Goal: Task Accomplishment & Management: Complete application form

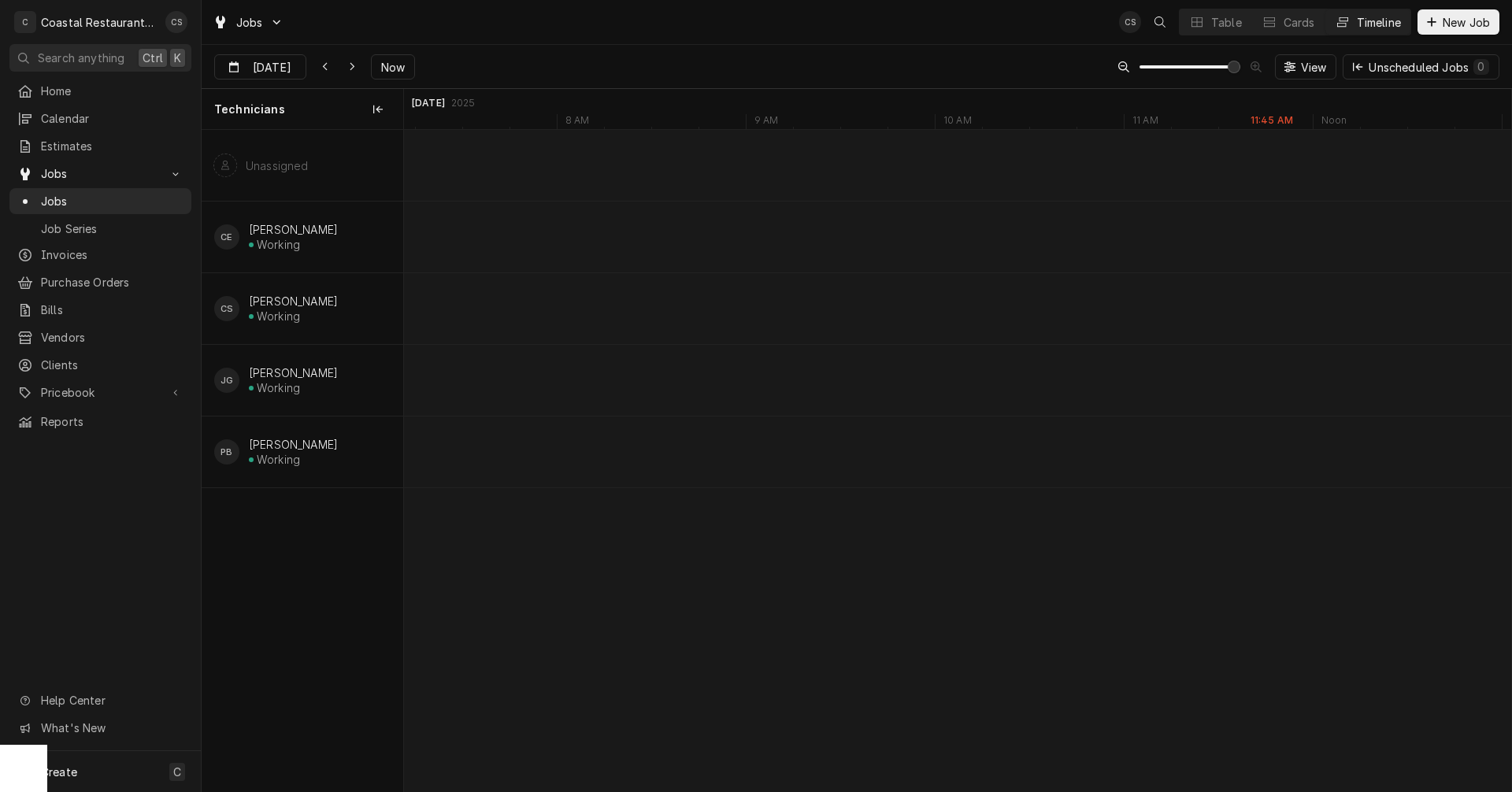
scroll to position [0, 21956]
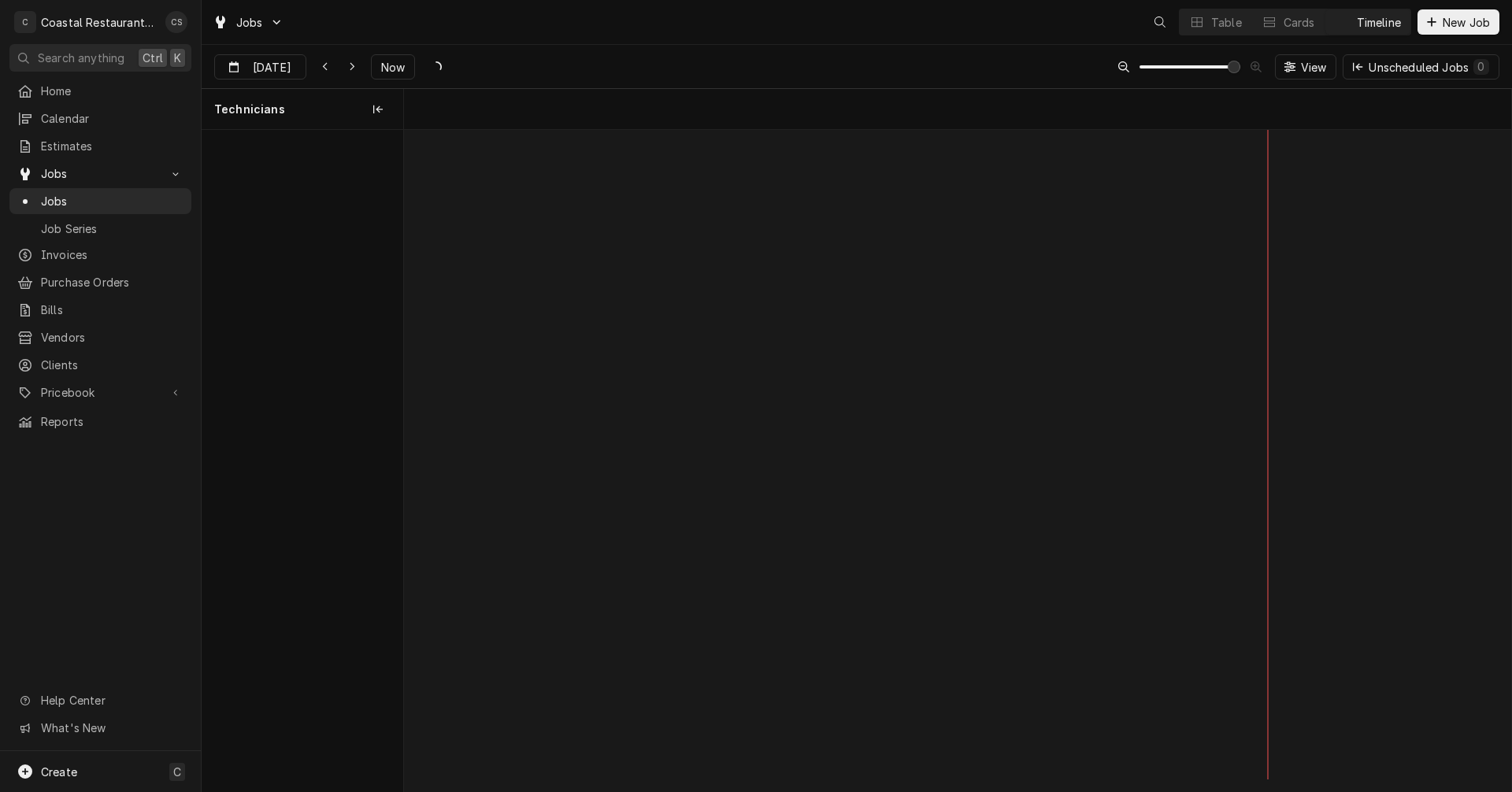
scroll to position [0, 21956]
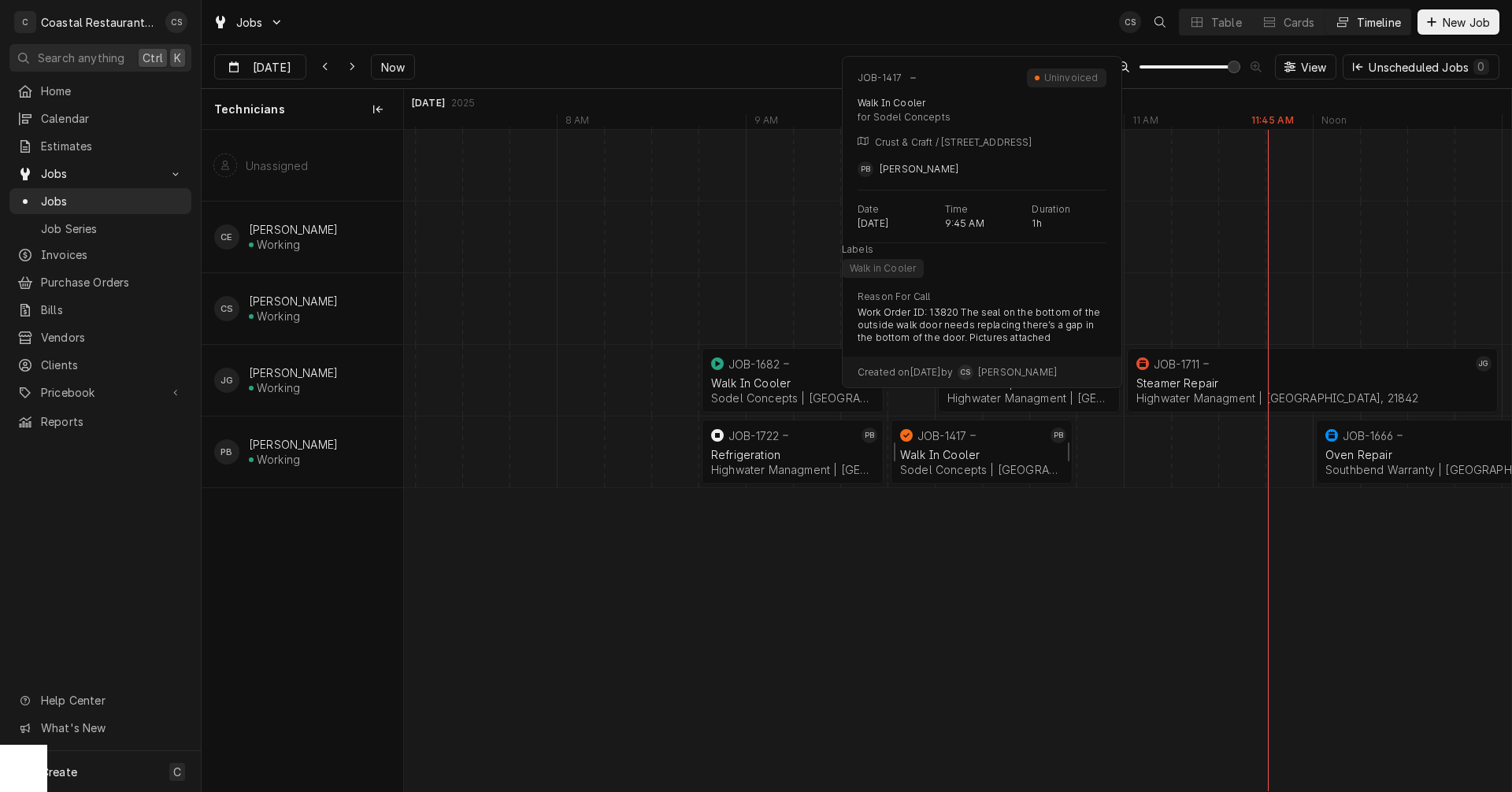
click at [956, 455] on div "Walk In Cooler" at bounding box center [981, 454] width 163 height 13
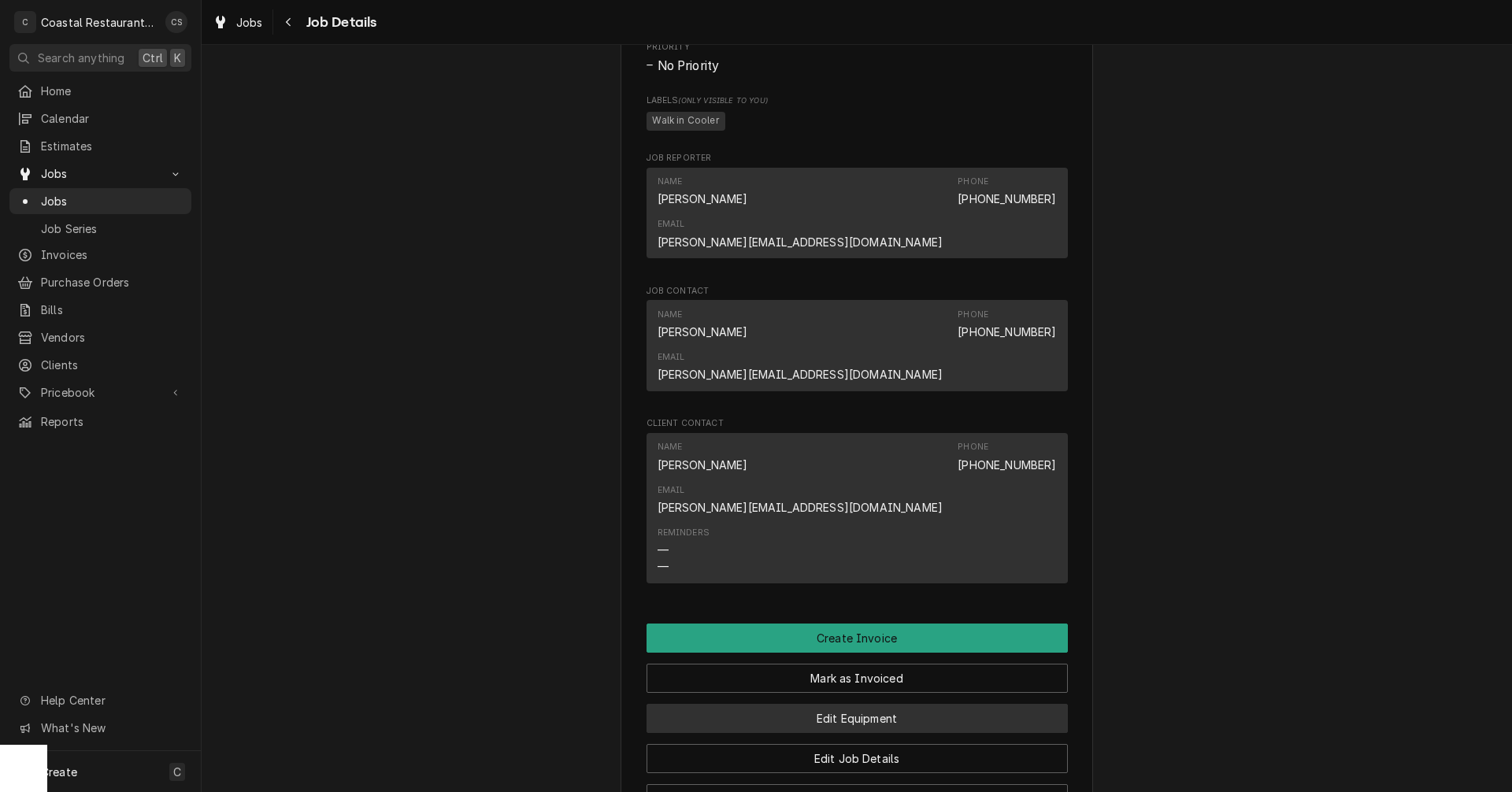
scroll to position [945, 0]
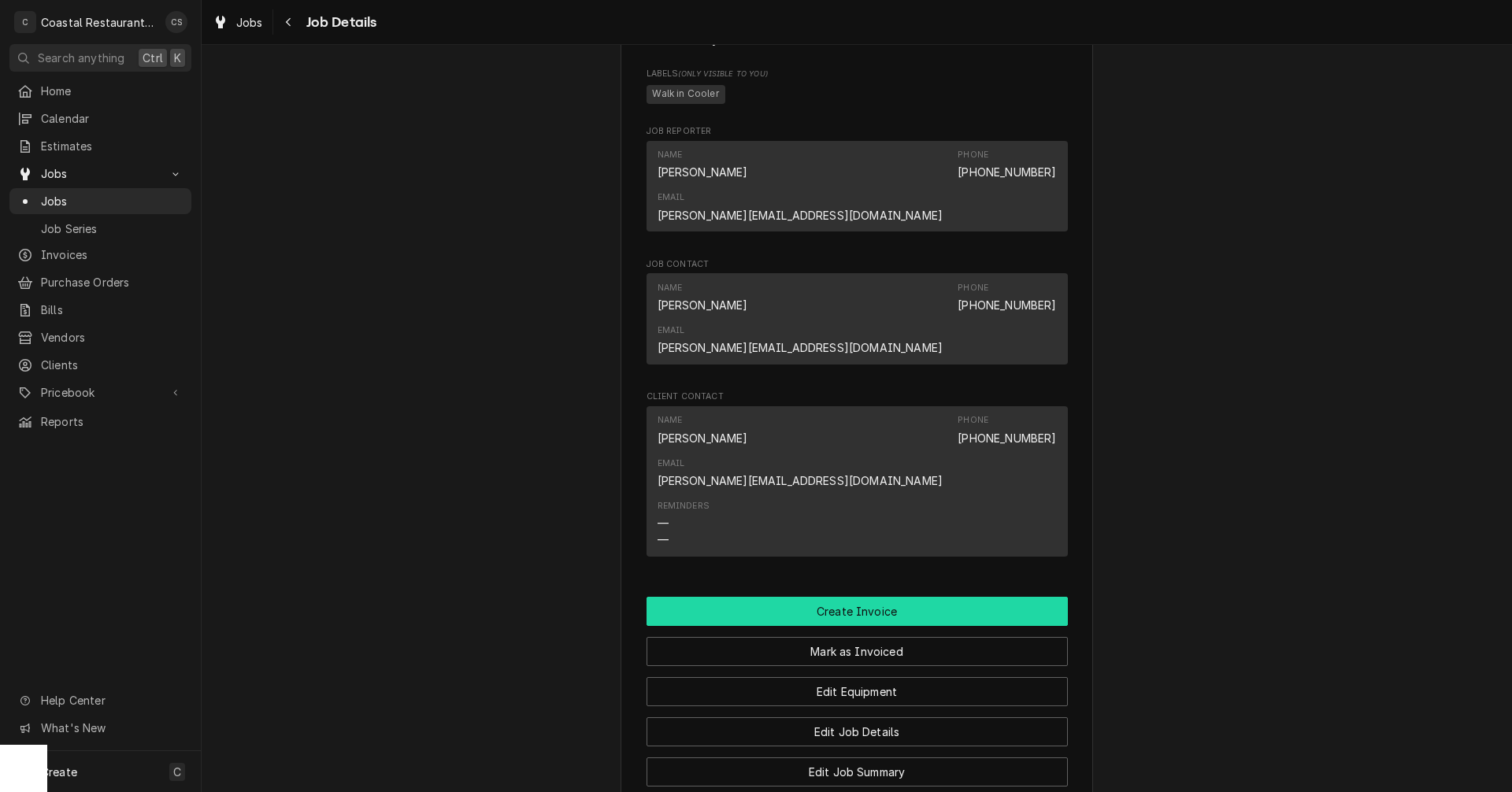
click at [846, 597] on button "Create Invoice" at bounding box center [857, 611] width 421 height 29
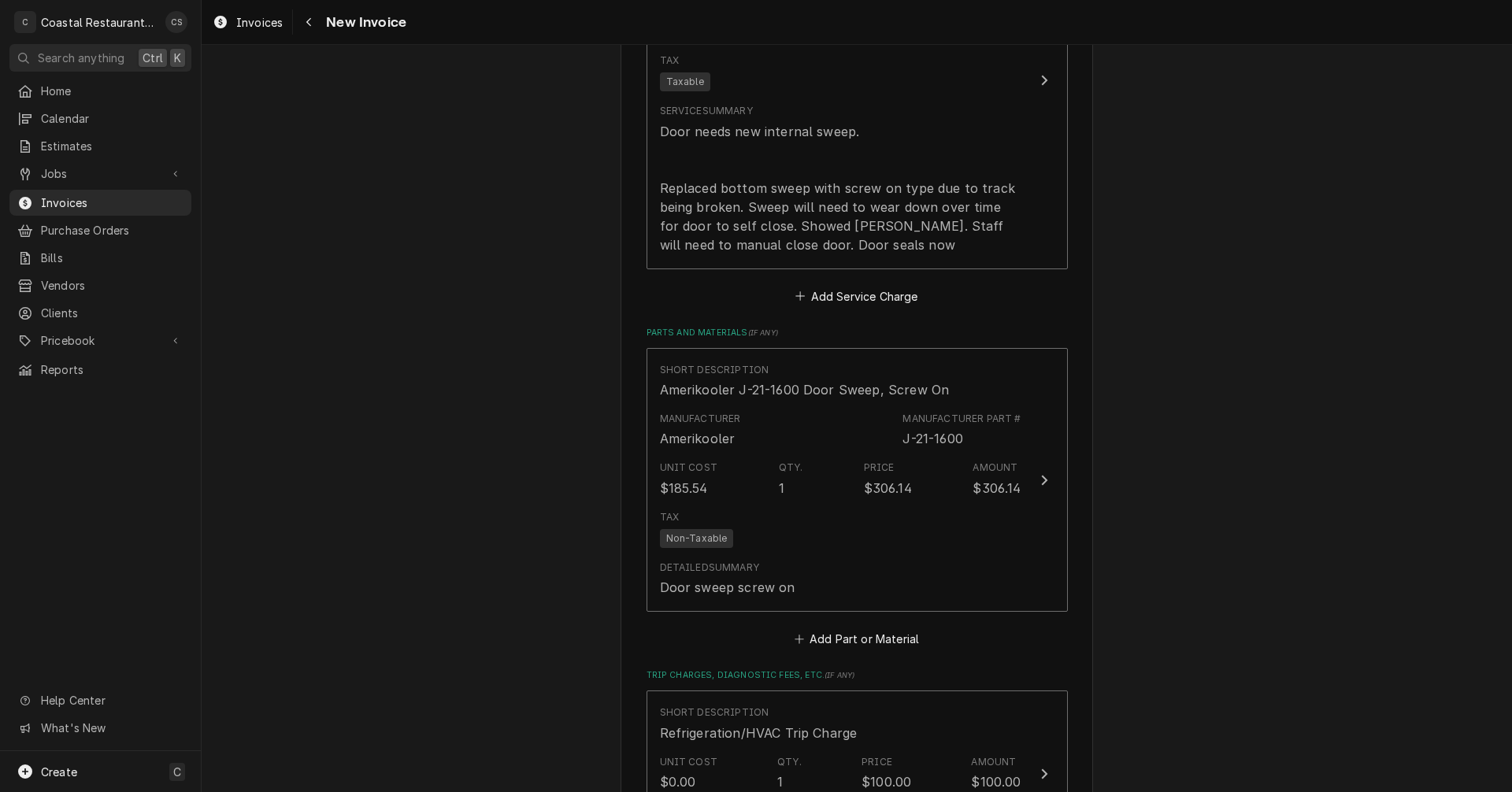
scroll to position [1506, 0]
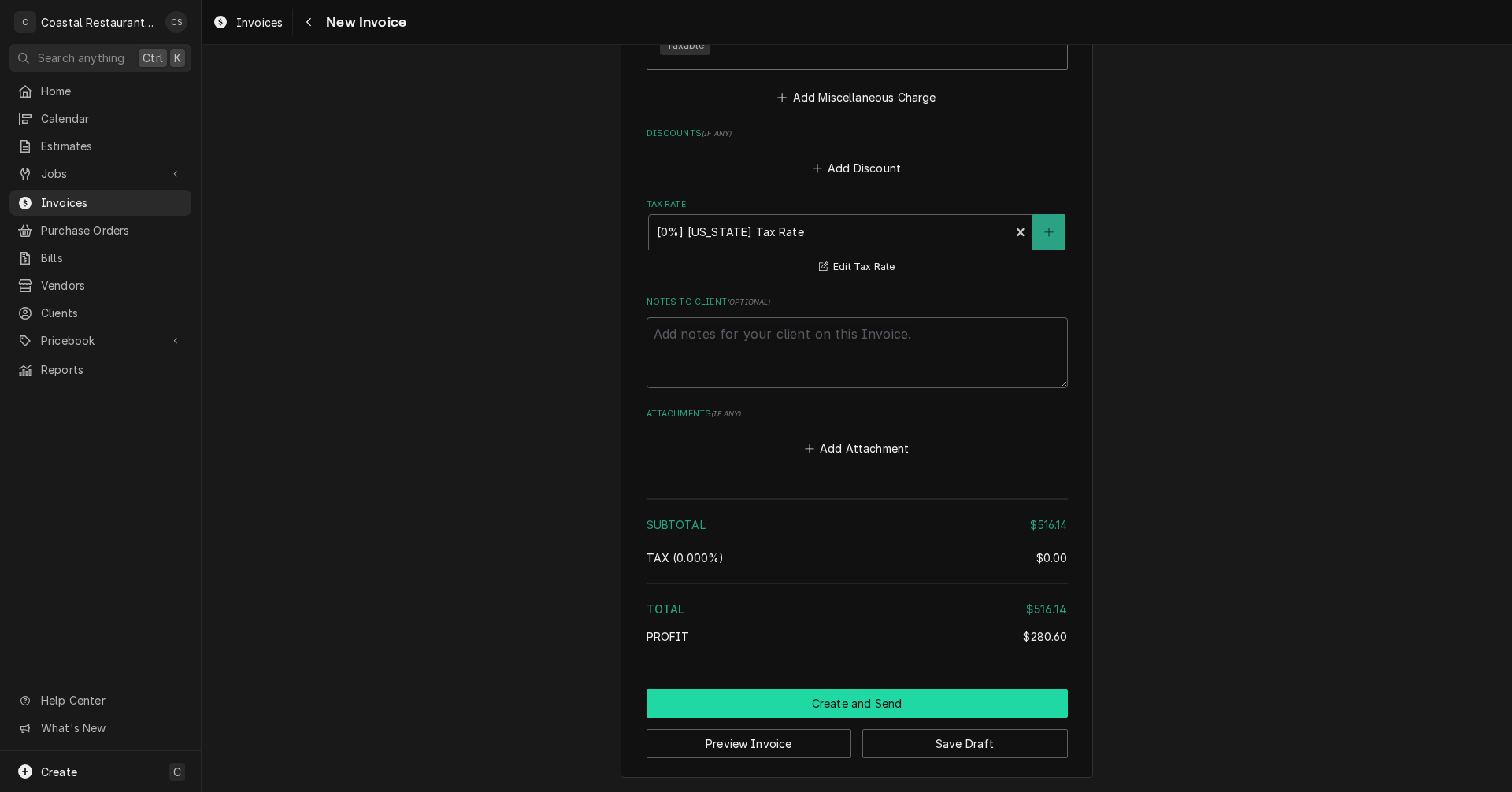
click at [852, 701] on button "Create and Send" at bounding box center [857, 704] width 421 height 29
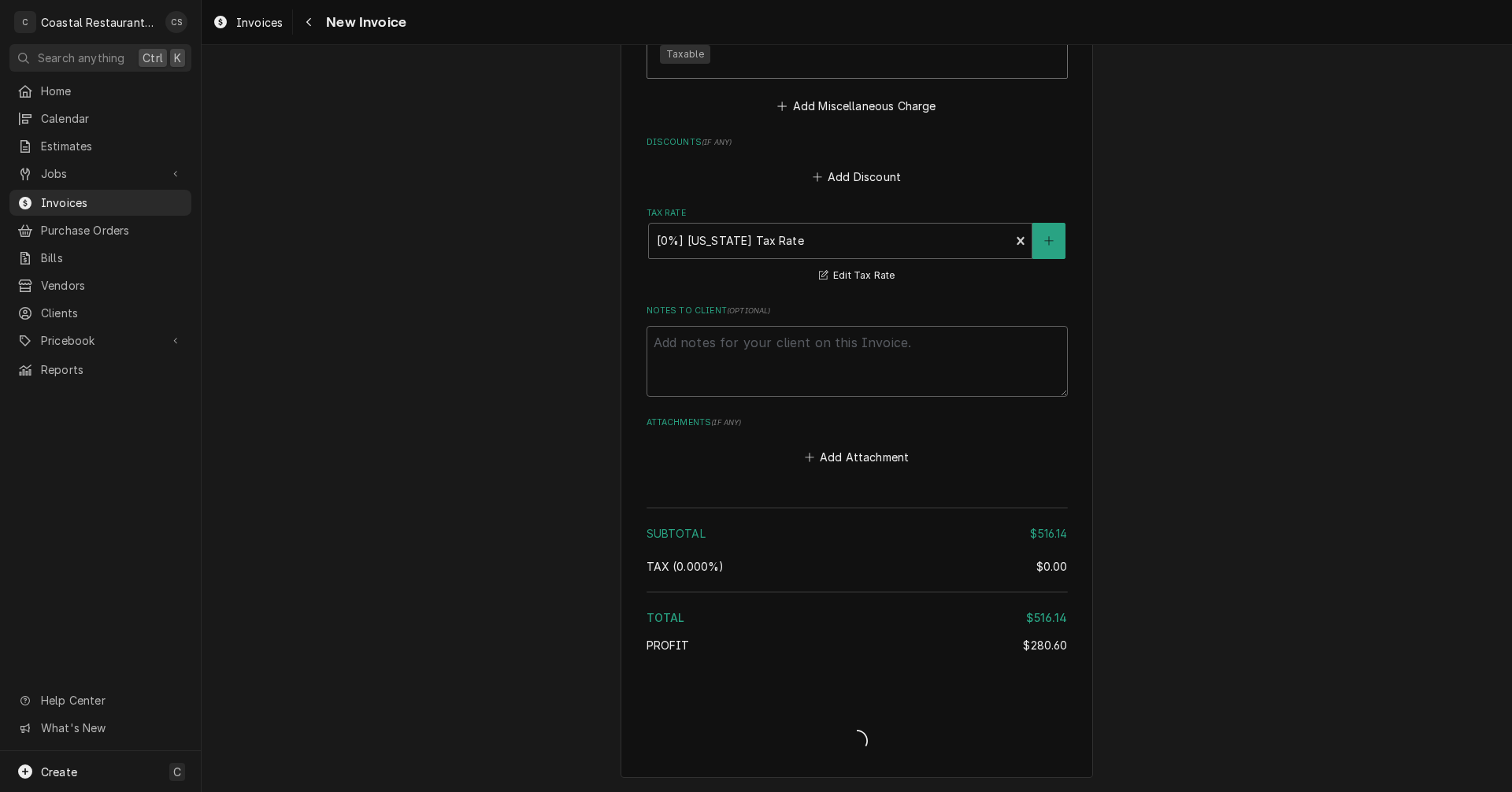
type textarea "x"
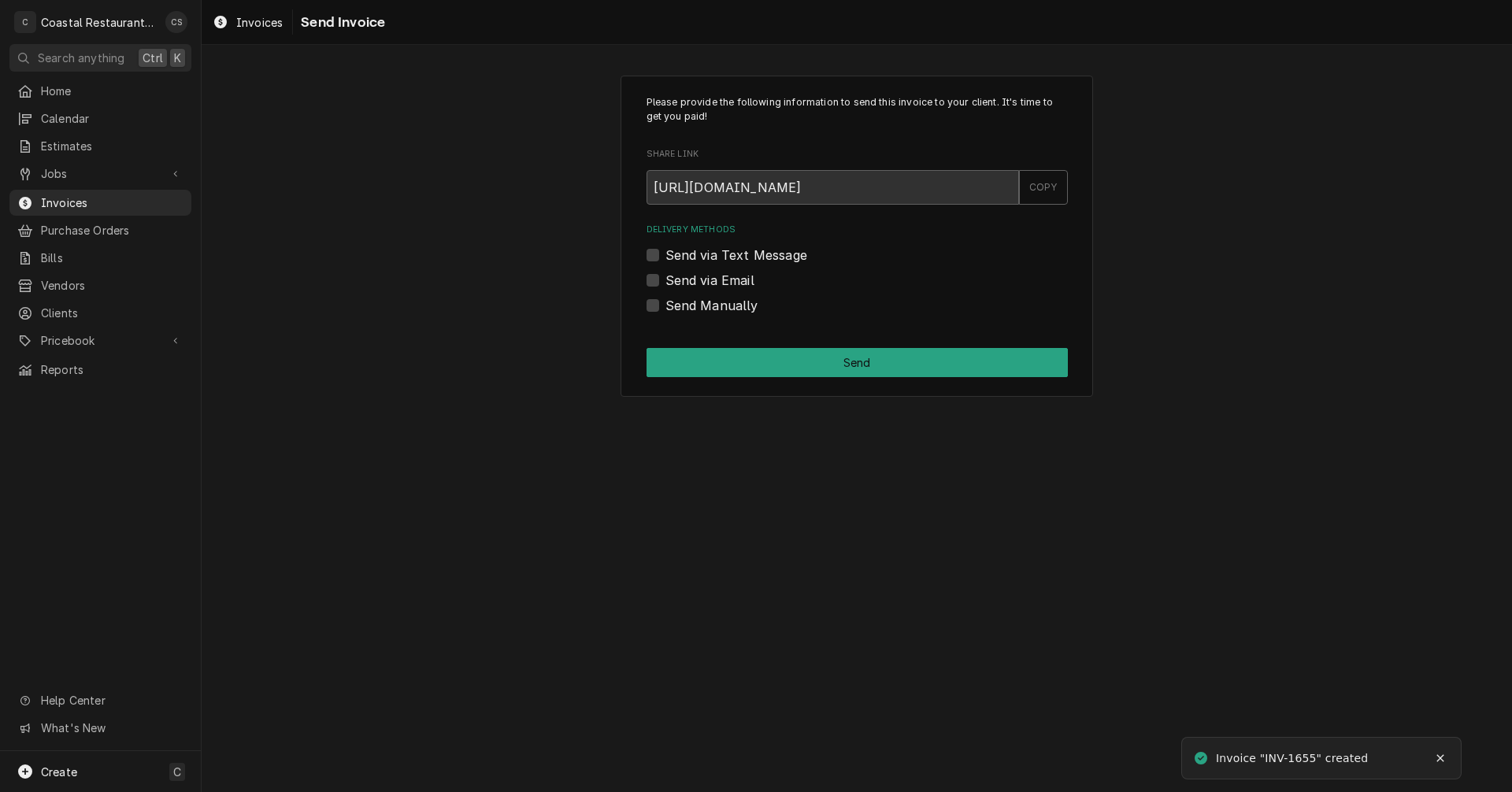
click at [666, 281] on label "Send via Email" at bounding box center [710, 280] width 89 height 19
click at [666, 281] on input "Send via Email" at bounding box center [876, 288] width 421 height 35
checkbox input "true"
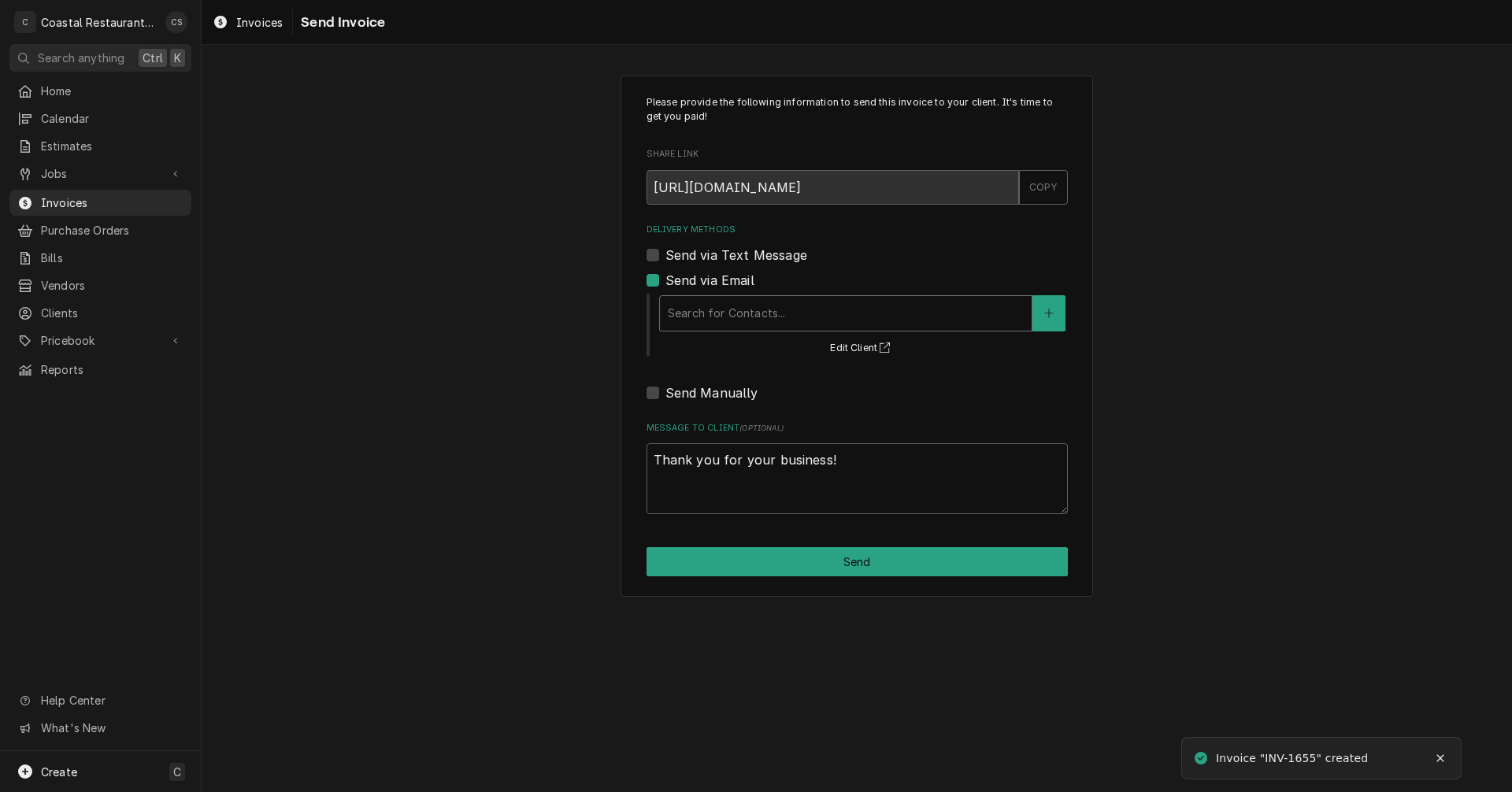
click at [705, 322] on div "Delivery Methods" at bounding box center [845, 313] width 355 height 28
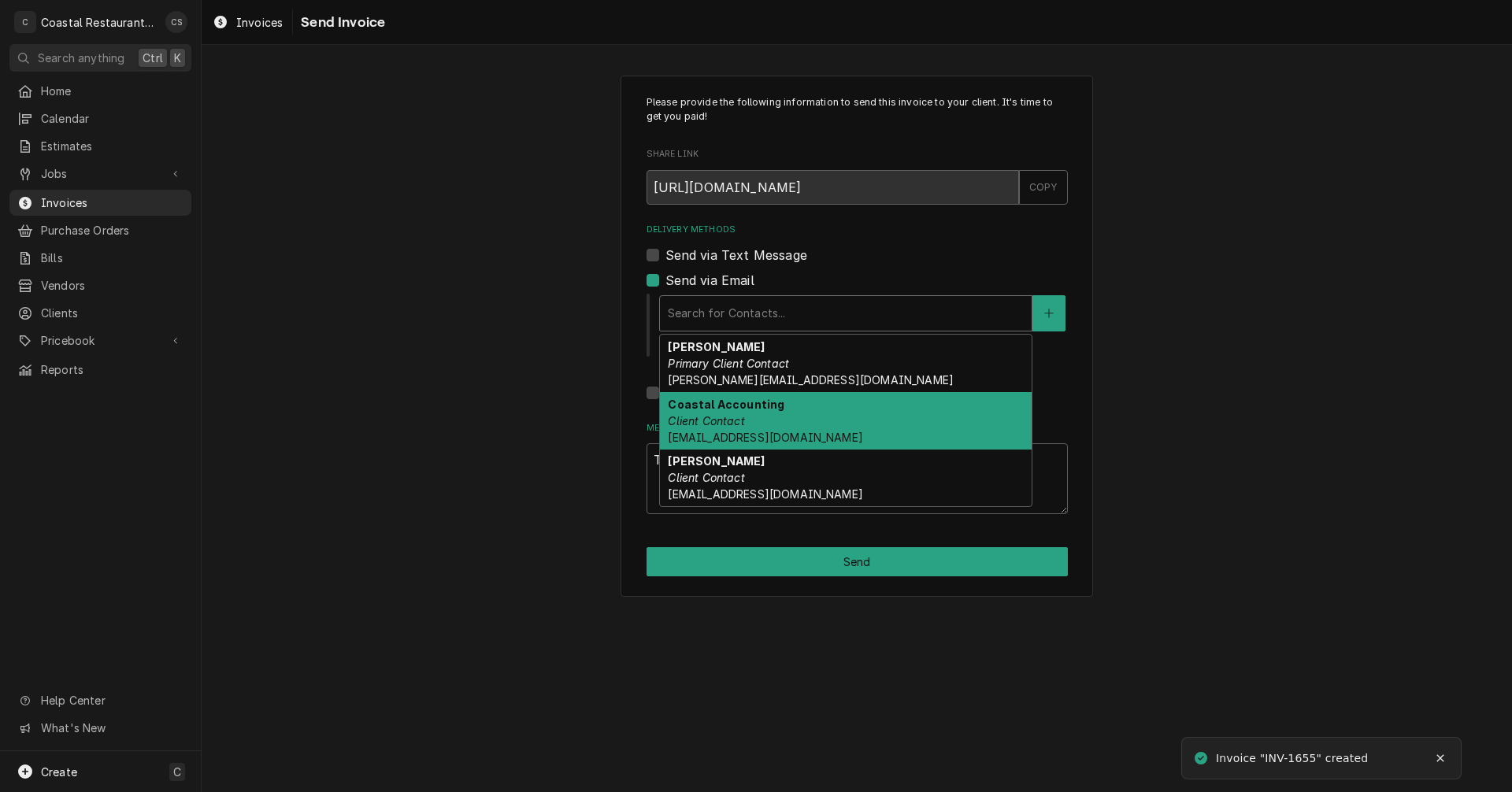
click at [718, 412] on div "Coastal Accounting Client Contact Accounting@coastalrestaurantrepair.com" at bounding box center [845, 420] width 371 height 57
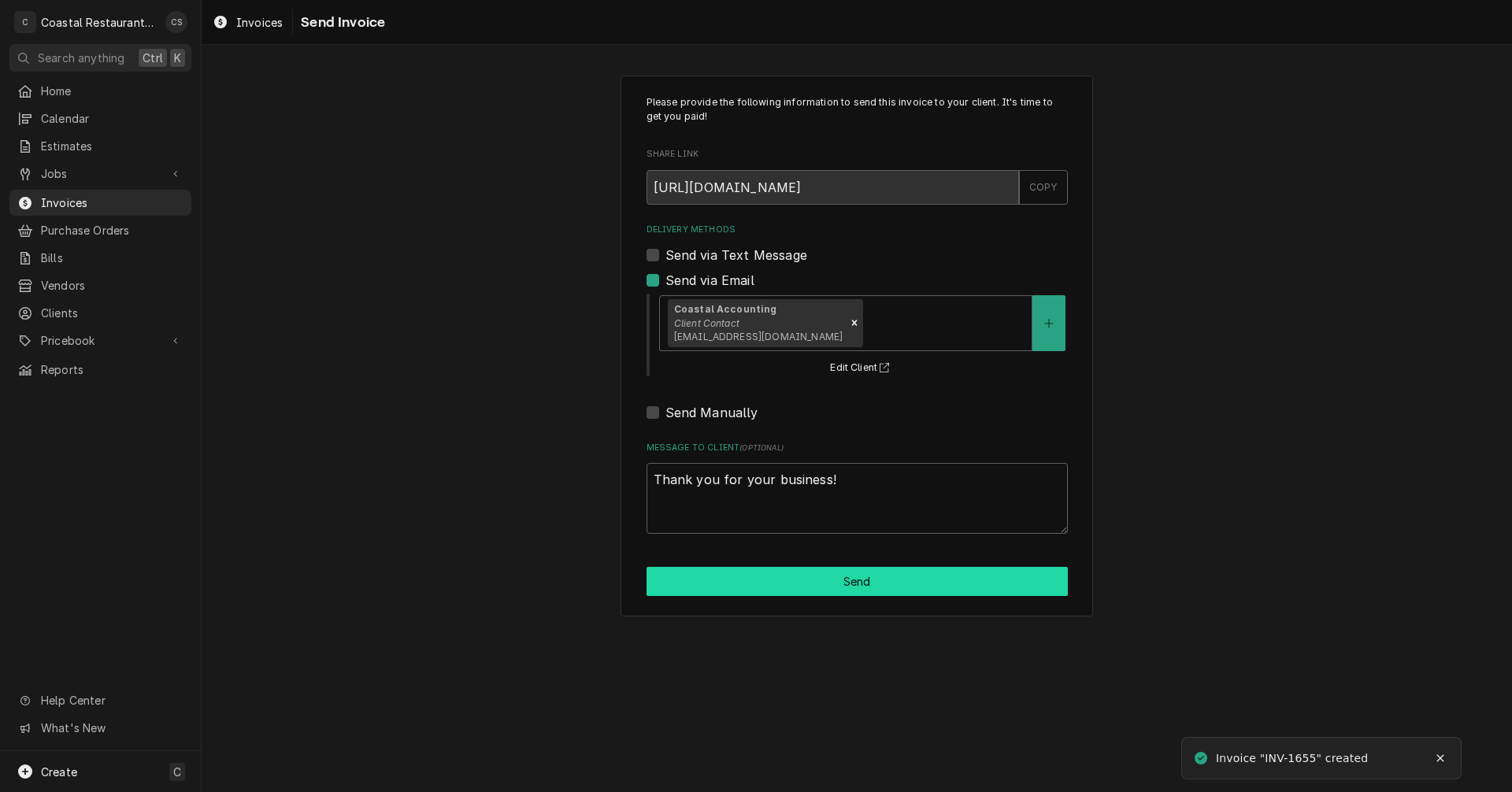
click at [823, 583] on button "Send" at bounding box center [857, 581] width 421 height 29
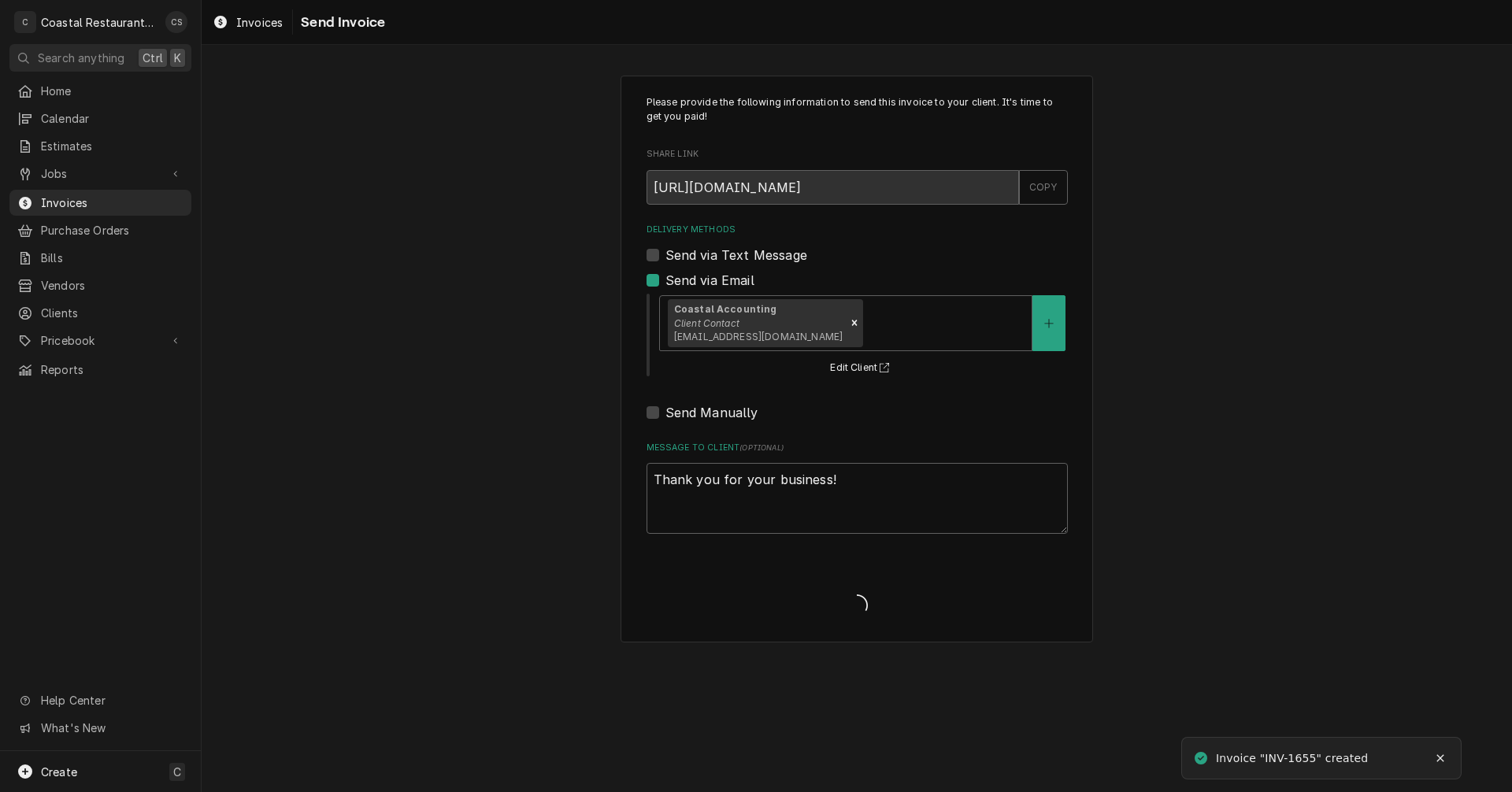
type textarea "x"
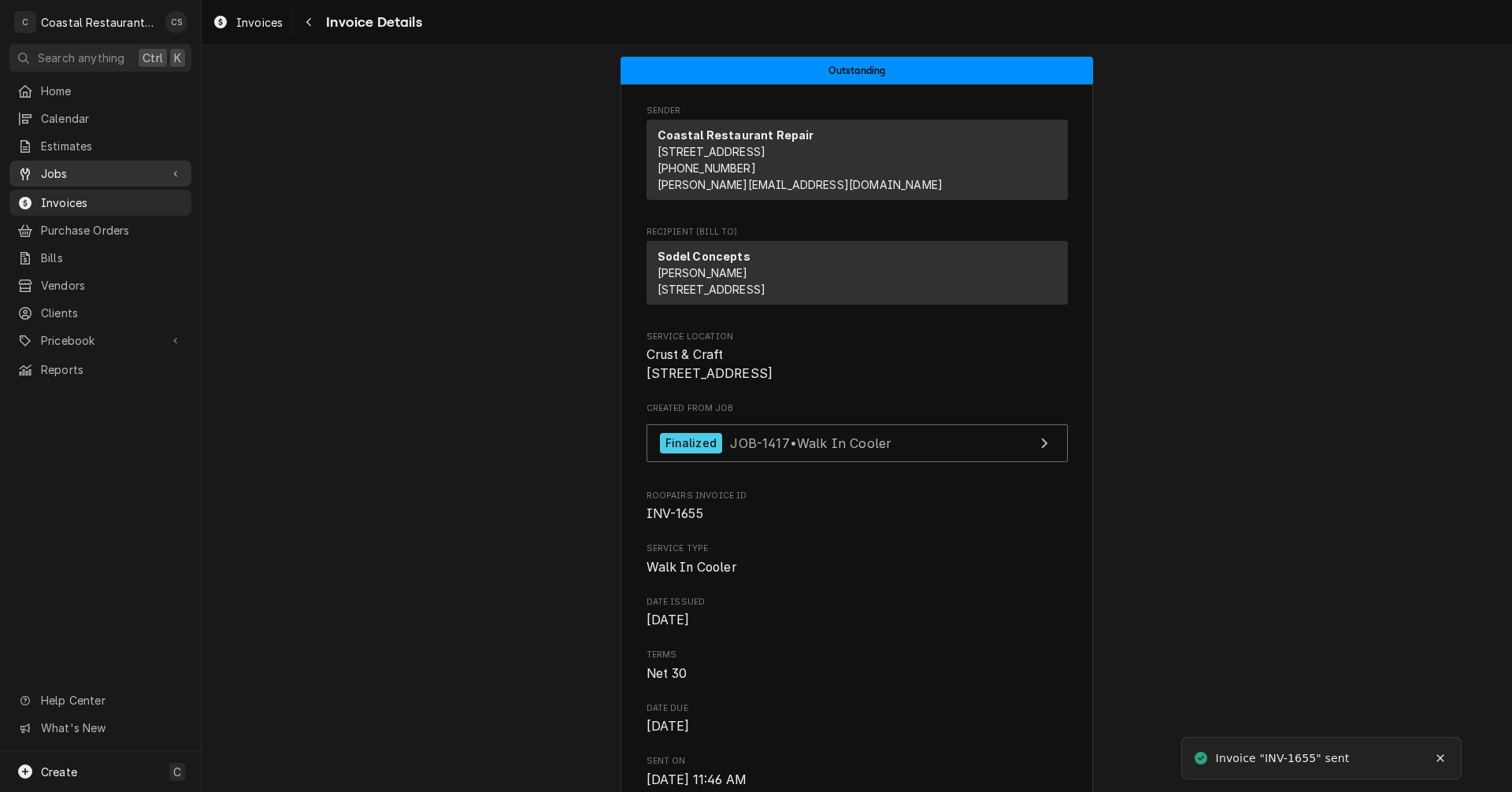
click at [91, 167] on span "Jobs" at bounding box center [101, 174] width 118 height 17
click at [81, 193] on span "Jobs" at bounding box center [113, 201] width 143 height 17
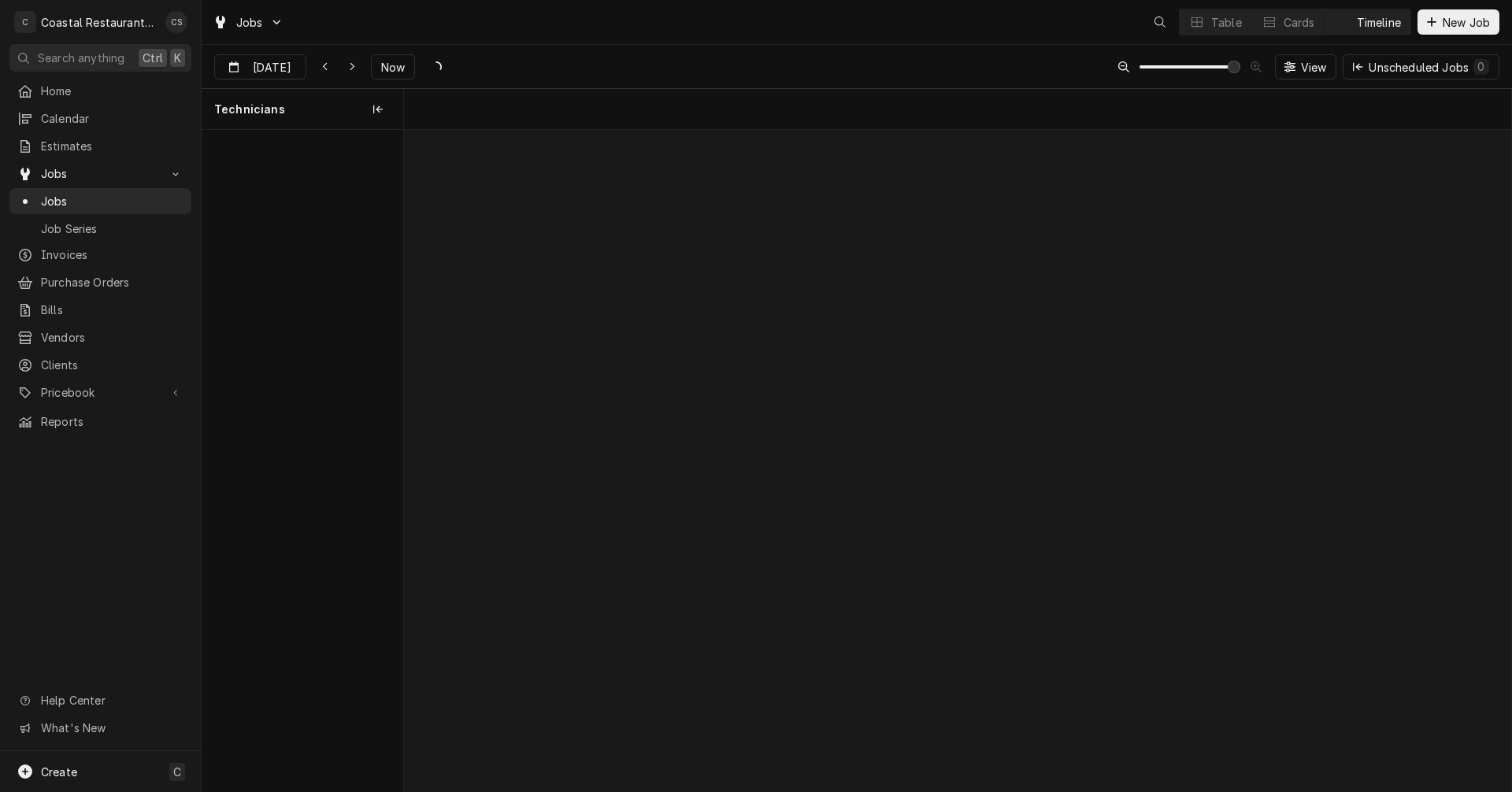
scroll to position [0, 21956]
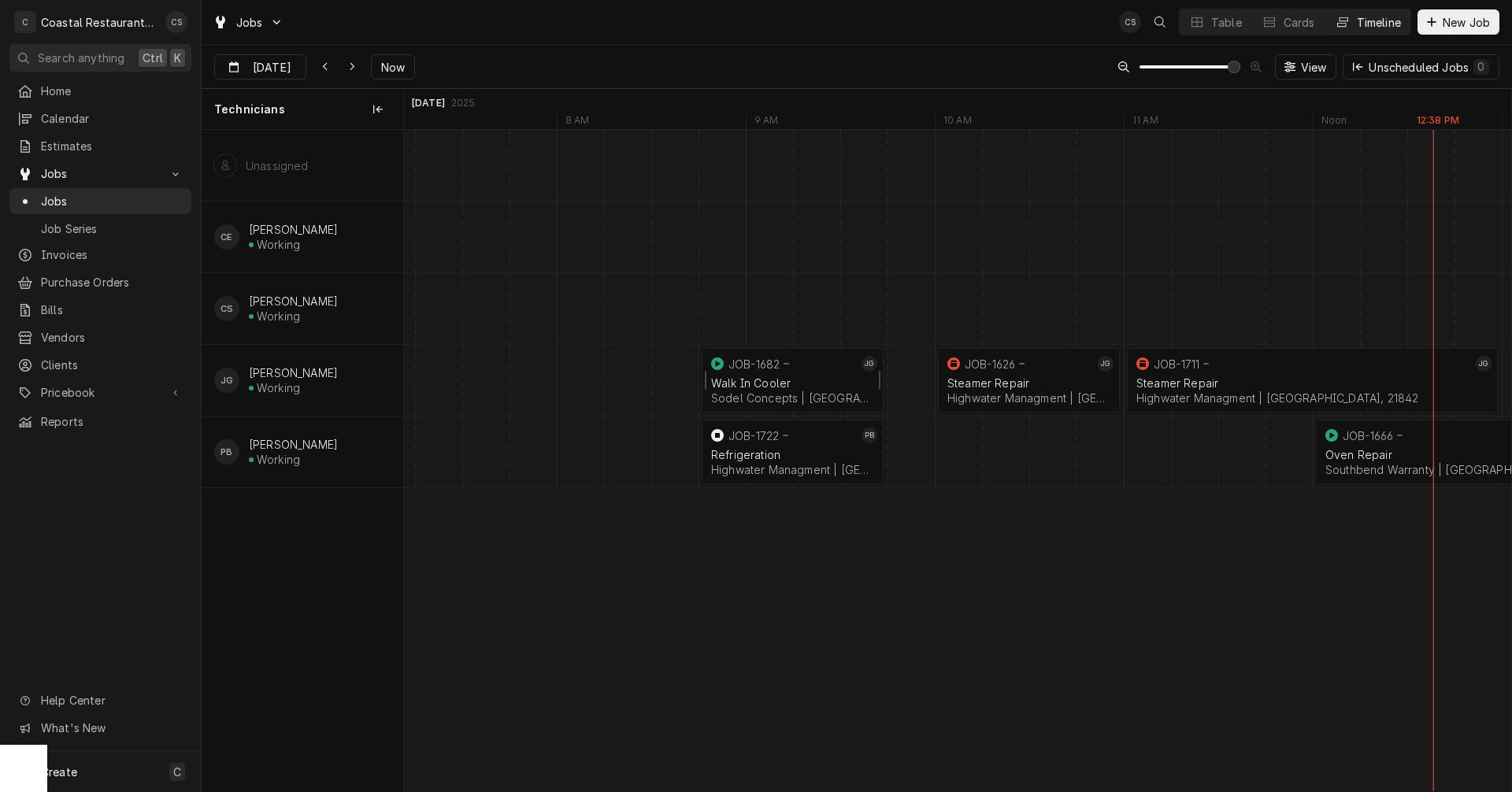
click at [794, 380] on div "Walk In Cooler" at bounding box center [792, 383] width 163 height 13
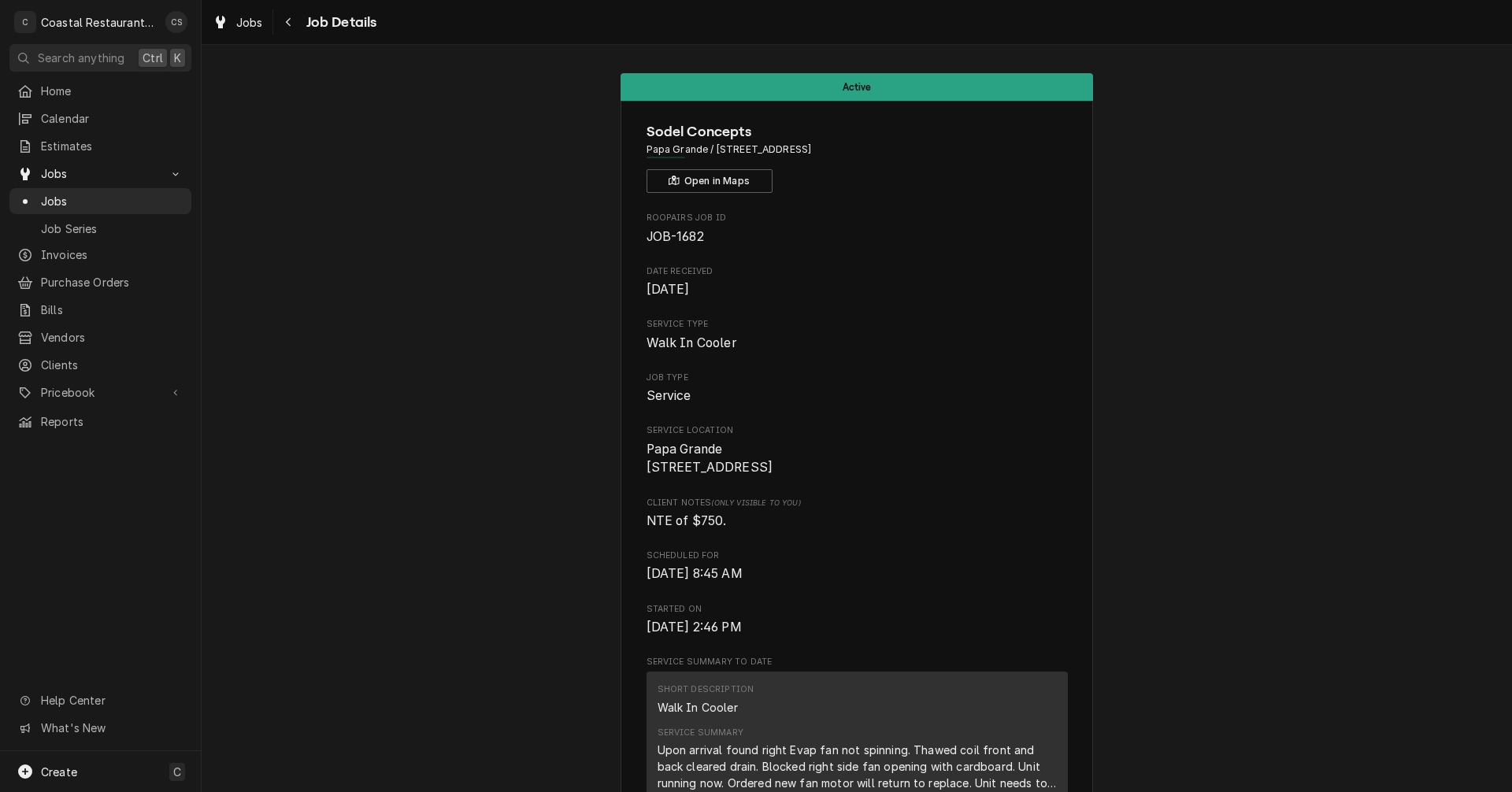
scroll to position [315, 0]
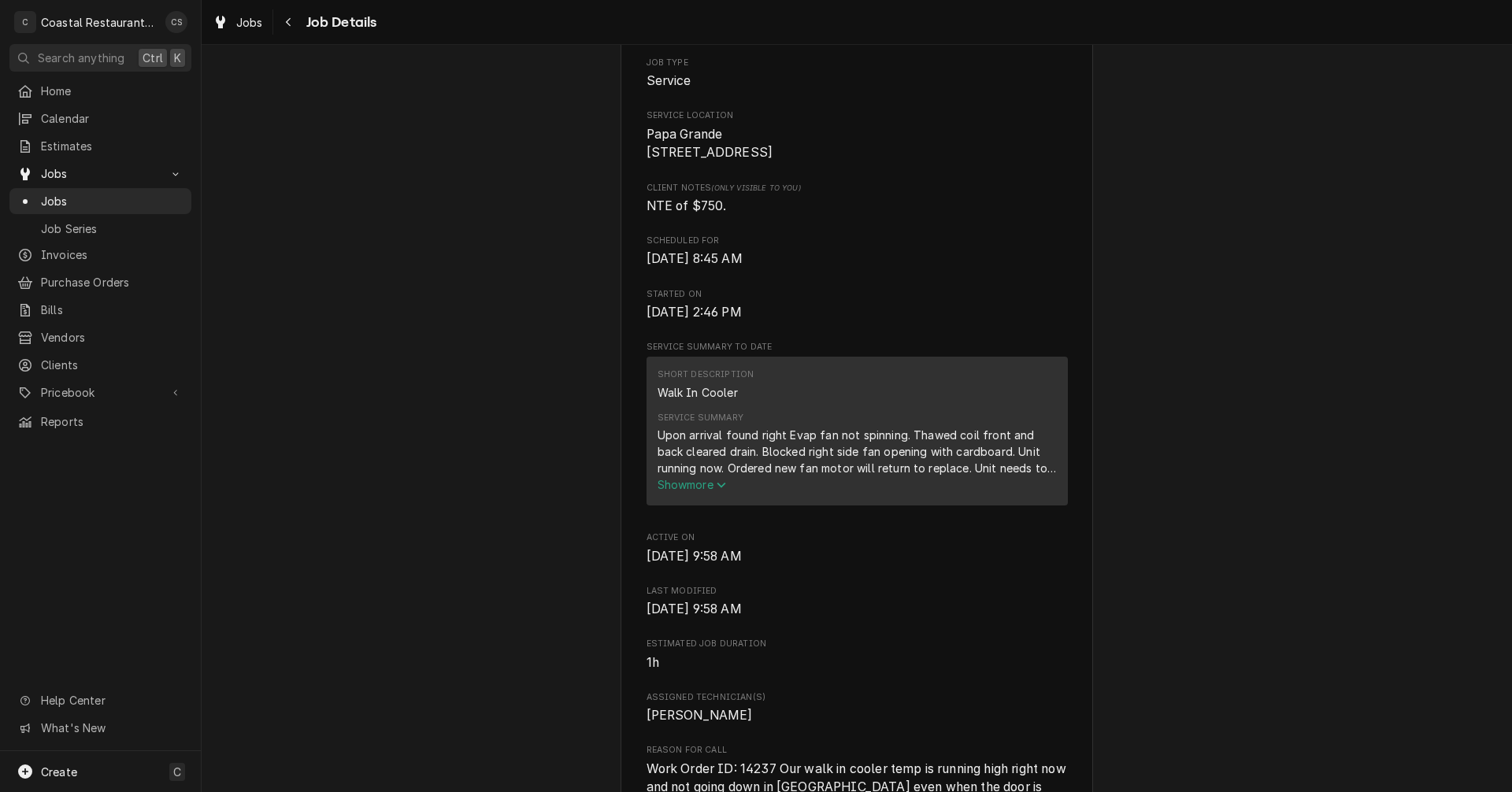
click at [704, 491] on span "Show more" at bounding box center [692, 484] width 70 height 13
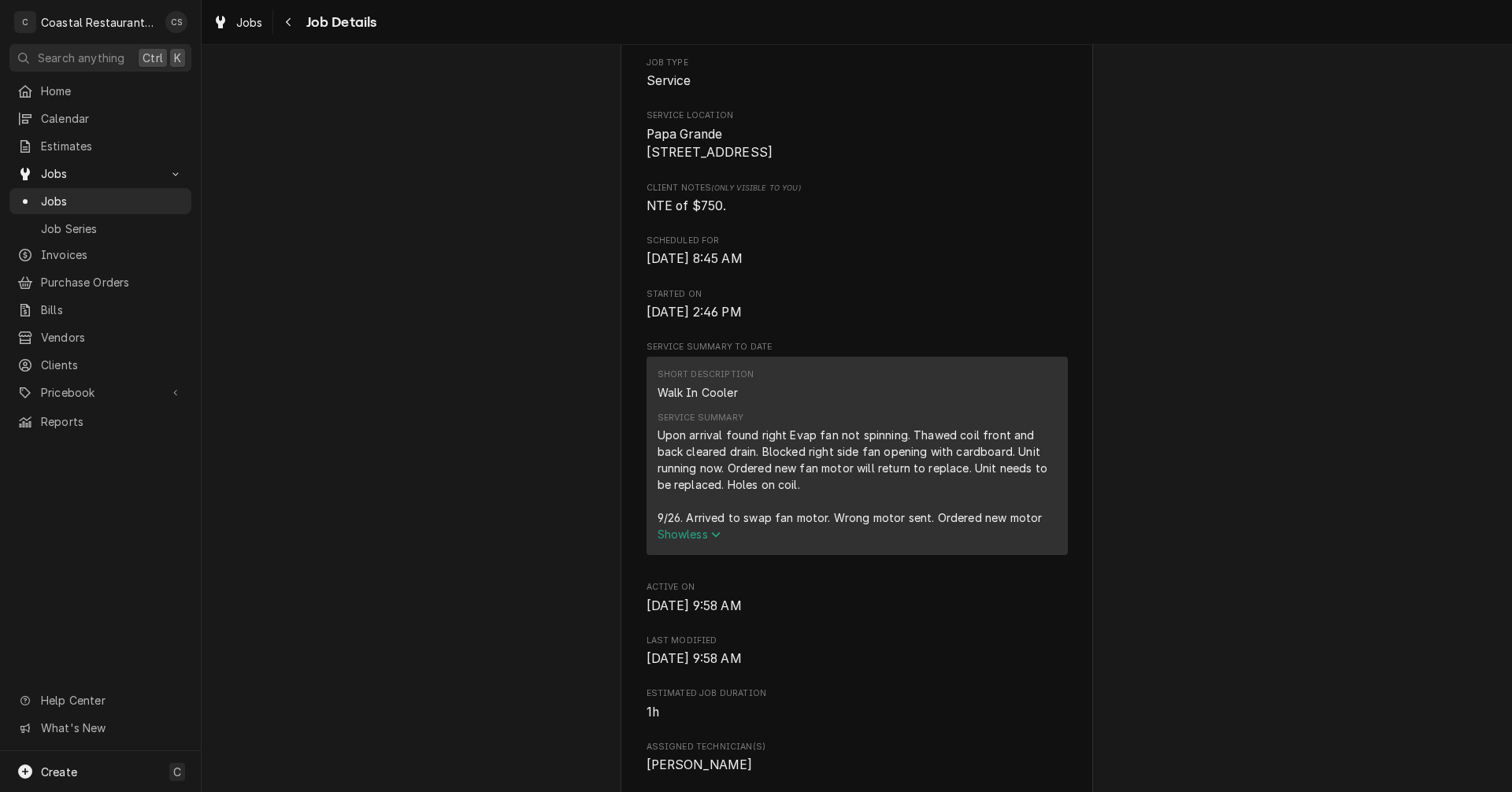
scroll to position [0, 0]
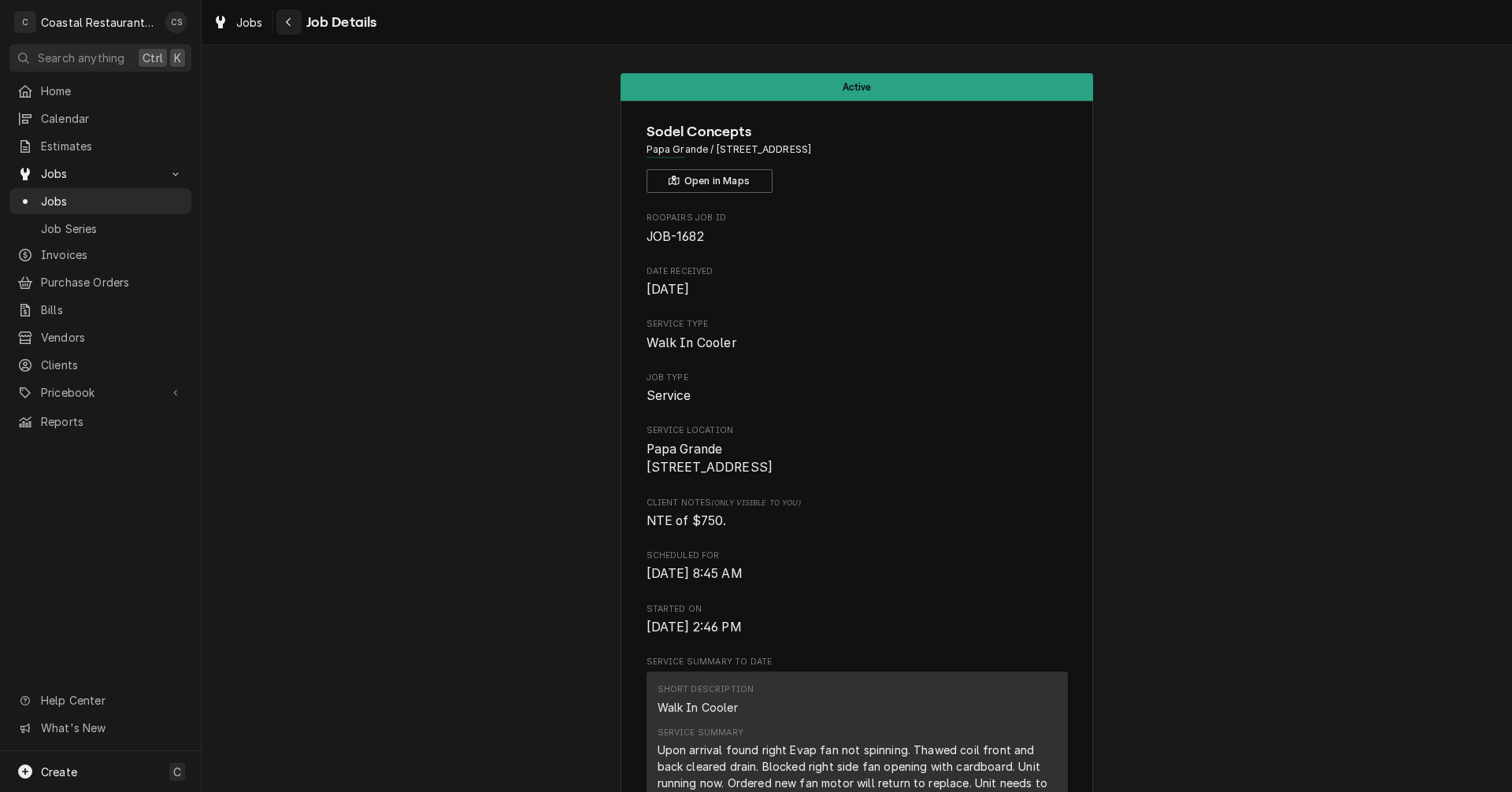
click at [288, 23] on icon "Navigate back" at bounding box center [288, 22] width 5 height 8
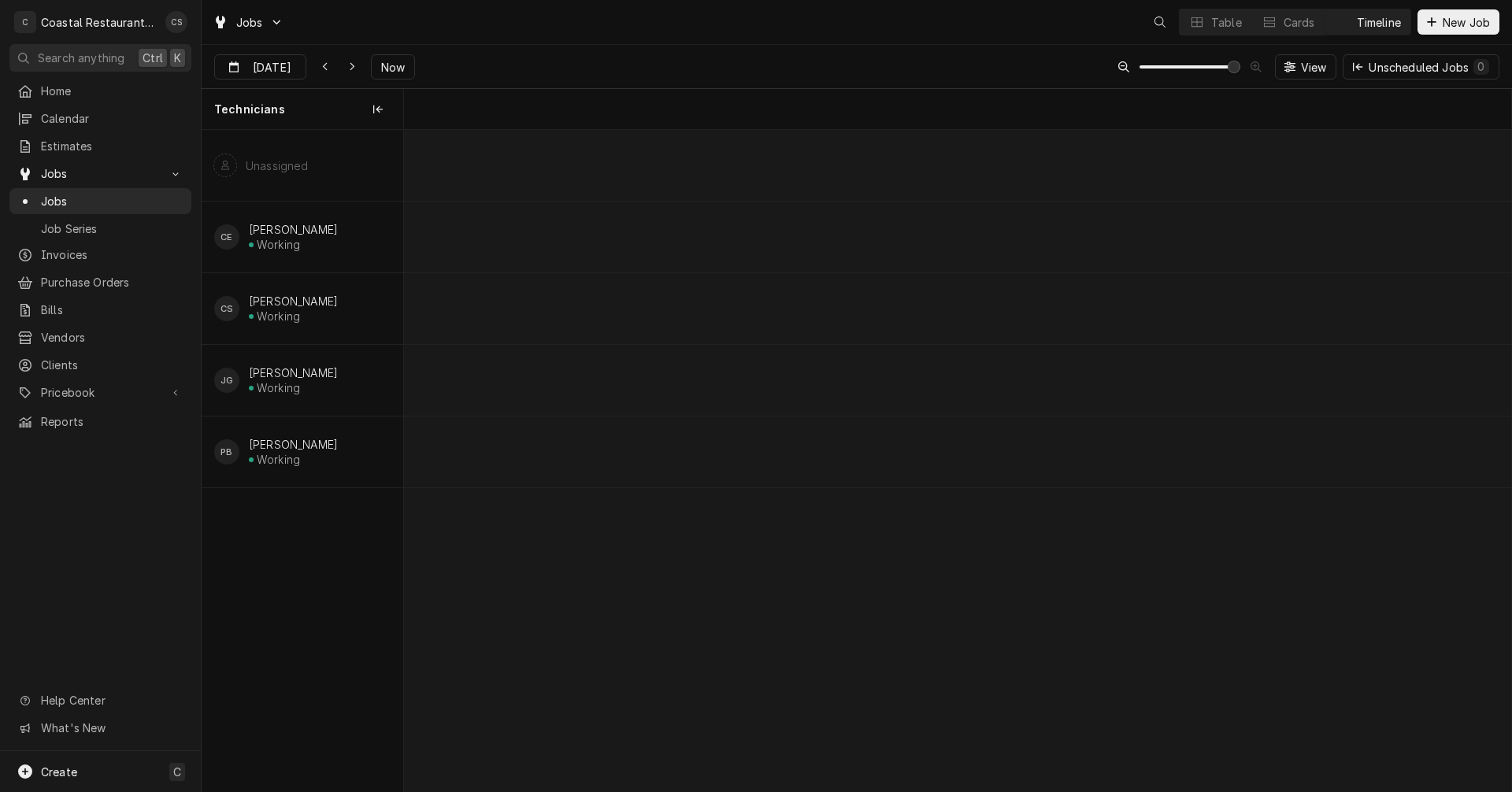
scroll to position [0, 21956]
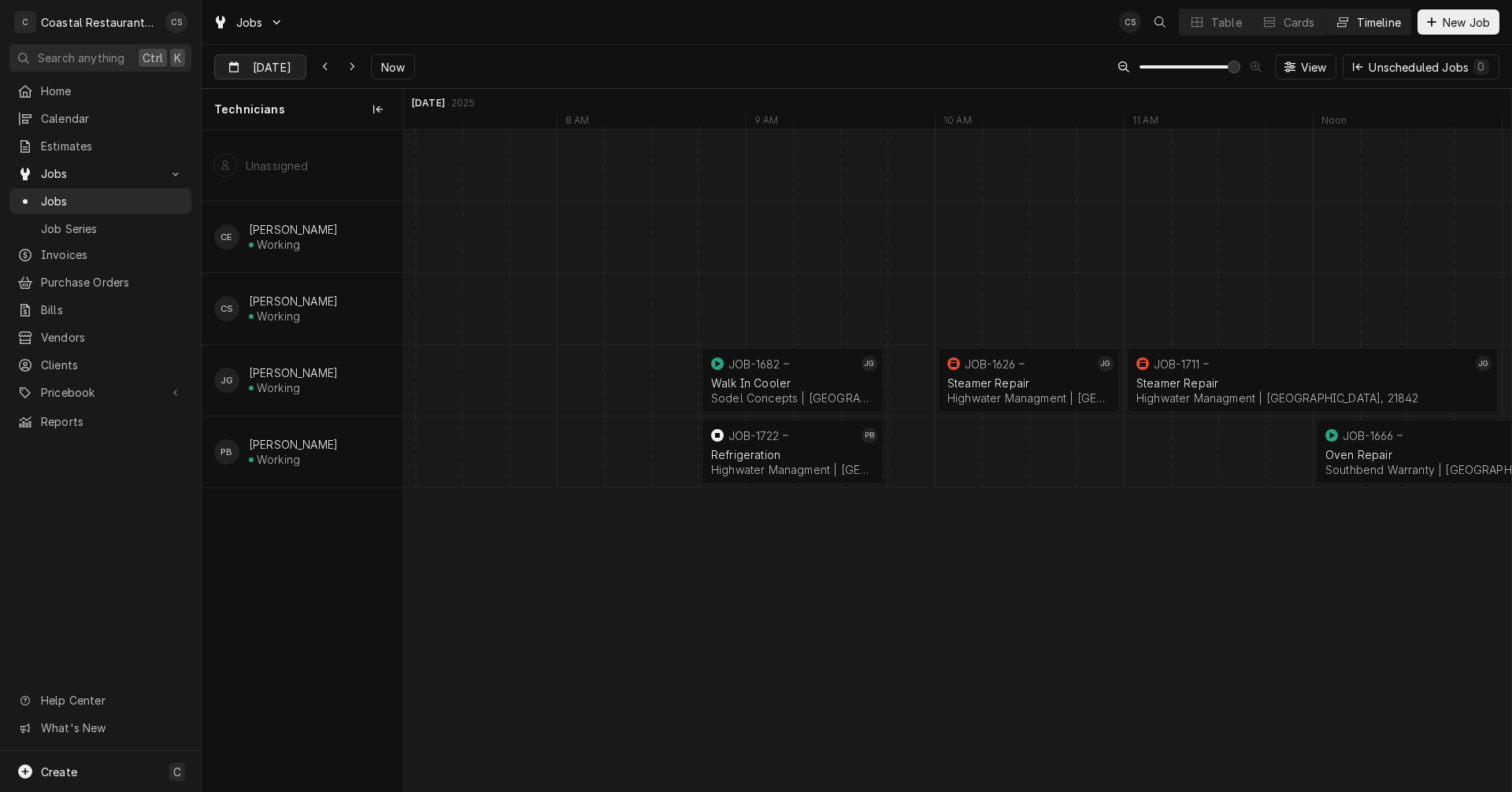
click at [261, 61] on input "Oct 3" at bounding box center [249, 71] width 69 height 31
click at [259, 194] on div "6" at bounding box center [257, 194] width 22 height 22
type input "Oct 6"
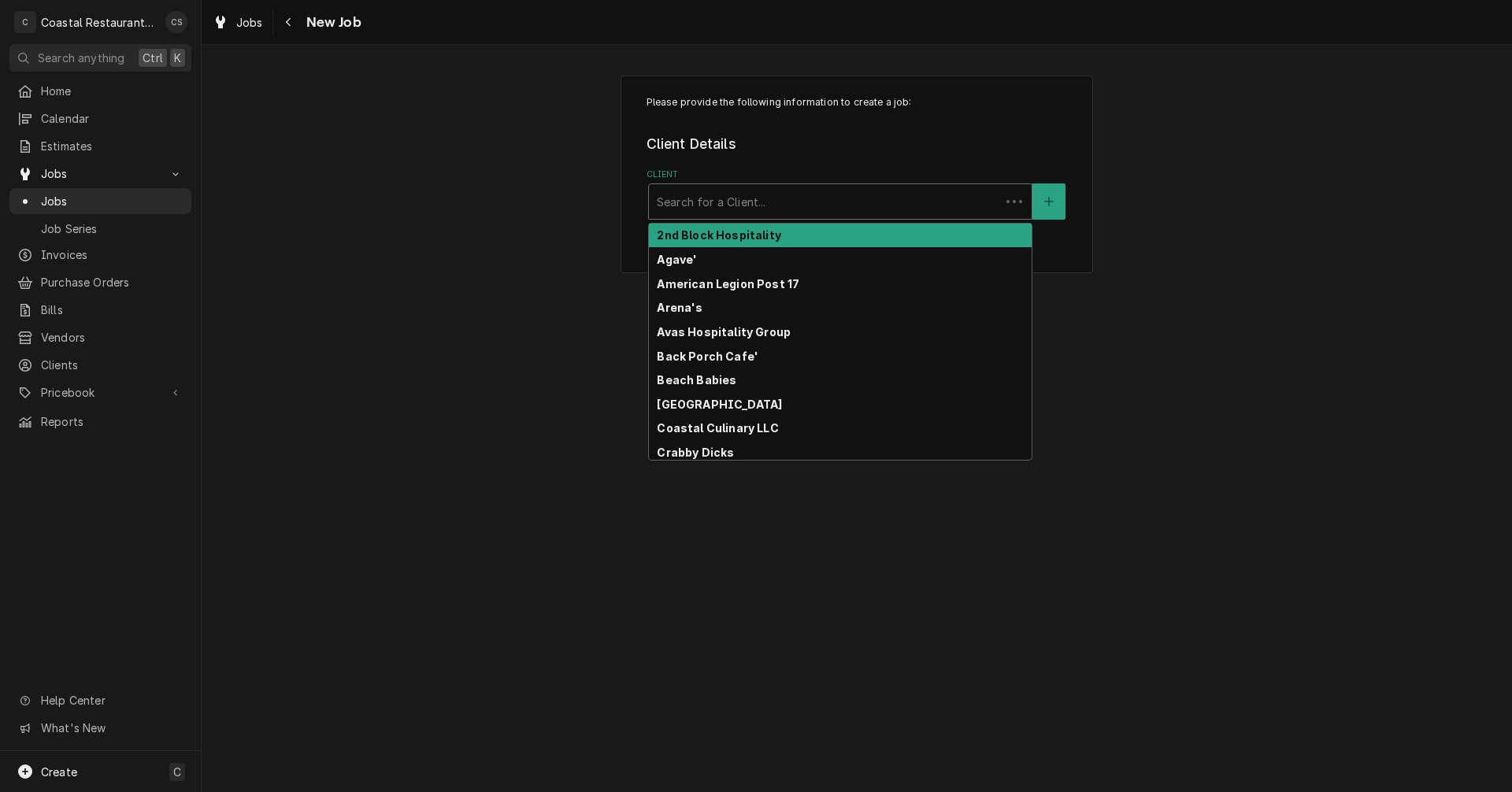
click at [718, 208] on div "Client" at bounding box center [824, 201] width 336 height 28
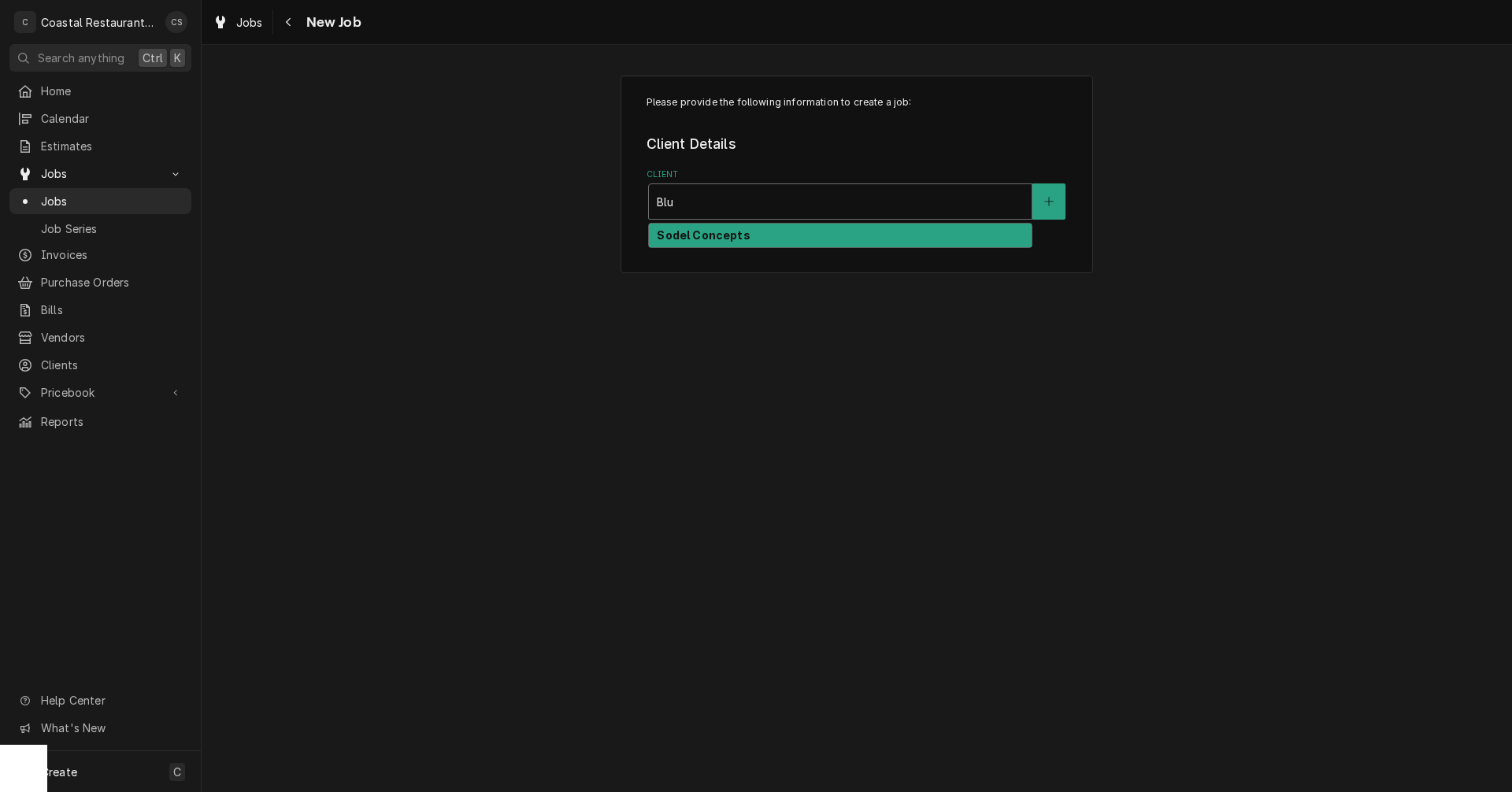
type input "Blue"
click at [699, 235] on strong "Sodel Concepts" at bounding box center [702, 235] width 93 height 13
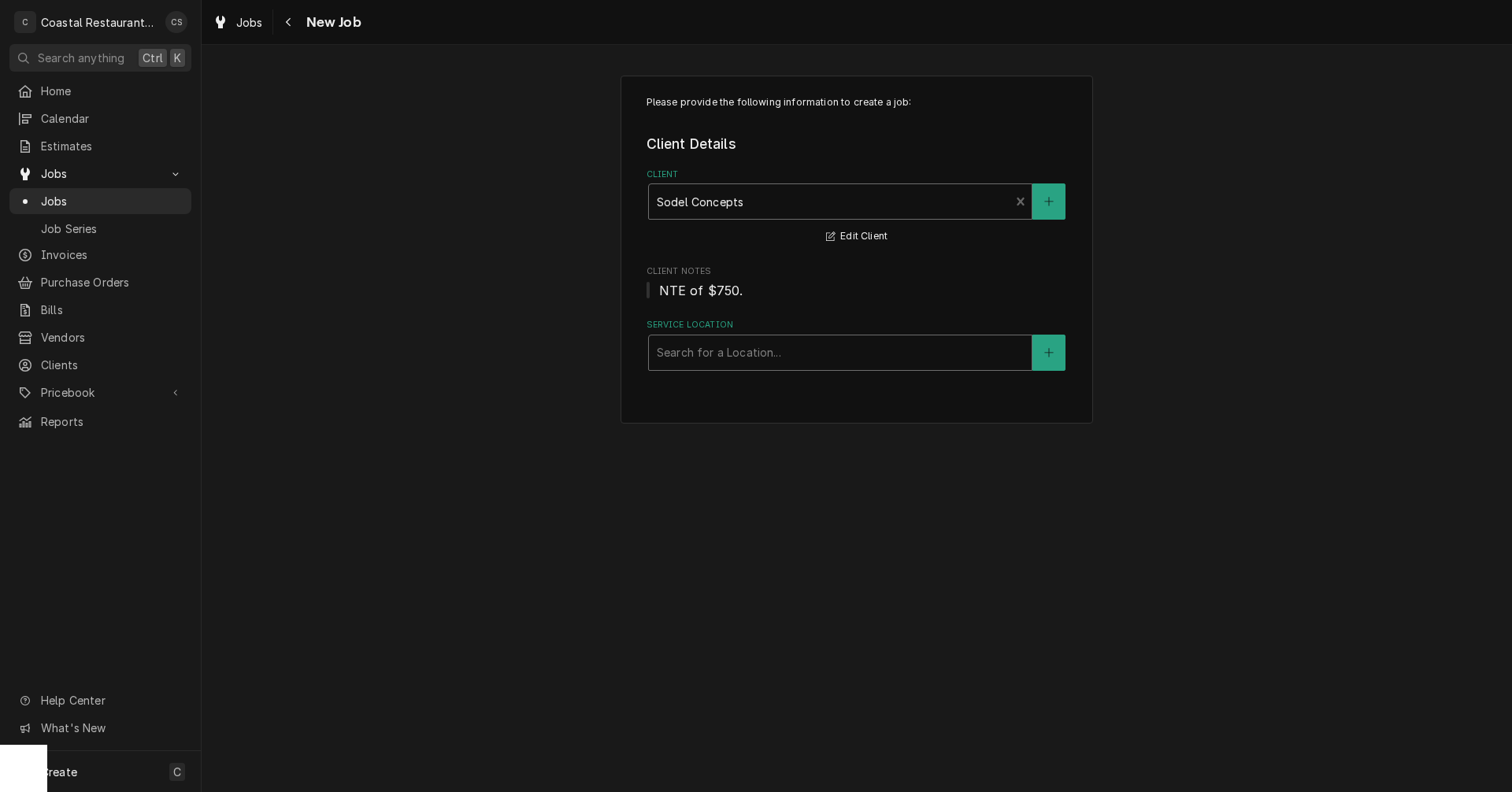
click at [738, 354] on div "Service Location" at bounding box center [840, 353] width 367 height 28
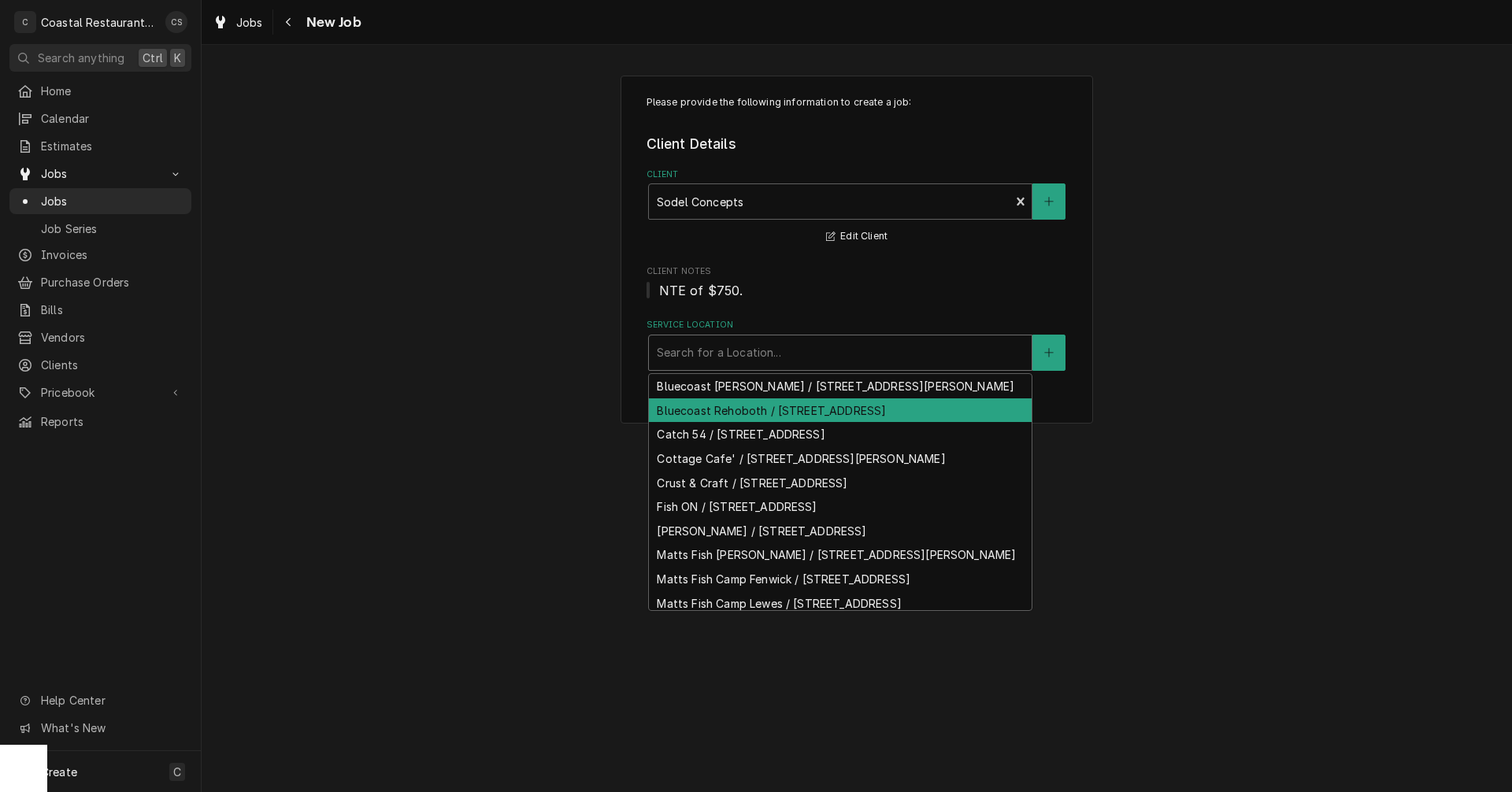
click at [739, 423] on div "Bluecoast Rehoboth / 30115 Veterans Way, Rehoboth Beach, DE 19971" at bounding box center [840, 411] width 383 height 24
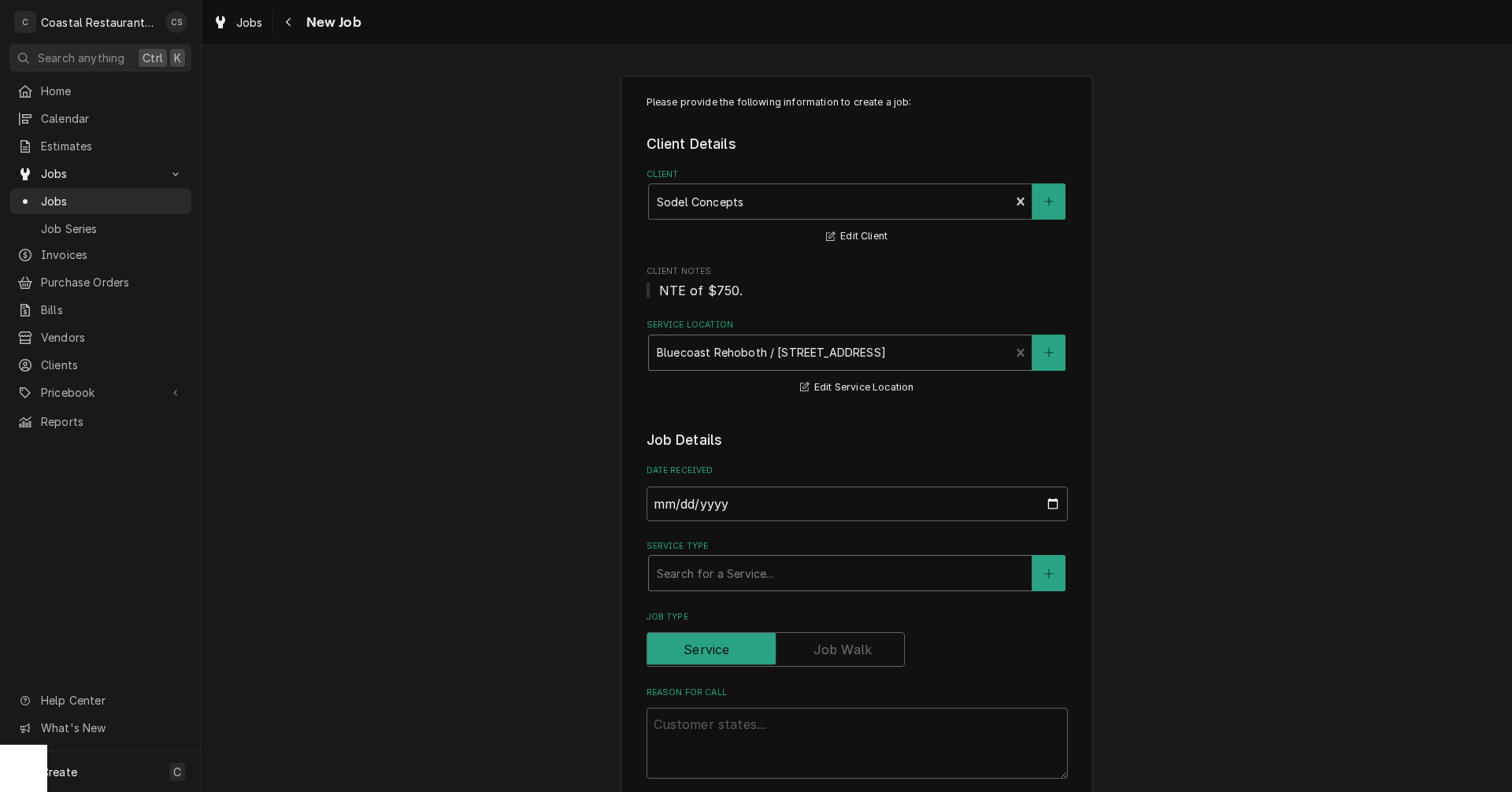
click at [703, 580] on div "Service Type" at bounding box center [840, 574] width 367 height 28
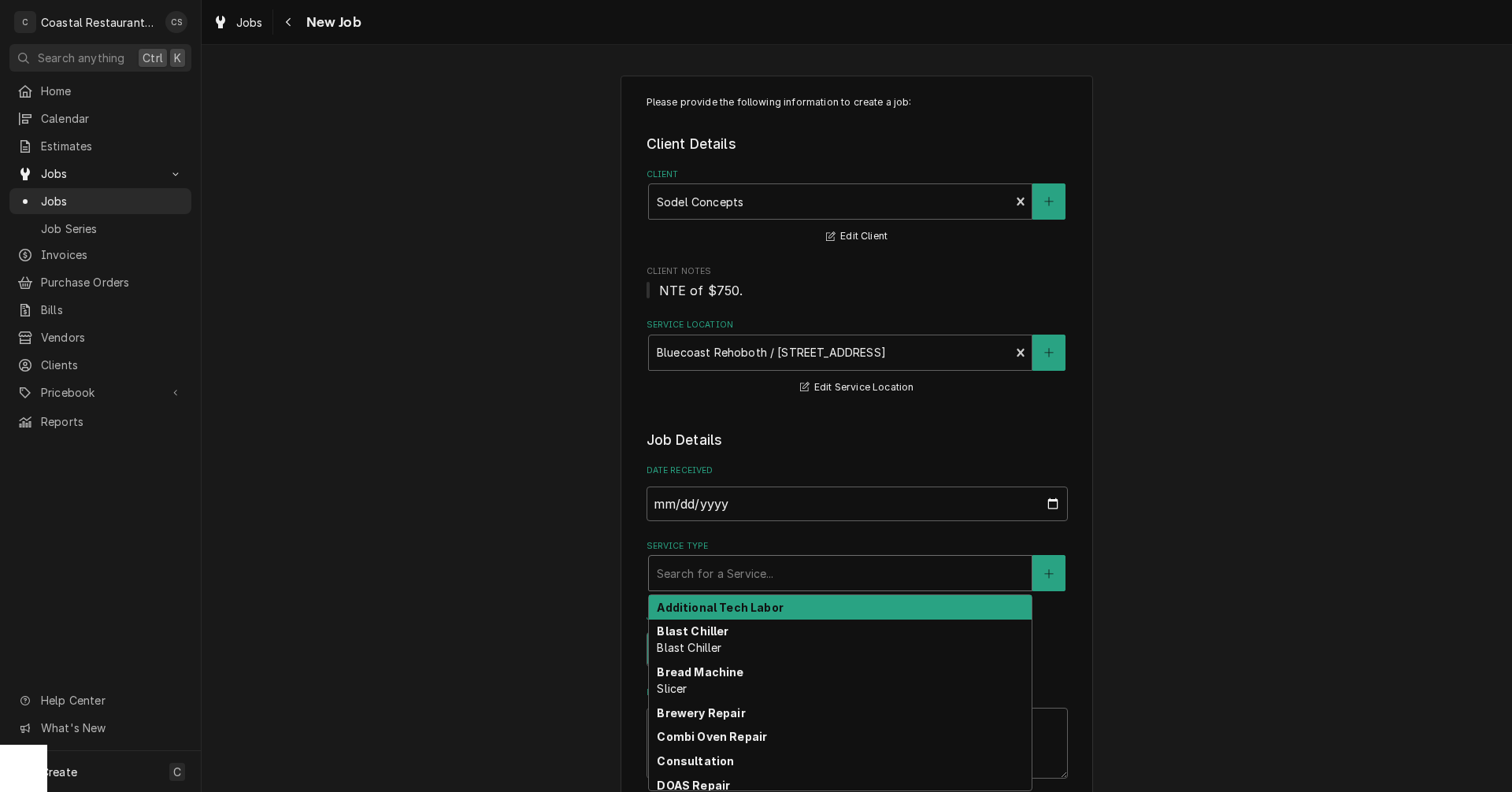
type textarea "x"
type input "F"
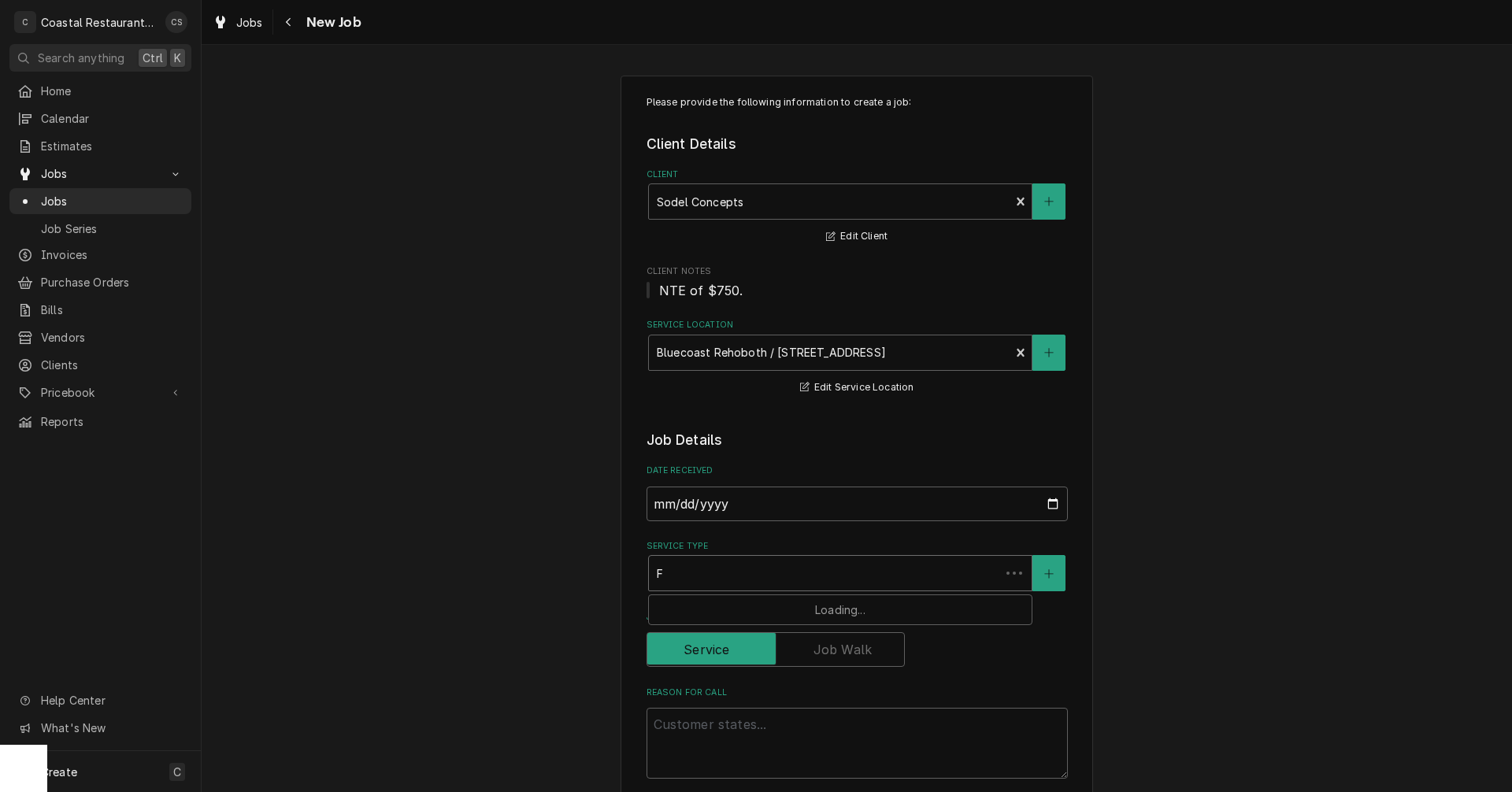
type textarea "x"
type input "Fr"
type textarea "x"
type input "Fry"
type textarea "x"
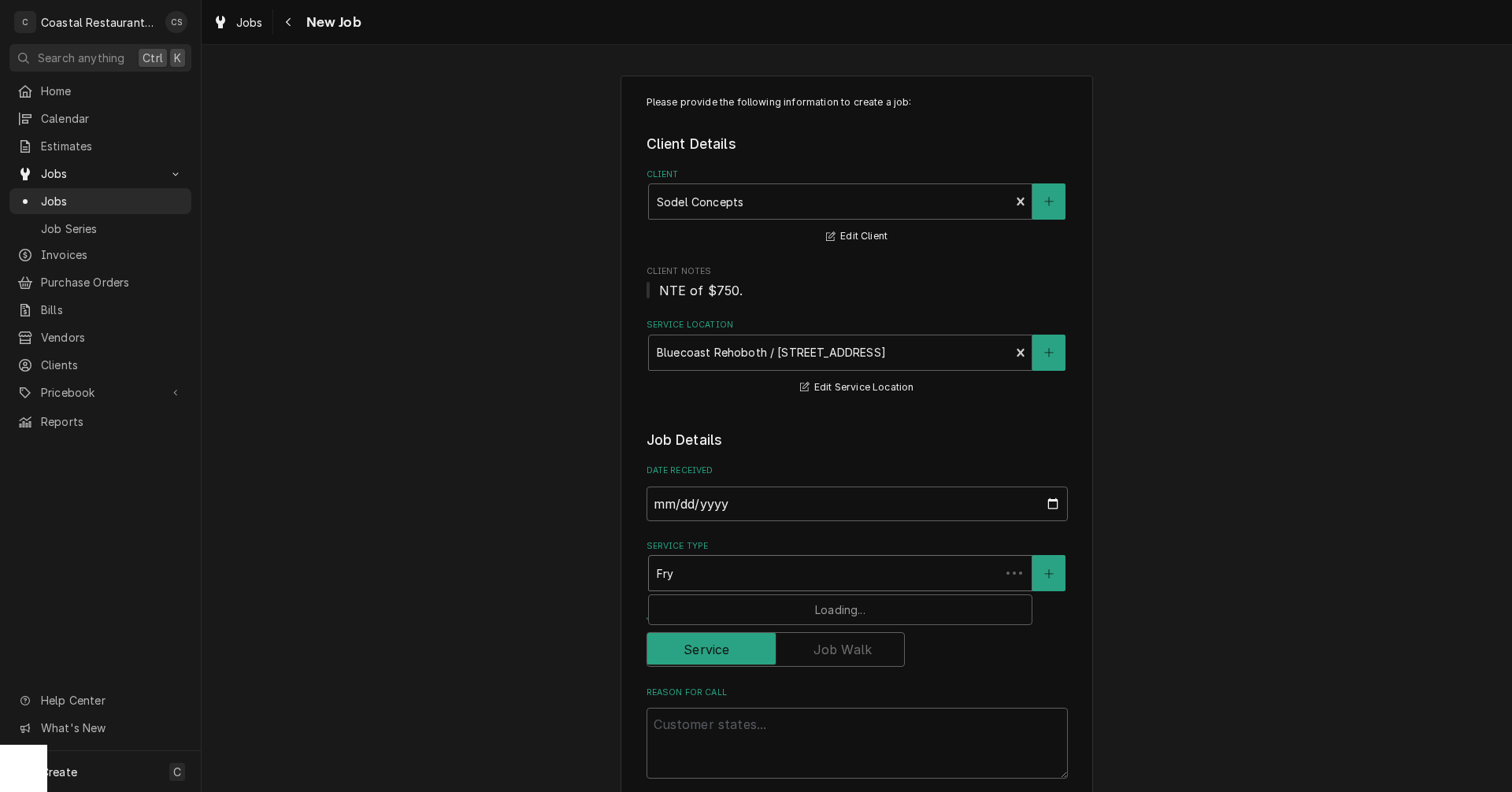
type input "Frye"
type textarea "x"
type input "Fryer"
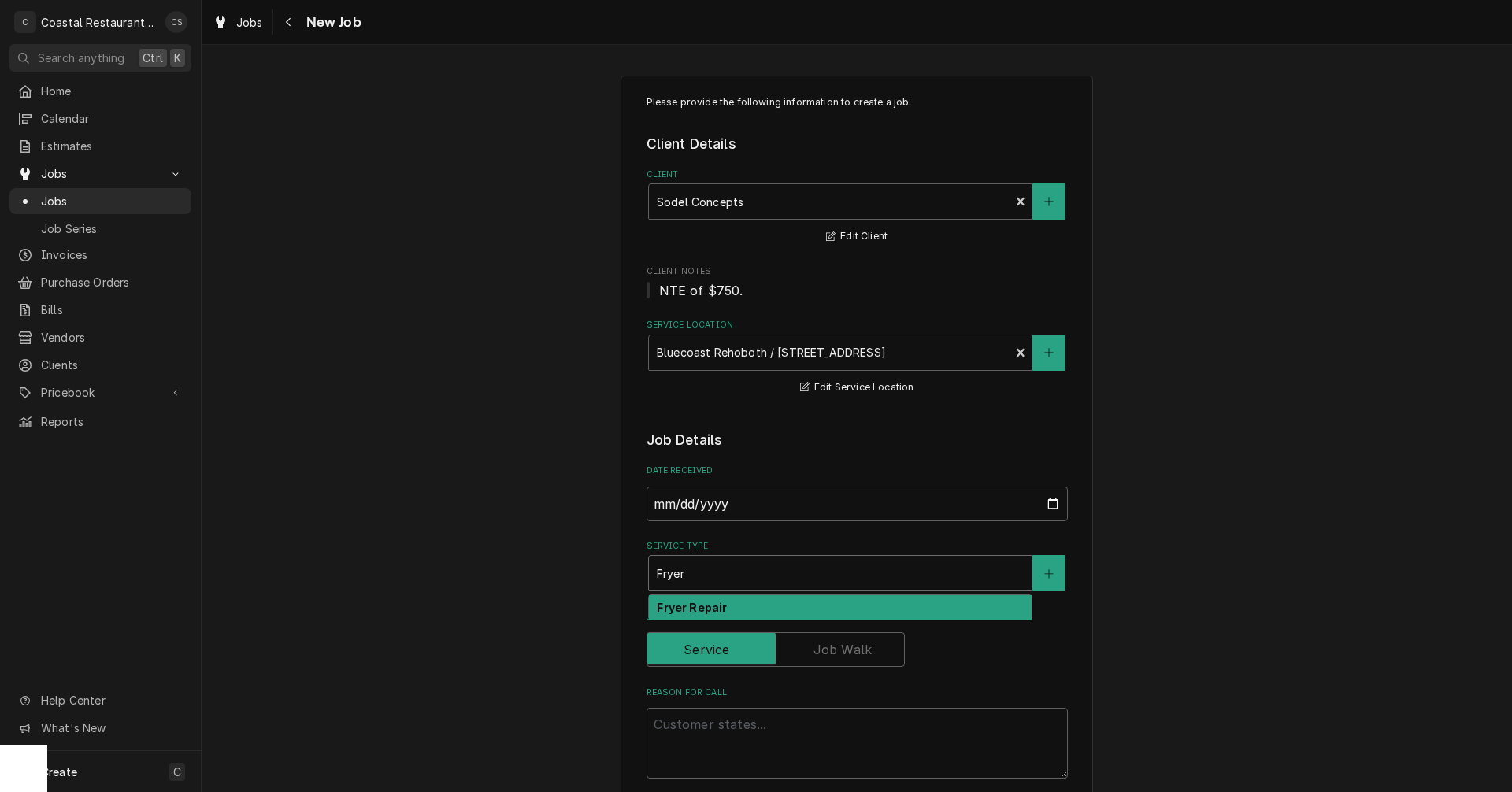
click at [698, 606] on strong "Fryer Repair" at bounding box center [691, 608] width 71 height 13
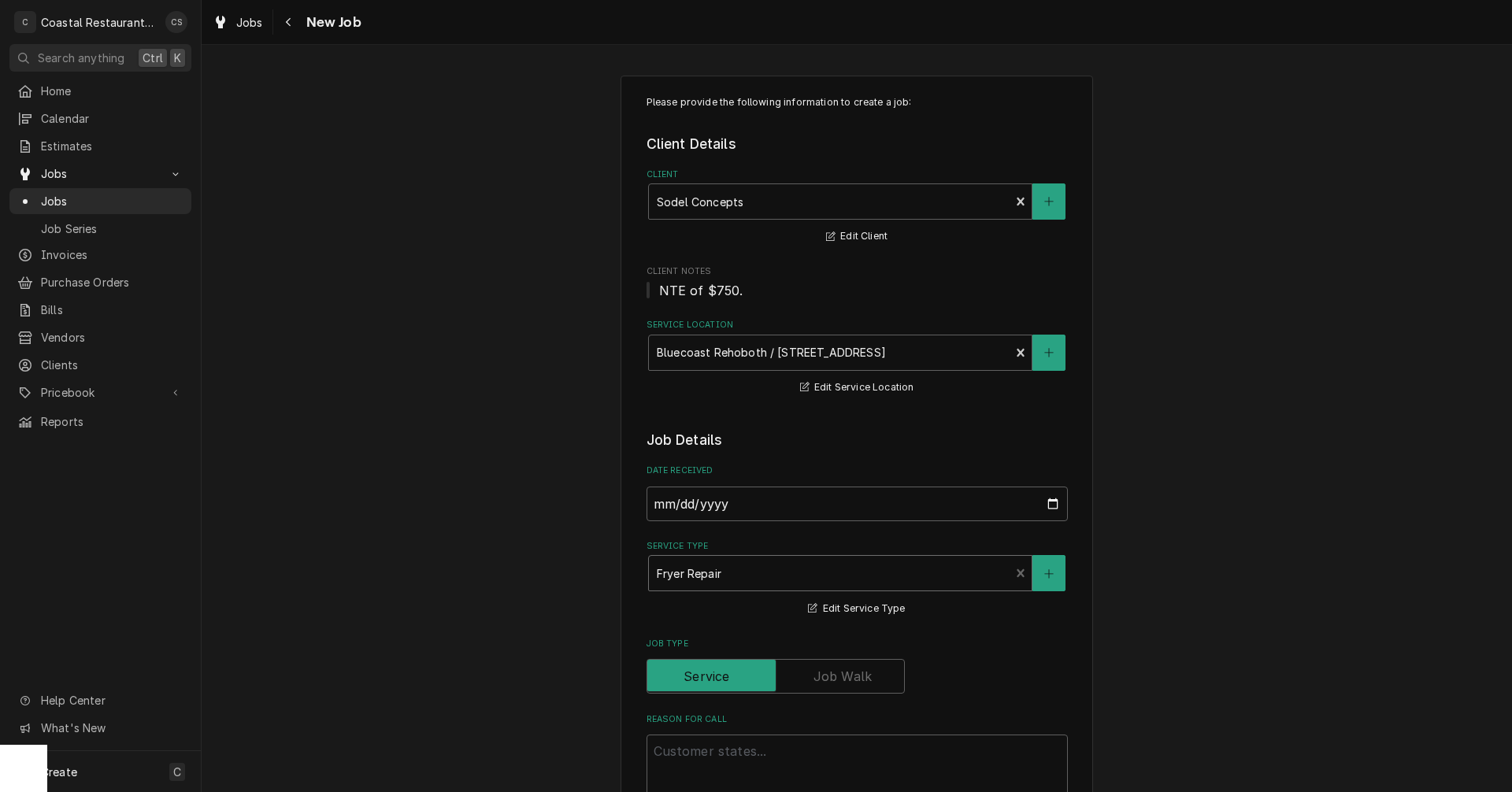
scroll to position [236, 0]
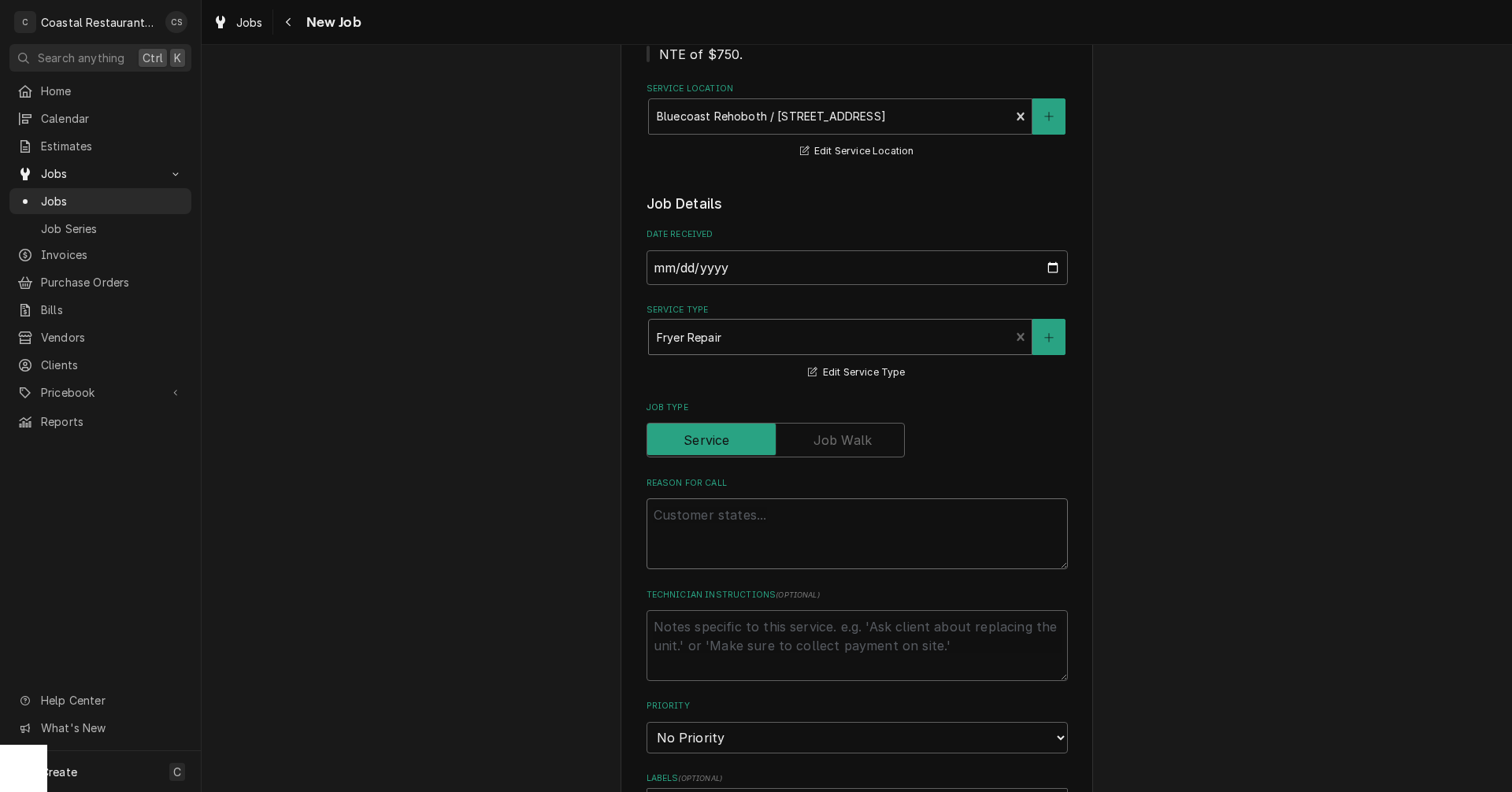
click at [692, 512] on textarea "Reason For Call" at bounding box center [857, 533] width 421 height 71
click at [685, 515] on textarea "Reason For Call" at bounding box center [857, 533] width 421 height 71
paste textarea "Work Order ID: 14288"
type textarea "x"
type textarea "Work Order ID: 14288"
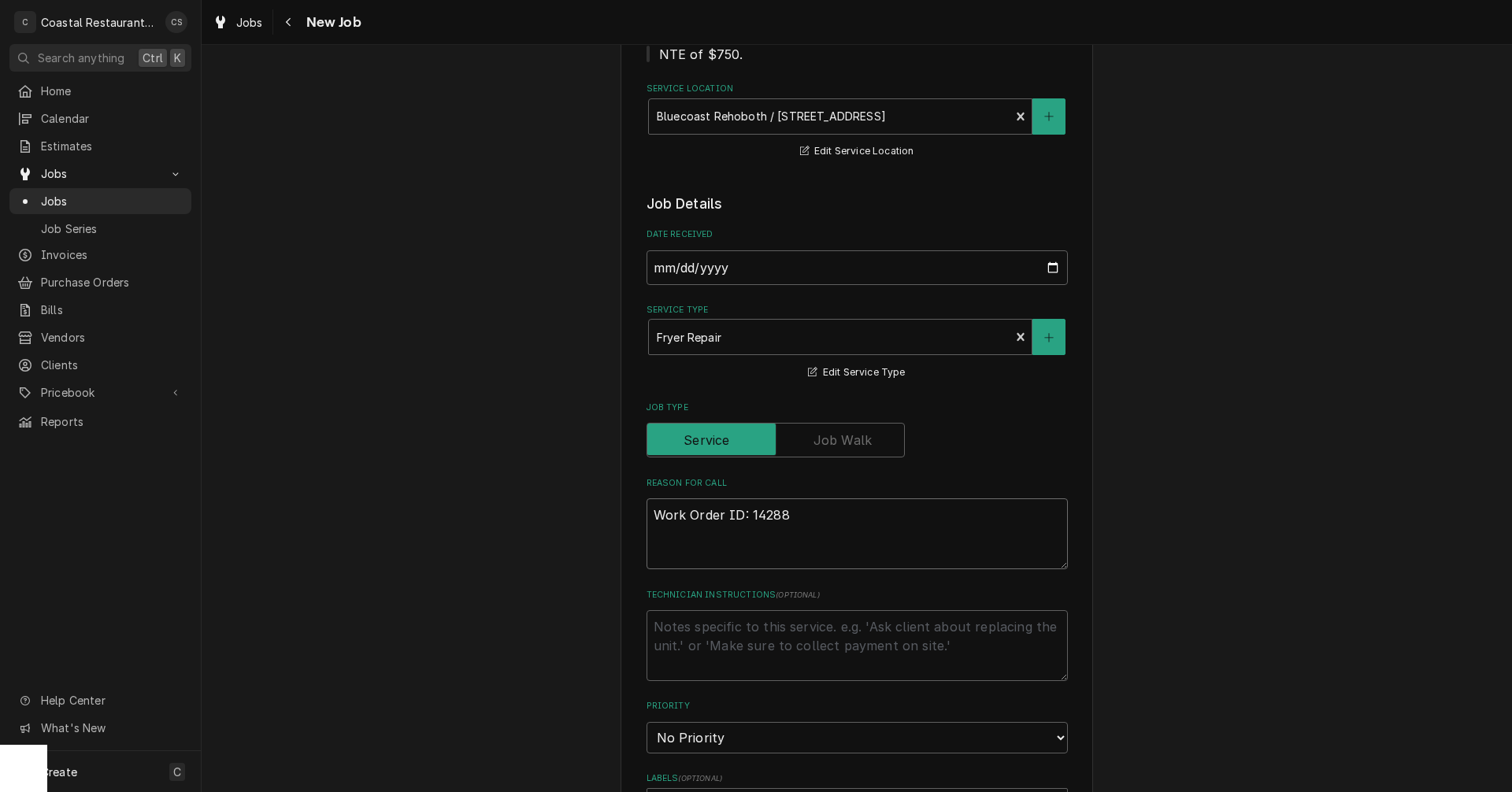
type textarea "x"
type textarea "Work Order ID: 14288"
type textarea "x"
type textarea "Work Order ID: 14288"
click at [797, 518] on textarea "Work Order ID: 14288" at bounding box center [857, 533] width 421 height 71
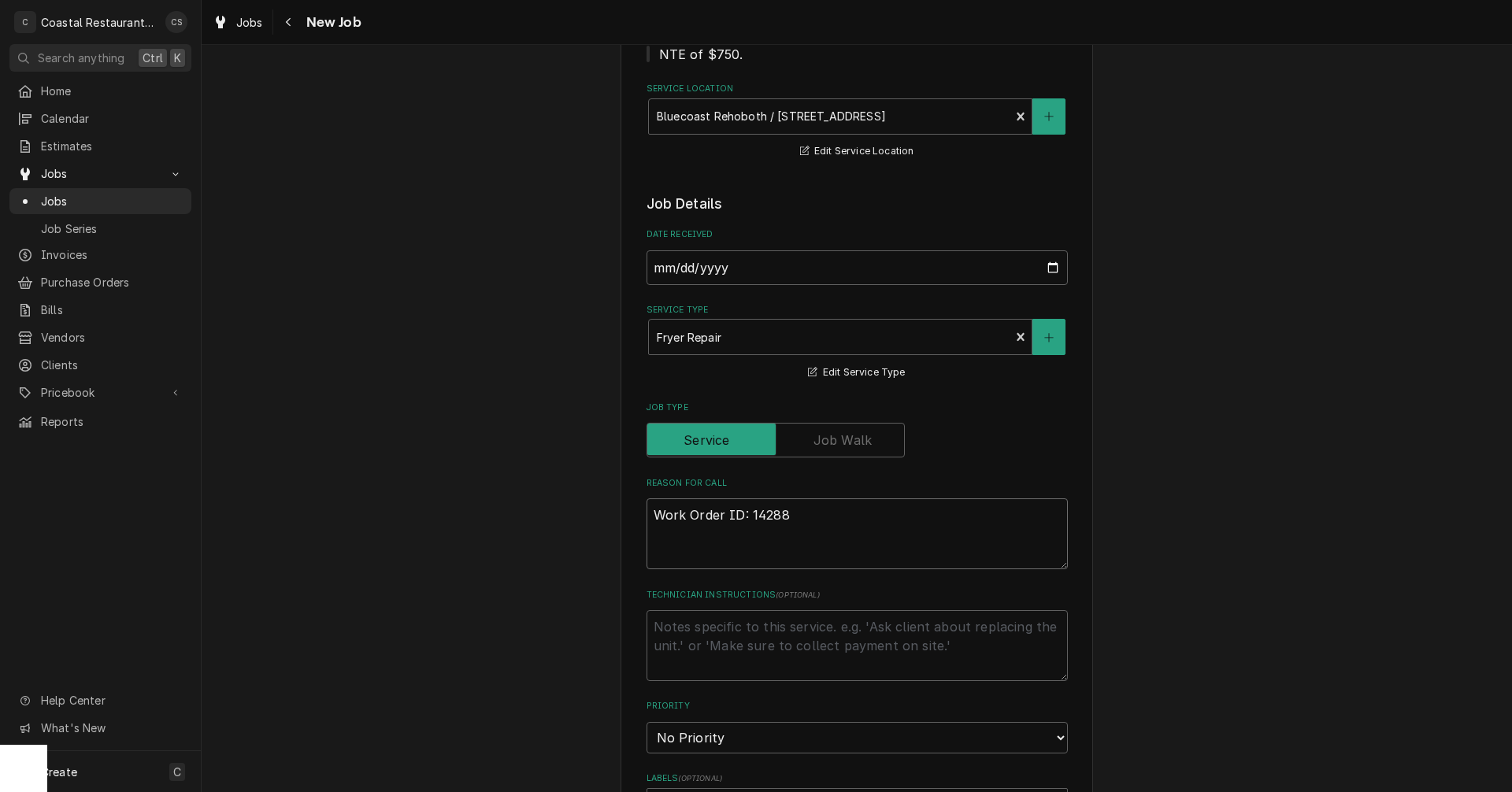
paste textarea "Fryer closest to the flat top the flames are too high. We had it set at 350 it …"
type textarea "x"
type textarea "Work Order ID: 14288 Fryer closest to the flat top the flames are too high. We …"
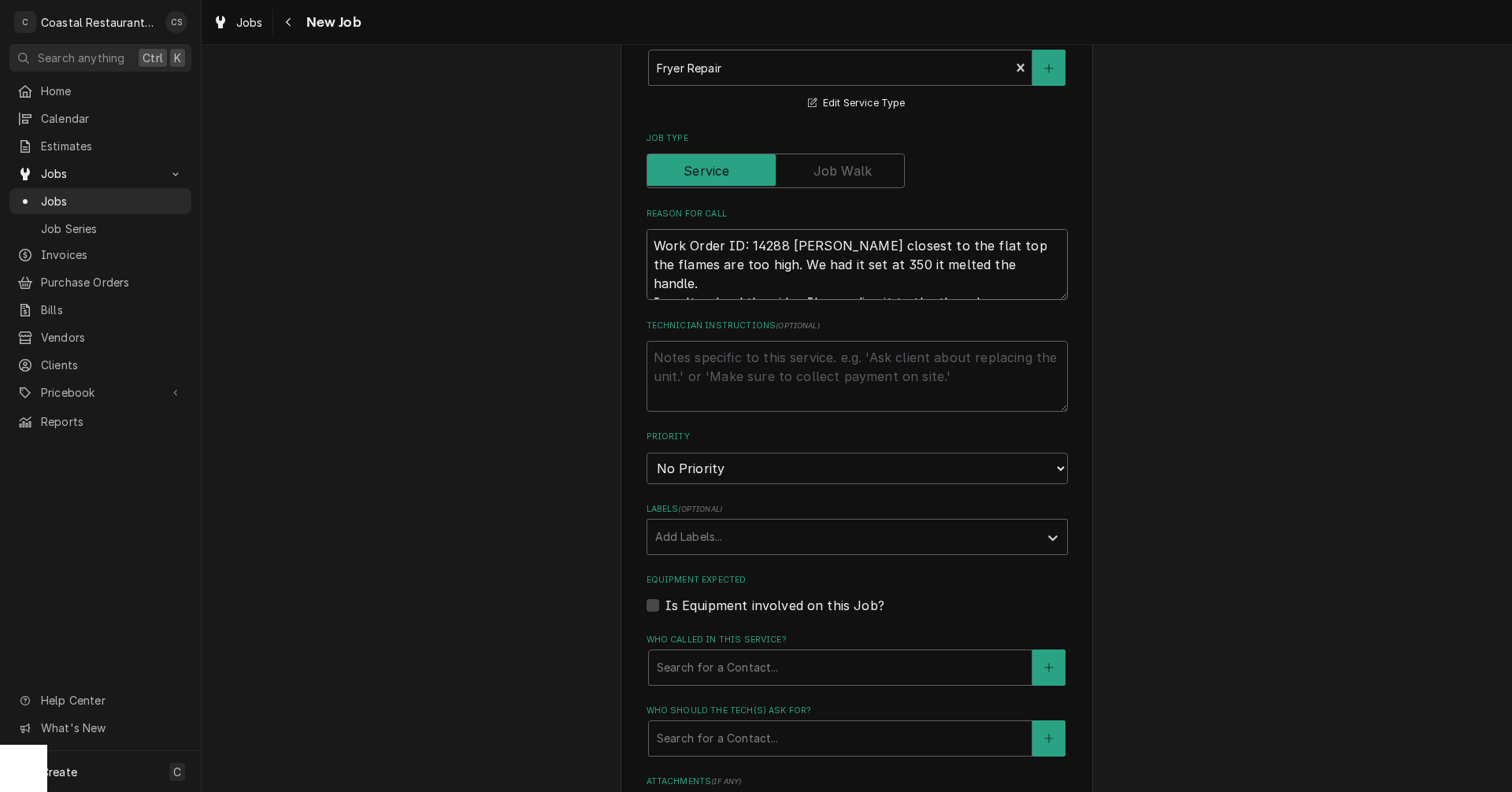
type textarea "x"
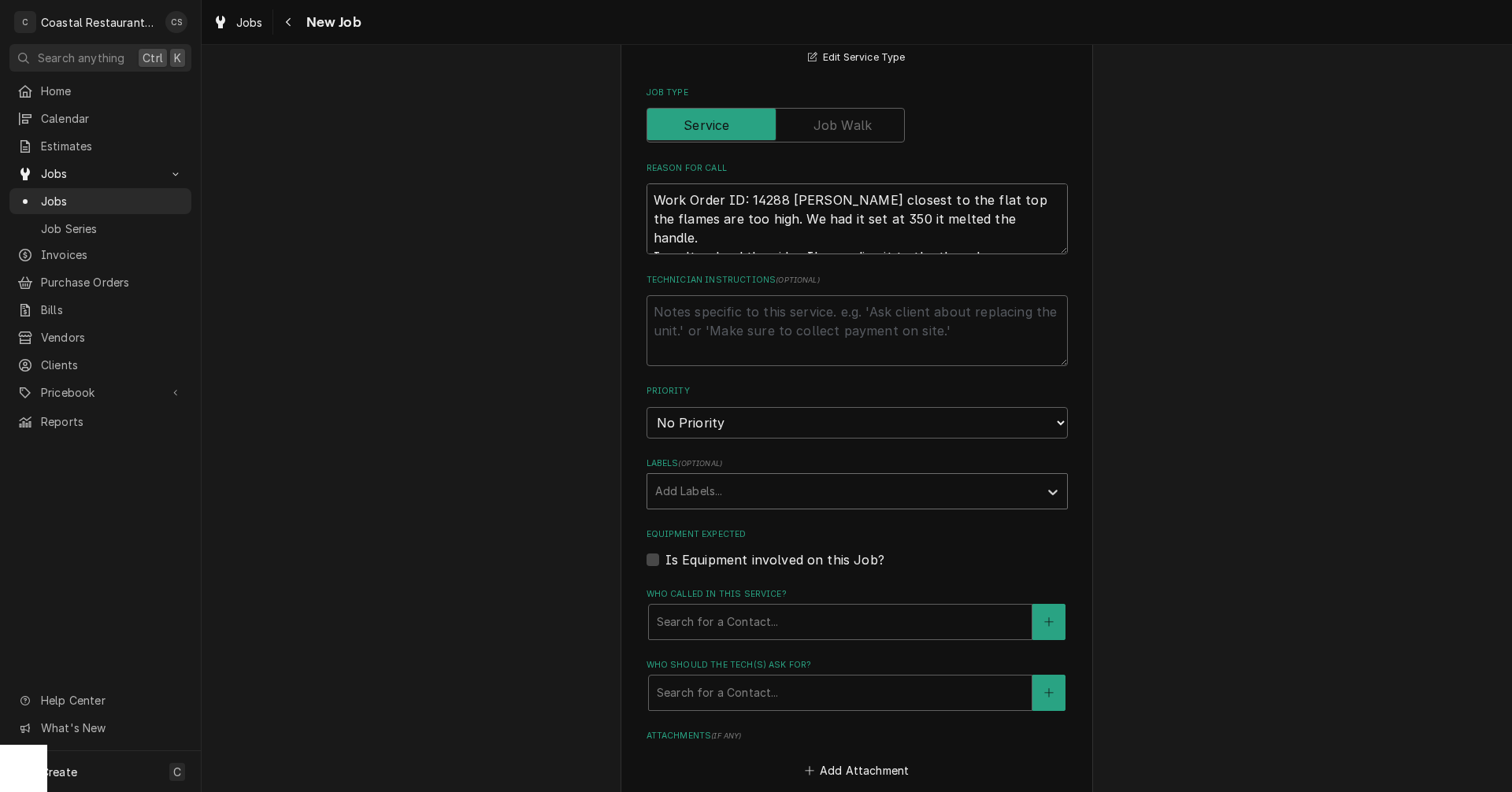
type textarea "Work Order ID: 14288 Fryer closest to the flat top the flames are too high. We …"
click at [710, 485] on div "Labels" at bounding box center [843, 491] width 375 height 28
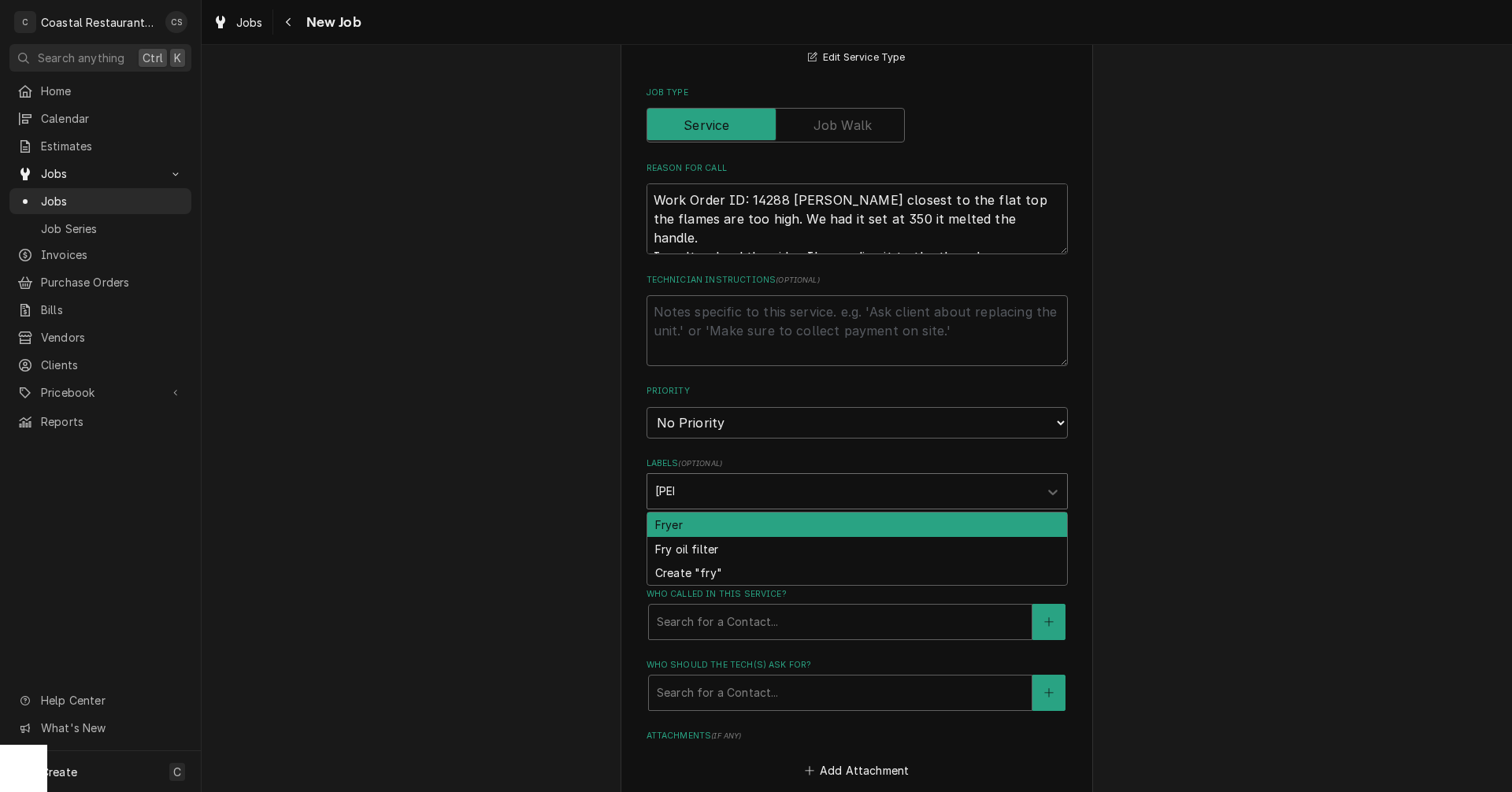
type input "fryer"
click at [695, 528] on div "Fryer" at bounding box center [857, 525] width 419 height 24
type textarea "x"
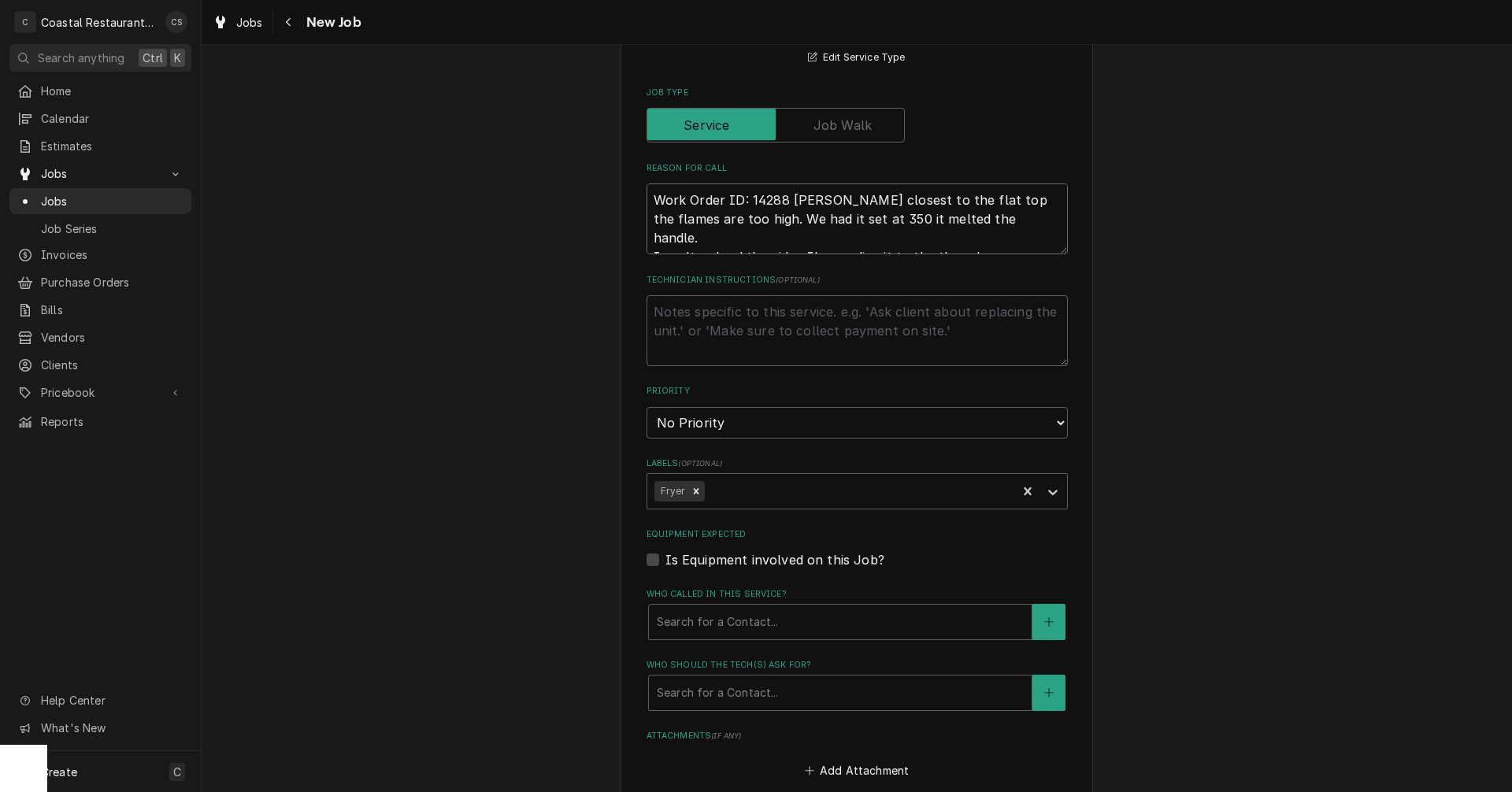
drag, startPoint x: 969, startPoint y: 240, endPoint x: 648, endPoint y: 238, distance: 321.0
click at [648, 238] on textarea "Work Order ID: 14288 Fryer closest to the flat top the flames are too high. We …" at bounding box center [857, 218] width 421 height 71
type textarea "x"
type textarea "Work Order ID: 14288 Fryer closest to the flat top the flames are too high. We …"
type textarea "x"
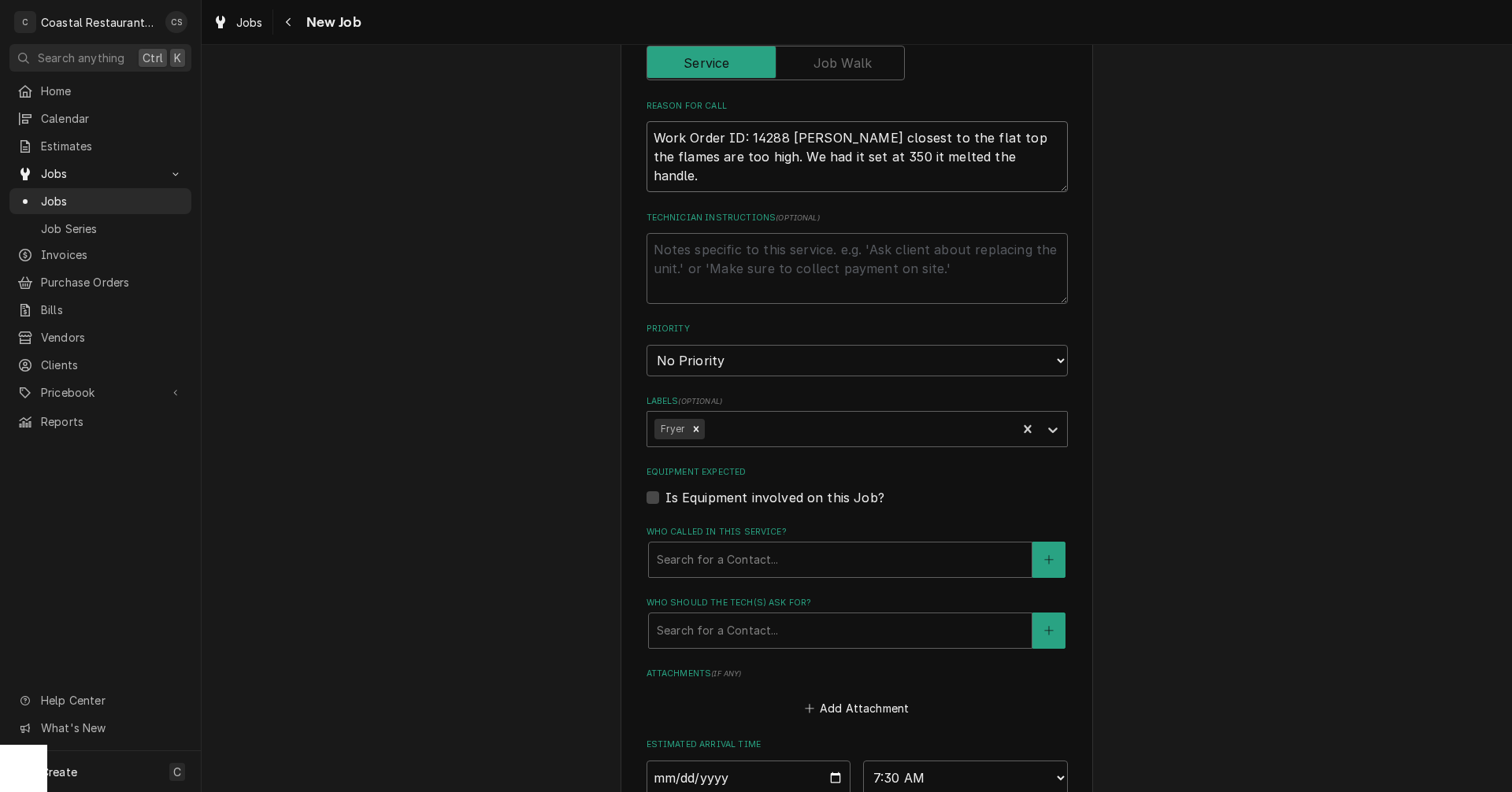
scroll to position [709, 0]
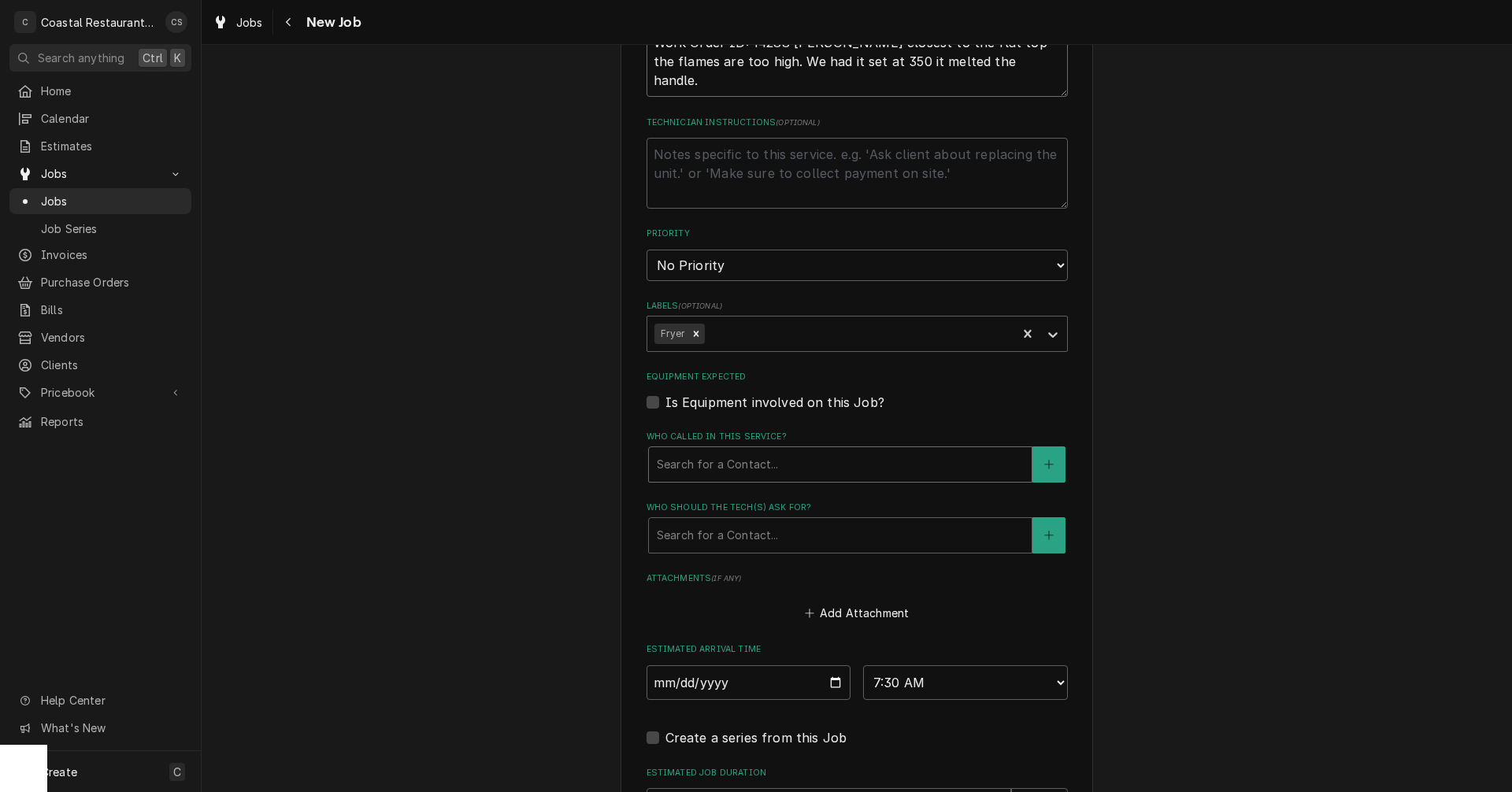
type textarea "Work Order ID: 14288 Fryer closest to the flat top the flames are too high. We …"
click at [764, 471] on div "Who called in this service?" at bounding box center [840, 465] width 367 height 28
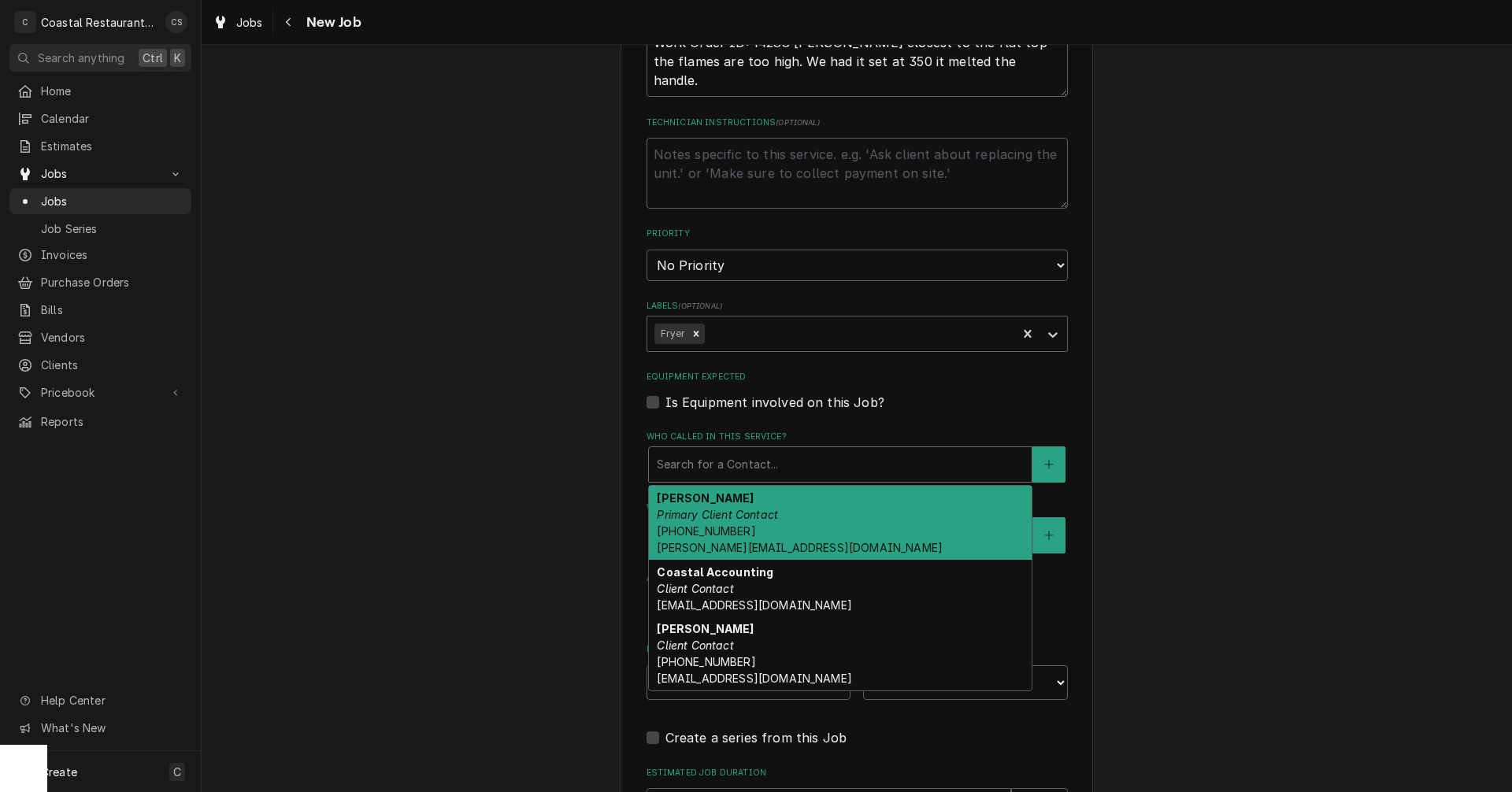
click at [742, 521] on div "Andrew Dickinson Primary Client Contact (302) 381-0571 Andrew@sodelconcepts.com" at bounding box center [840, 523] width 383 height 74
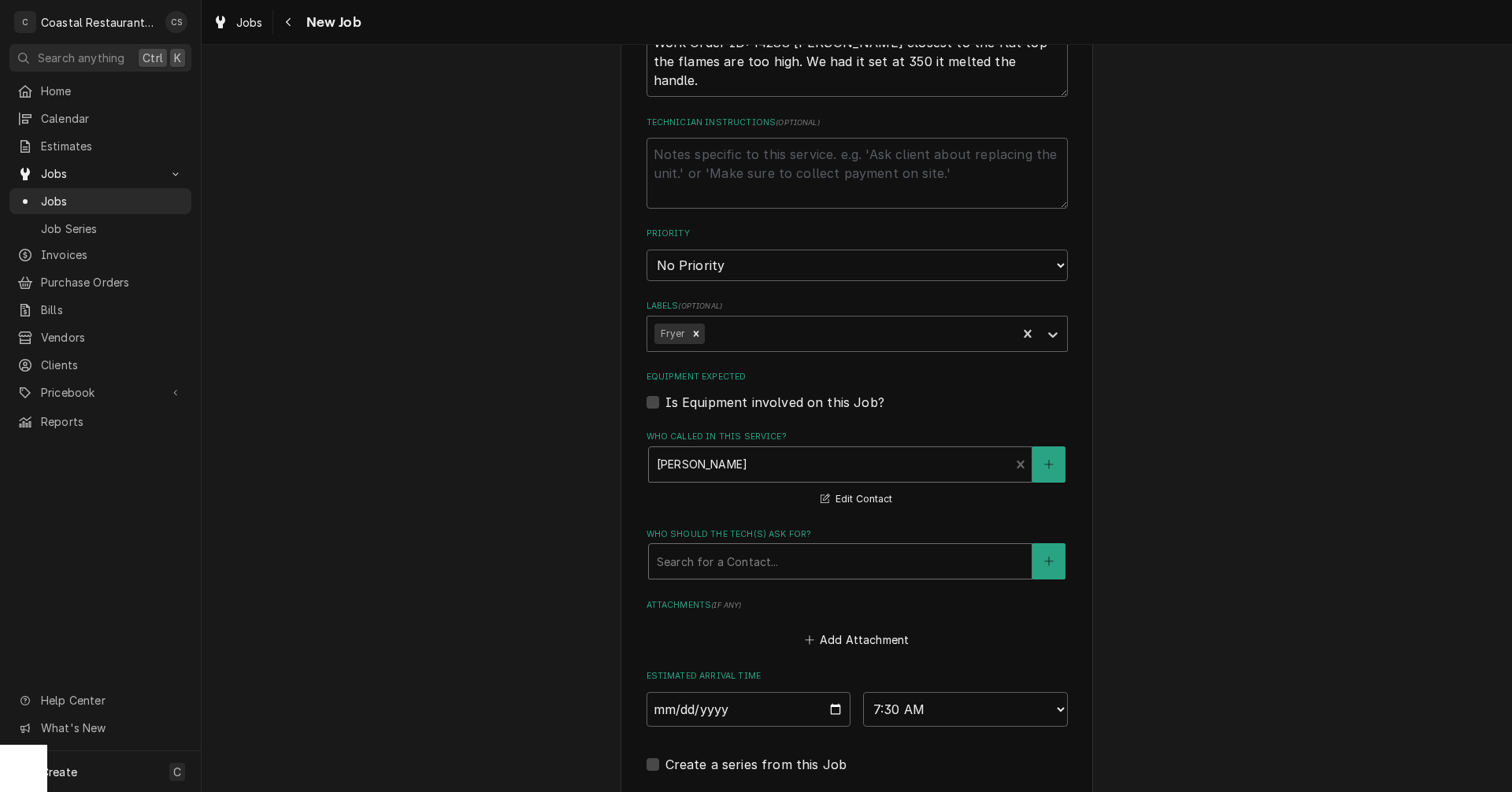
click at [733, 570] on div "Who should the tech(s) ask for?" at bounding box center [840, 562] width 367 height 28
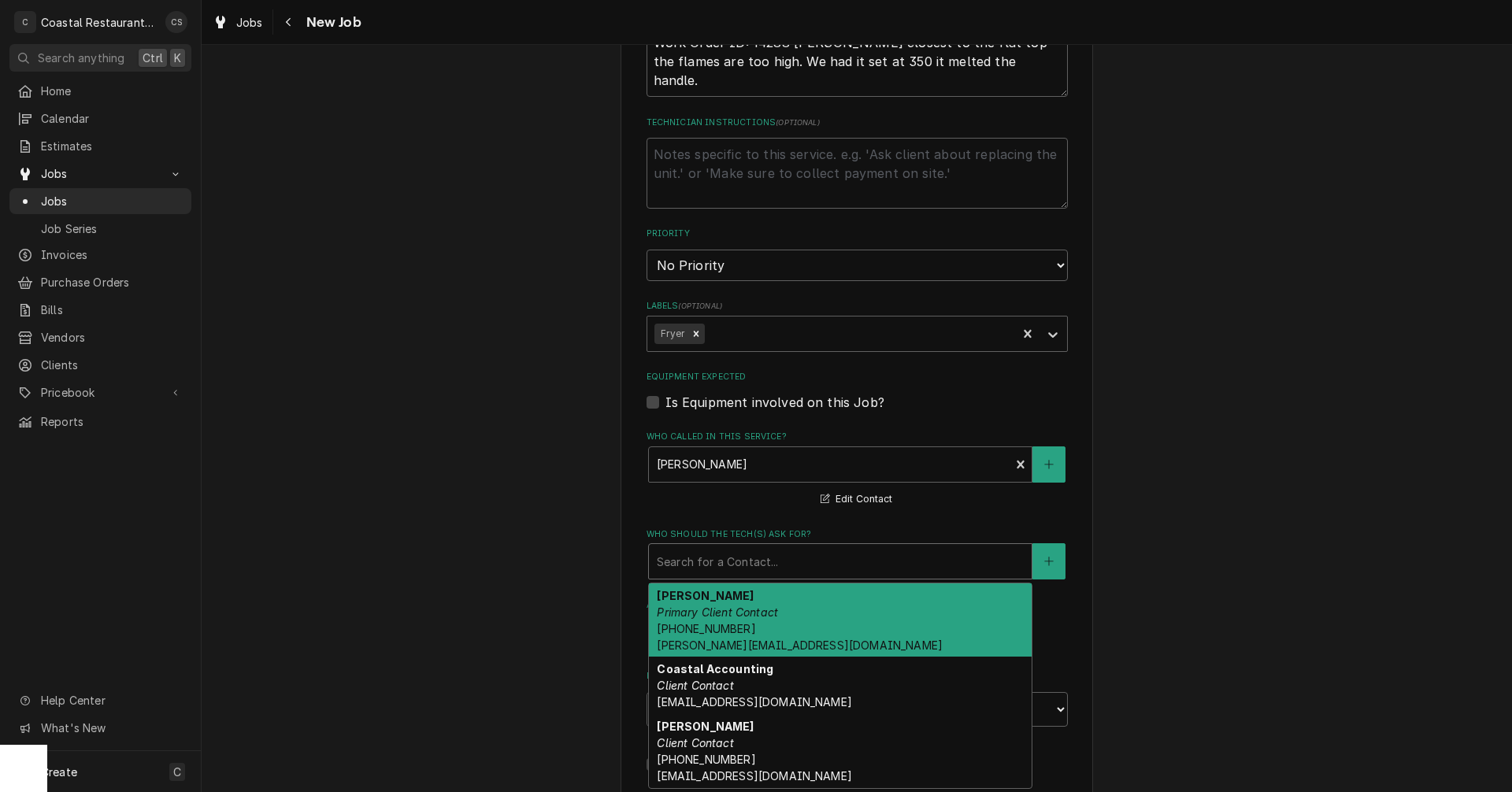
click at [738, 615] on em "Primary Client Contact" at bounding box center [717, 612] width 121 height 13
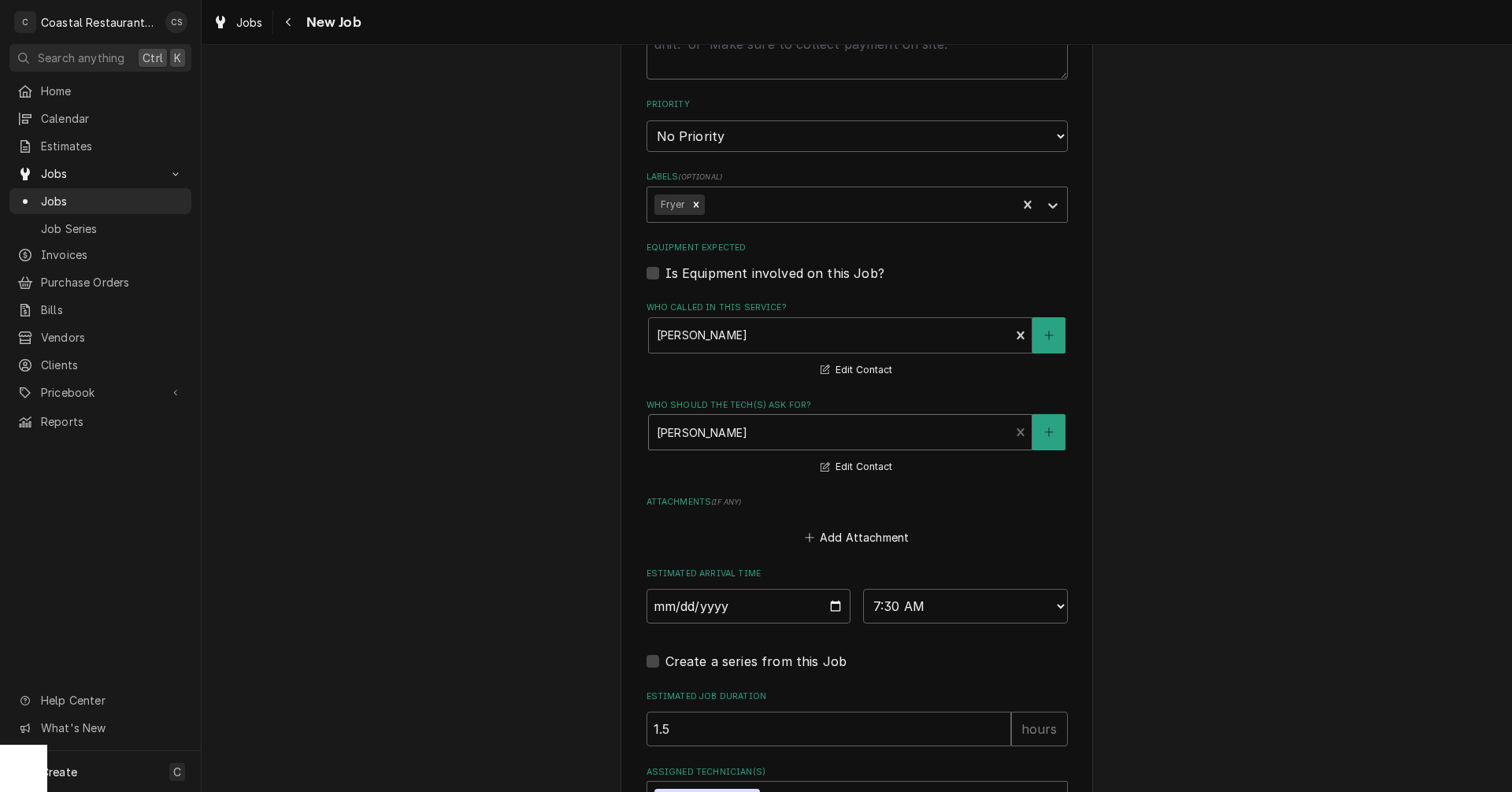
scroll to position [1000, 0]
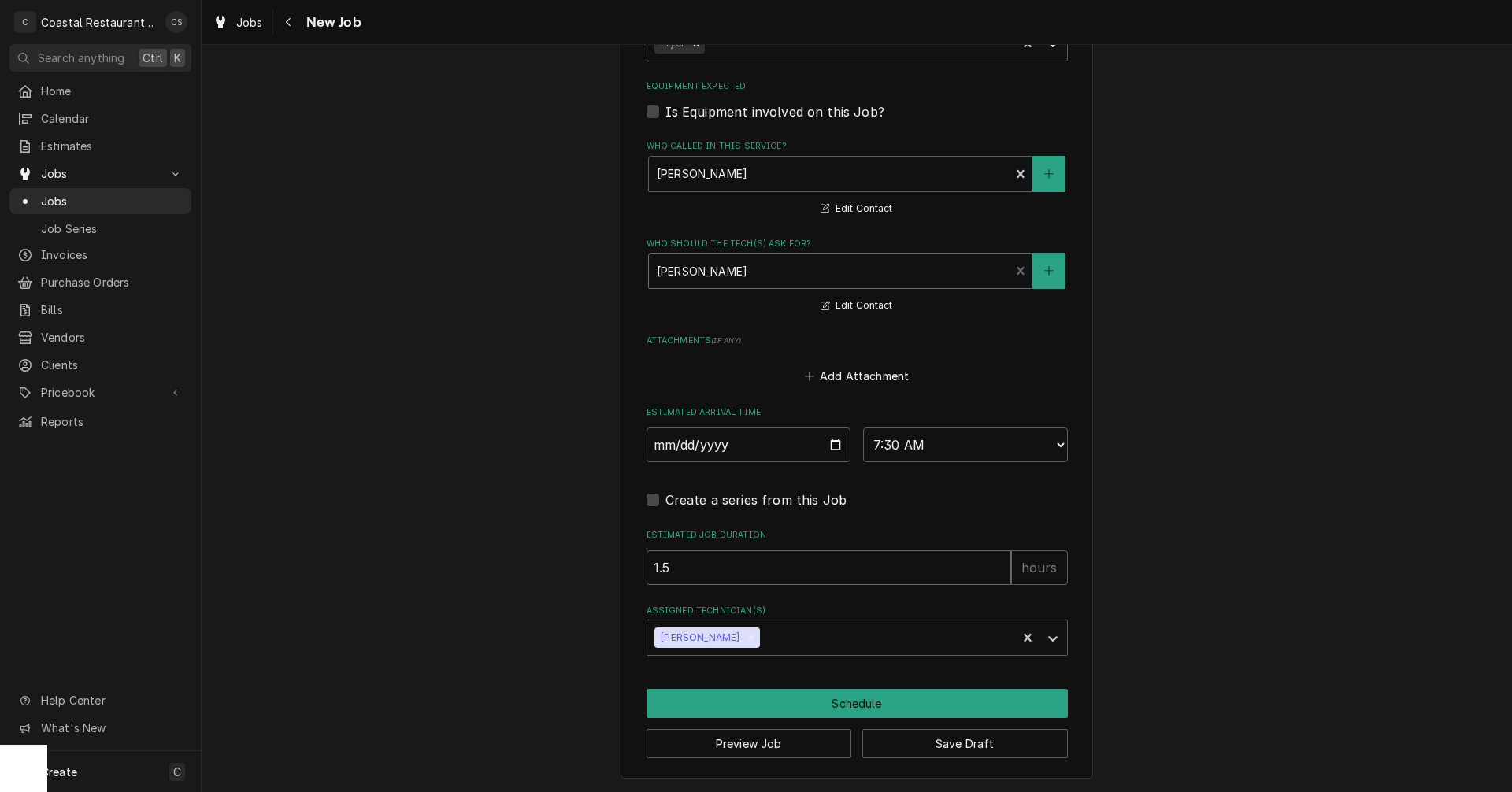
click at [718, 573] on input "1.5" at bounding box center [828, 567] width 365 height 35
type textarea "x"
type input "1"
type textarea "x"
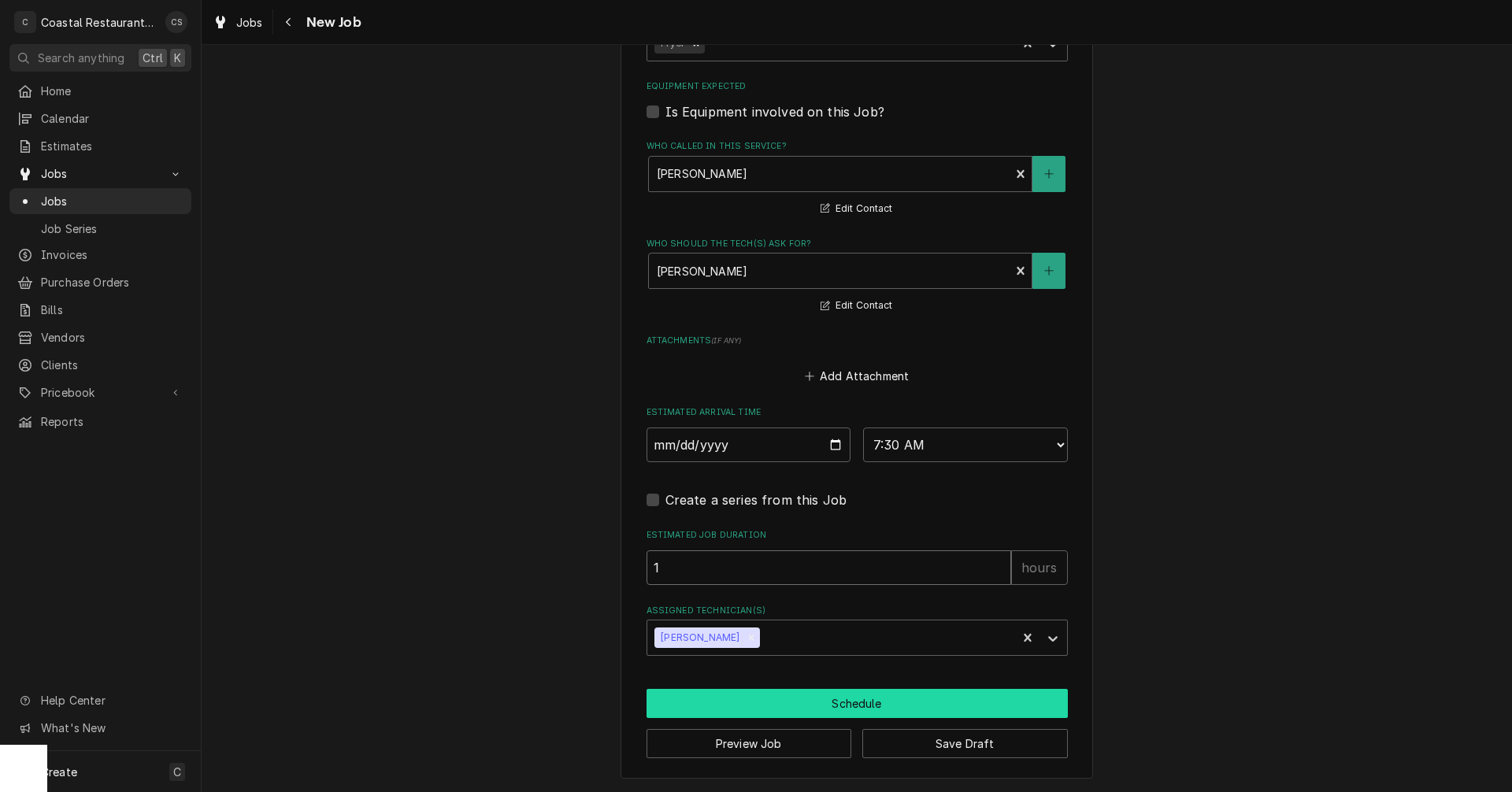
type input "1"
click at [874, 705] on button "Schedule" at bounding box center [857, 704] width 421 height 29
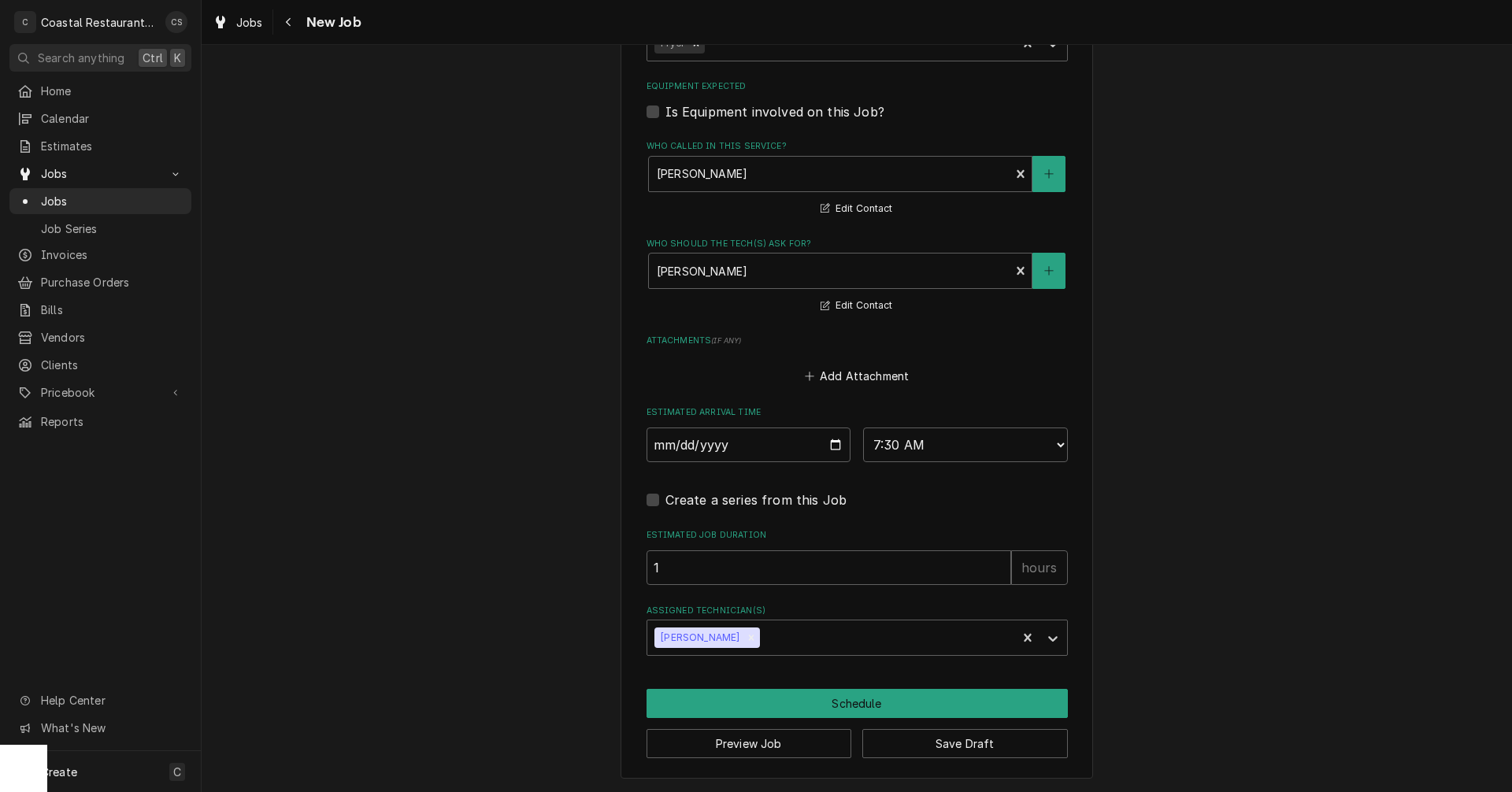
scroll to position [985, 0]
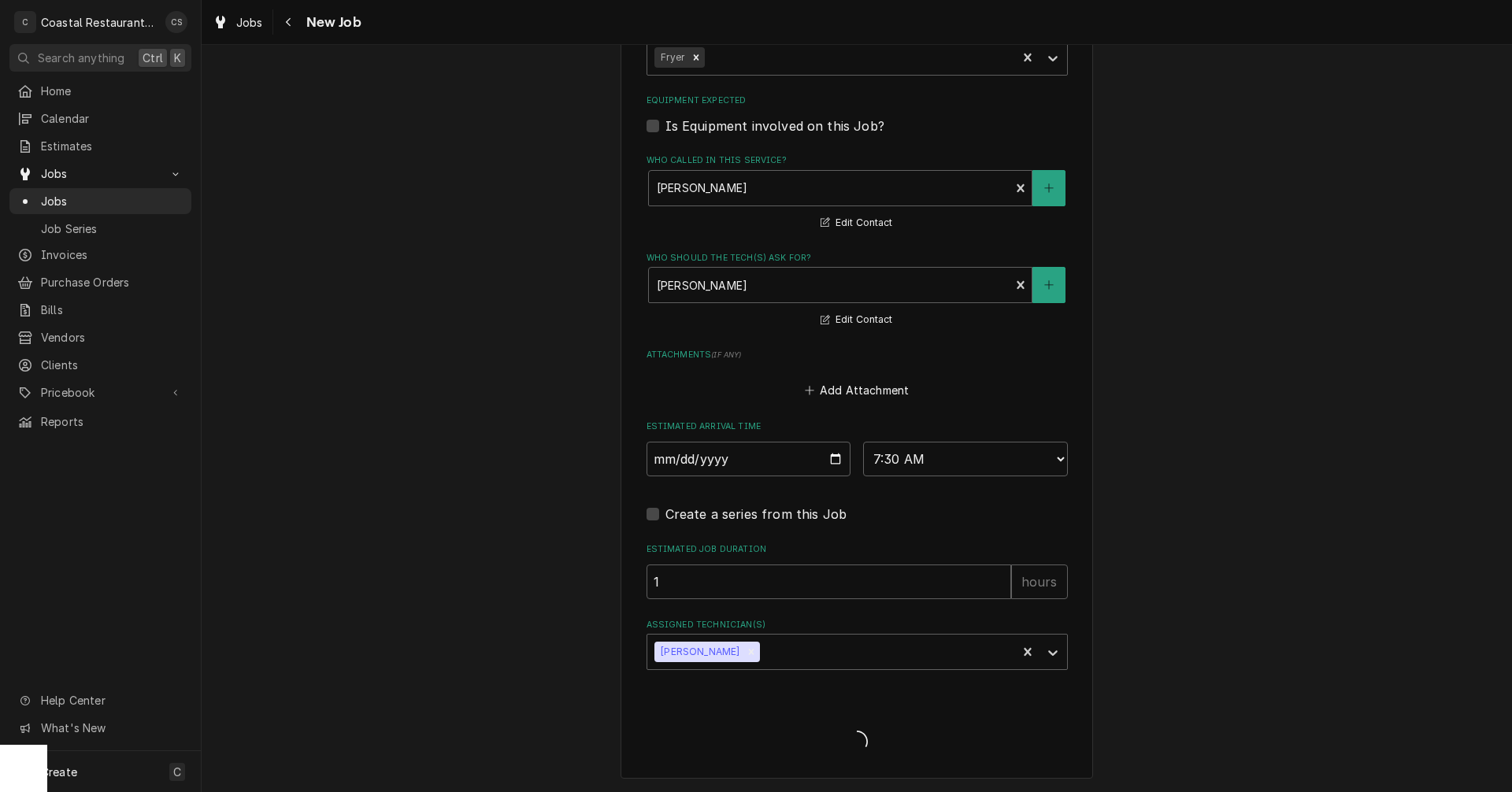
type textarea "x"
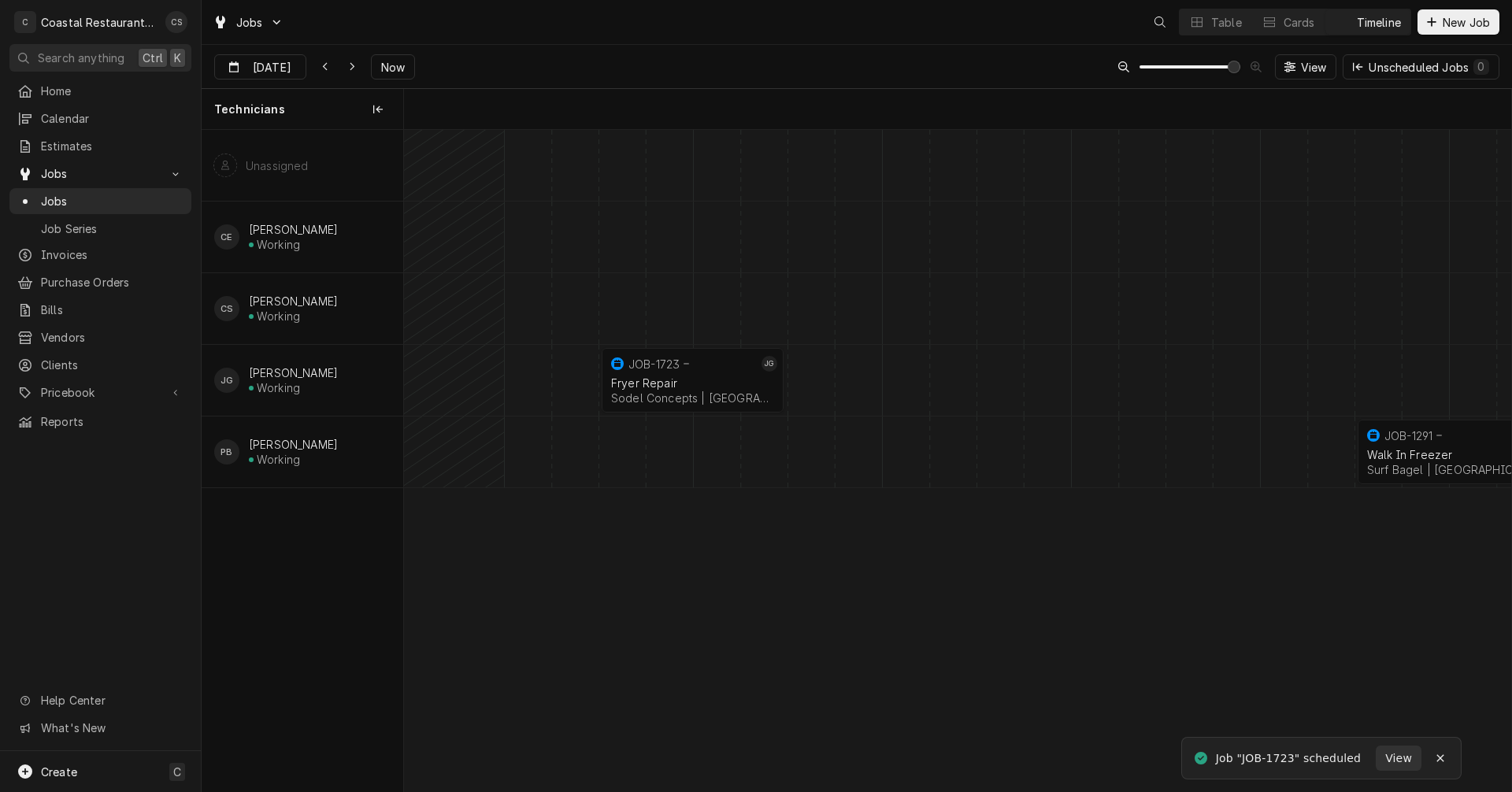
scroll to position [0, 21962]
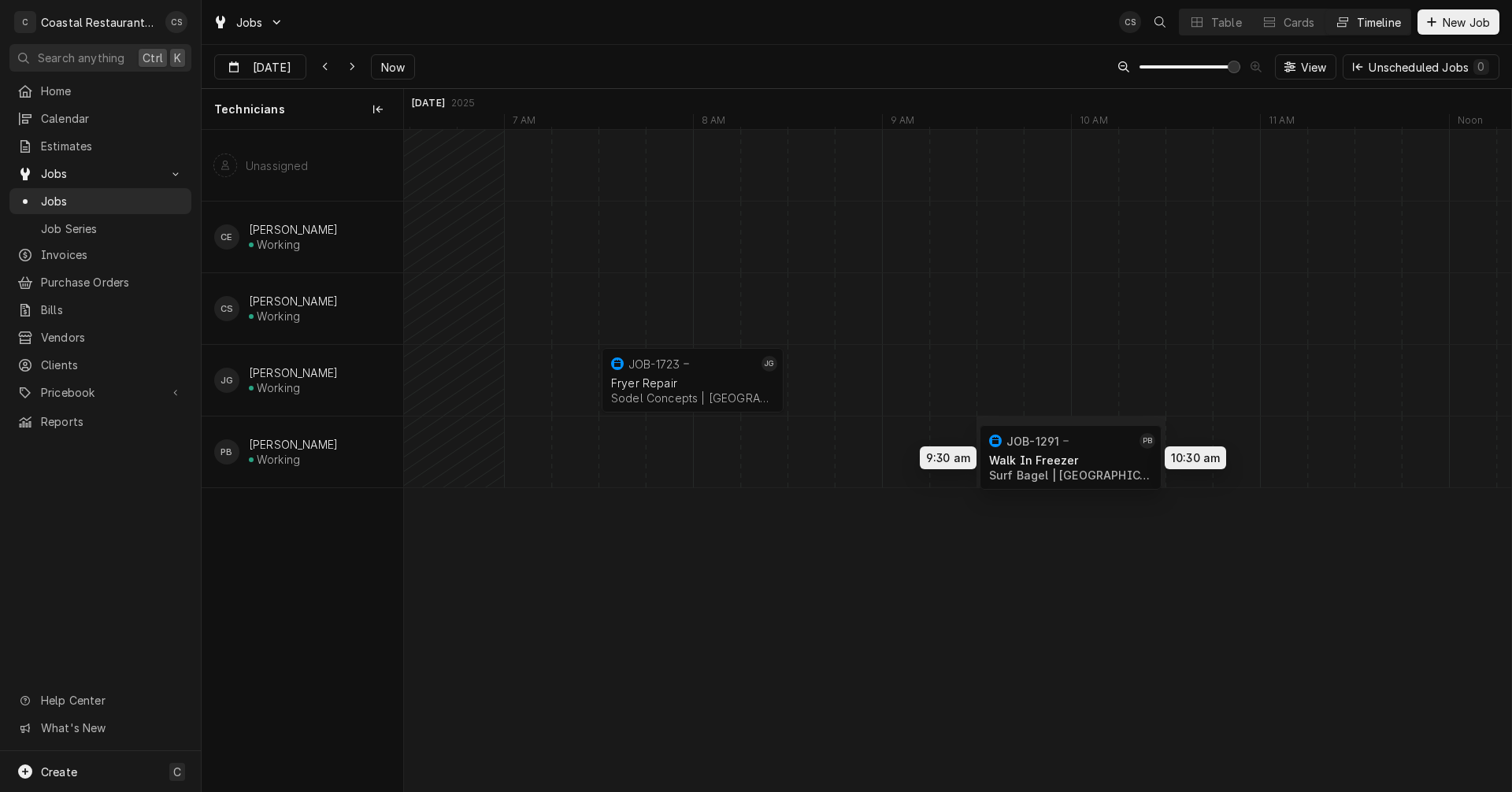
drag, startPoint x: 1437, startPoint y: 446, endPoint x: 1045, endPoint y: 451, distance: 392.0
click at [1045, 451] on div "7:30 AM 8:30 AM JOB-1723 JG Fryer Repair Sodel Concepts | Rehoboth Beach, 19971…" at bounding box center [957, 460] width 1107 height 661
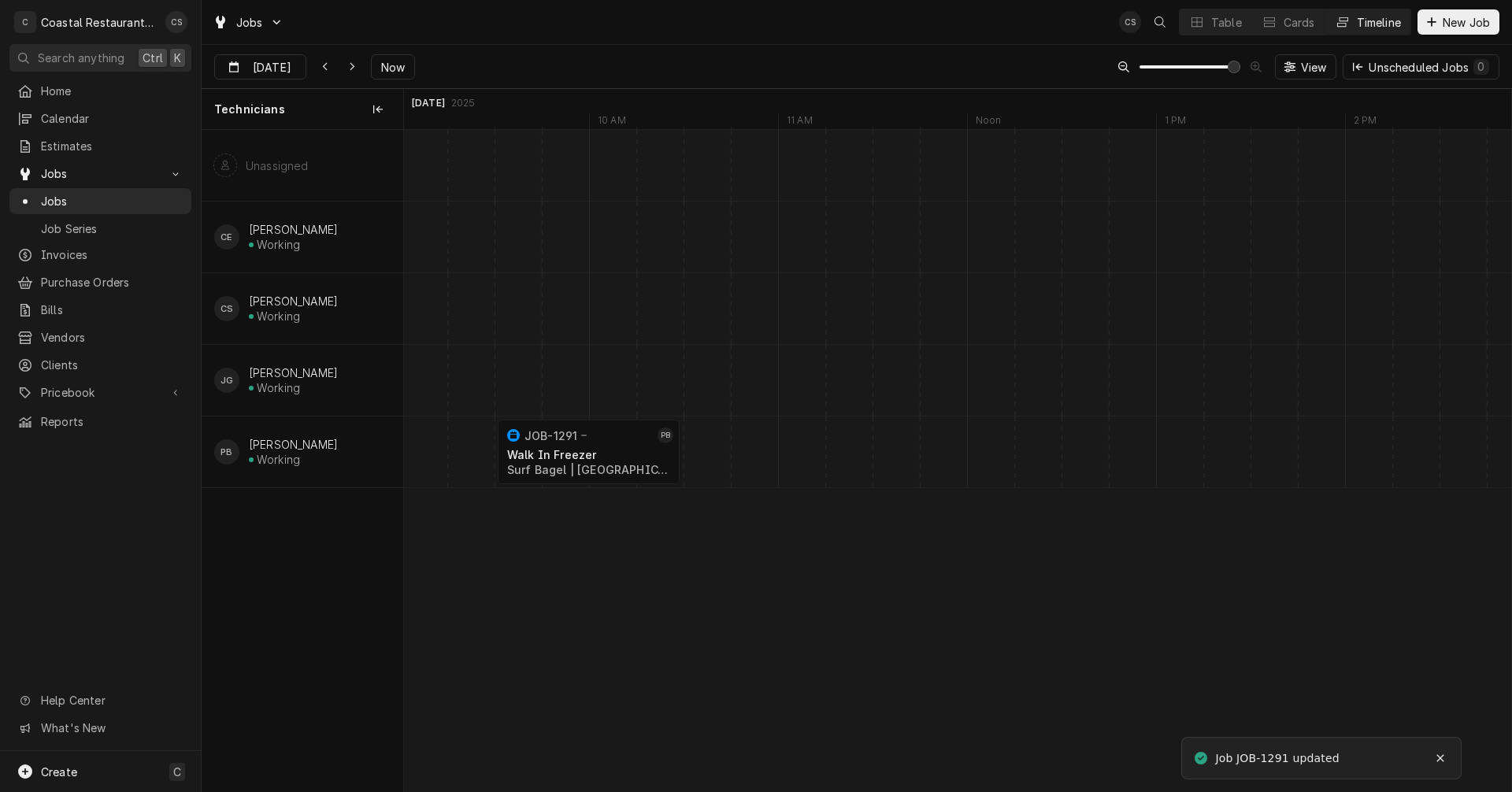
scroll to position [0, 0]
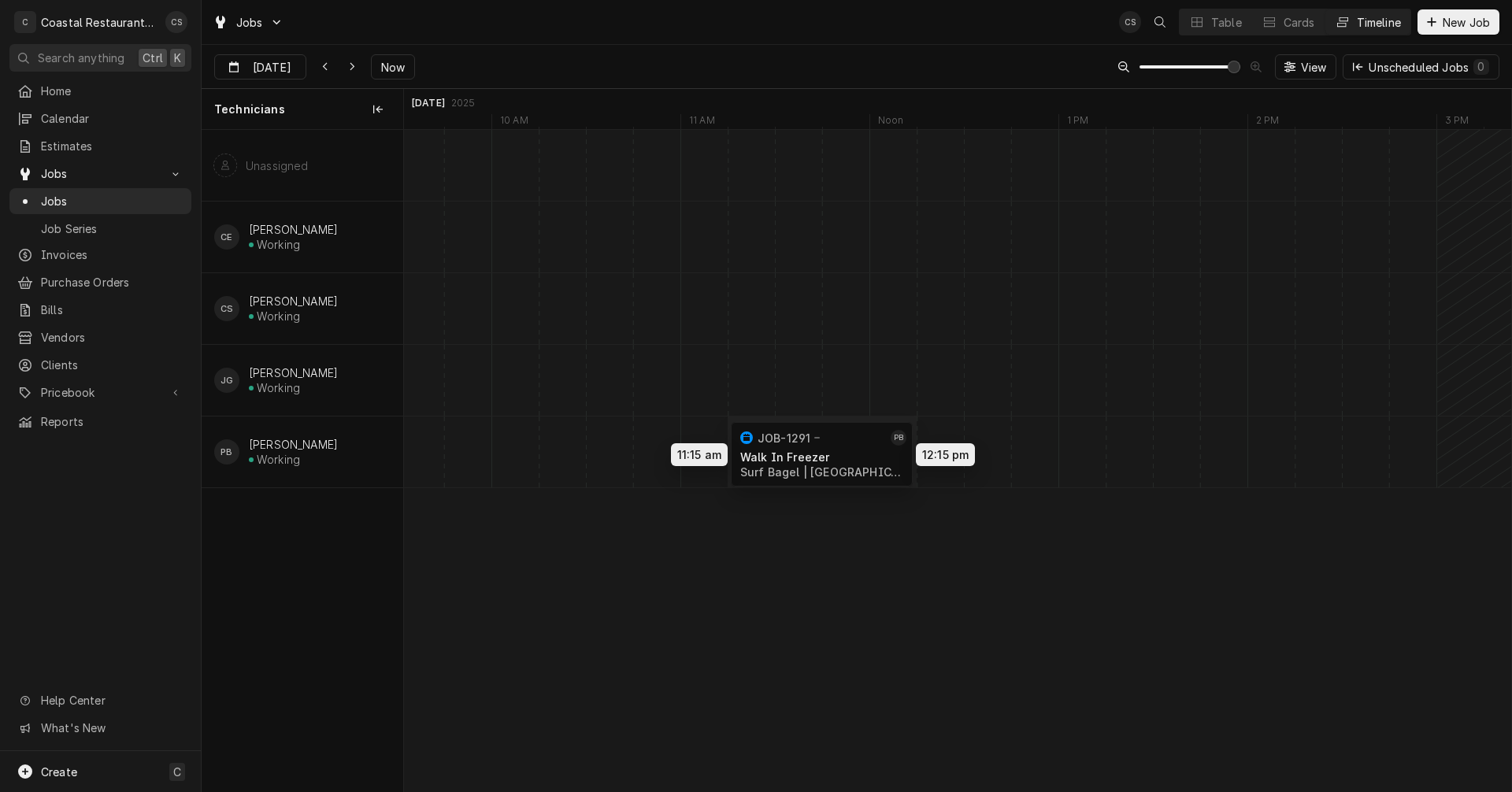
drag, startPoint x: 481, startPoint y: 452, endPoint x: 811, endPoint y: 455, distance: 330.0
click at [811, 455] on div "11:15 AM 12:15 PM JOB-1291 PB Walk In Freezer Surf Bagel | Fenwick Island, 1994…" at bounding box center [957, 460] width 1107 height 661
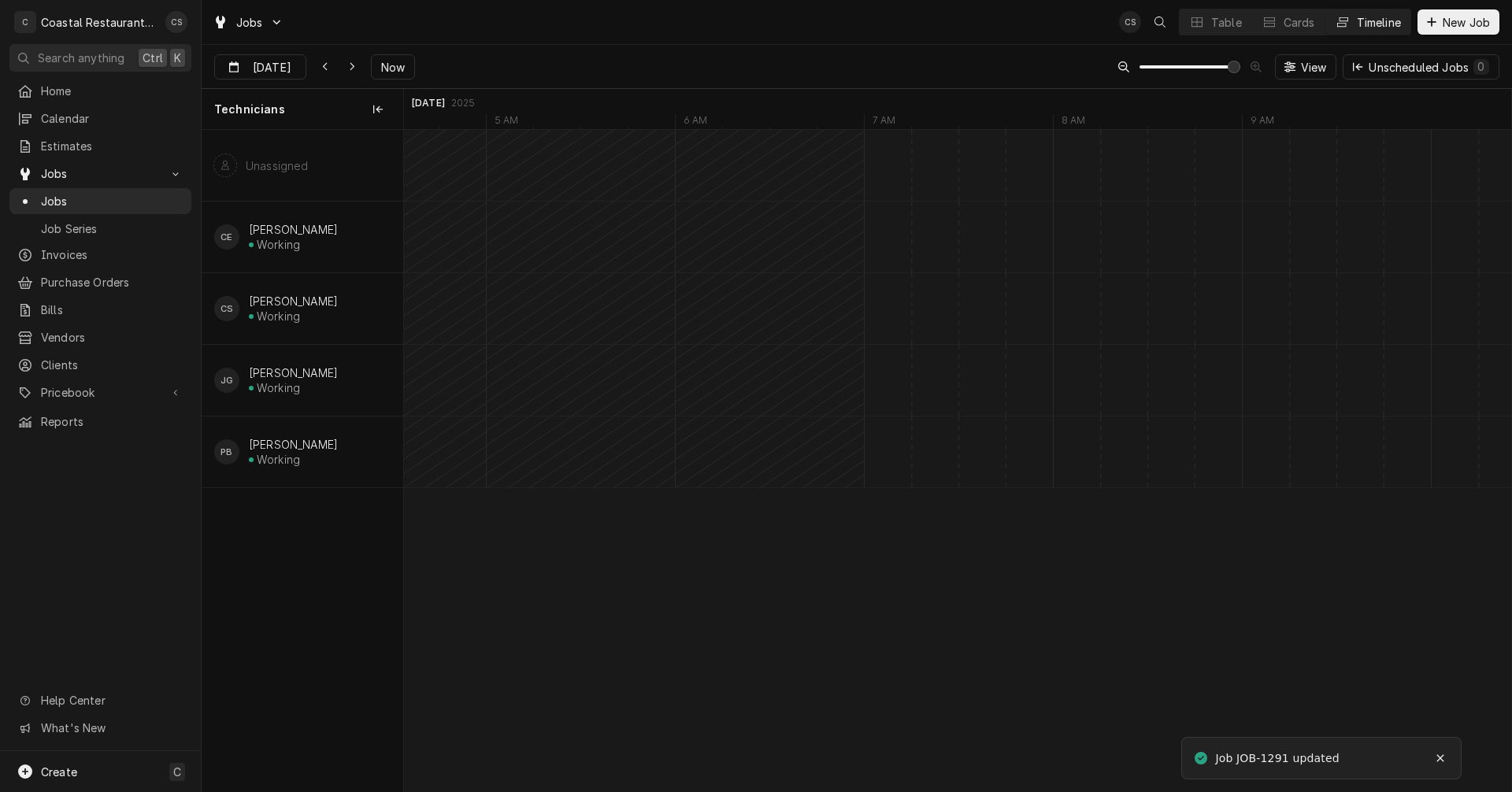
scroll to position [0, 21504]
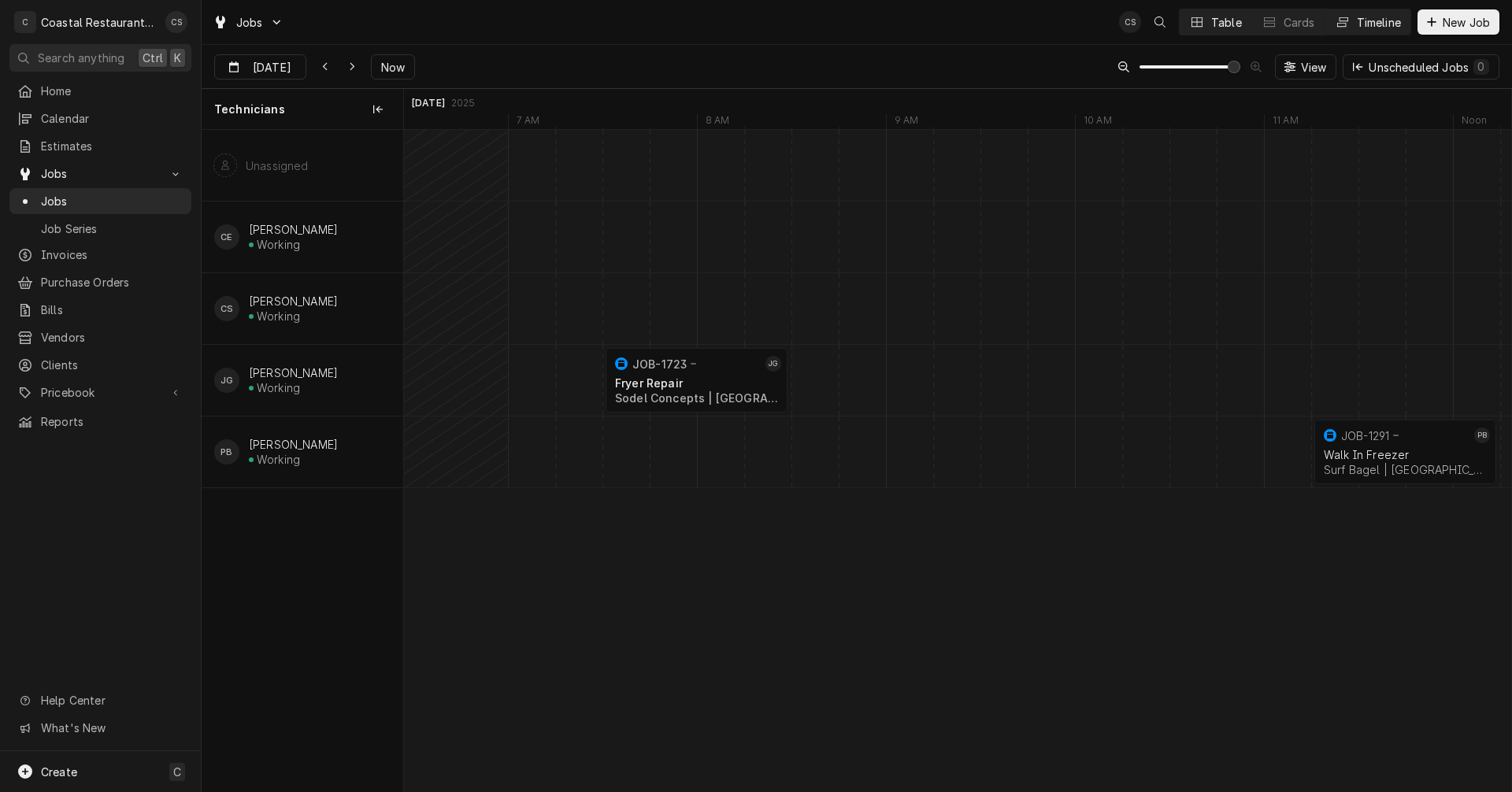
click at [1205, 20] on button "Table" at bounding box center [1215, 22] width 71 height 25
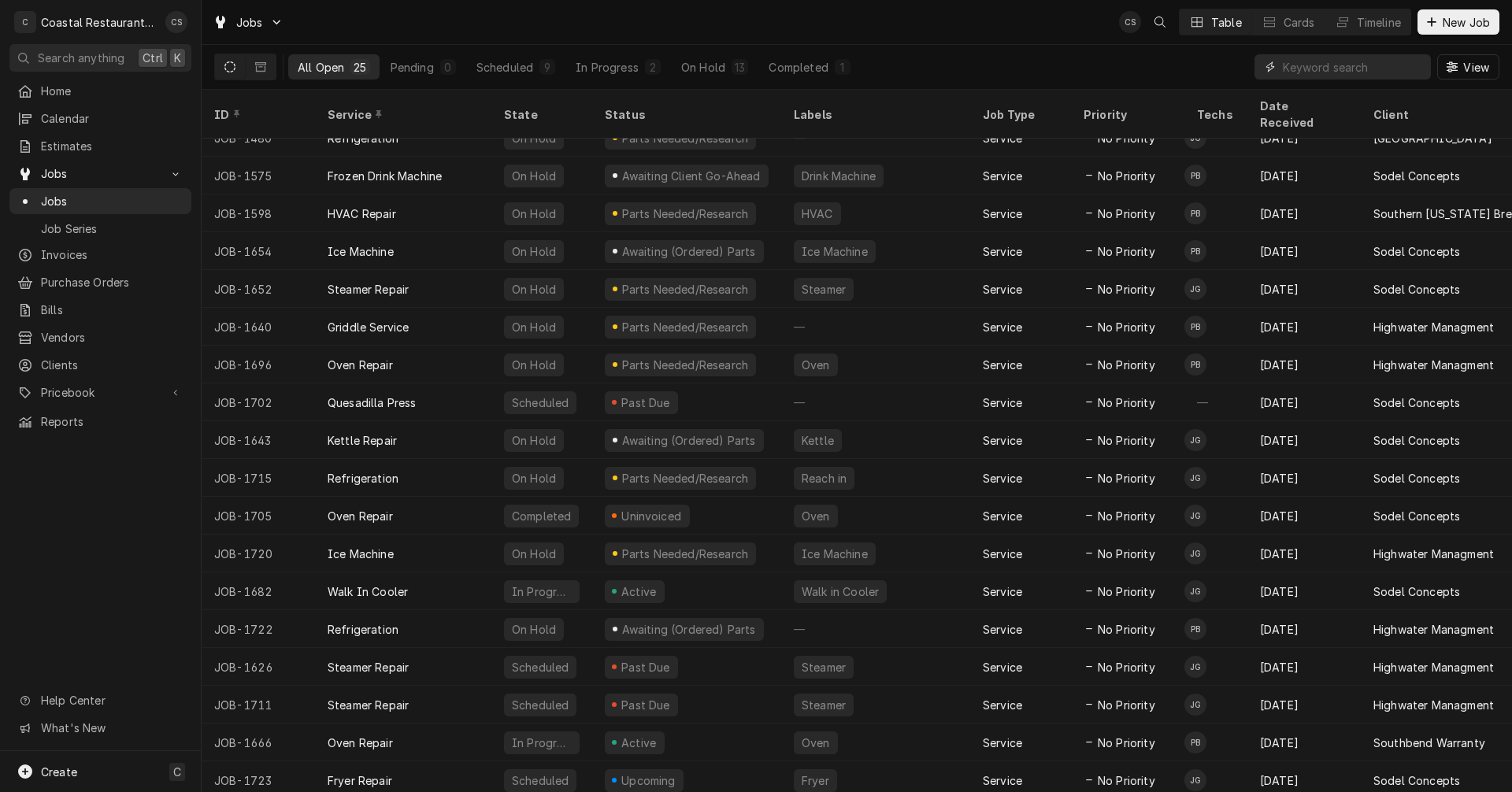
click at [1306, 63] on input "Dynamic Content Wrapper" at bounding box center [1352, 67] width 140 height 25
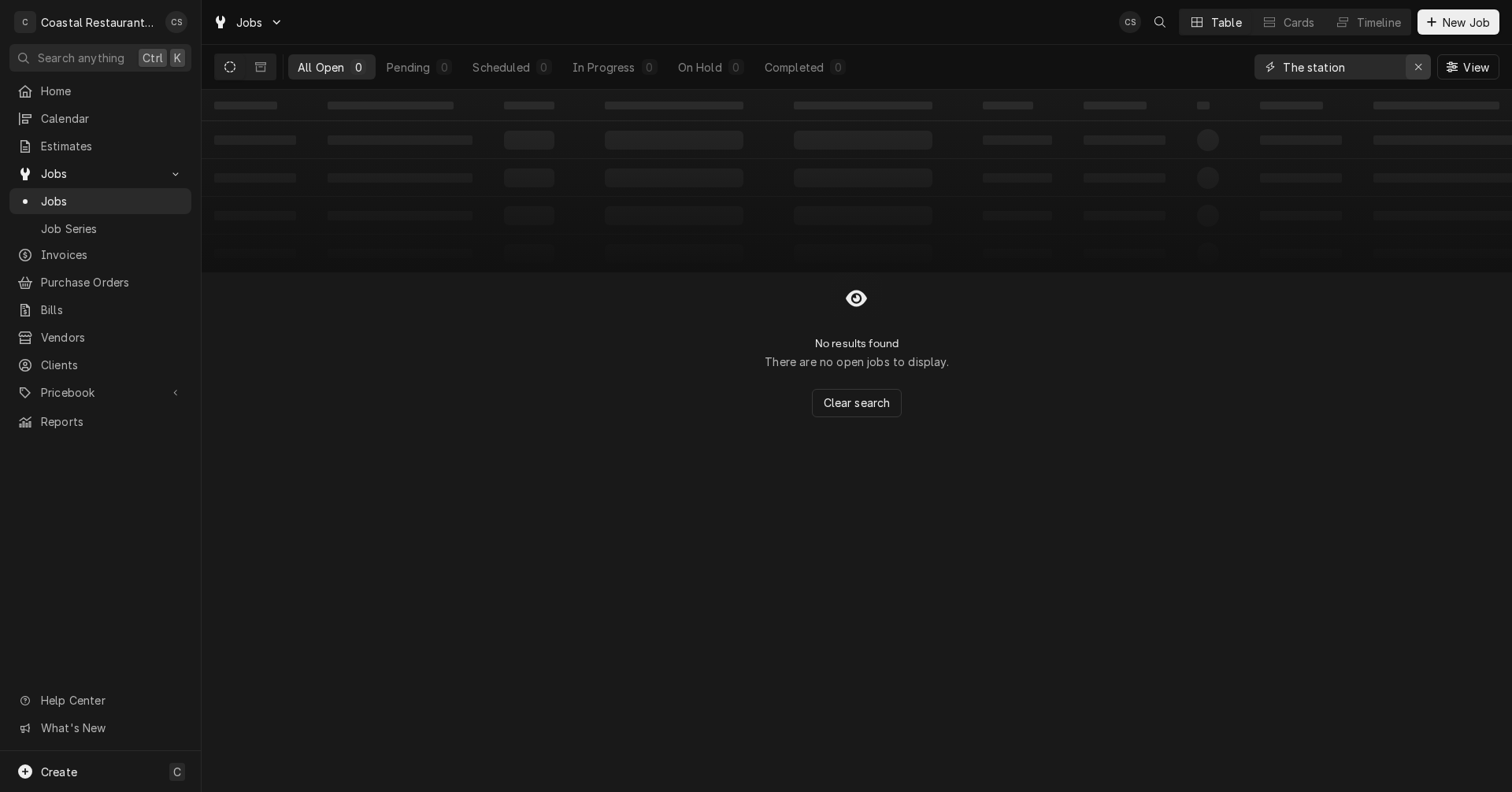
type input "The station"
click at [1416, 65] on icon "Erase input" at bounding box center [1418, 67] width 8 height 11
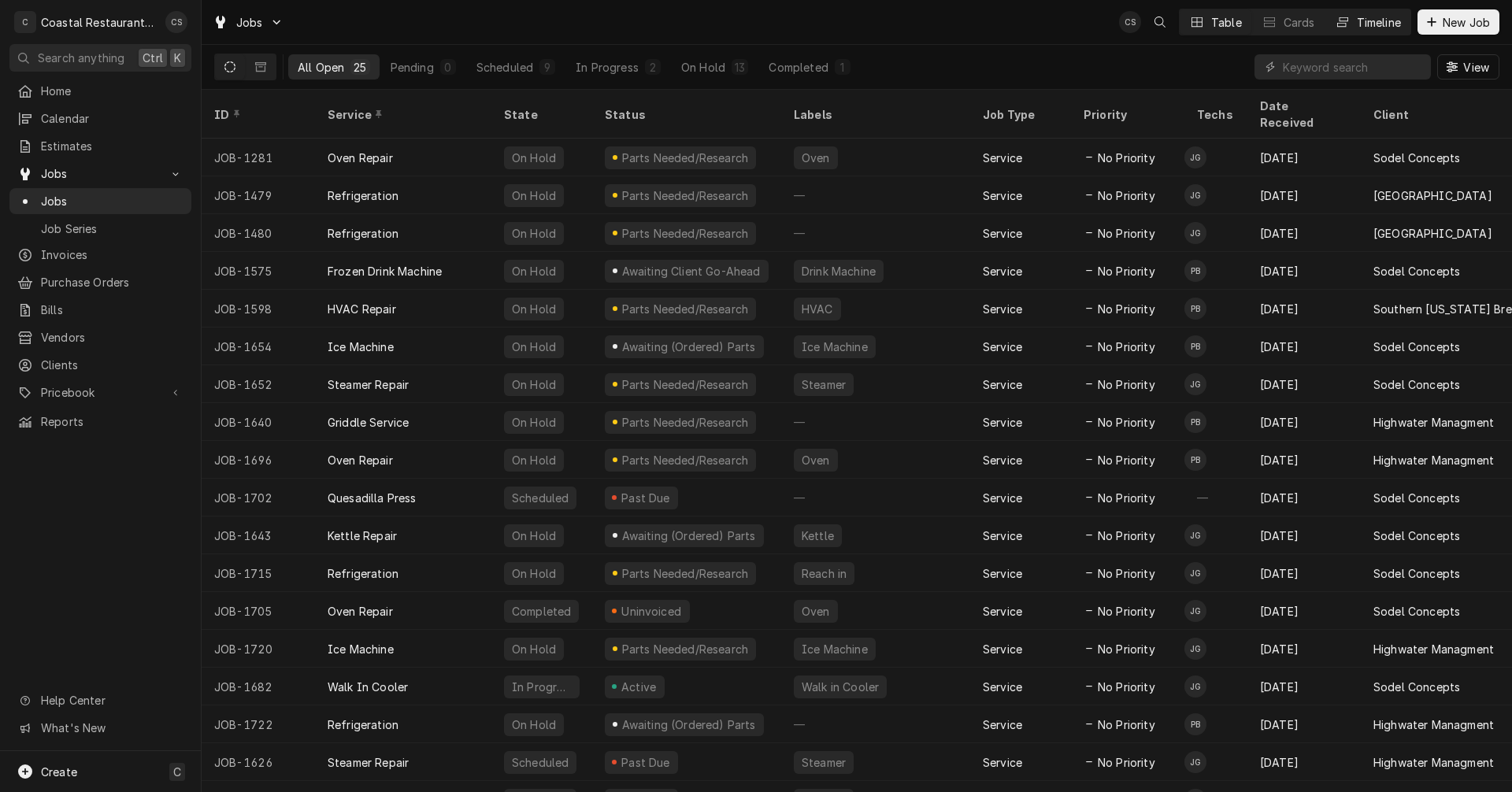
click at [1368, 20] on div "Timeline" at bounding box center [1378, 23] width 44 height 17
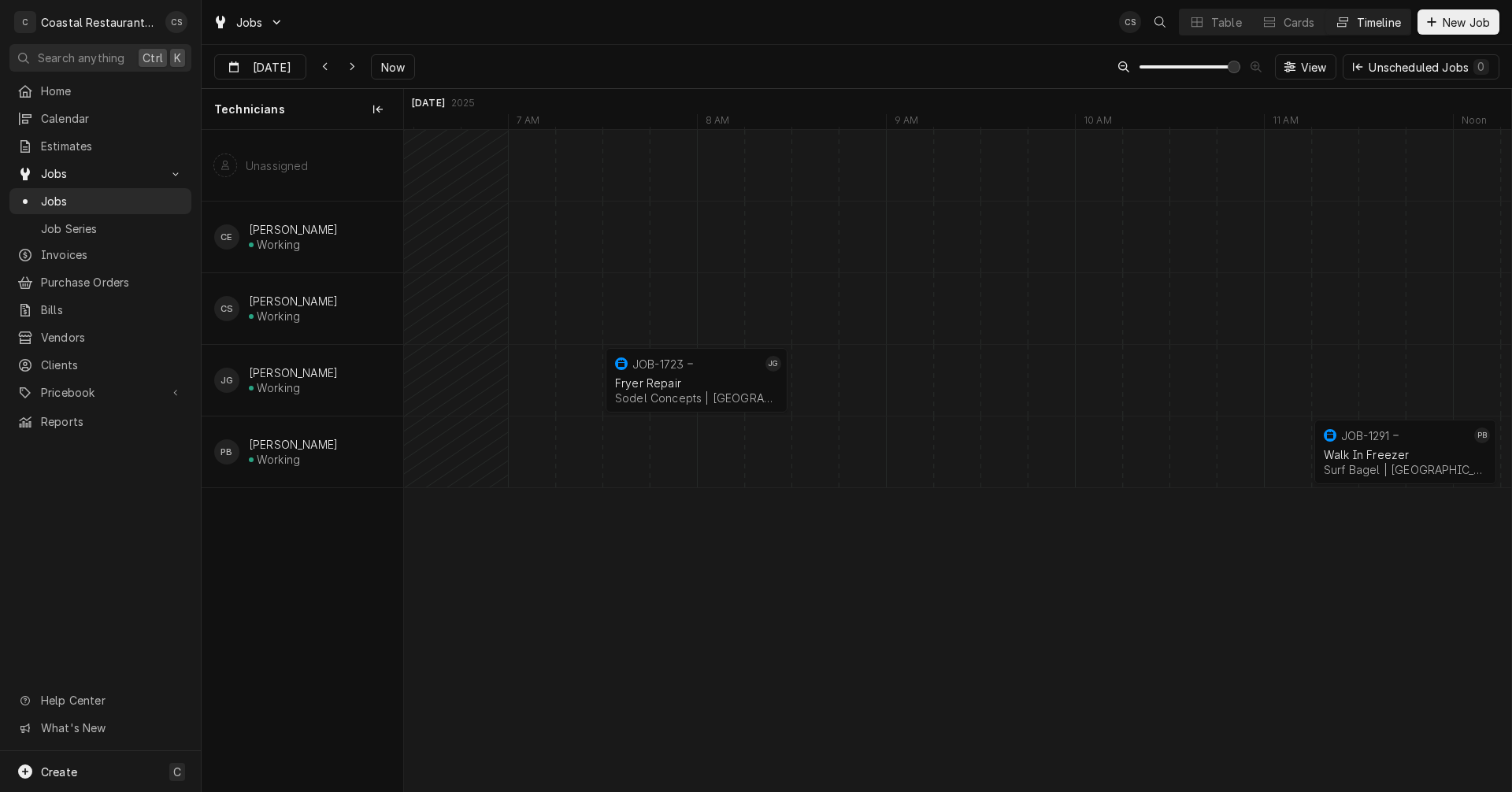
click at [717, 457] on div "normal" at bounding box center [1192, 451] width 45493 height 71
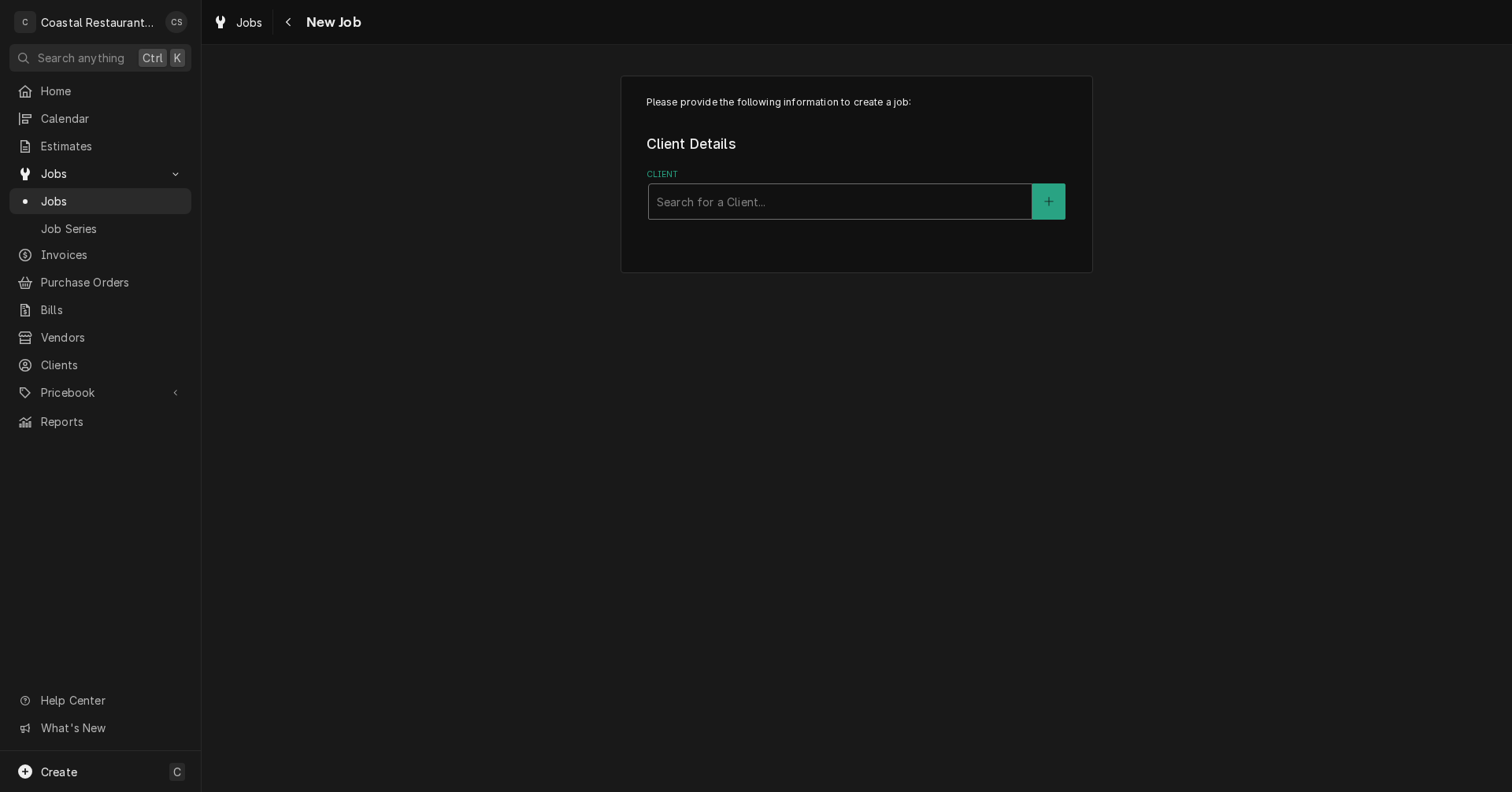
click at [724, 204] on div "Client" at bounding box center [840, 201] width 367 height 28
type input "The Station"
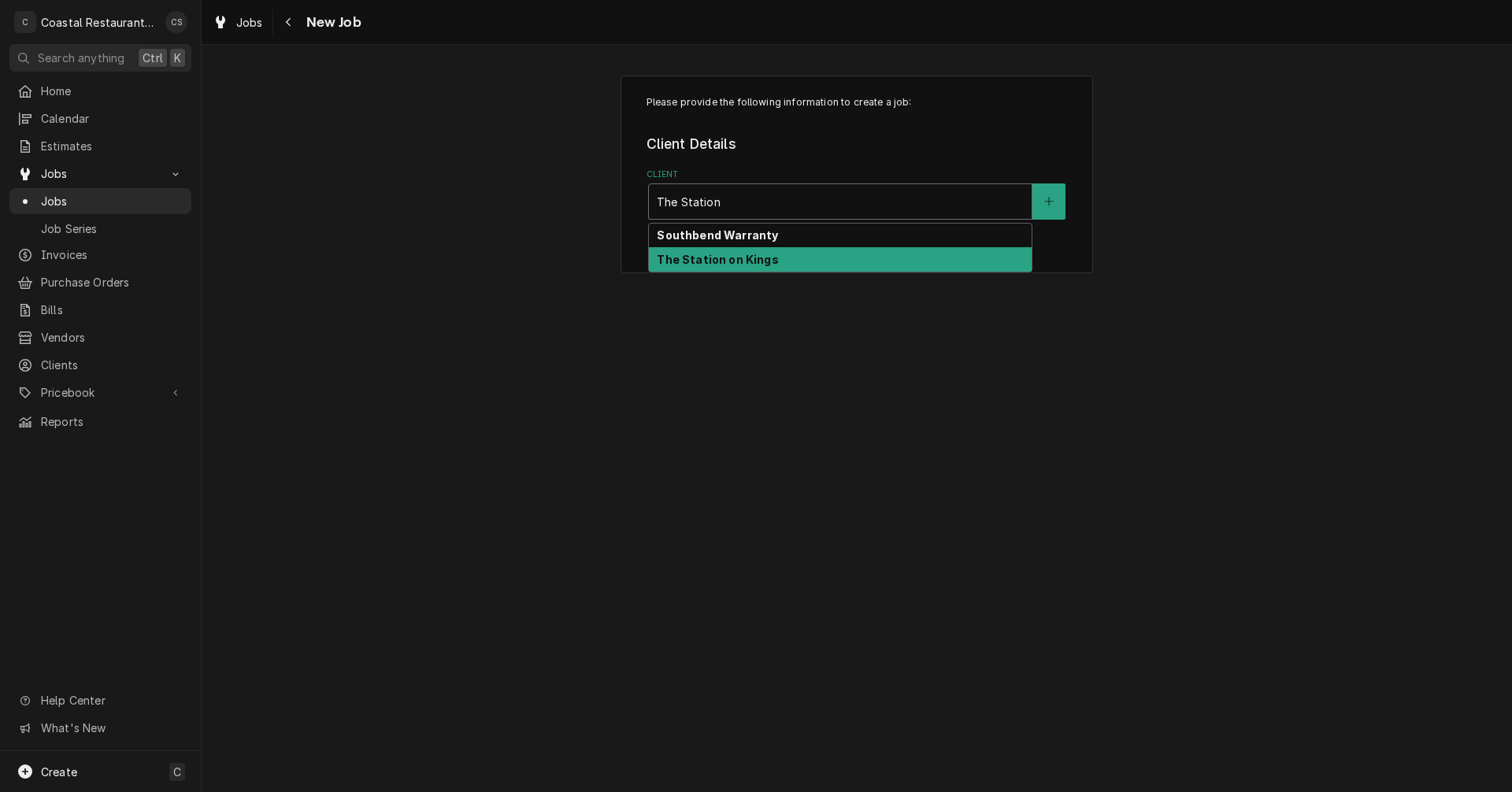
click at [700, 264] on strong "The Station on Kings" at bounding box center [717, 260] width 121 height 13
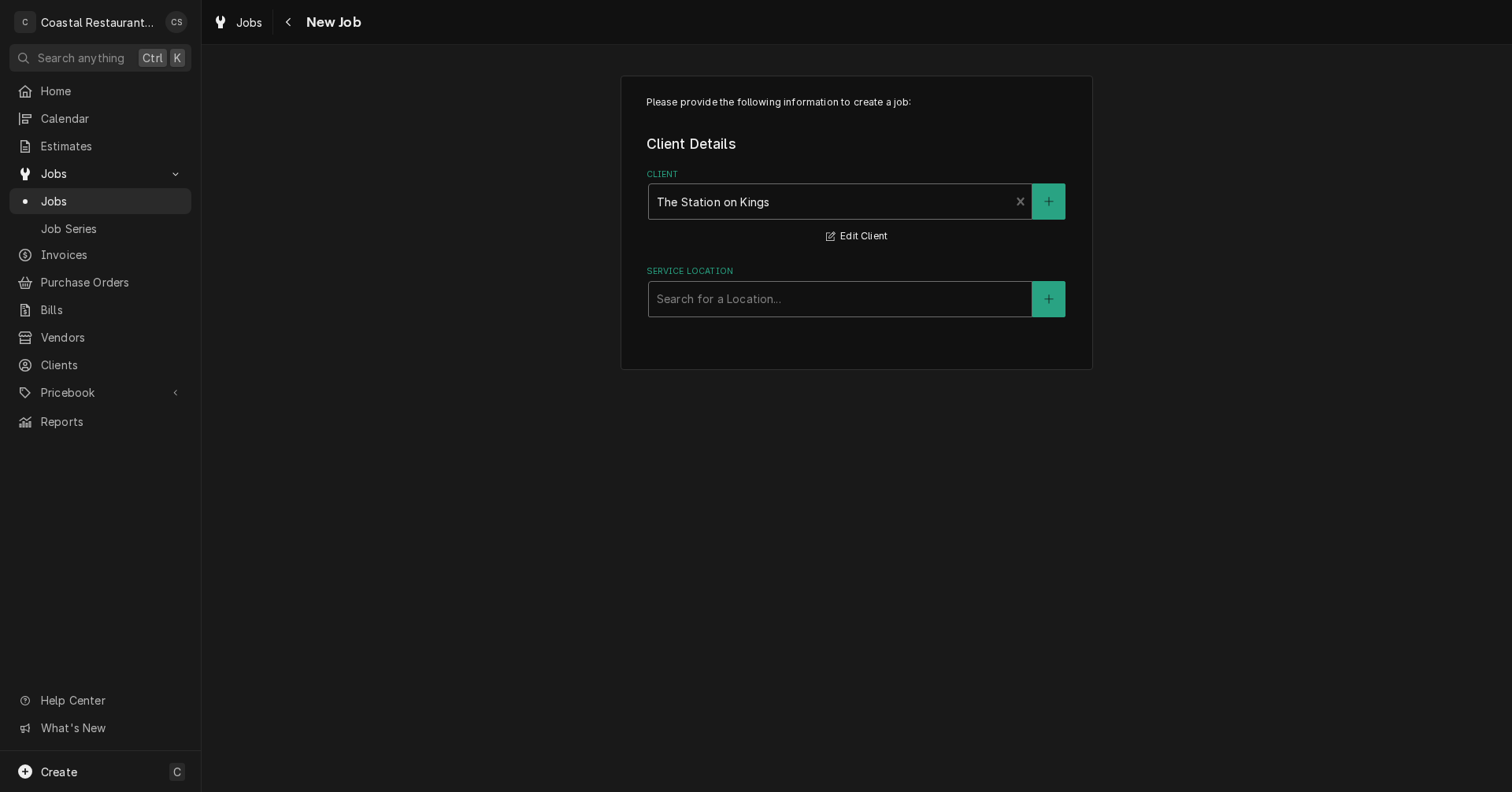
click at [722, 309] on div "Service Location" at bounding box center [840, 299] width 367 height 28
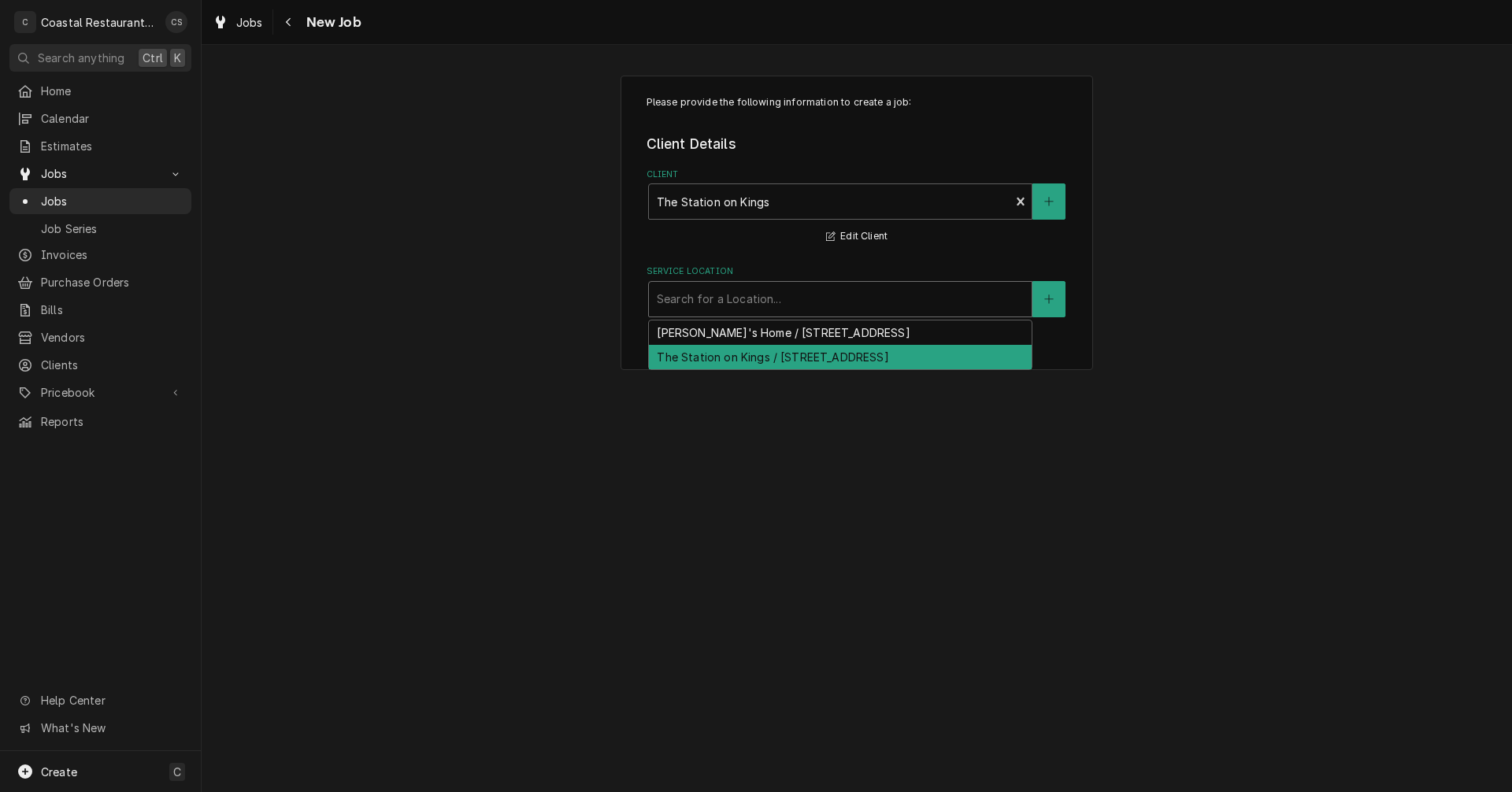
click at [699, 355] on div "The Station on Kings / [STREET_ADDRESS]" at bounding box center [840, 357] width 383 height 24
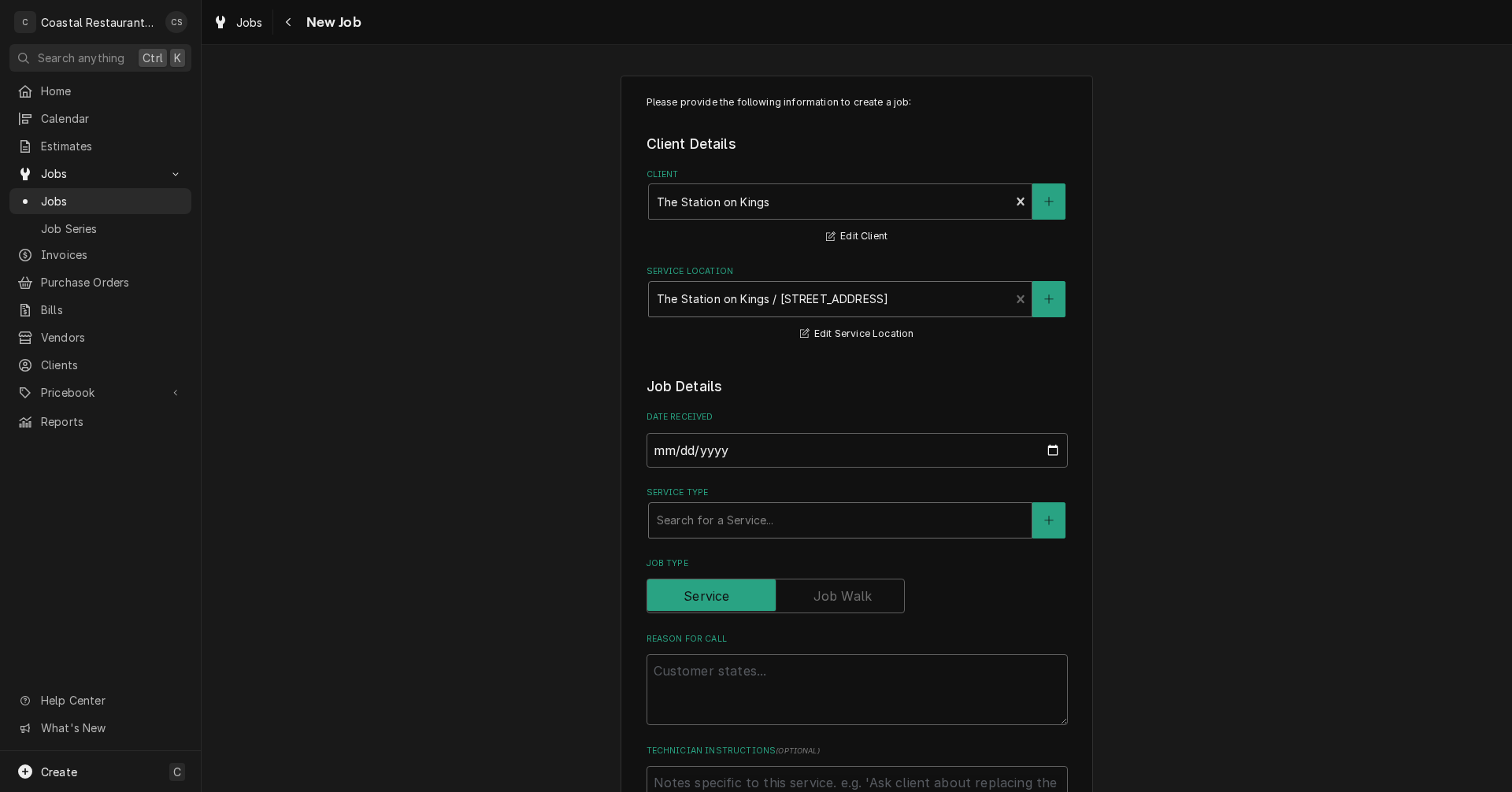
click at [694, 522] on div "Service Type" at bounding box center [840, 520] width 367 height 28
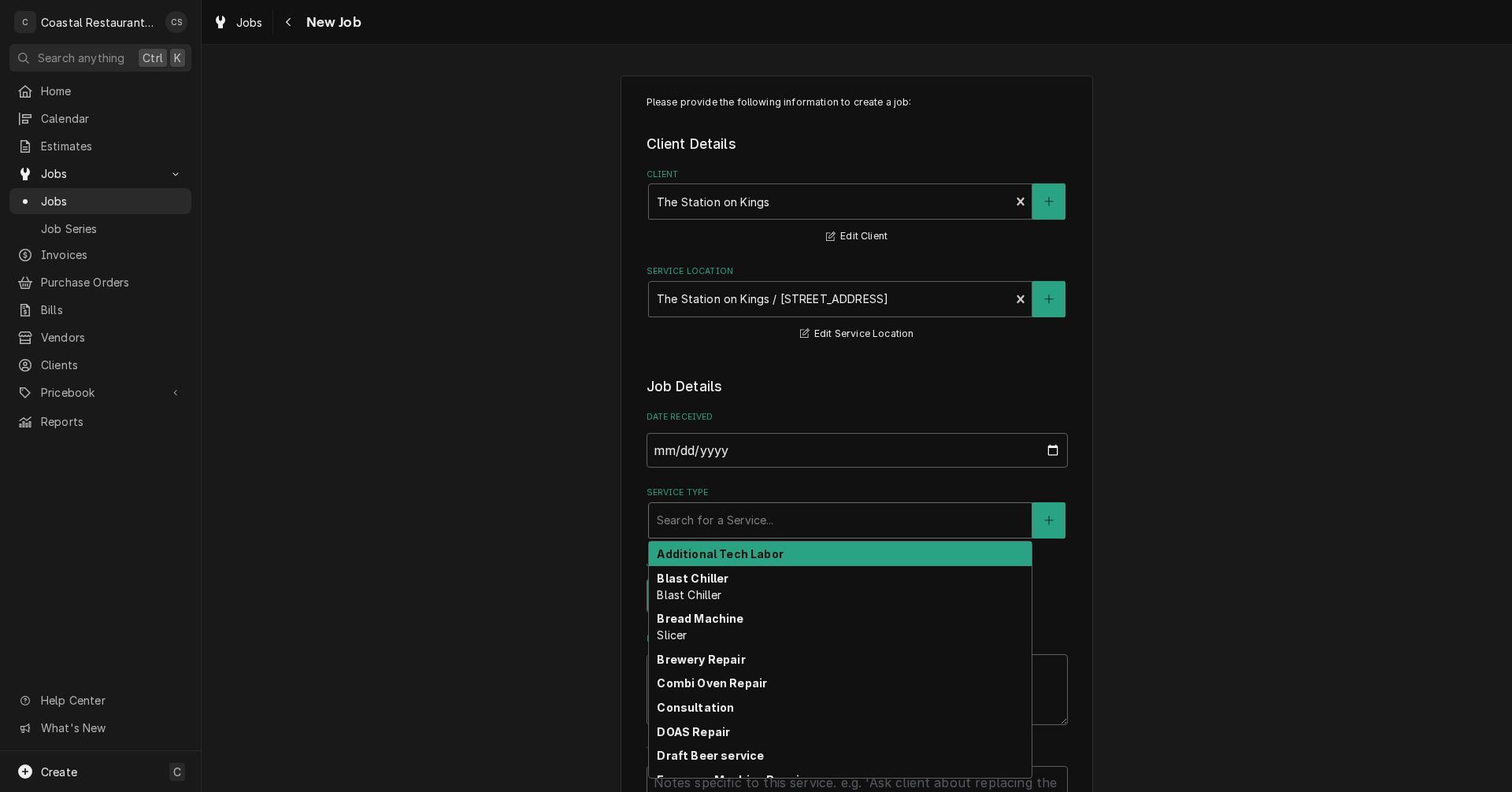
type textarea "x"
type input "H"
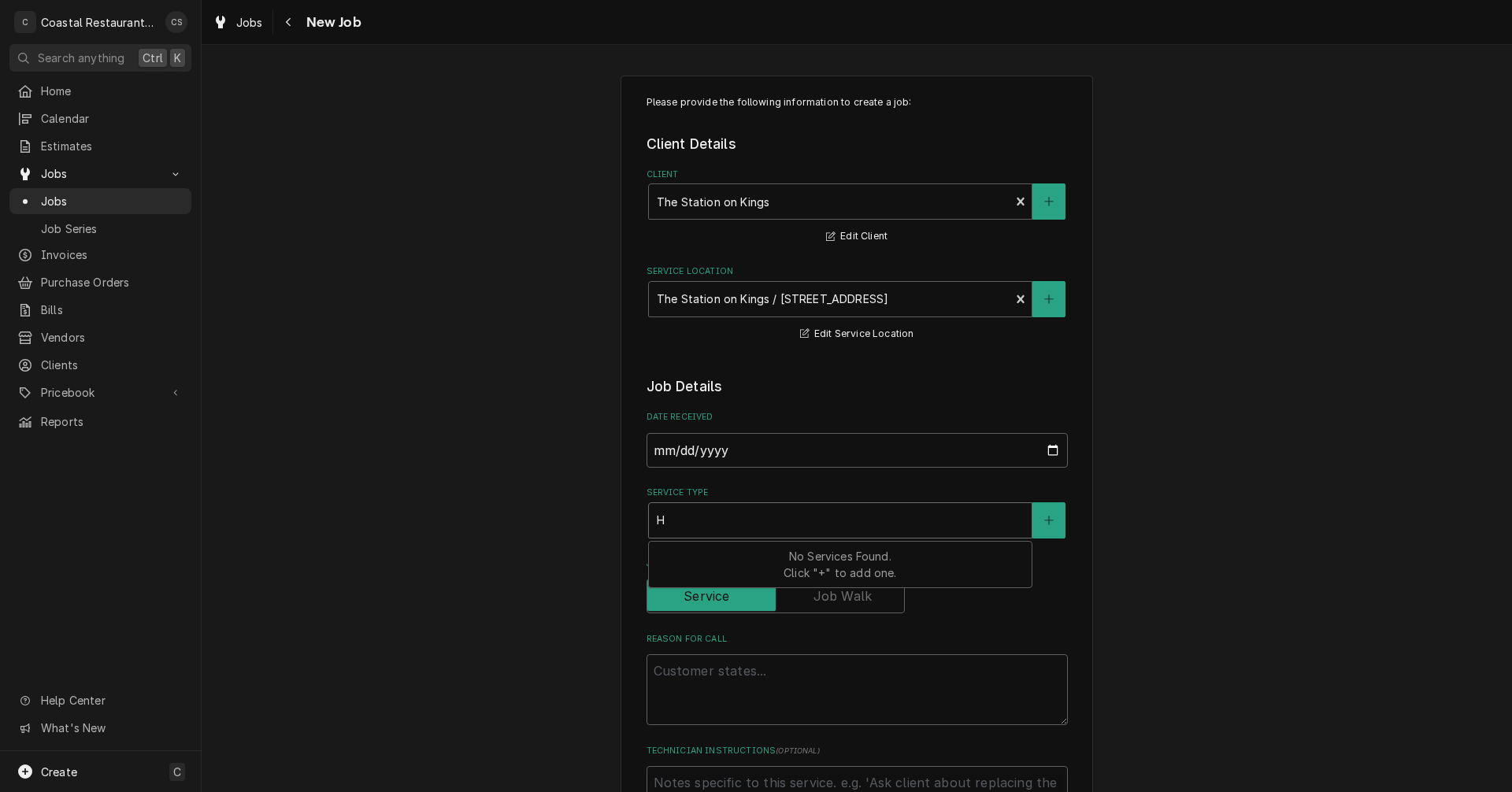
type textarea "x"
type input "HV"
type textarea "x"
type input "HVA"
type textarea "x"
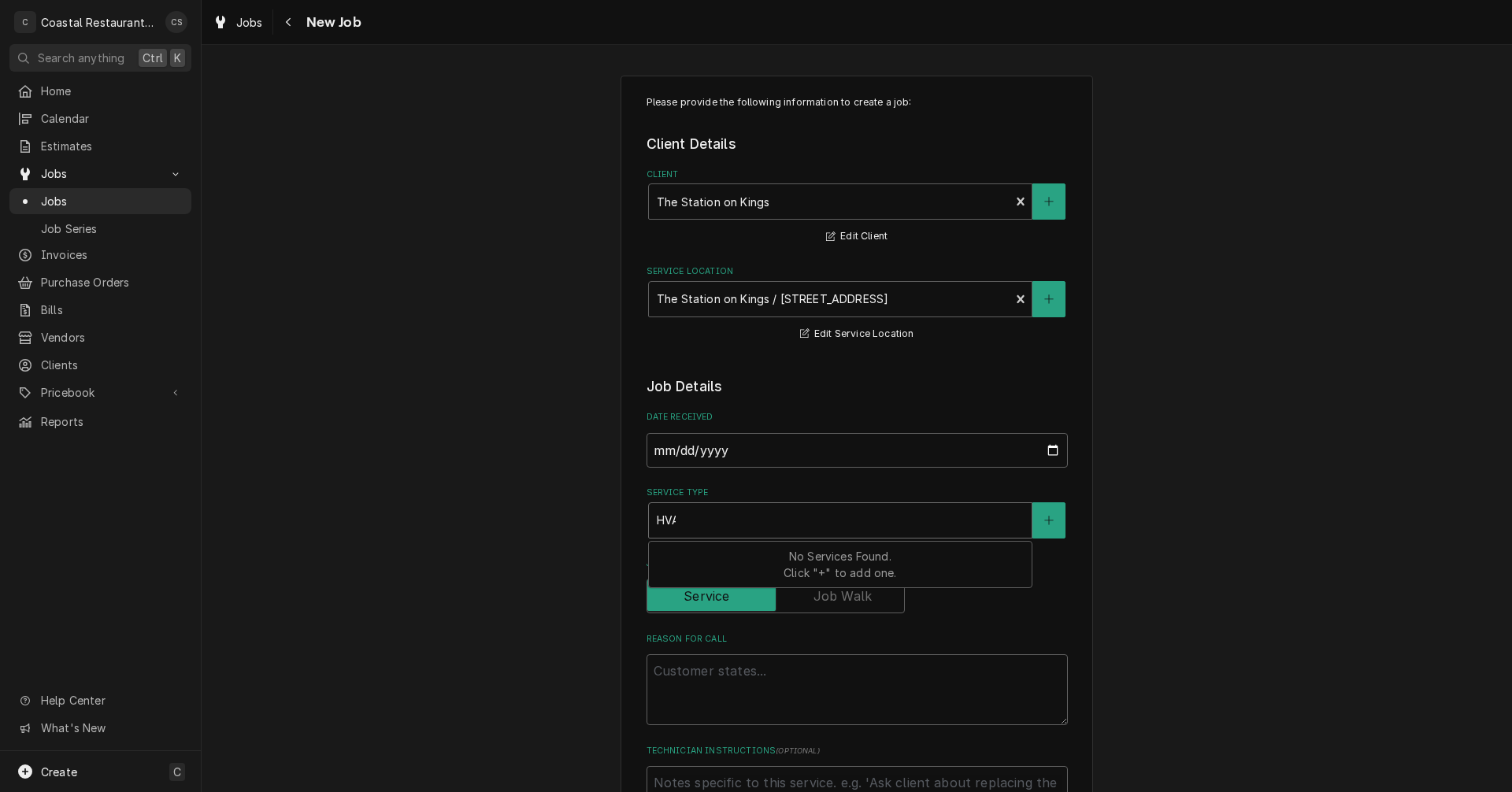
type input "HVAC"
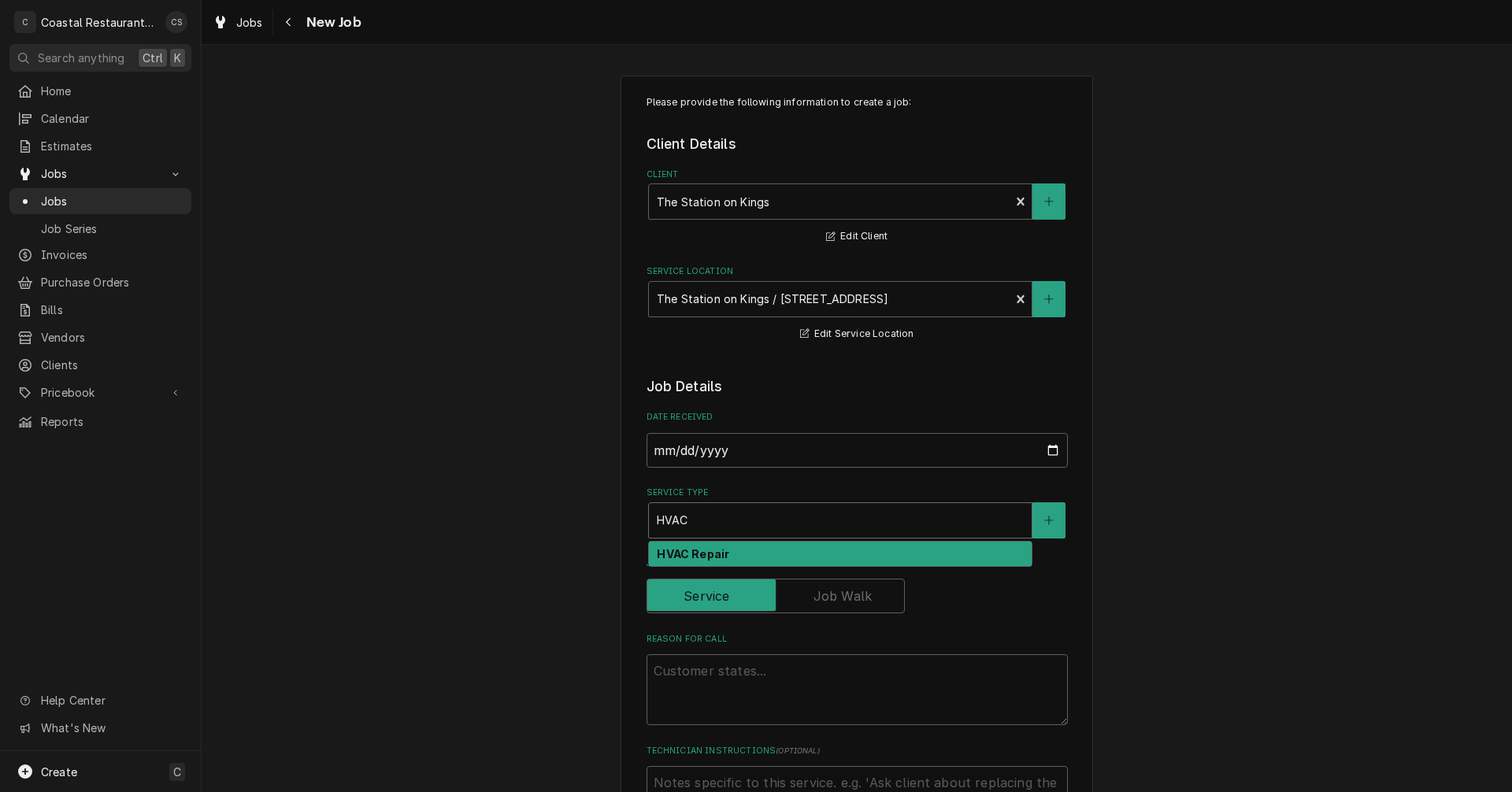
click at [686, 552] on strong "HVAC Repair" at bounding box center [692, 554] width 72 height 13
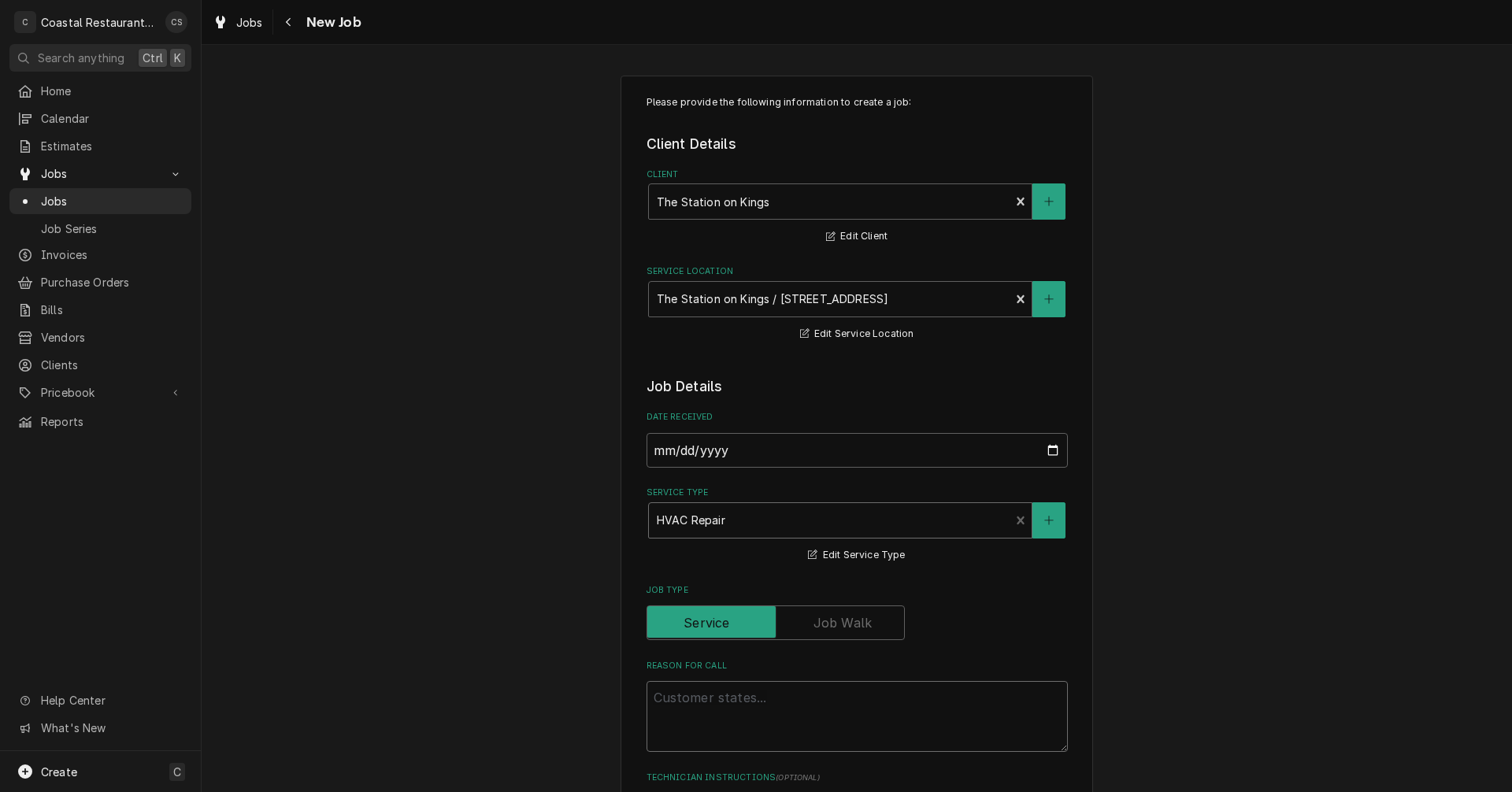
click at [670, 701] on textarea "Reason For Call" at bounding box center [857, 716] width 421 height 71
type textarea "x"
type textarea "P"
type textarea "x"
type textarea "Pu"
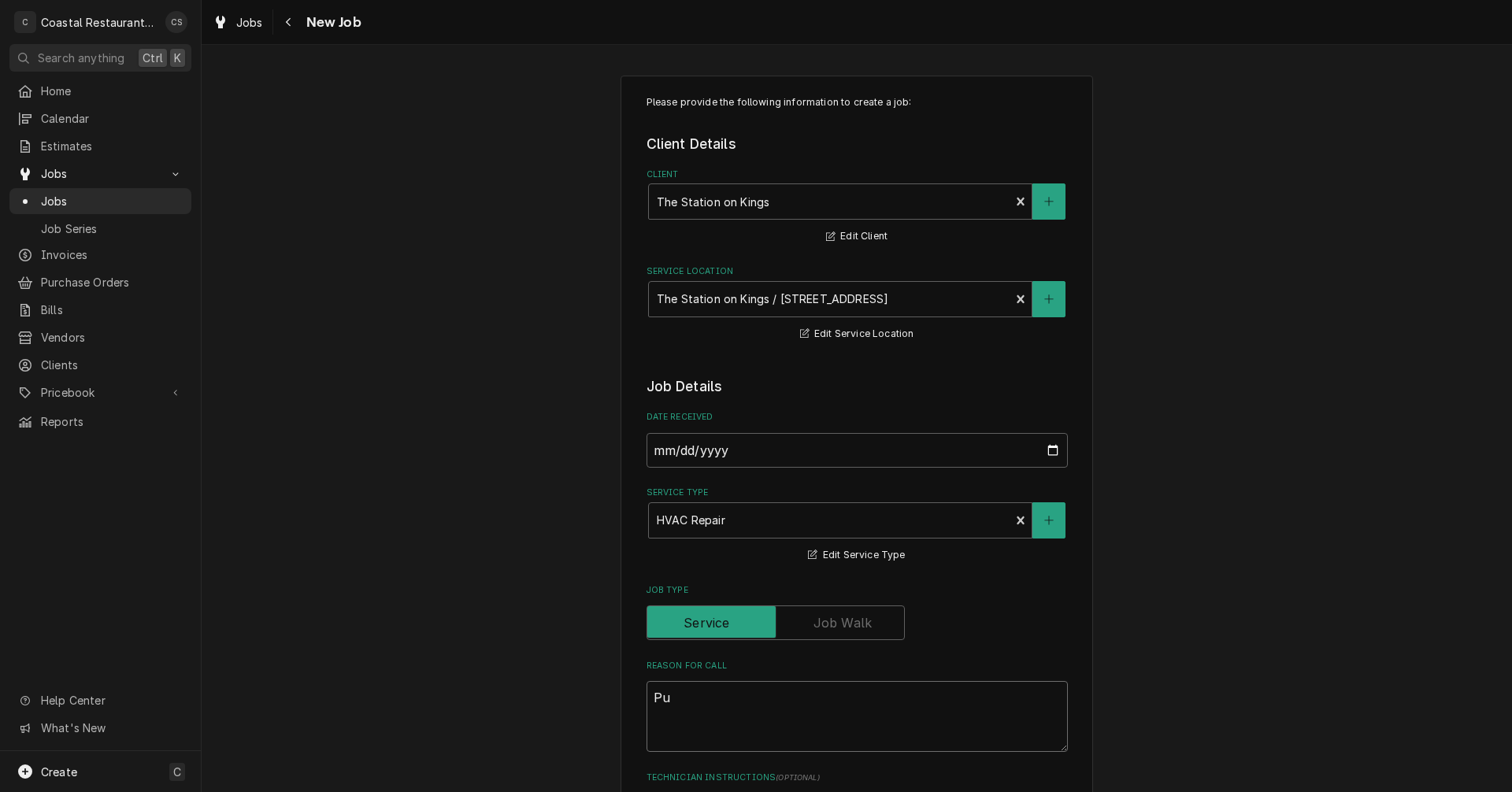
type textarea "x"
type textarea "Pul"
type textarea "x"
type textarea "Pull"
type textarea "x"
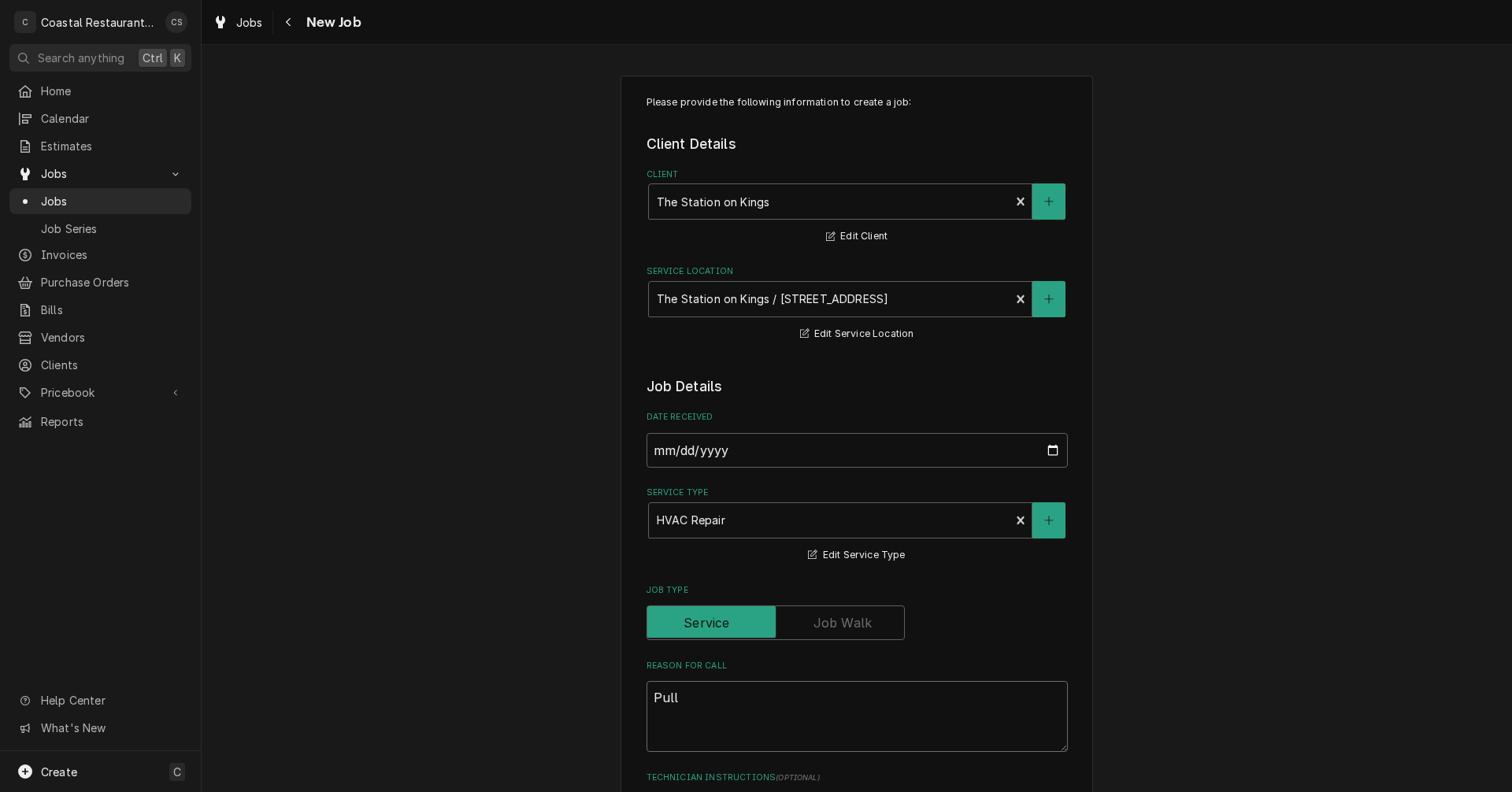
type textarea "Pul"
type textarea "x"
type textarea "Pu"
type textarea "x"
type textarea "P"
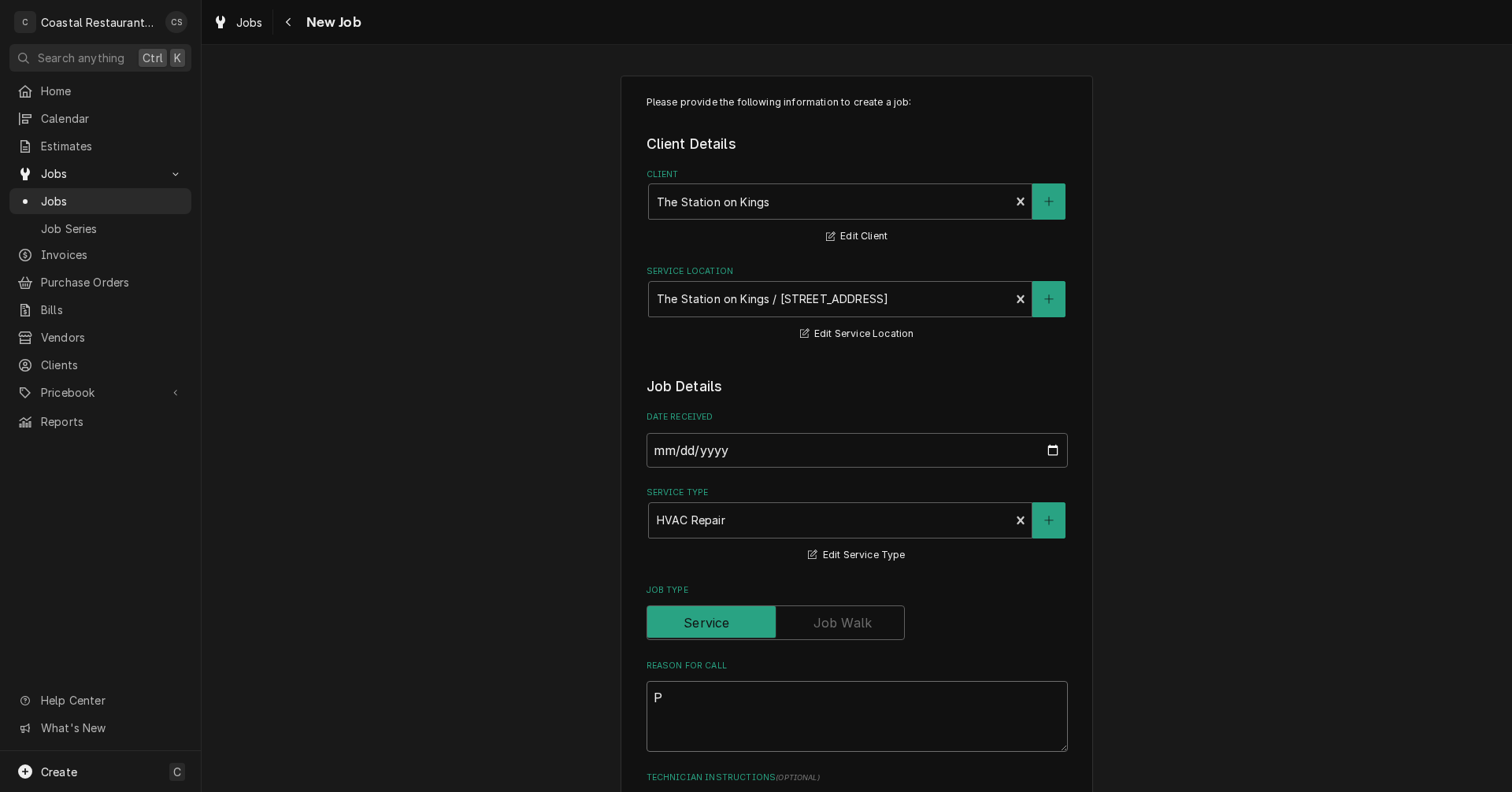
type textarea "x"
type textarea "H"
type textarea "x"
type textarea "HV"
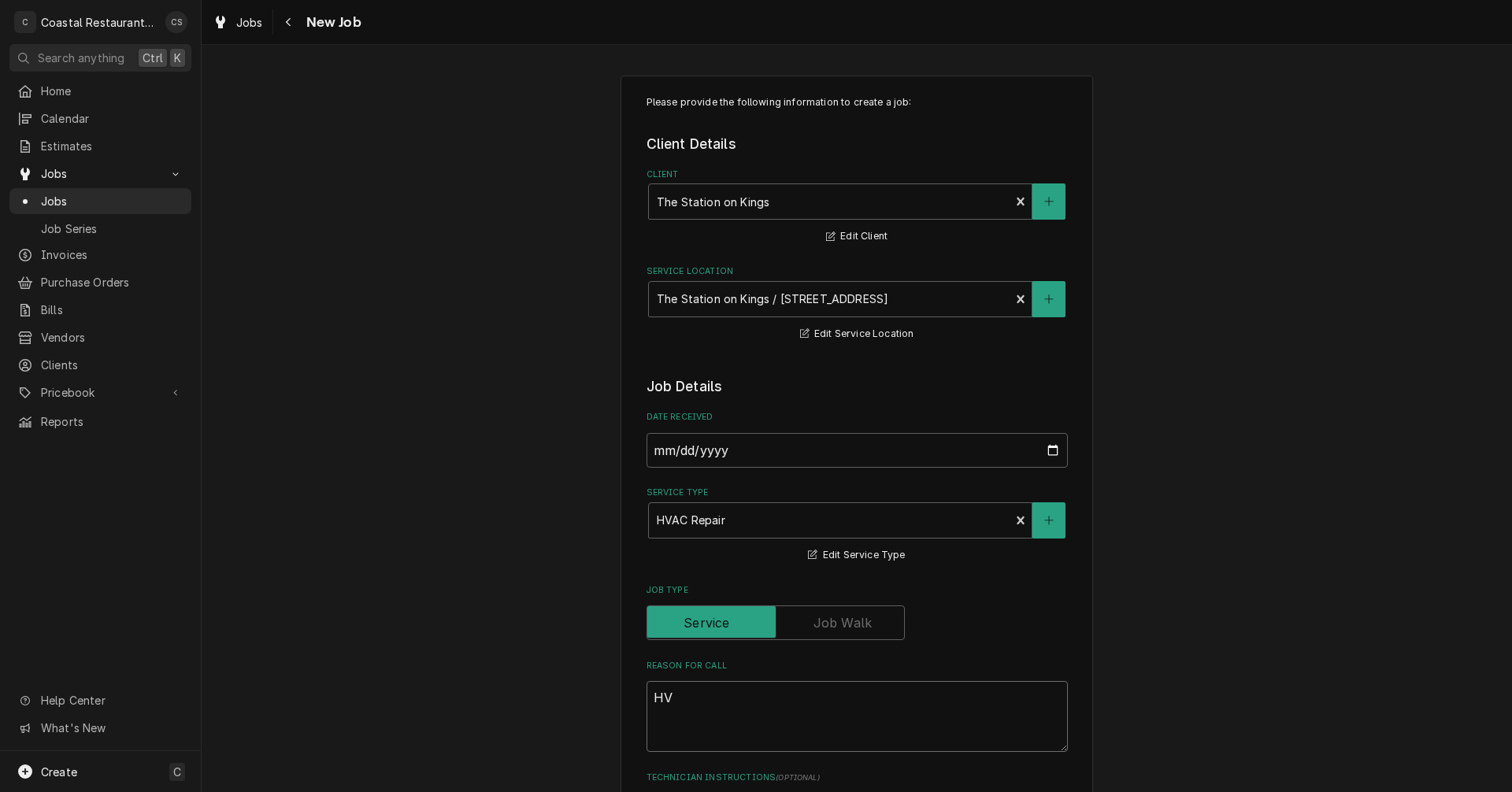
type textarea "x"
type textarea "HVA"
type textarea "x"
type textarea "HVAC"
type textarea "x"
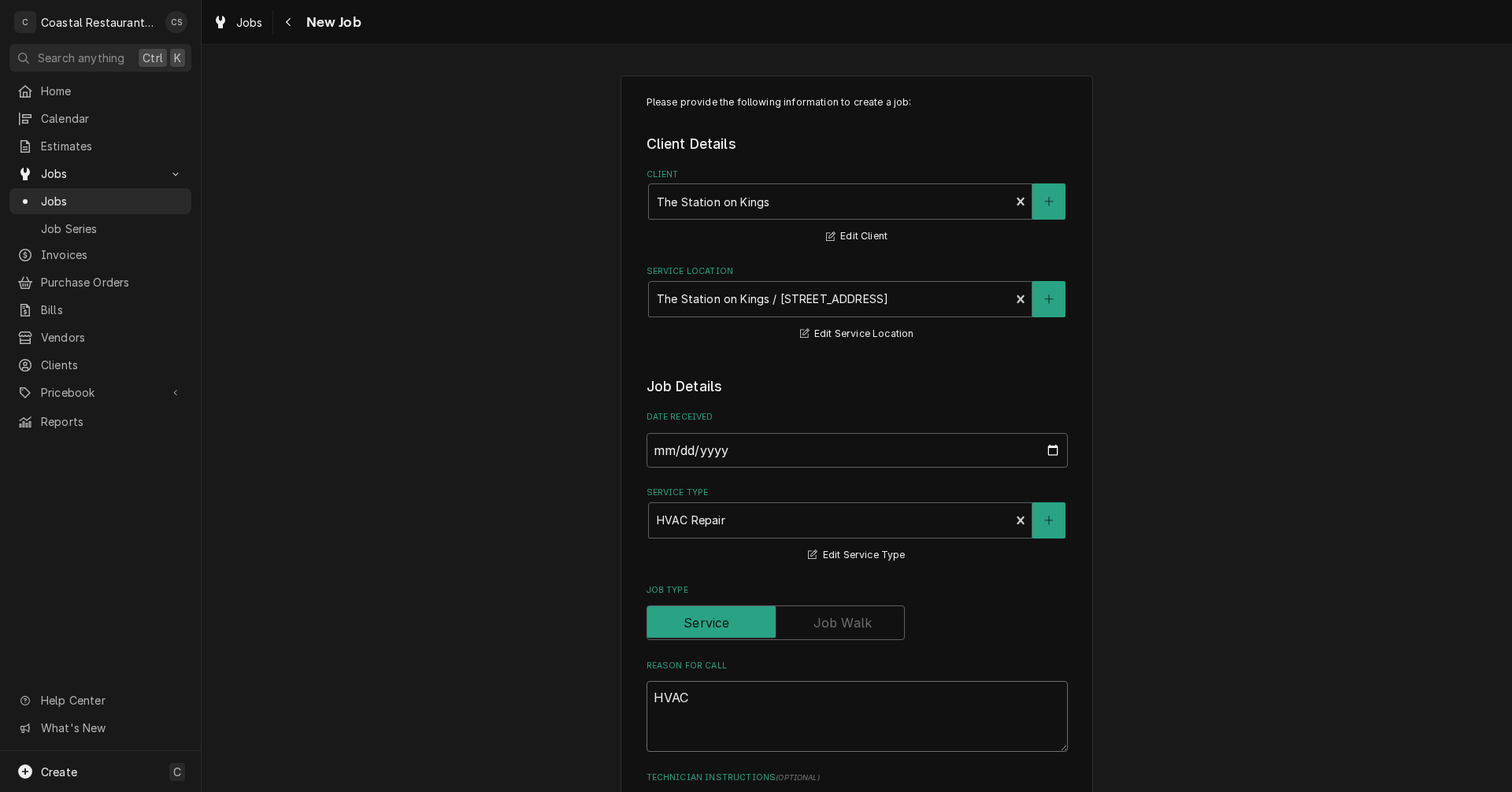
type textarea "HVAC"
type textarea "x"
type textarea "HVAC i"
type textarea "x"
type textarea "HVAC in"
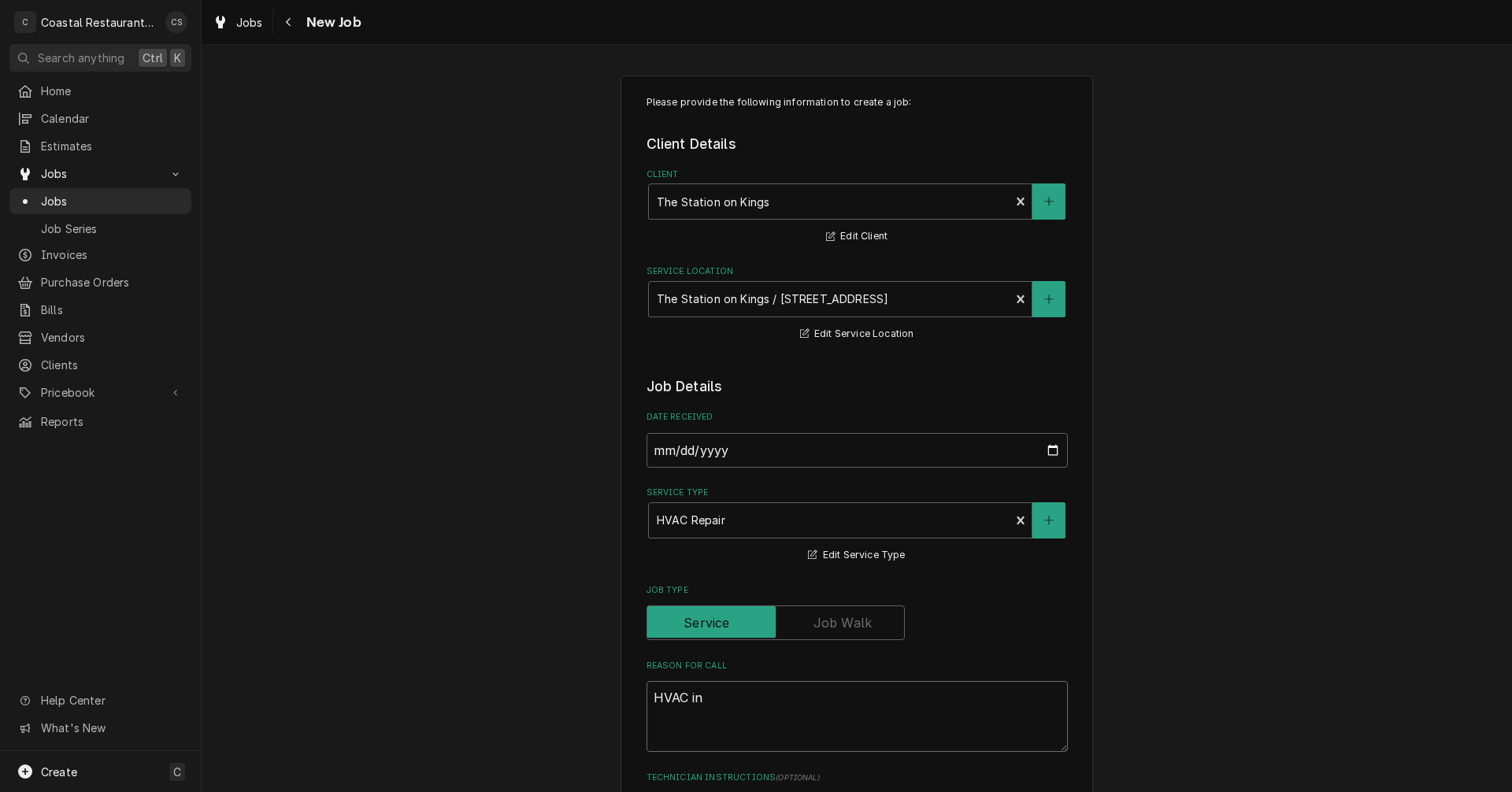
type textarea "x"
type textarea "HVAC in"
type textarea "x"
type textarea "HVAC in a"
type textarea "x"
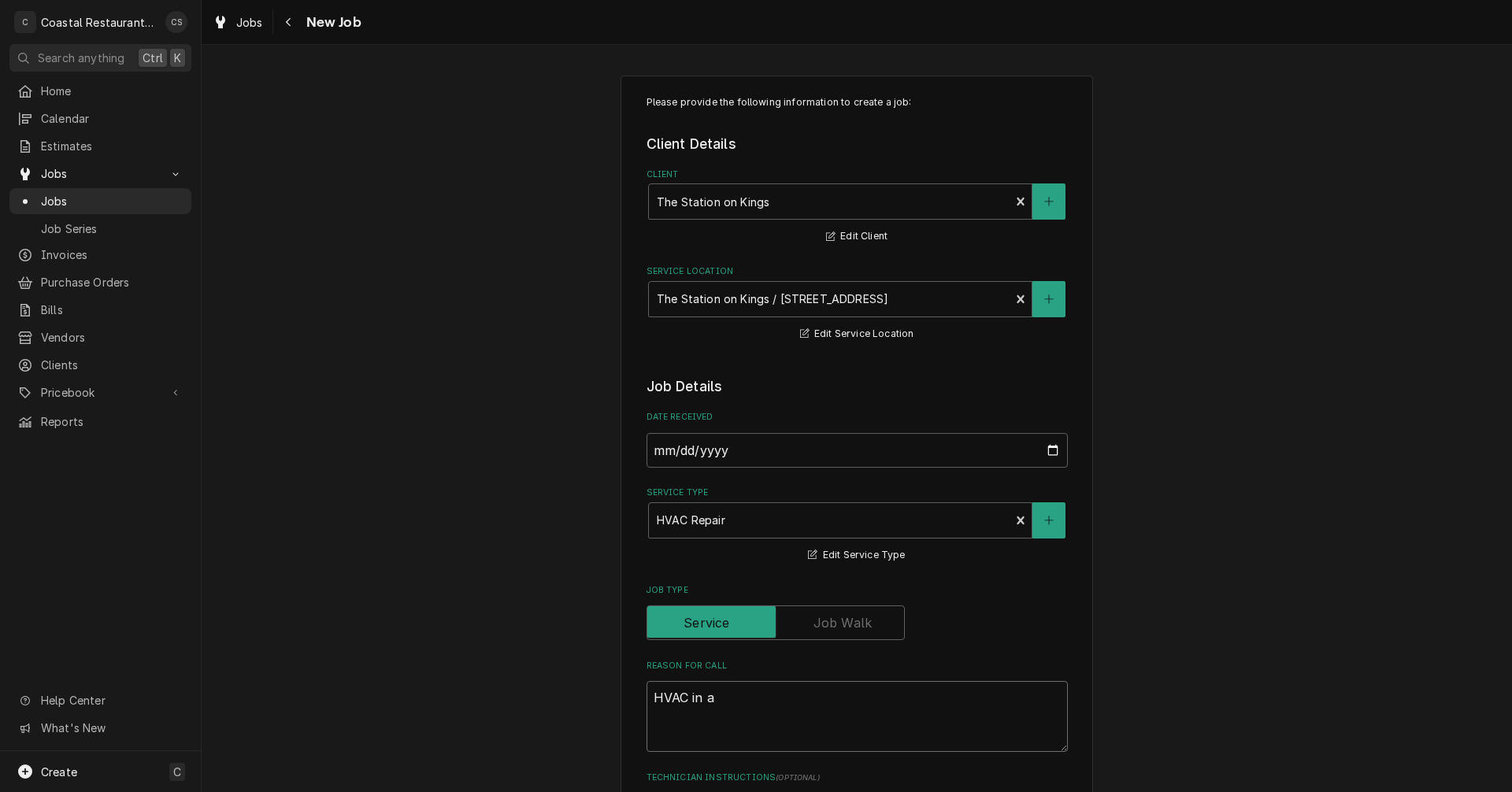
type textarea "HVAC in at"
type textarea "x"
type textarea "HVAC in att"
type textarea "x"
type textarea "HVAC in atti"
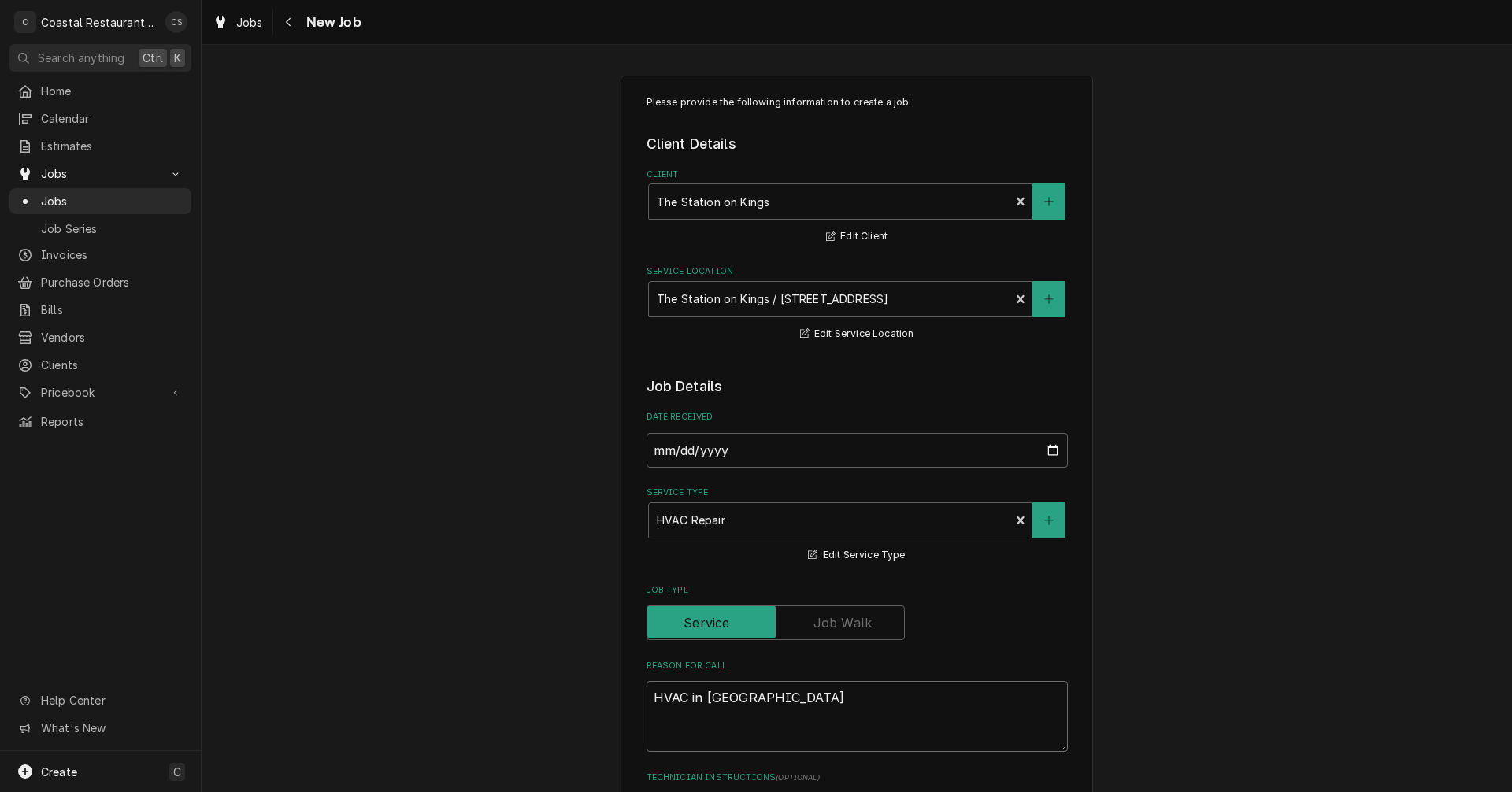
type textarea "x"
type textarea "HVAC in attiv"
type textarea "x"
type textarea "HVAC in attiv"
type textarea "x"
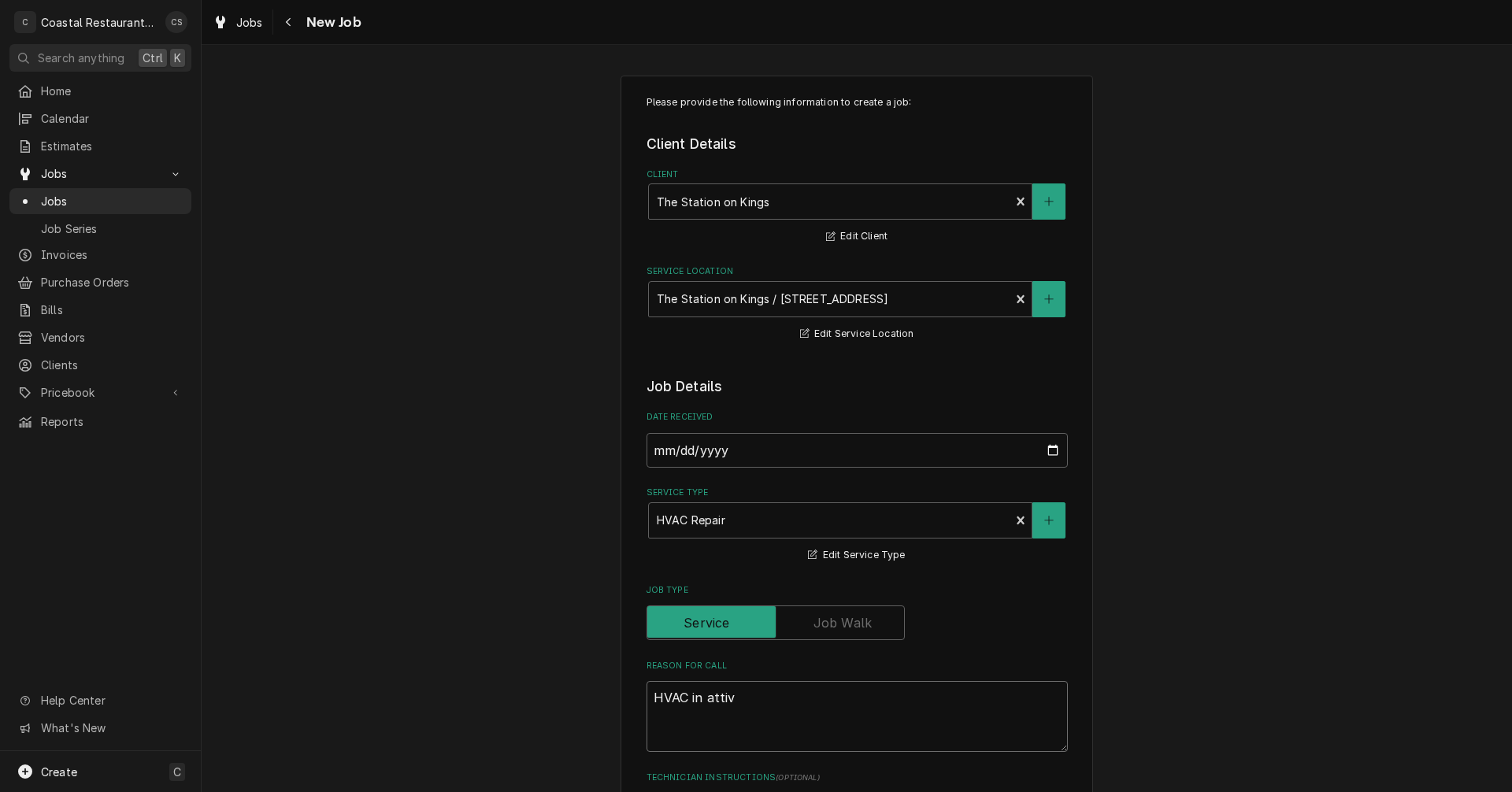
type textarea "HVAC in attiv"
type textarea "x"
type textarea "HVAC in atti"
type textarea "x"
type textarea "HVAC in attic"
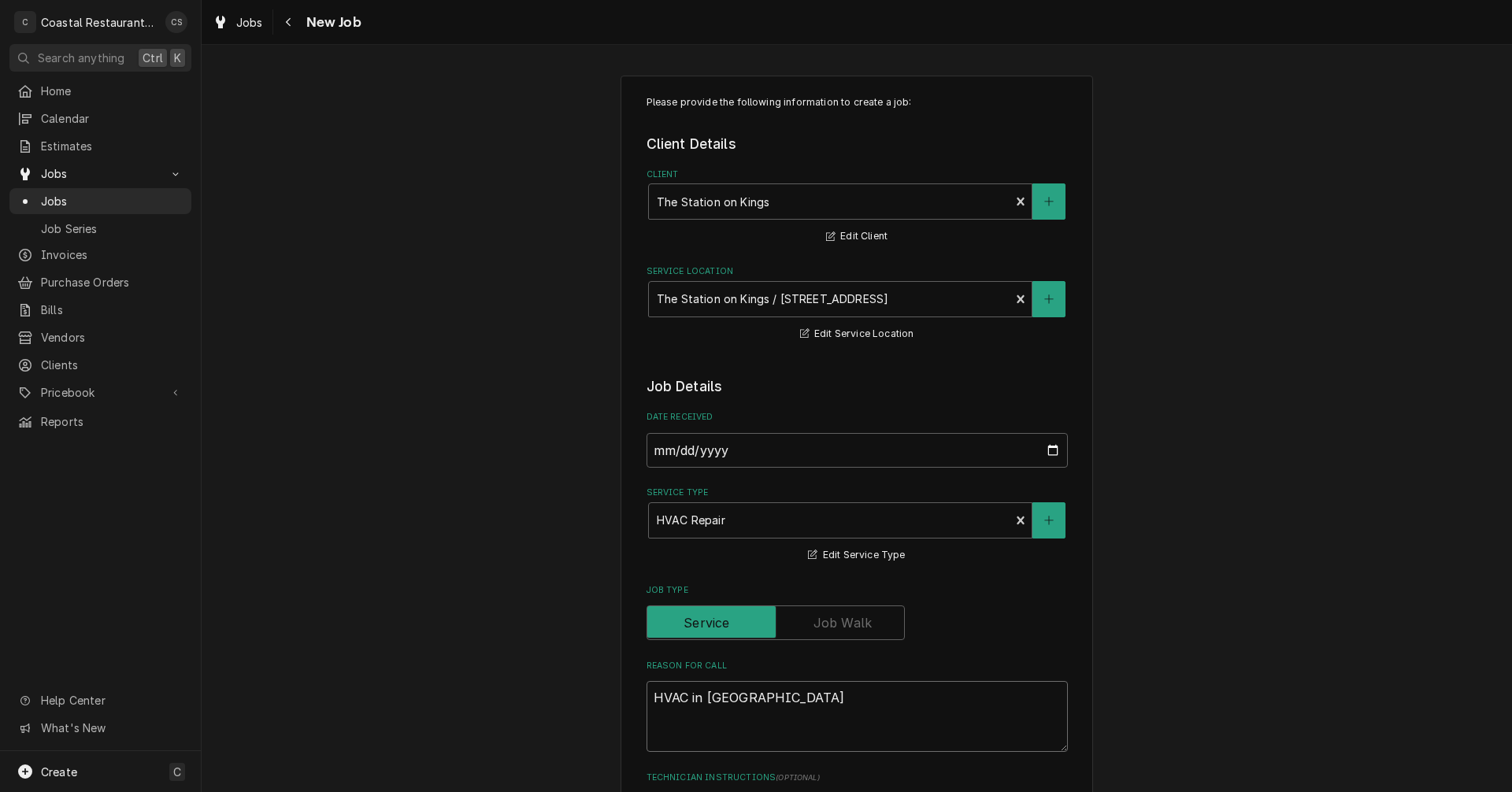
type textarea "x"
type textarea "HVAC in attic"
type textarea "x"
type textarea "HVAC in attic o"
type textarea "x"
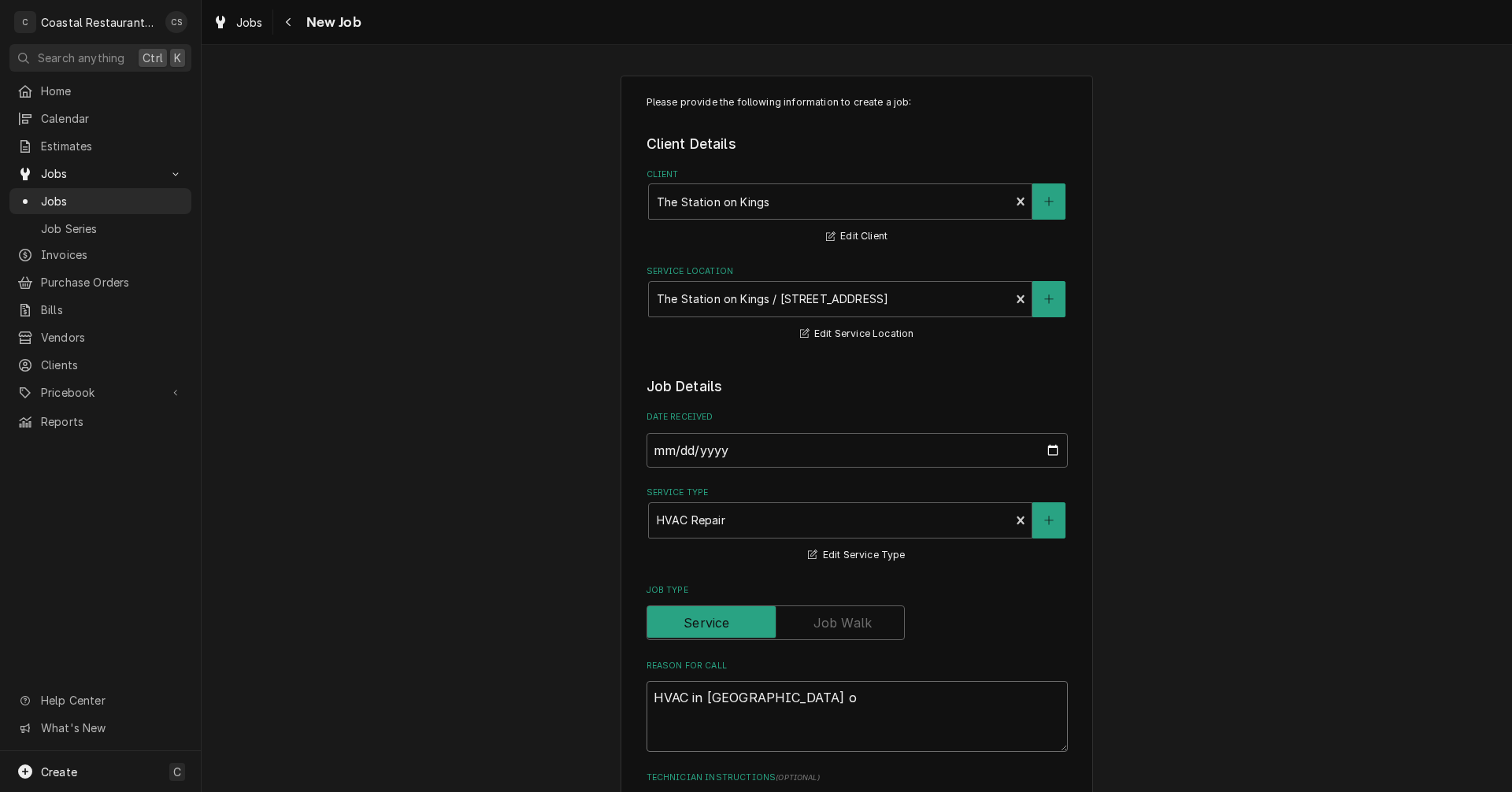
type textarea "HVAC in attic of"
type textarea "x"
type textarea "HVAC in attic of"
type textarea "x"
type textarea "HVAC in attic of a"
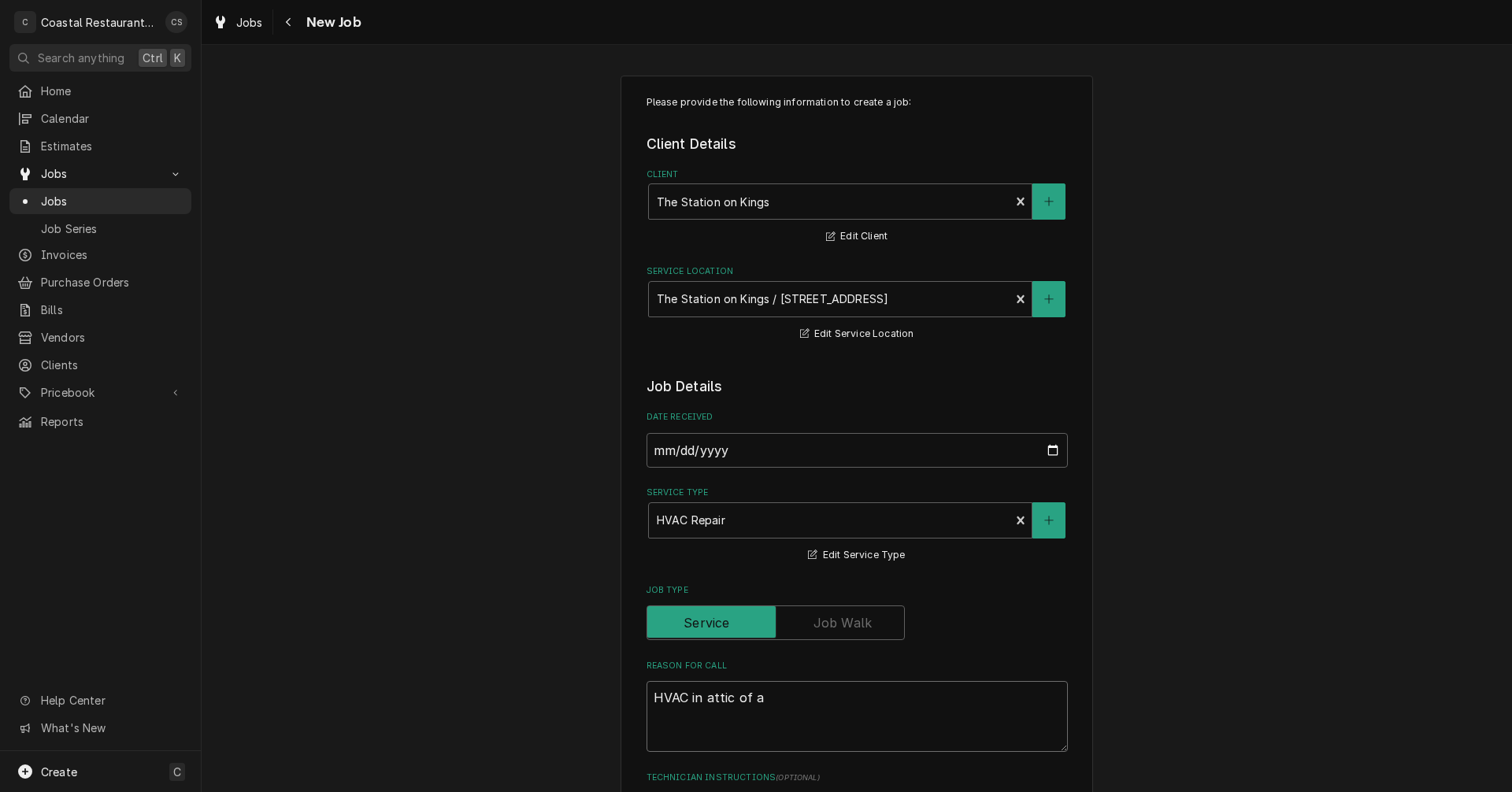
type textarea "x"
type textarea "HVAC in attic of ap"
type textarea "x"
type textarea "HVAC in attic of app"
type textarea "x"
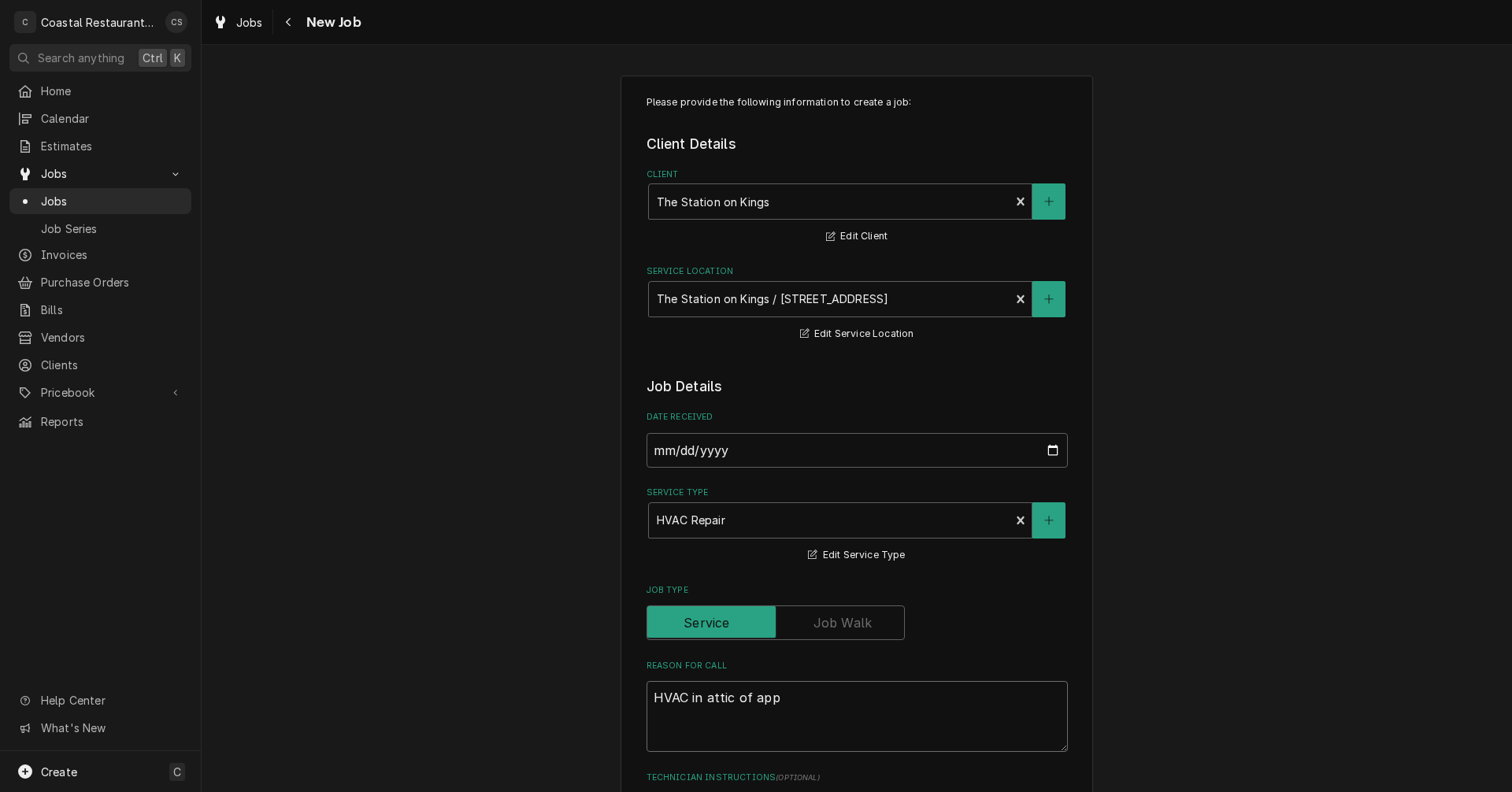
type textarea "HVAC in attic of appa"
type textarea "x"
type textarea "HVAC in attic of appar"
type textarea "x"
type textarea "HVAC in attic of appart"
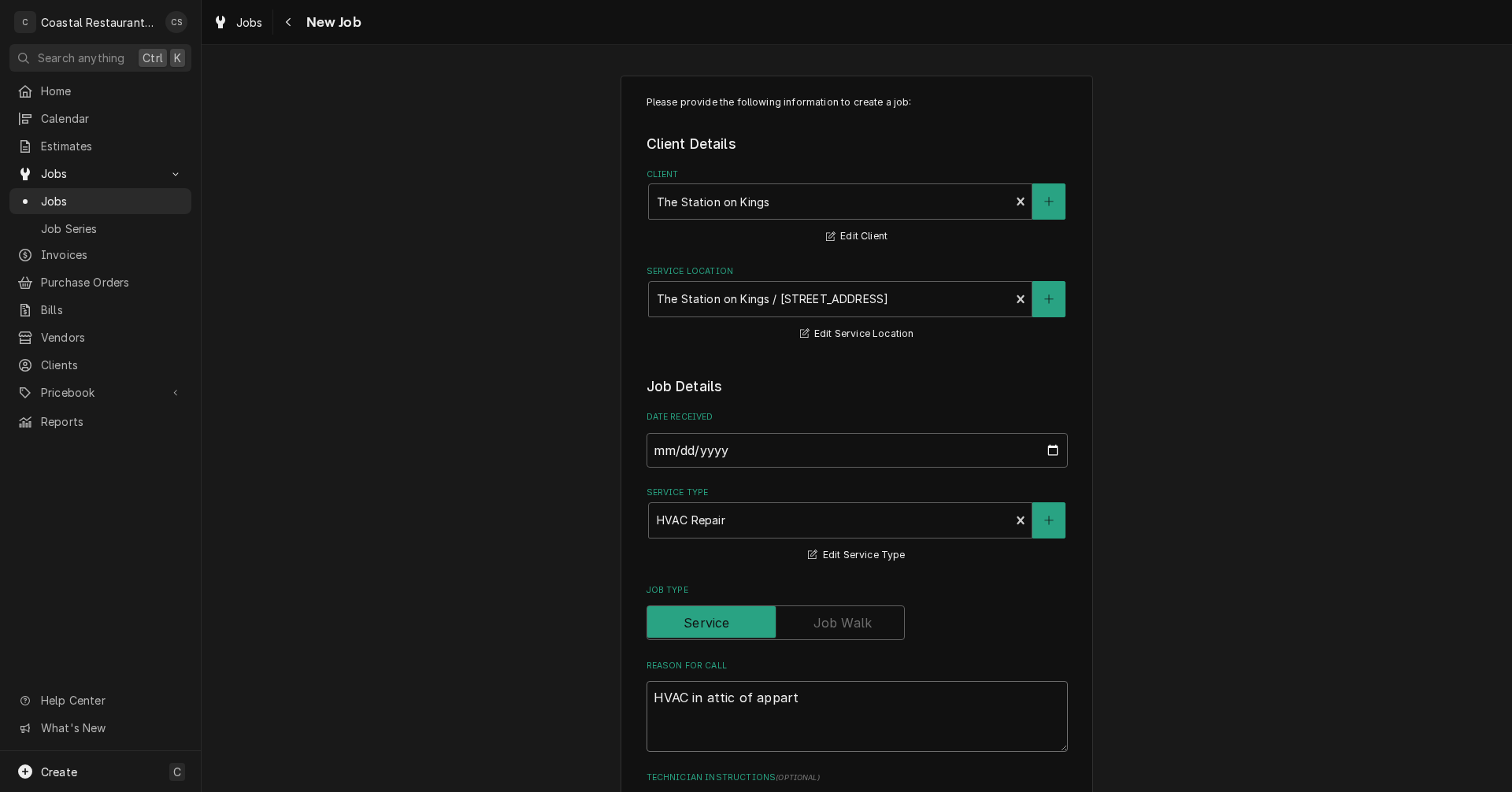
type textarea "x"
type textarea "HVAC in attic of appartm"
type textarea "x"
type textarea "HVAC in attic of appartme"
type textarea "x"
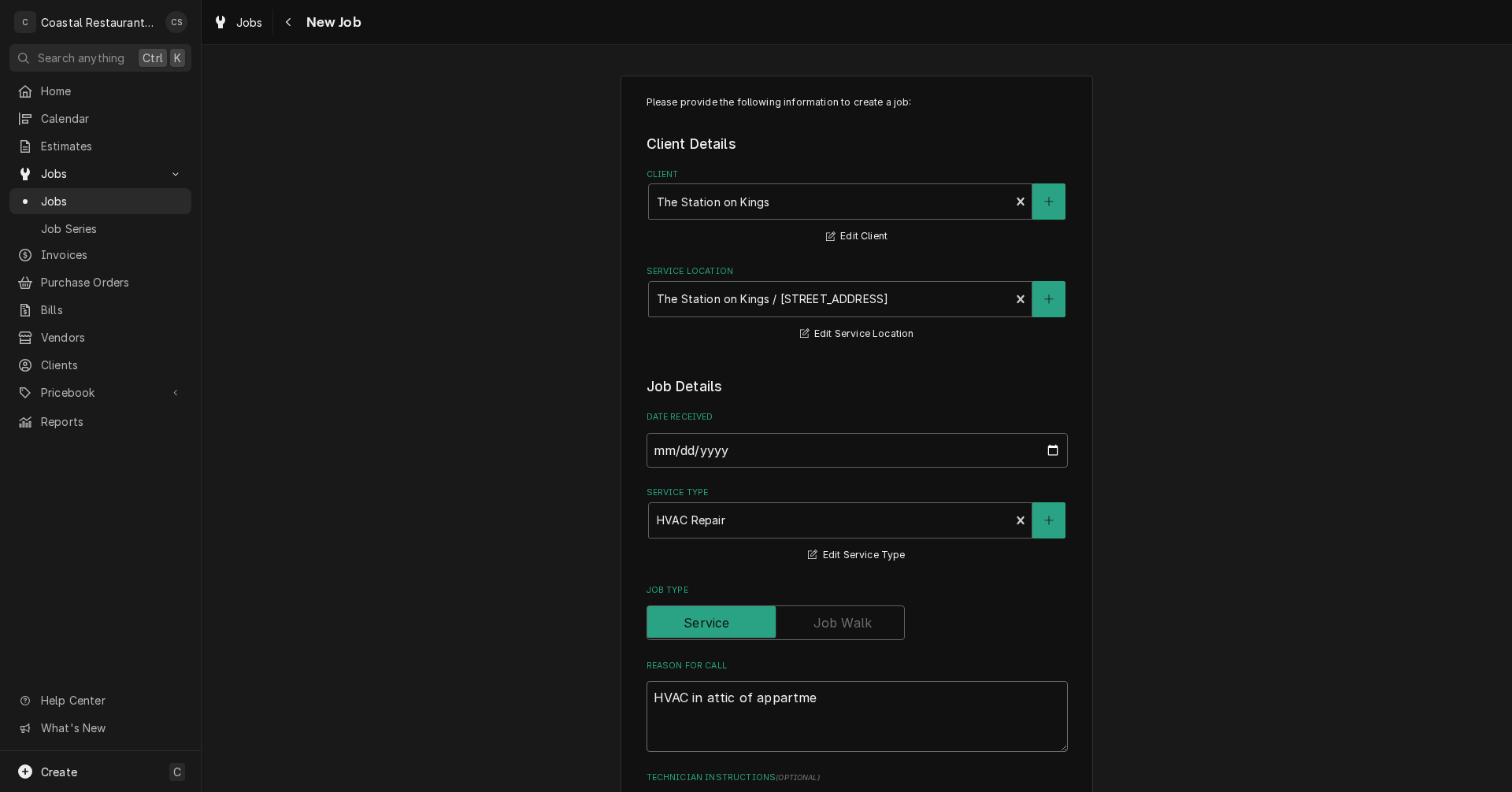
type textarea "HVAC in attic of appartmen"
type textarea "x"
type textarea "HVAC in attic of appartment"
type textarea "x"
type textarea "HVAC in attic of appartment"
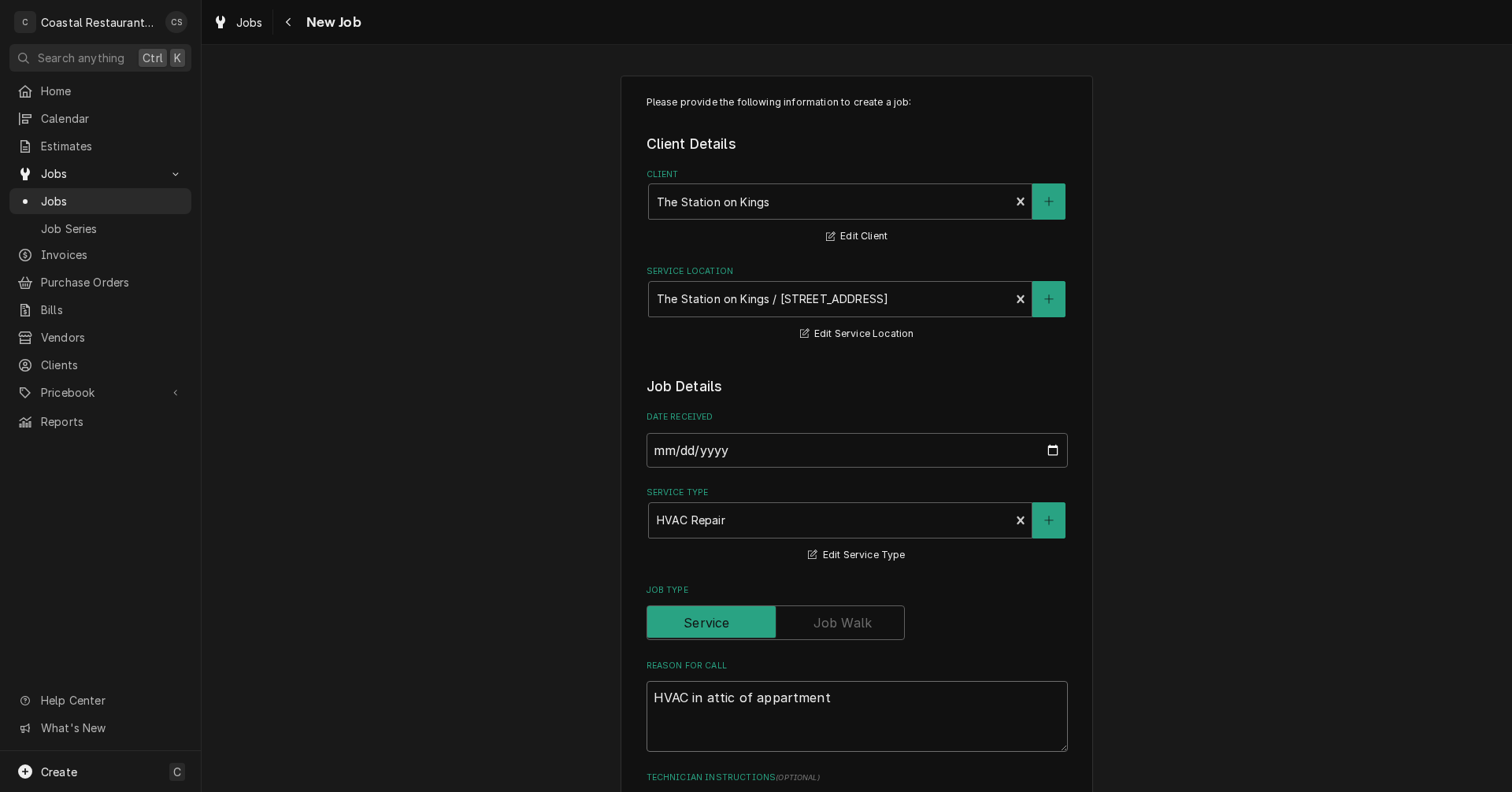
type textarea "x"
type textarea "HVAC in attic of appartment s"
type textarea "x"
type textarea "HVAC in attic of appartment st"
type textarea "x"
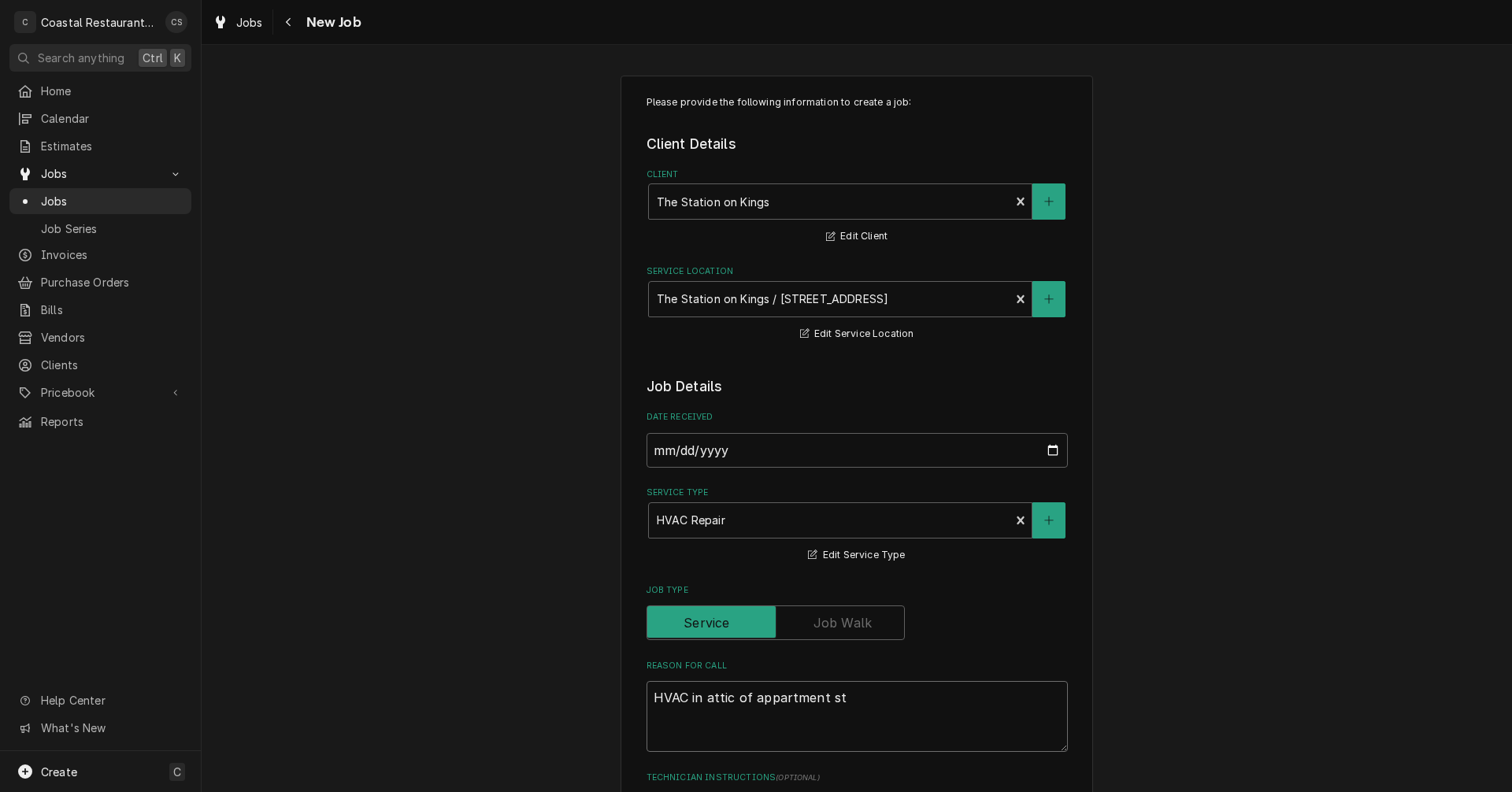
type textarea "HVAC in attic of appartment sti"
type textarea "x"
type textarea "HVAC in attic of appartment stil"
type textarea "x"
type textarea "HVAC in attic of appartment still"
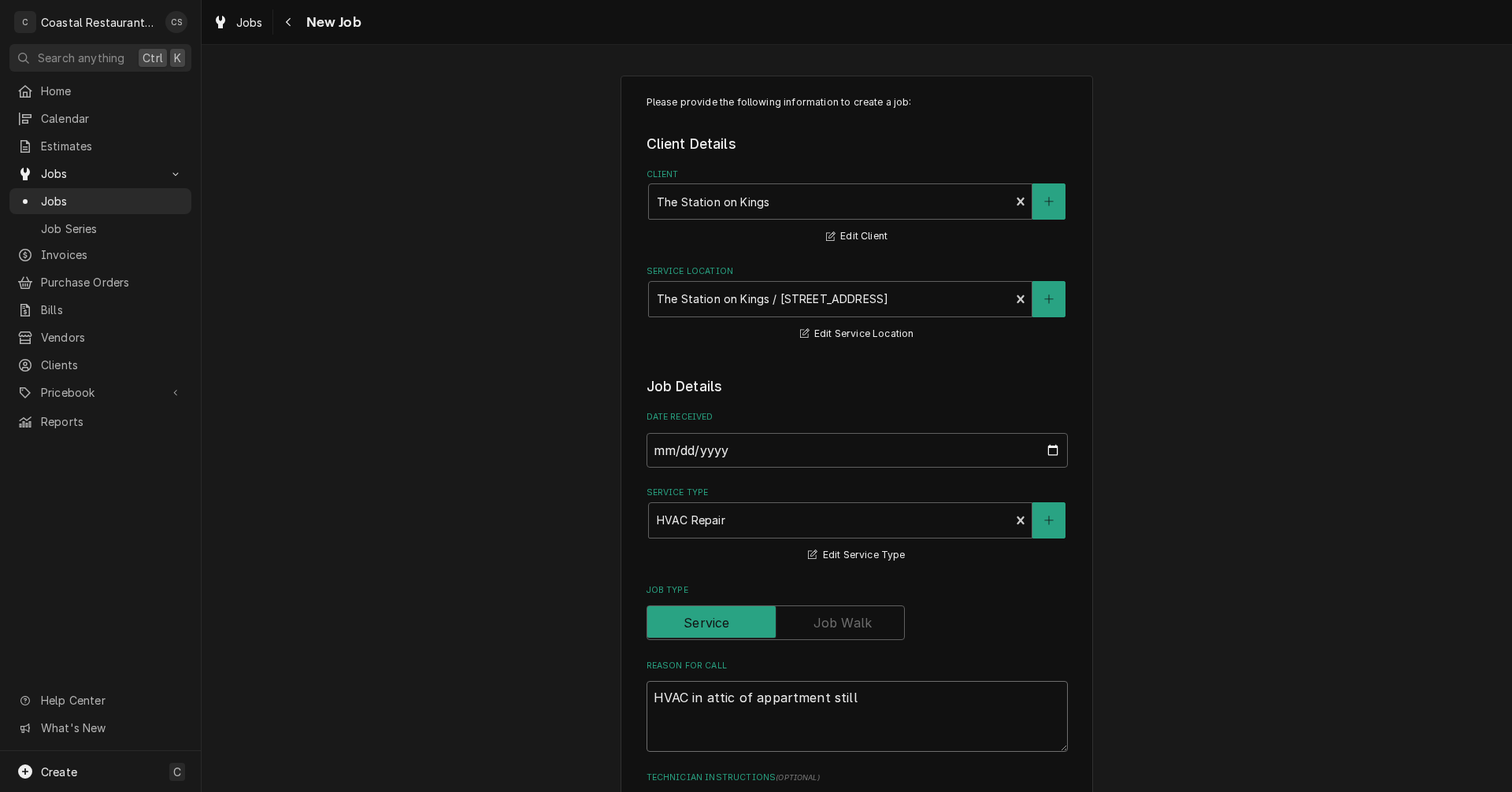
type textarea "x"
type textarea "HVAC in attic of appartment still"
type textarea "x"
type textarea "HVAC in attic of appartment still l"
type textarea "x"
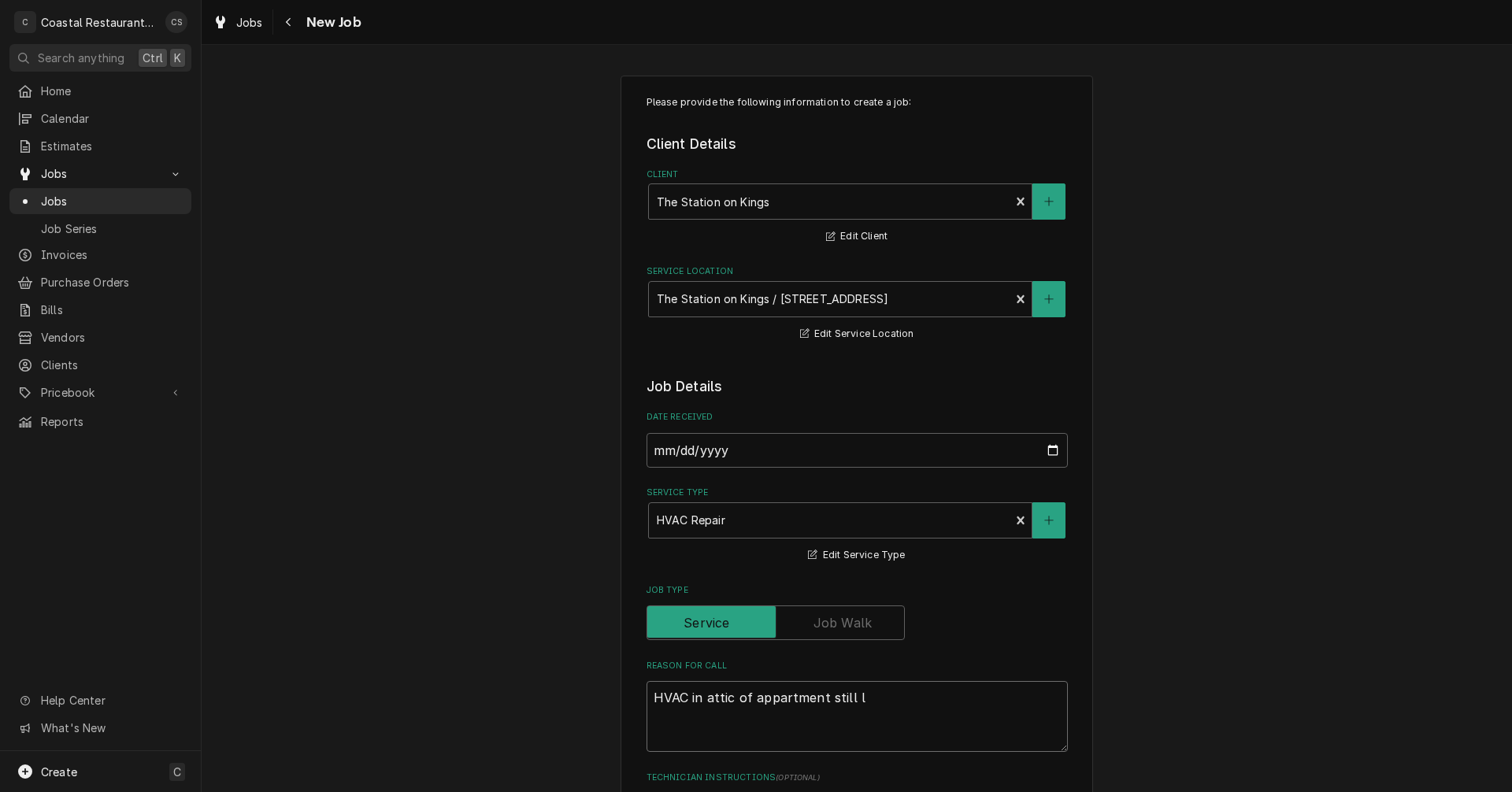
type textarea "HVAC in attic of appartment still le"
type textarea "x"
type textarea "HVAC in attic of appartment still lea"
type textarea "x"
type textarea "HVAC in attic of appartment still leak"
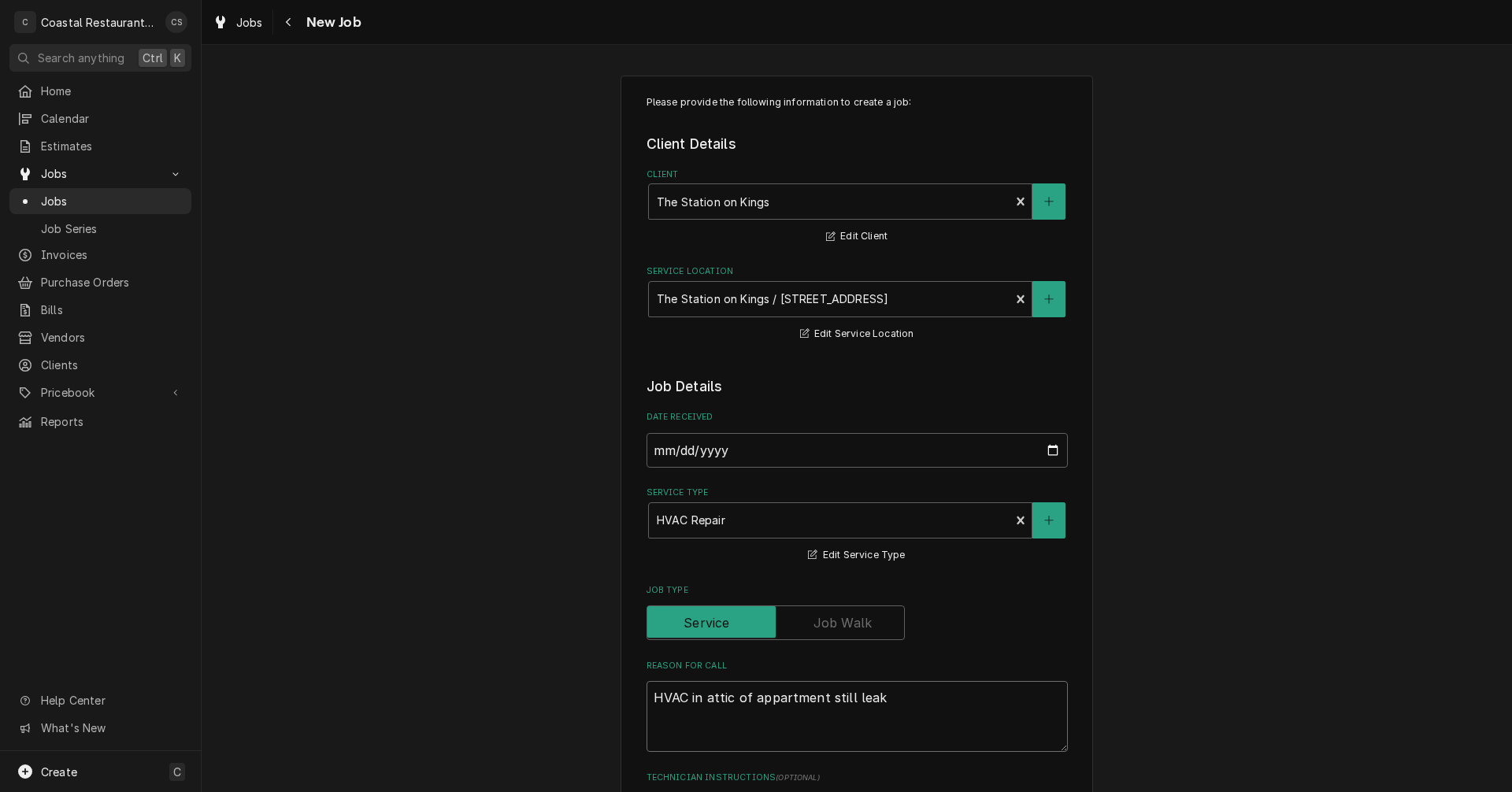
type textarea "x"
type textarea "HVAC in attic of appartment still leaki"
type textarea "x"
type textarea "HVAC in attic of appartment still leakin"
type textarea "x"
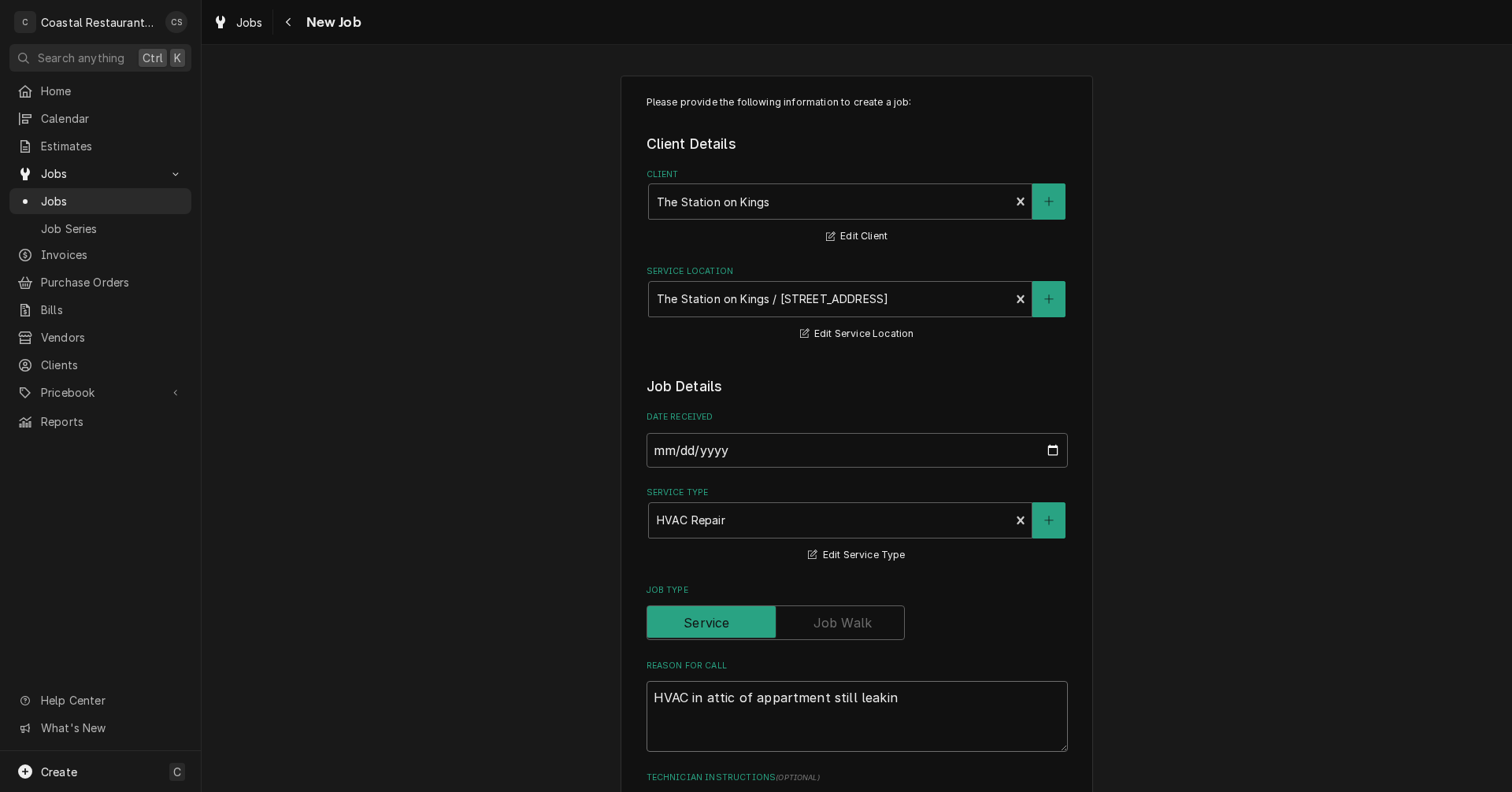
type textarea "HVAC in attic of appartment still leaking"
type textarea "x"
type textarea "HVAC in attic of appartment still leaking"
type textarea "x"
type textarea "HVAC in attic of appartment still leaking w"
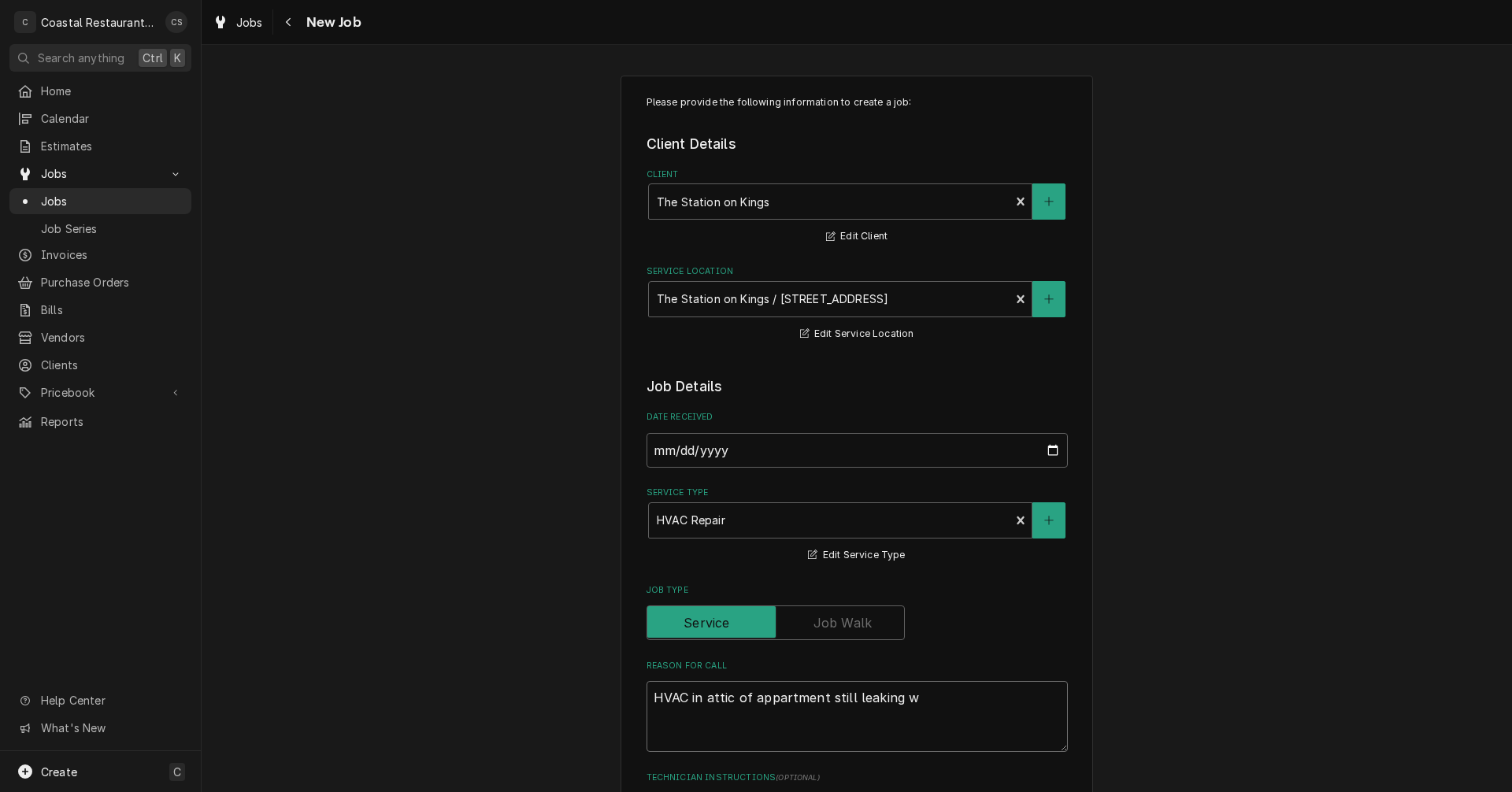
type textarea "x"
type textarea "HVAC in attic of appartment still leaking wa"
type textarea "x"
type textarea "HVAC in attic of appartment still leaking way"
type textarea "x"
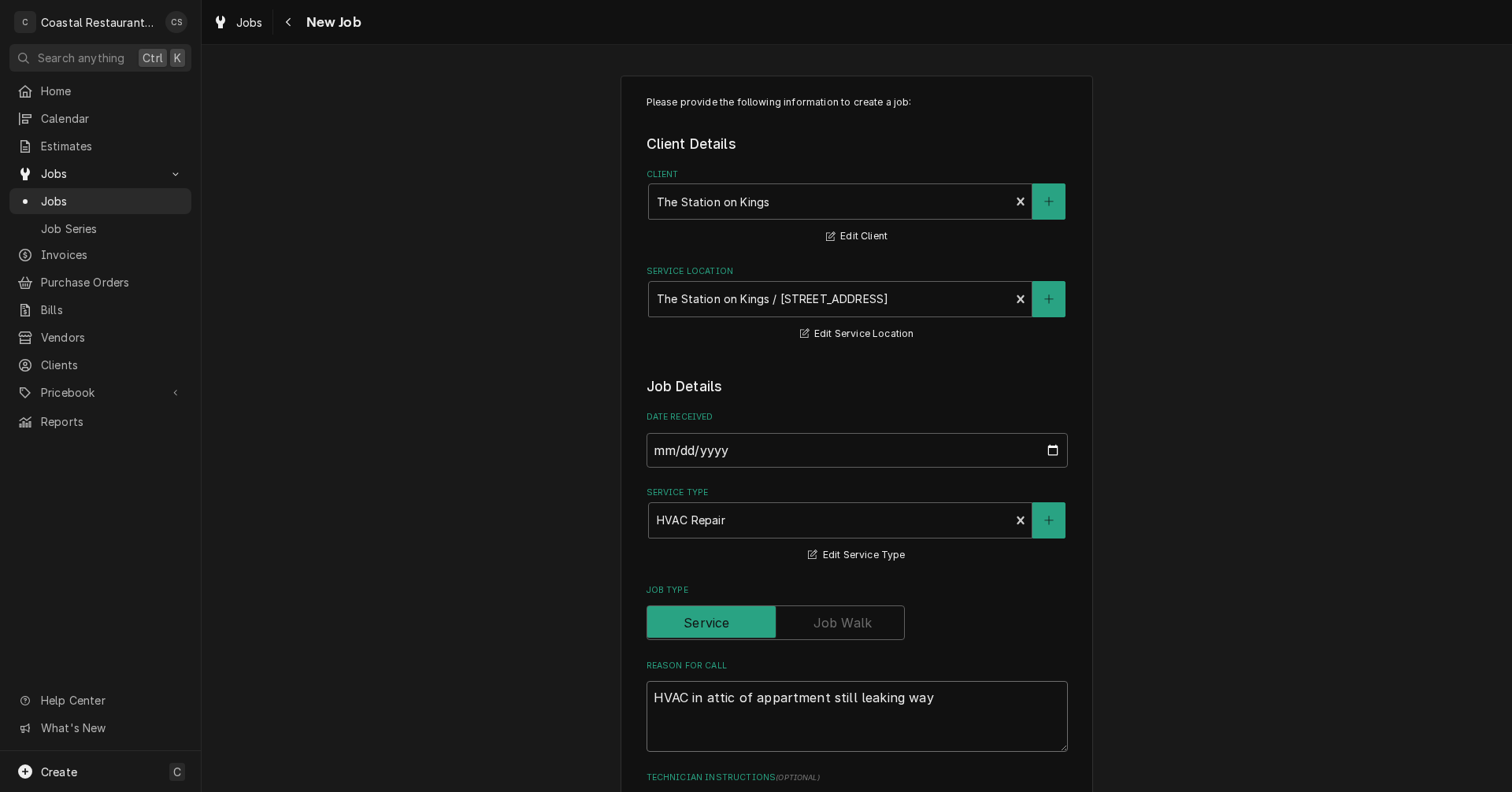
type textarea "HVAC in attic of appartment still leaking wayt"
type textarea "x"
type textarea "HVAC in attic of appartment still leaking wayte"
type textarea "x"
type textarea "HVAC in attic of appartment still leaking wayt"
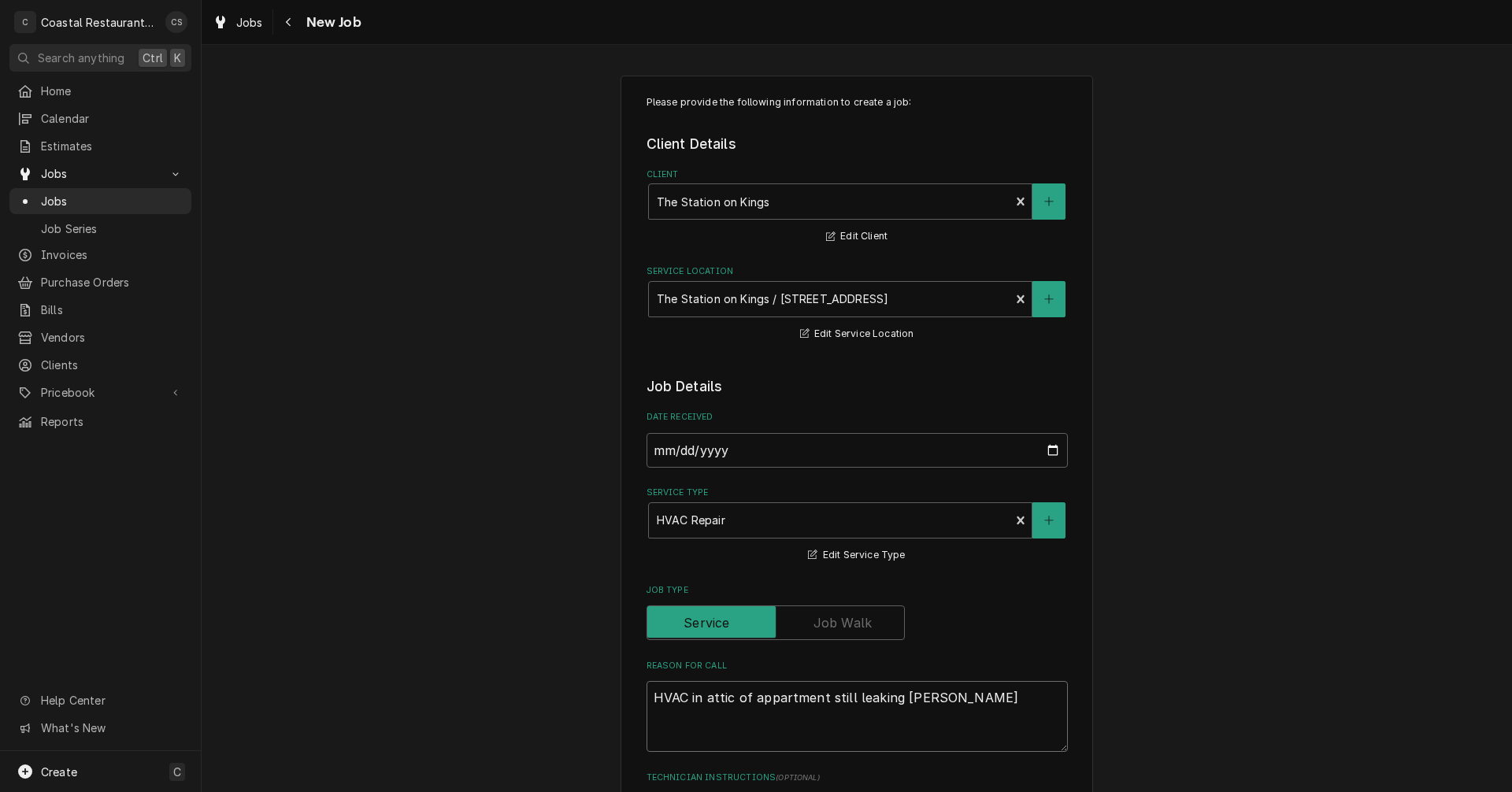
type textarea "x"
type textarea "HVAC in attic of appartment still leaking way"
type textarea "x"
type textarea "HVAC in attic of appartment still leaking wa"
type textarea "x"
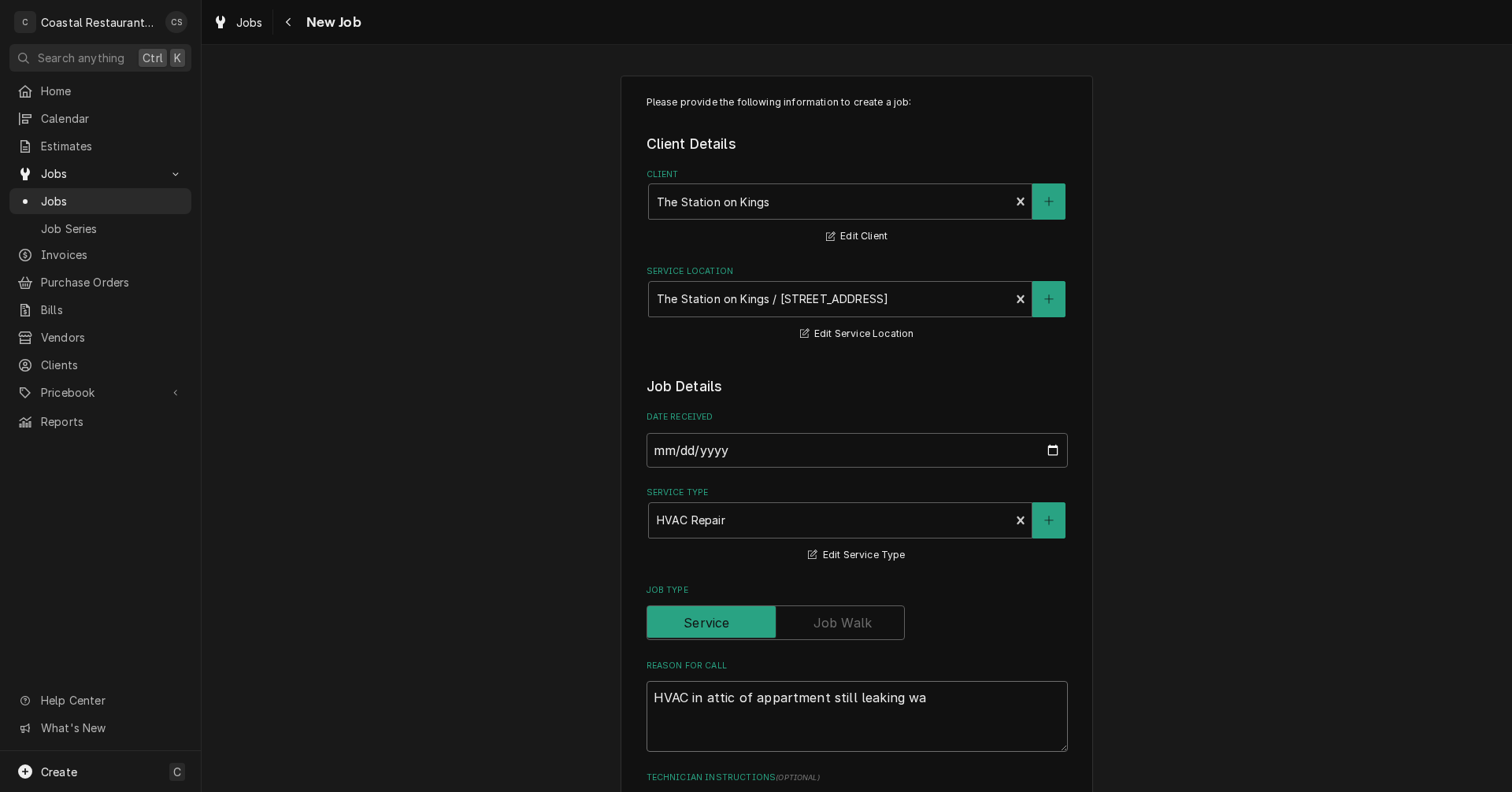
type textarea "HVAC in attic of appartment still leaking wat"
type textarea "x"
type textarea "HVAC in attic of appartment still leaking wate"
type textarea "x"
type textarea "HVAC in attic of appartment still leaking water"
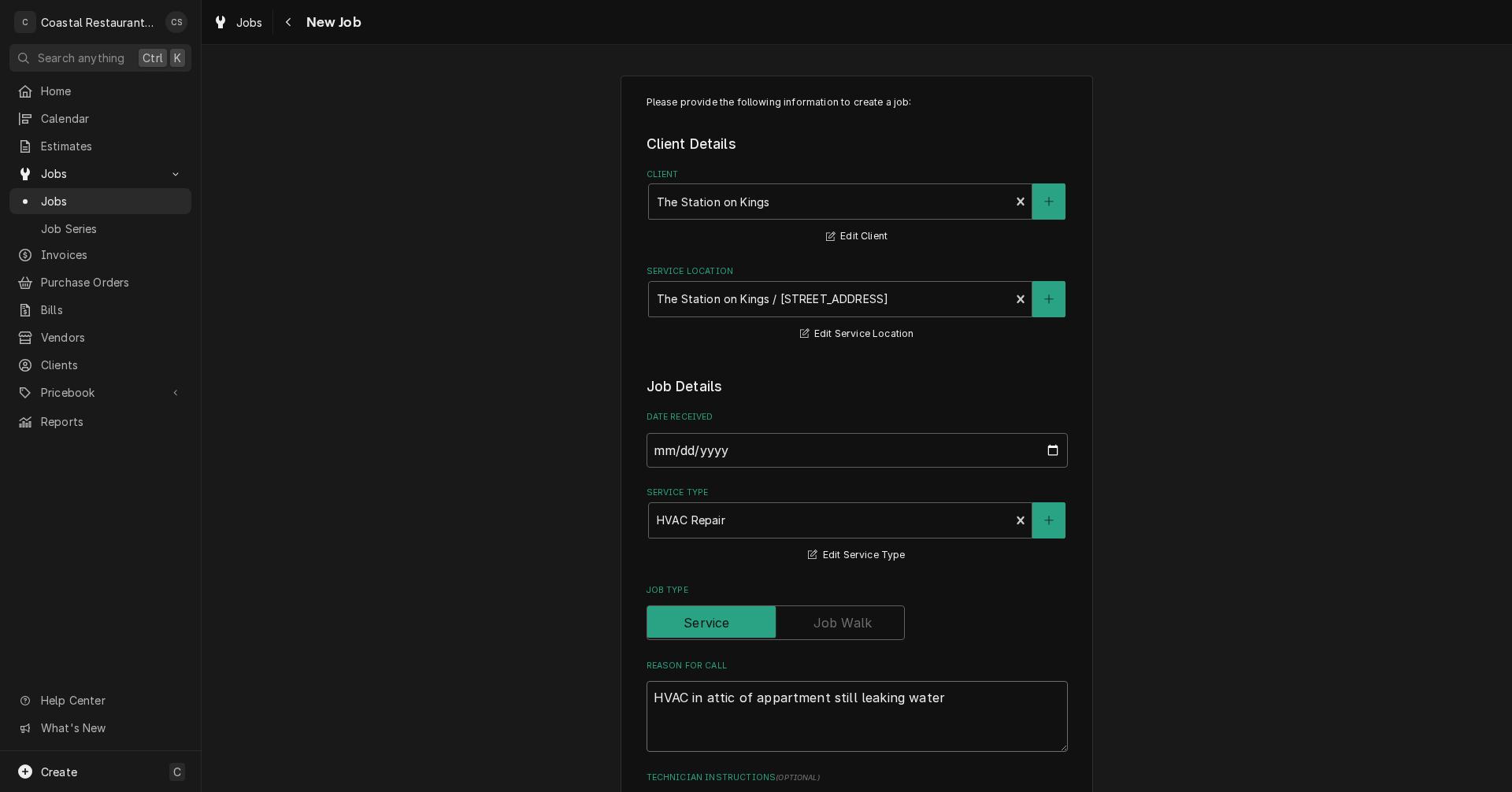
type textarea "x"
type textarea "HVAC in attic of appartment still leaking water."
type textarea "x"
type textarea "HVAC in attic of appartment still leaking water."
click at [777, 704] on textarea "HVAC in attic of appartment still leaking water." at bounding box center [857, 716] width 421 height 71
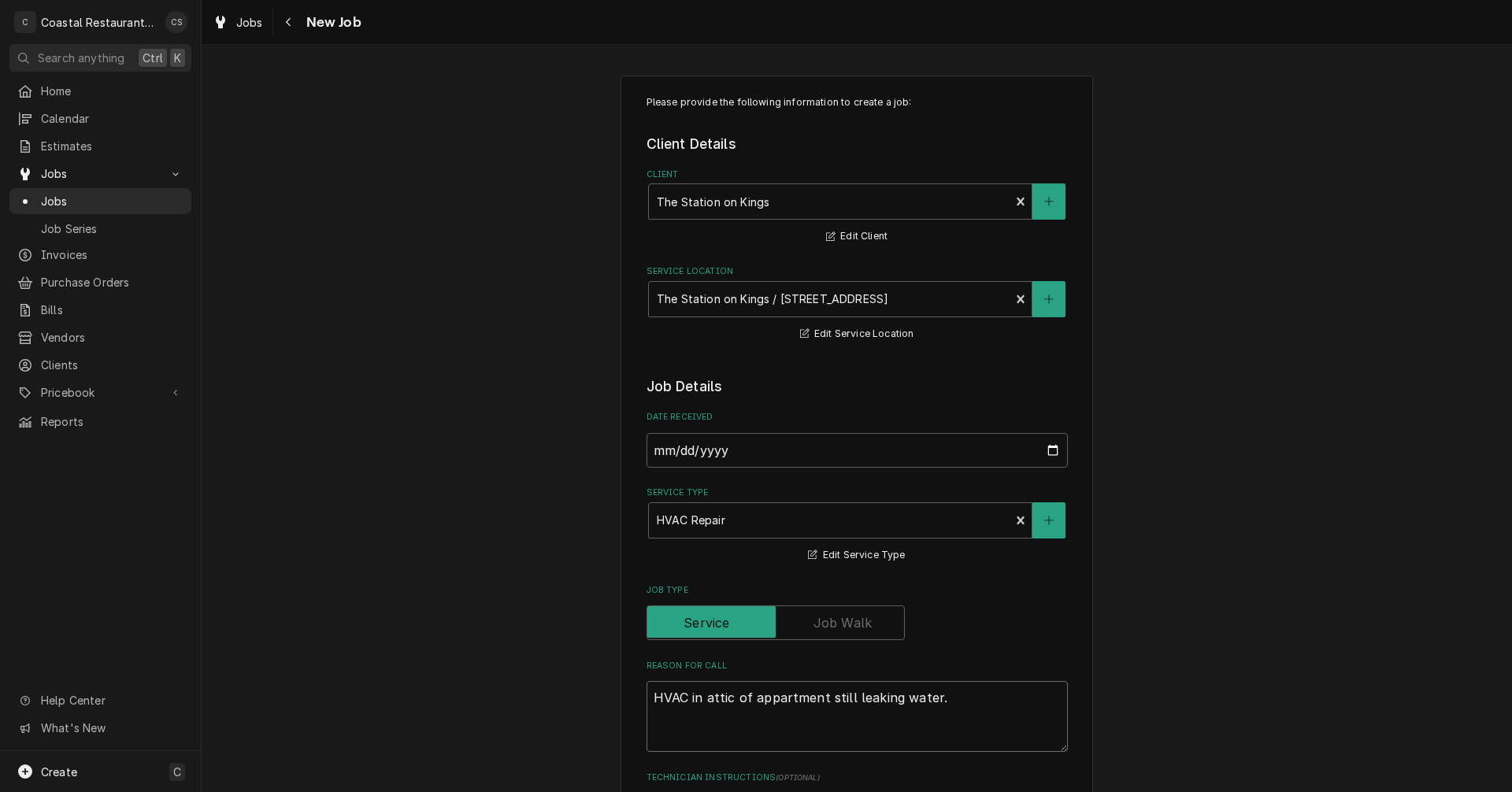
type textarea "x"
type textarea "HVAC in attic of apartment still leaking water."
click at [932, 697] on textarea "HVAC in attic of apartment still leaking water." at bounding box center [857, 716] width 421 height 71
type textarea "x"
type textarea "HVAC in attic of apartment still leaking water. N"
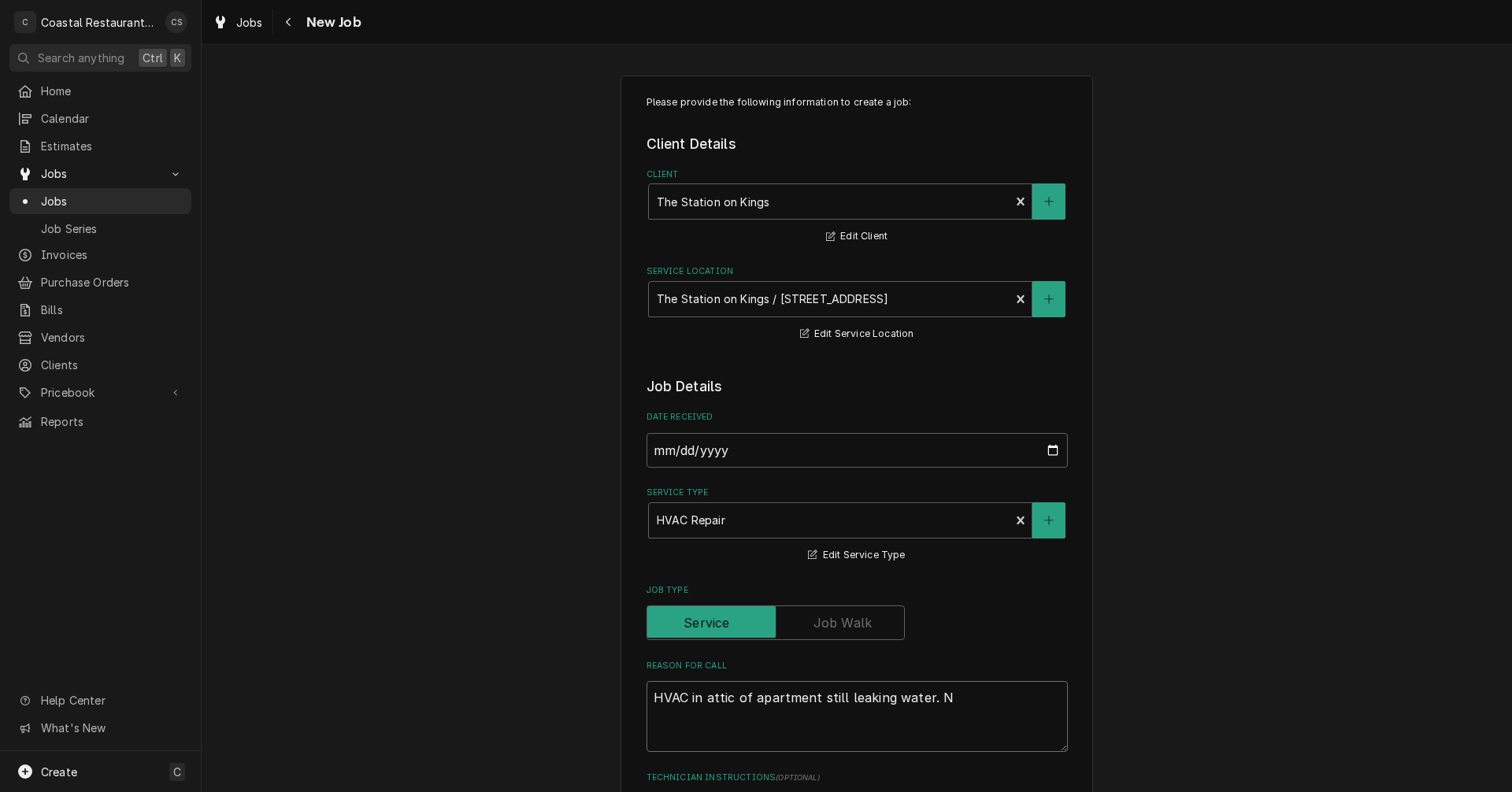
type textarea "x"
type textarea "HVAC in attic of apartment still leaking water. Ne"
type textarea "x"
type textarea "HVAC in attic of apartment still leaking water. Nee"
type textarea "x"
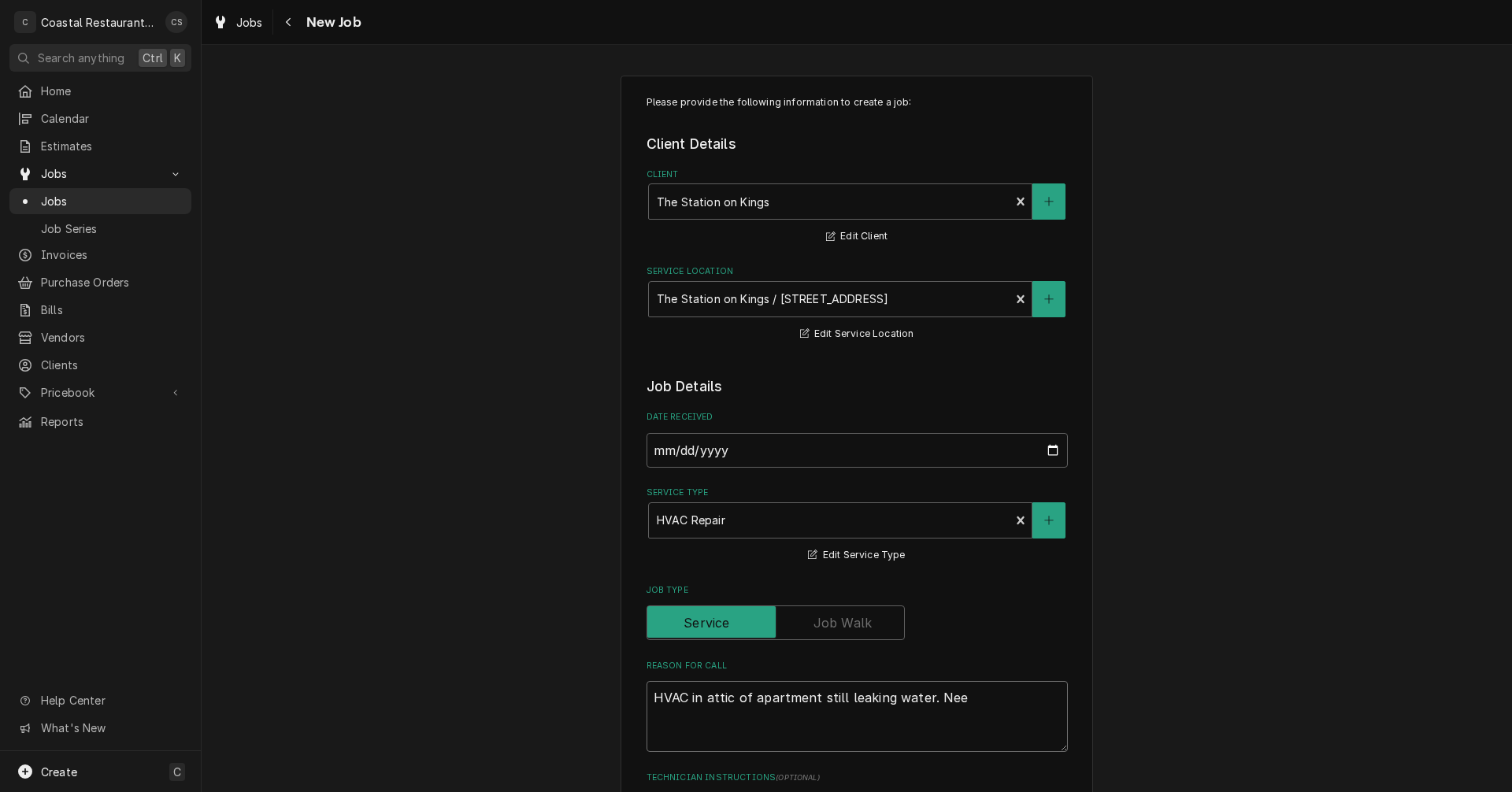
type textarea "HVAC in attic of apartment still leaking water. Need"
type textarea "x"
type textarea "HVAC in attic of apartment still leaking water. Need"
type textarea "x"
type textarea "HVAC in attic of apartment still leaking water. Need t"
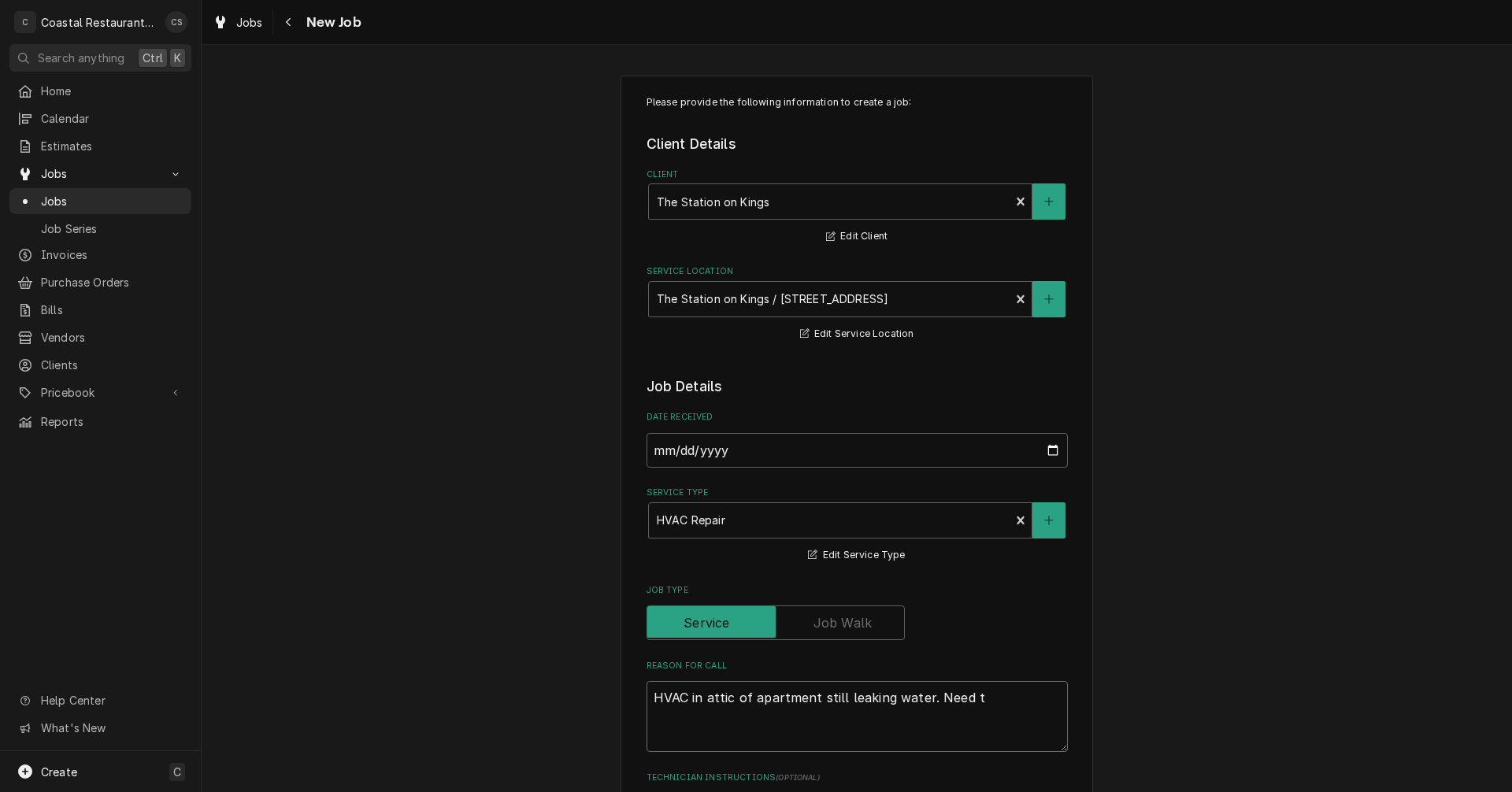
type textarea "x"
type textarea "HVAC in attic of apartment still leaking water. Need to"
type textarea "x"
type textarea "HVAC in attic of apartment still leaking water. Need to"
type textarea "x"
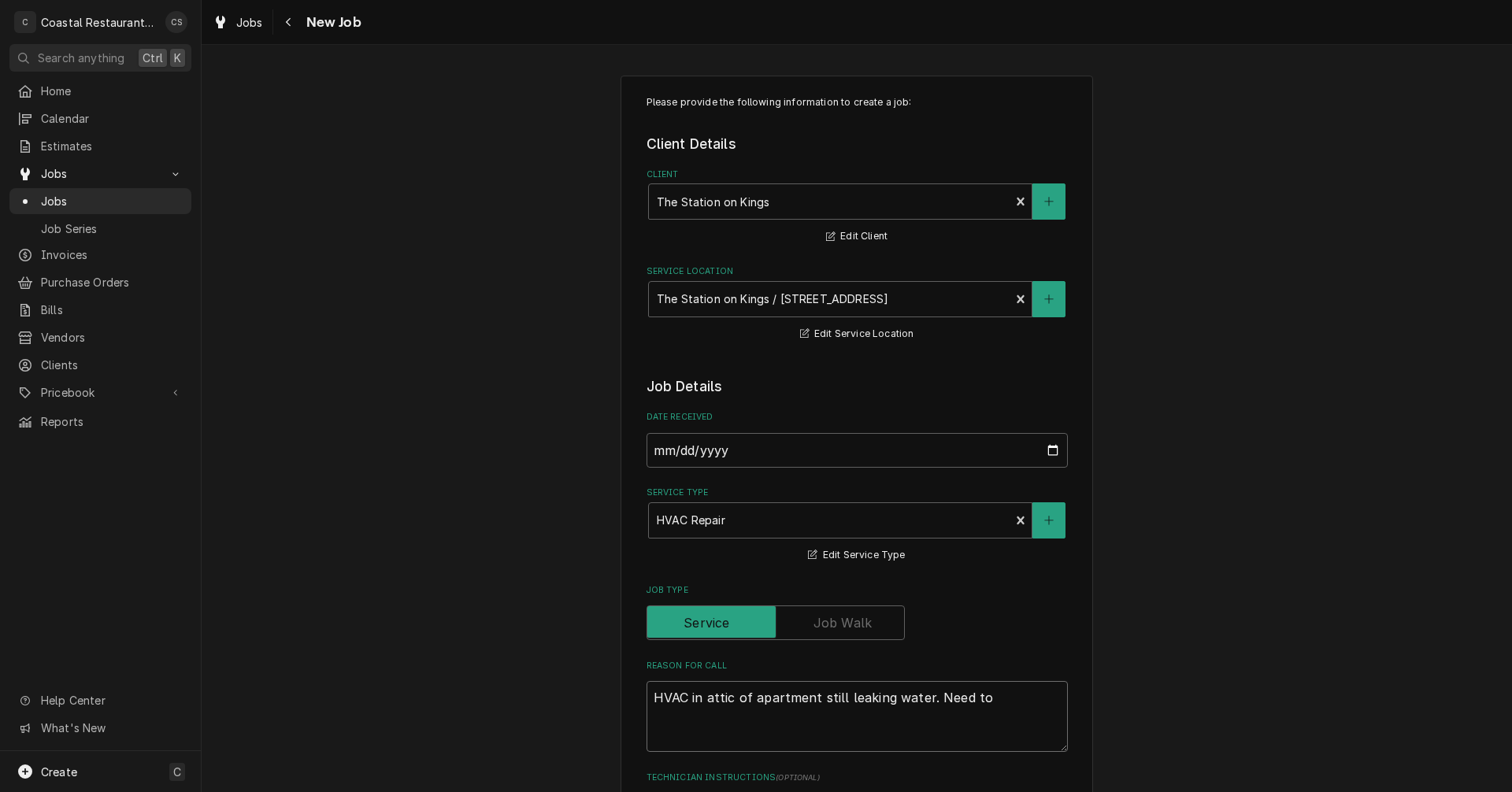
type textarea "HVAC in attic of apartment still leaking water. Need to p"
type textarea "x"
type textarea "HVAC in attic of apartment still leaking water. Need to pu"
type textarea "x"
type textarea "HVAC in attic of apartment still leaking water. Need to pul"
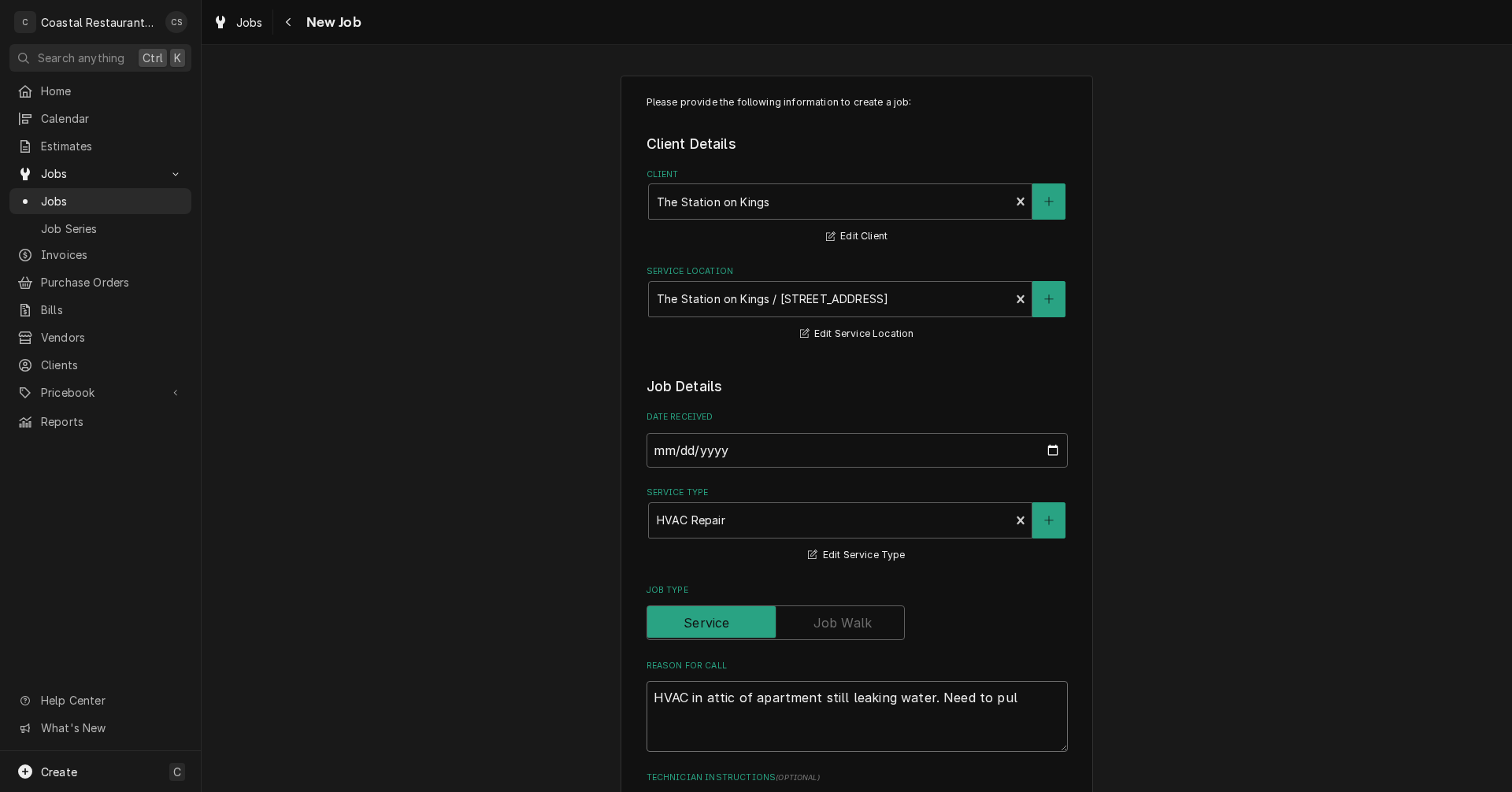
type textarea "x"
type textarea "HVAC in attic of apartment still leaking water. Need to pull"
type textarea "x"
type textarea "HVAC in attic of apartment still leaking water. Need to pull"
type textarea "x"
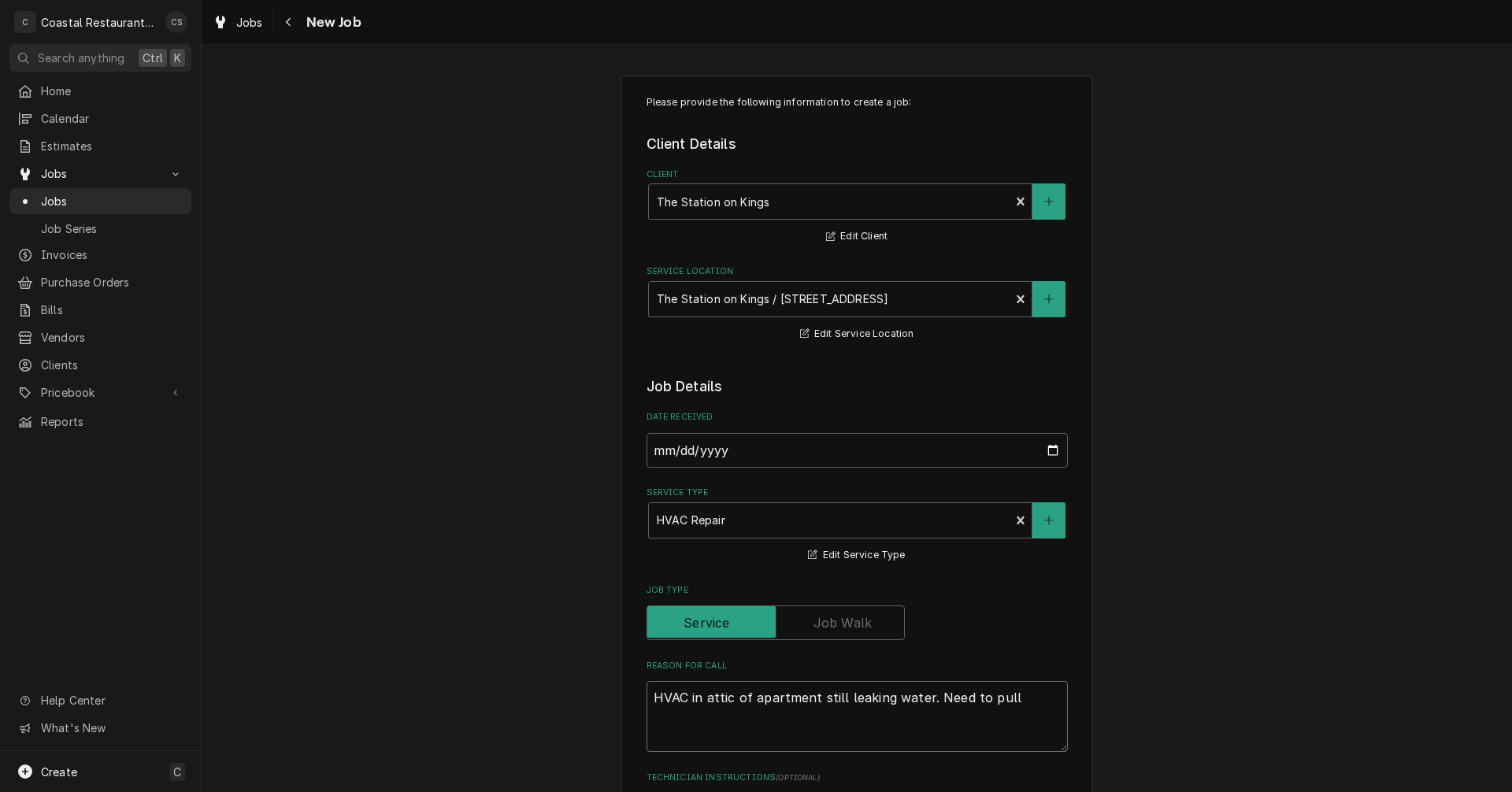
type textarea "HVAC in attic of apartment still leaking water. Need to pull c"
type textarea "x"
type textarea "HVAC in attic of apartment still leaking water. Need to pull co"
type textarea "x"
type textarea "HVAC in attic of apartment still leaking water. Need to pull cou"
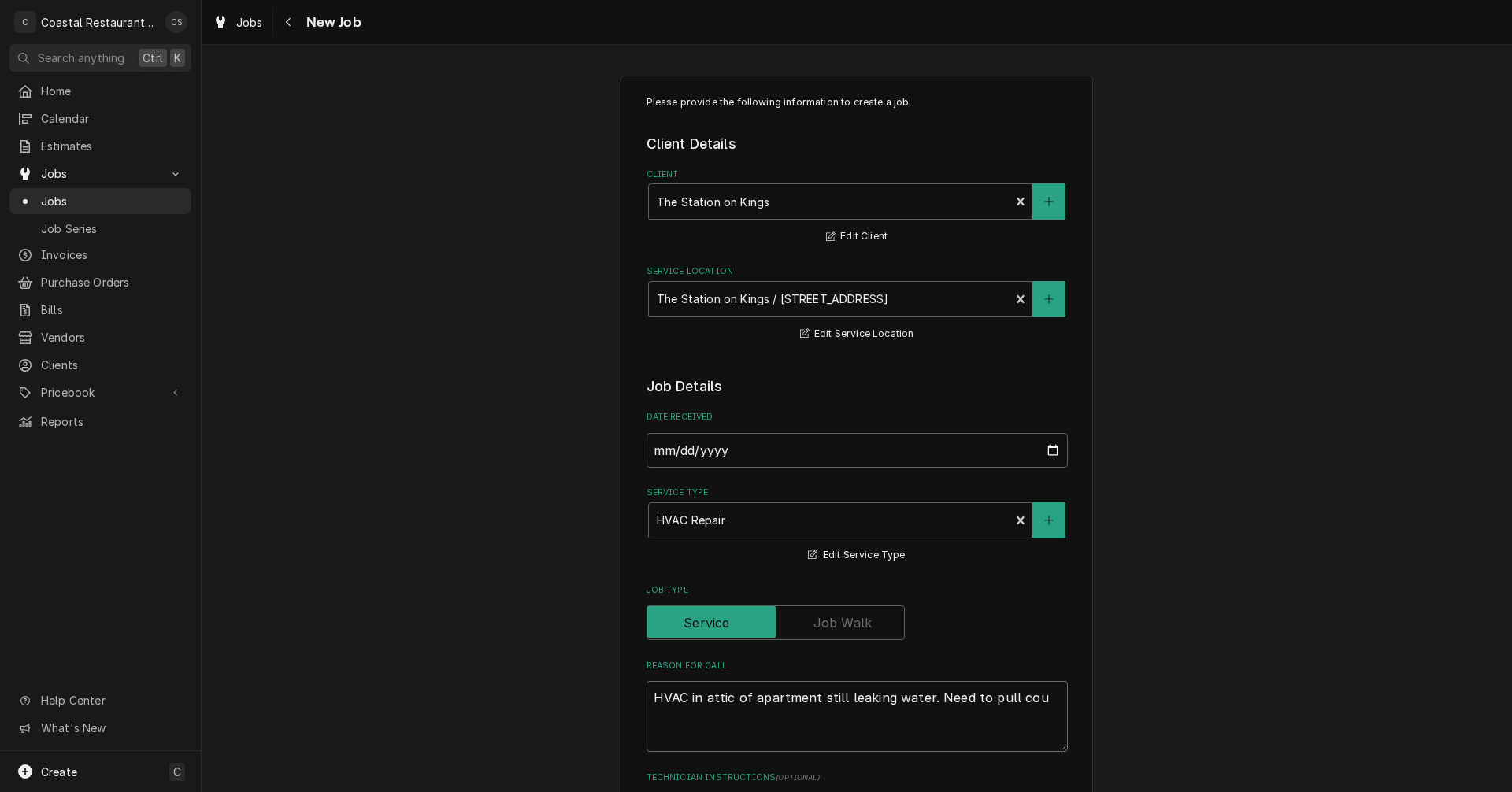
type textarea "x"
type textarea "HVAC in attic of apartment still leaking water. Need to pull coul"
type textarea "x"
type textarea "HVAC in attic of apartment still leaking water. Need to pull coul"
type textarea "x"
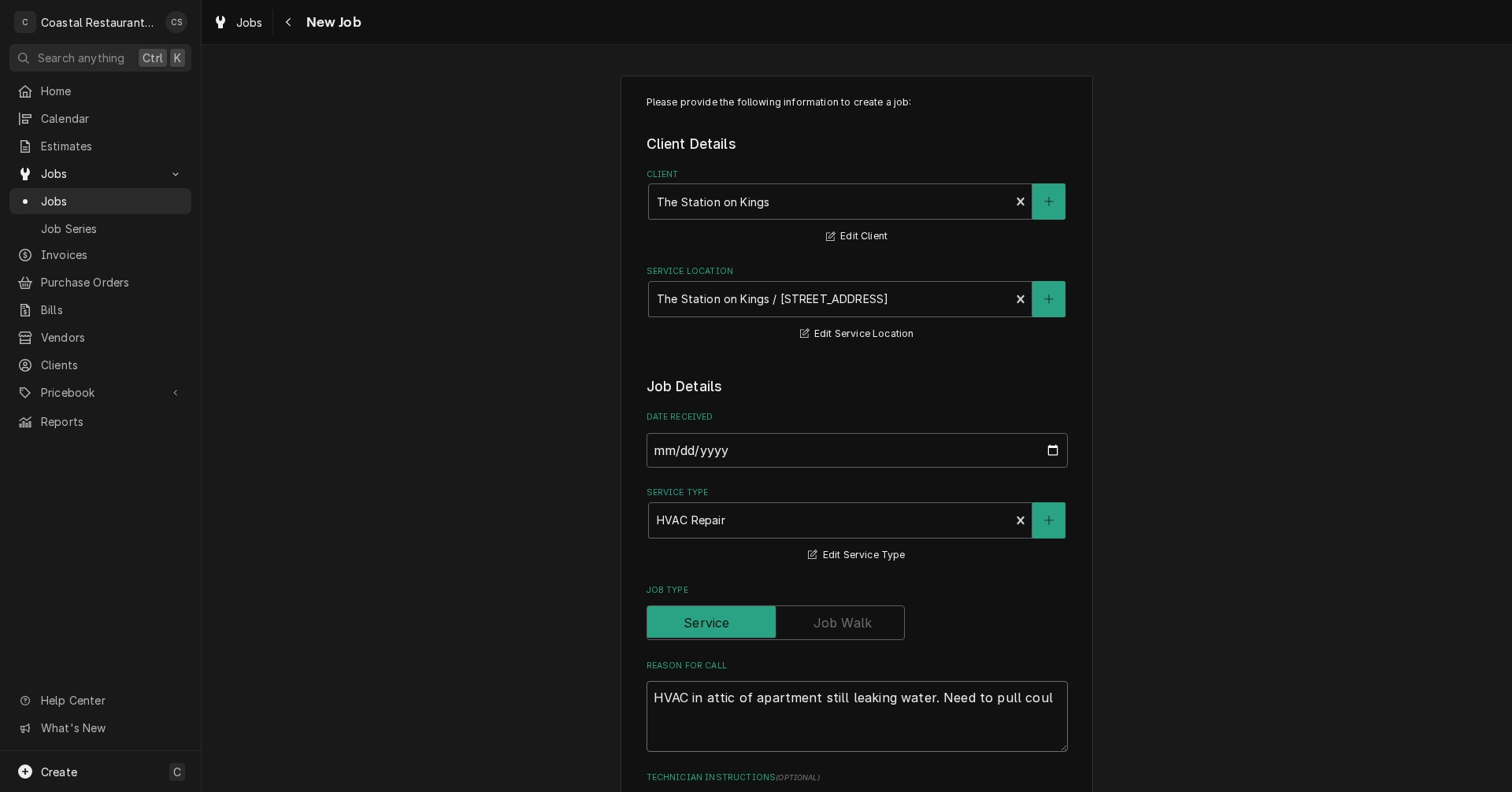
type textarea "HVAC in attic of apartment still leaking water. Need to pull coul"
type textarea "x"
type textarea "HVAC in attic of apartment still leaking water. Need to pull cou"
type textarea "x"
type textarea "HVAC in attic of apartment still leaking water. Need to pull co"
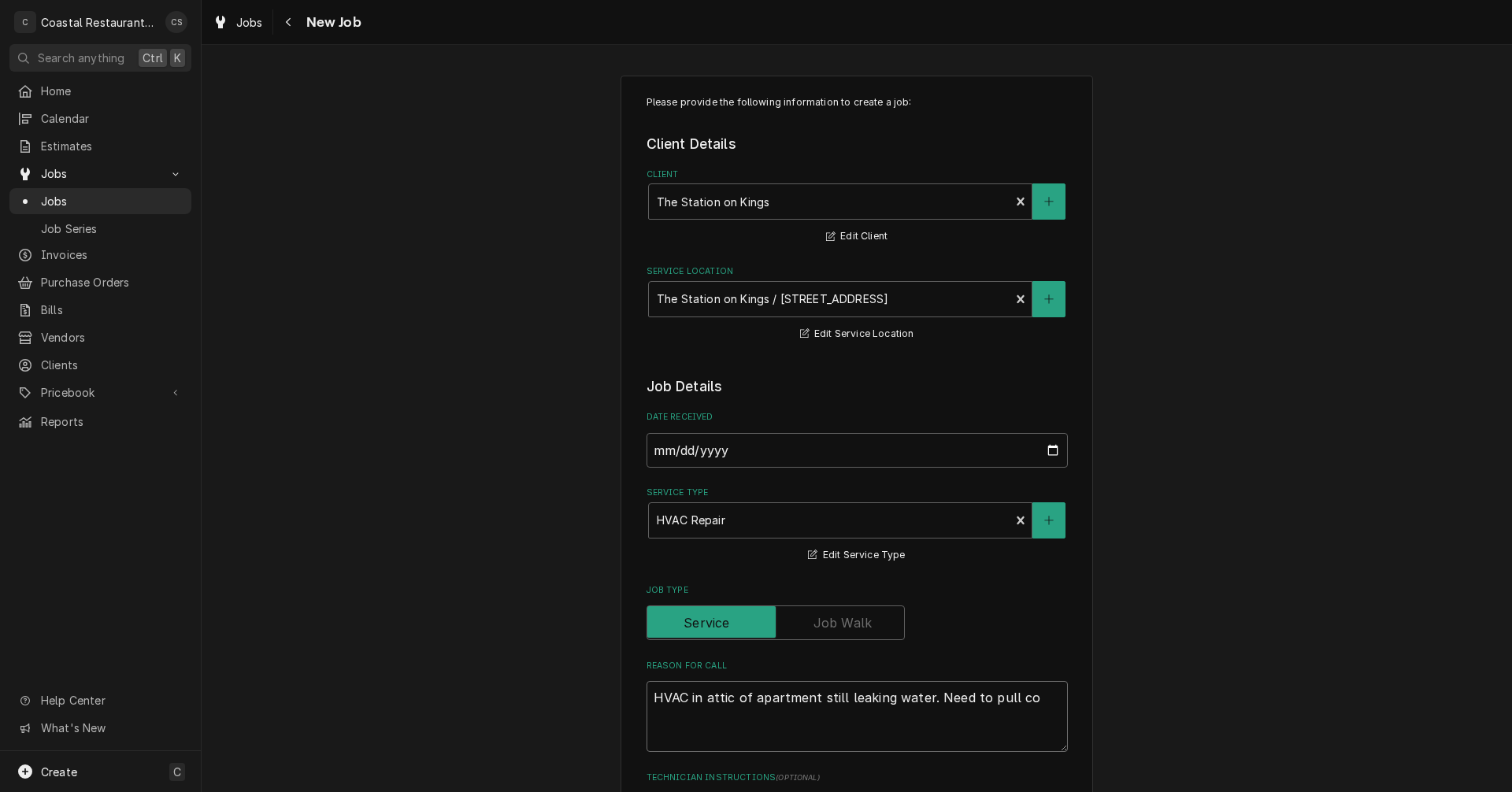
type textarea "x"
type textarea "HVAC in attic of apartment still leaking water. Need to pull coi"
type textarea "x"
type textarea "HVAC in attic of apartment still leaking water. Need to pull coil"
type textarea "x"
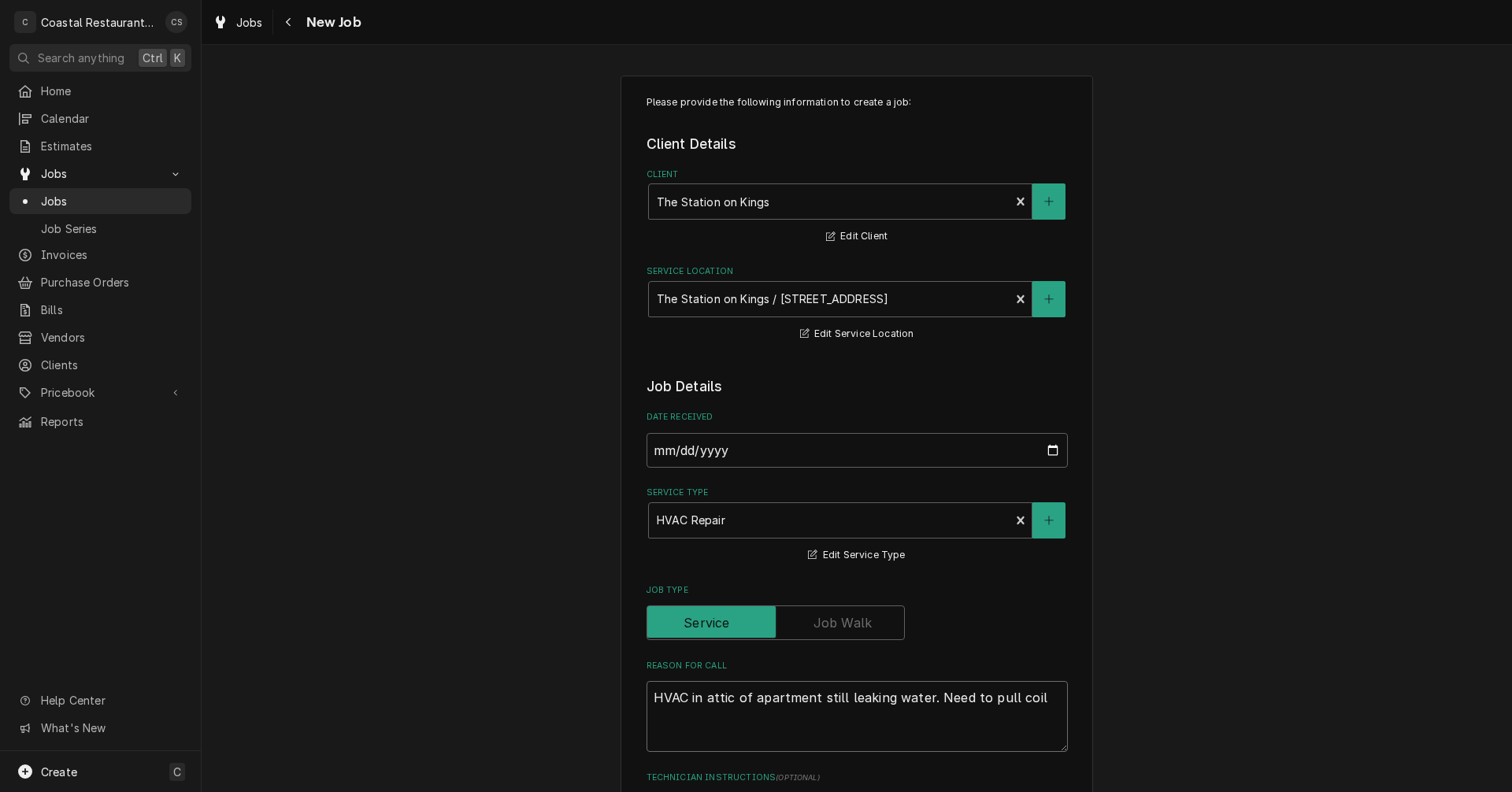
type textarea "HVAC in attic of apartment still leaking water. Need to pull coil"
type textarea "x"
type textarea "HVAC in attic of apartment still leaking water. Need to pull coil t"
type textarea "x"
type textarea "HVAC in attic of apartment still leaking water. Need to pull coil to"
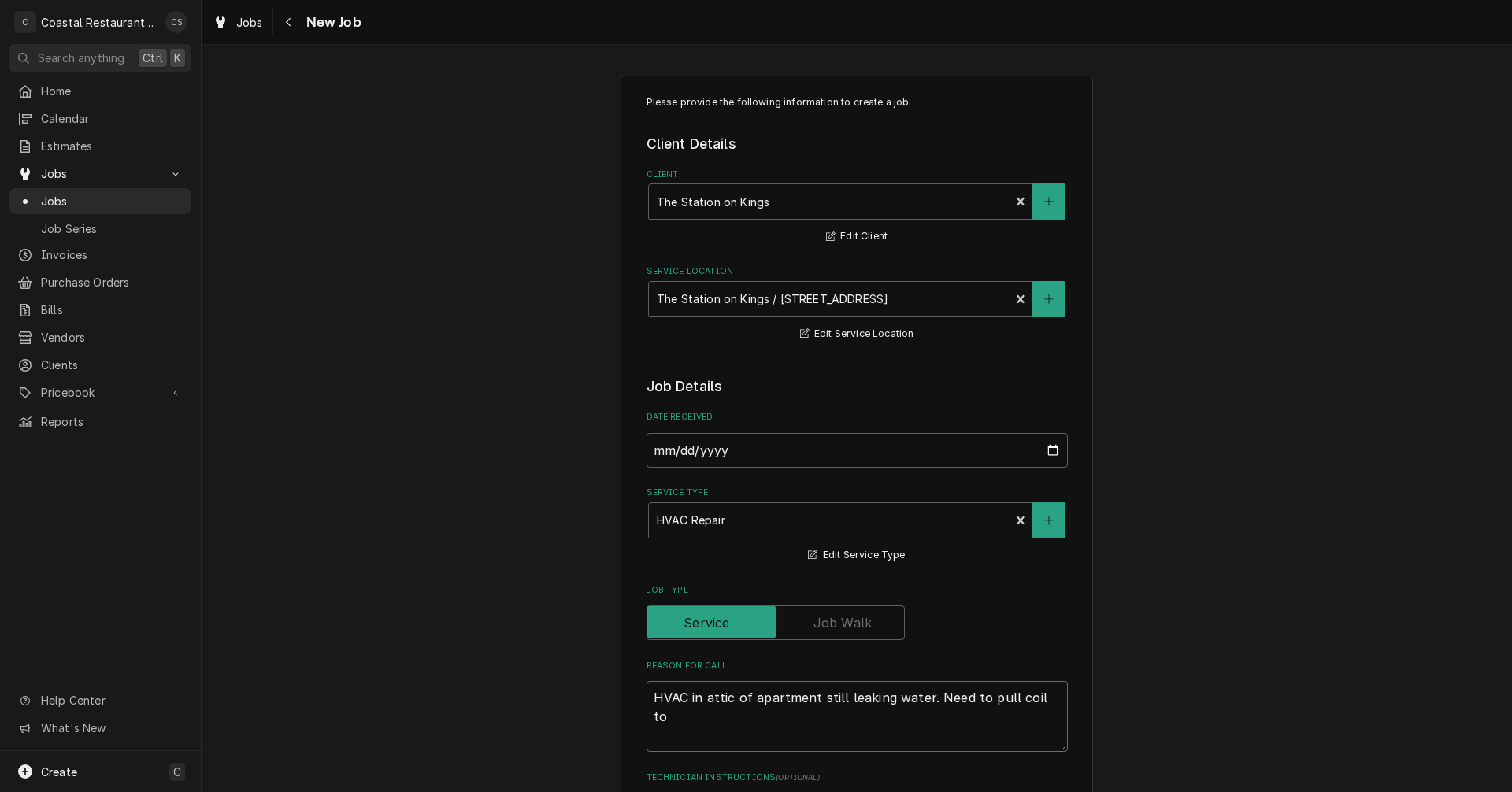
type textarea "x"
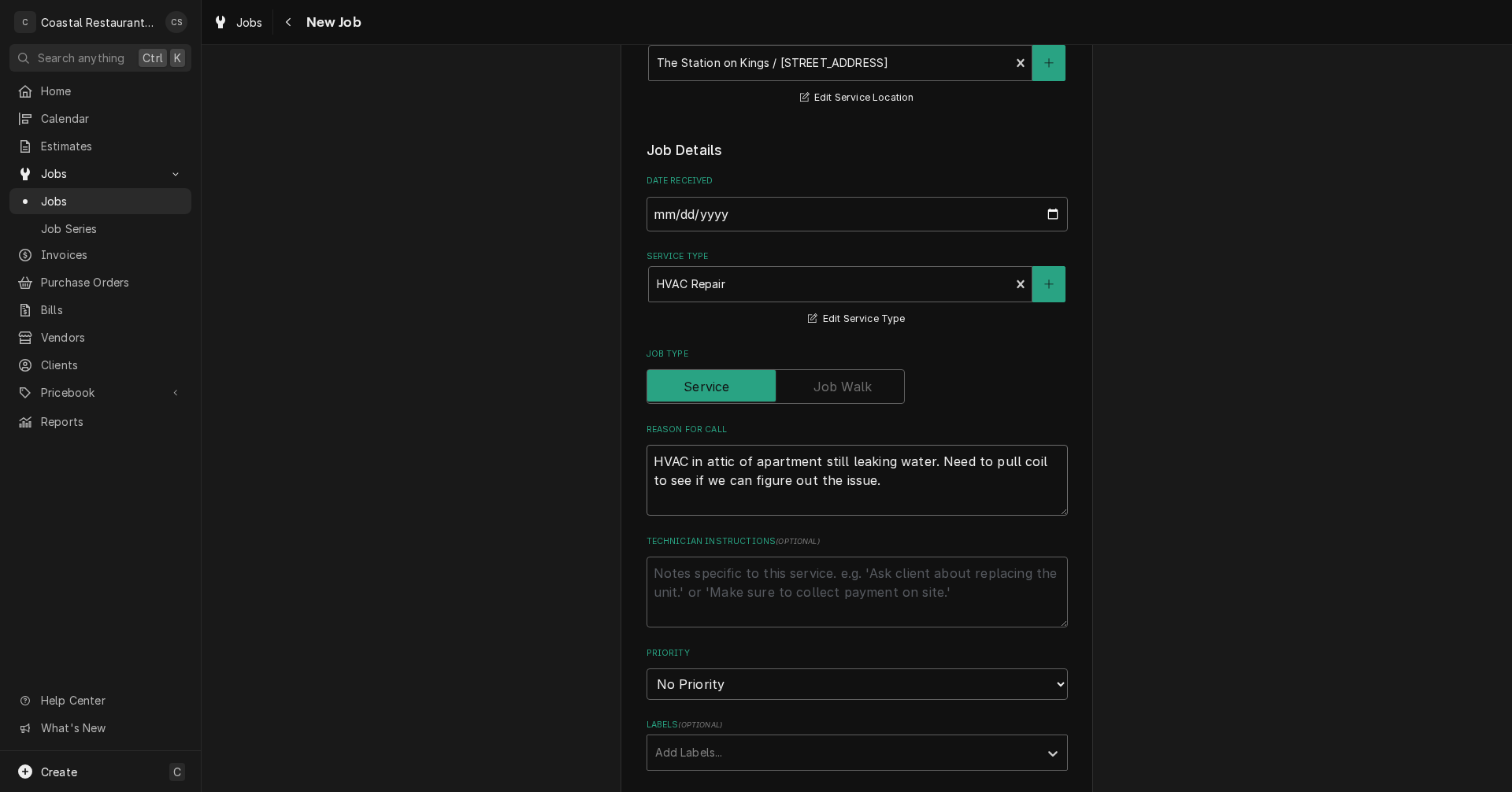
scroll to position [472, 0]
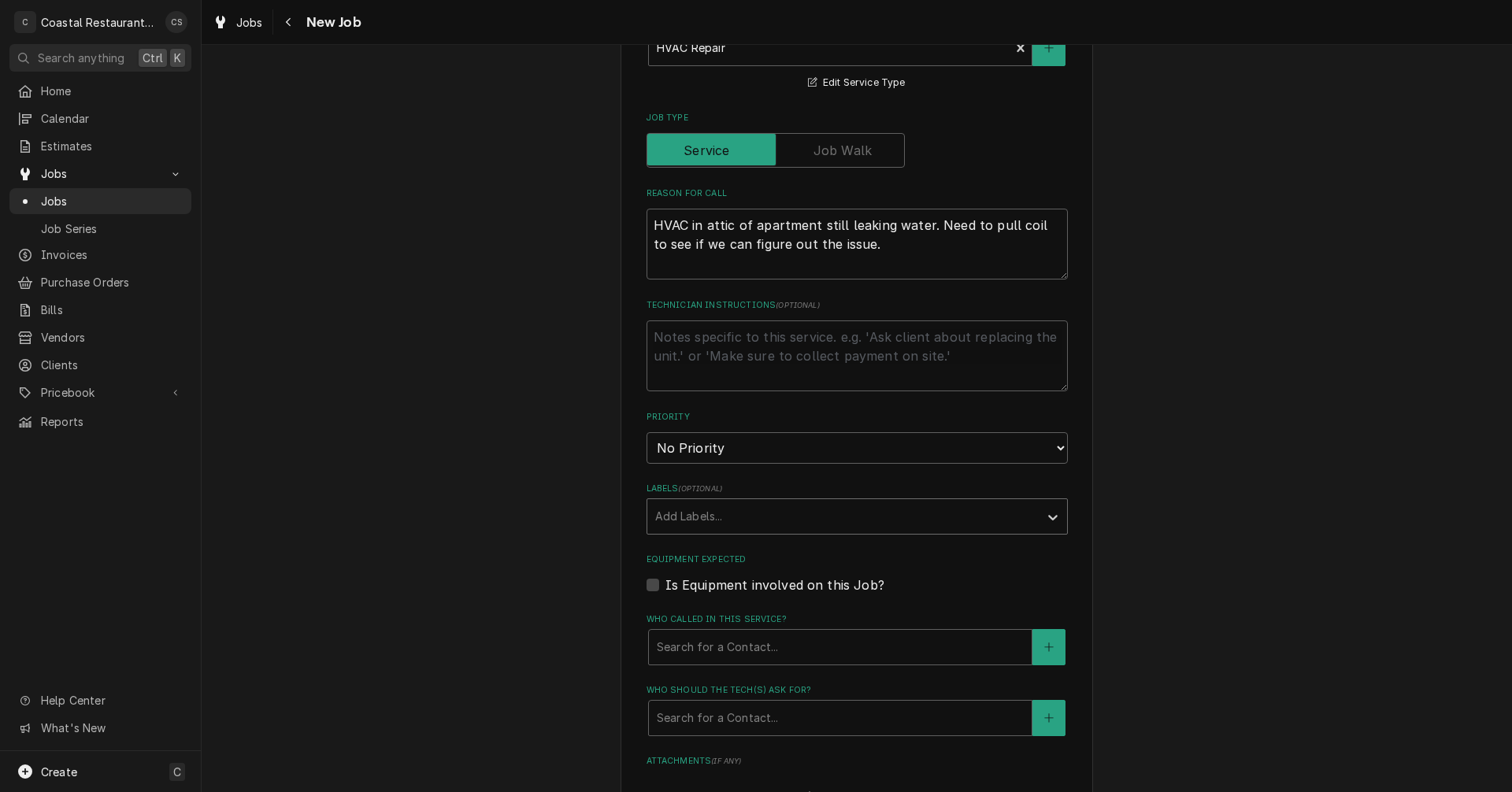
click at [709, 518] on div "Labels" at bounding box center [843, 516] width 375 height 28
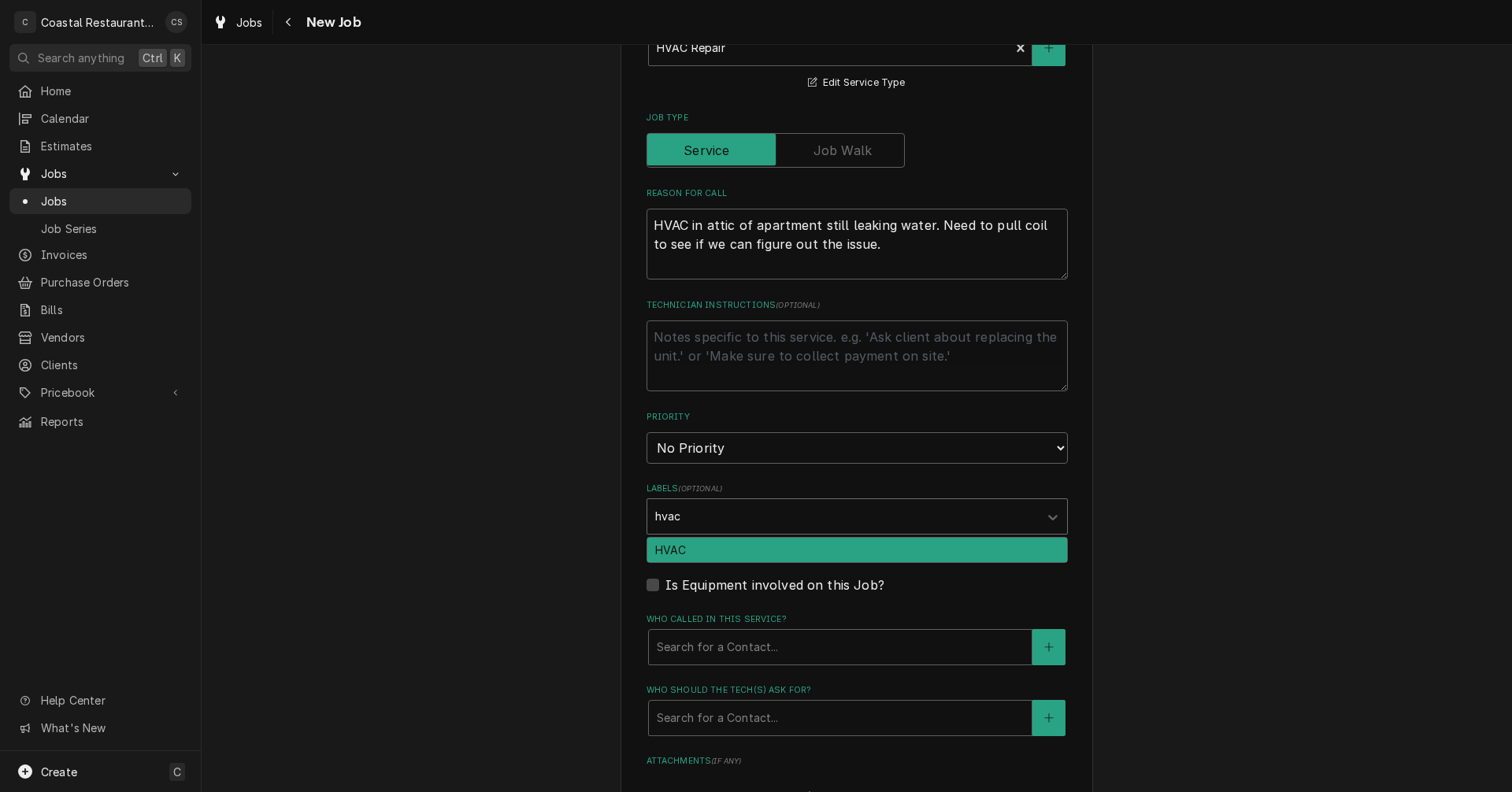
click at [673, 549] on div "HVAC" at bounding box center [857, 550] width 419 height 24
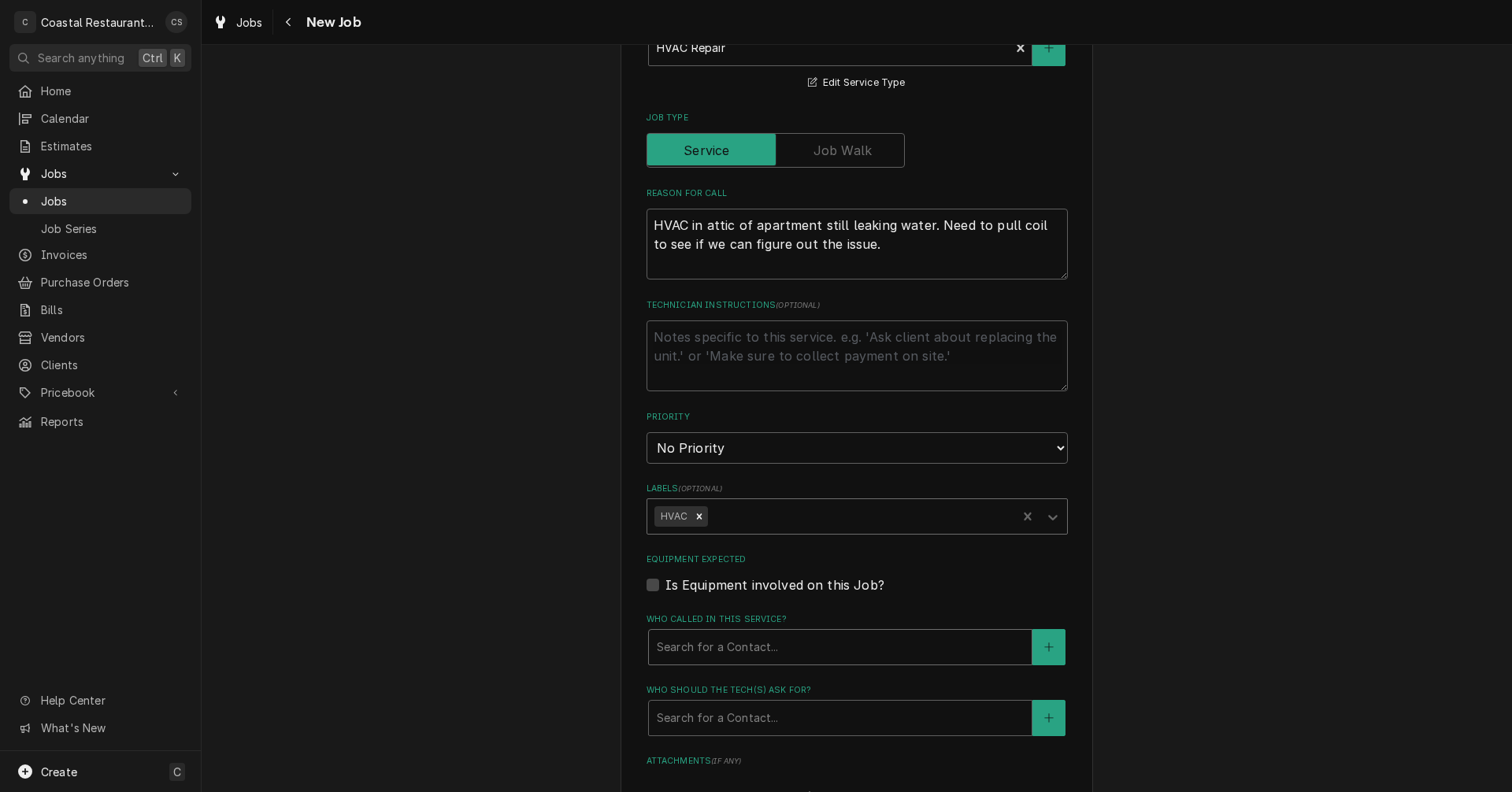
click at [684, 651] on div "Who called in this service?" at bounding box center [840, 647] width 367 height 28
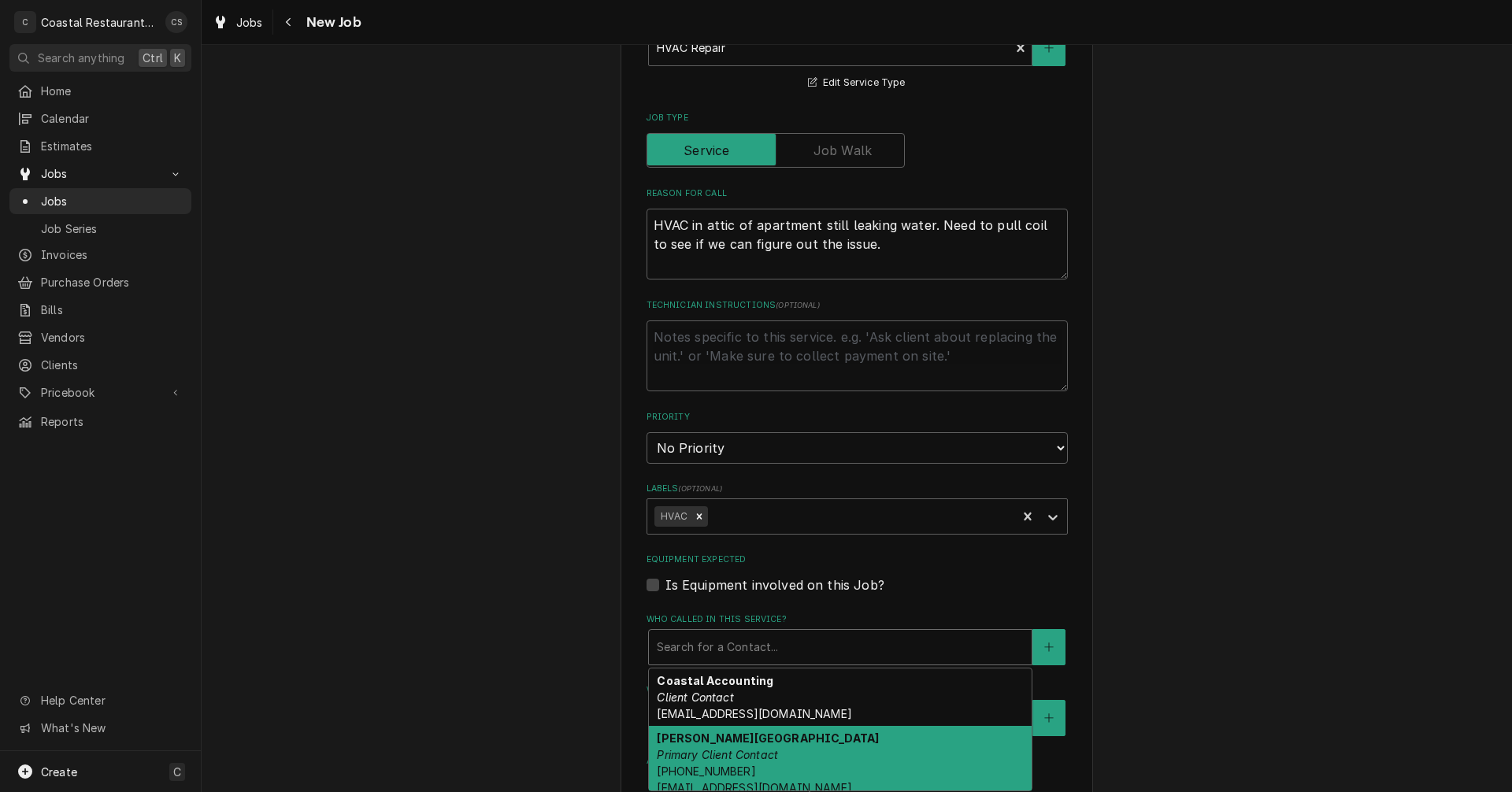
drag, startPoint x: 701, startPoint y: 751, endPoint x: 718, endPoint y: 737, distance: 22.0
click at [702, 751] on em "Primary Client Contact" at bounding box center [717, 754] width 121 height 13
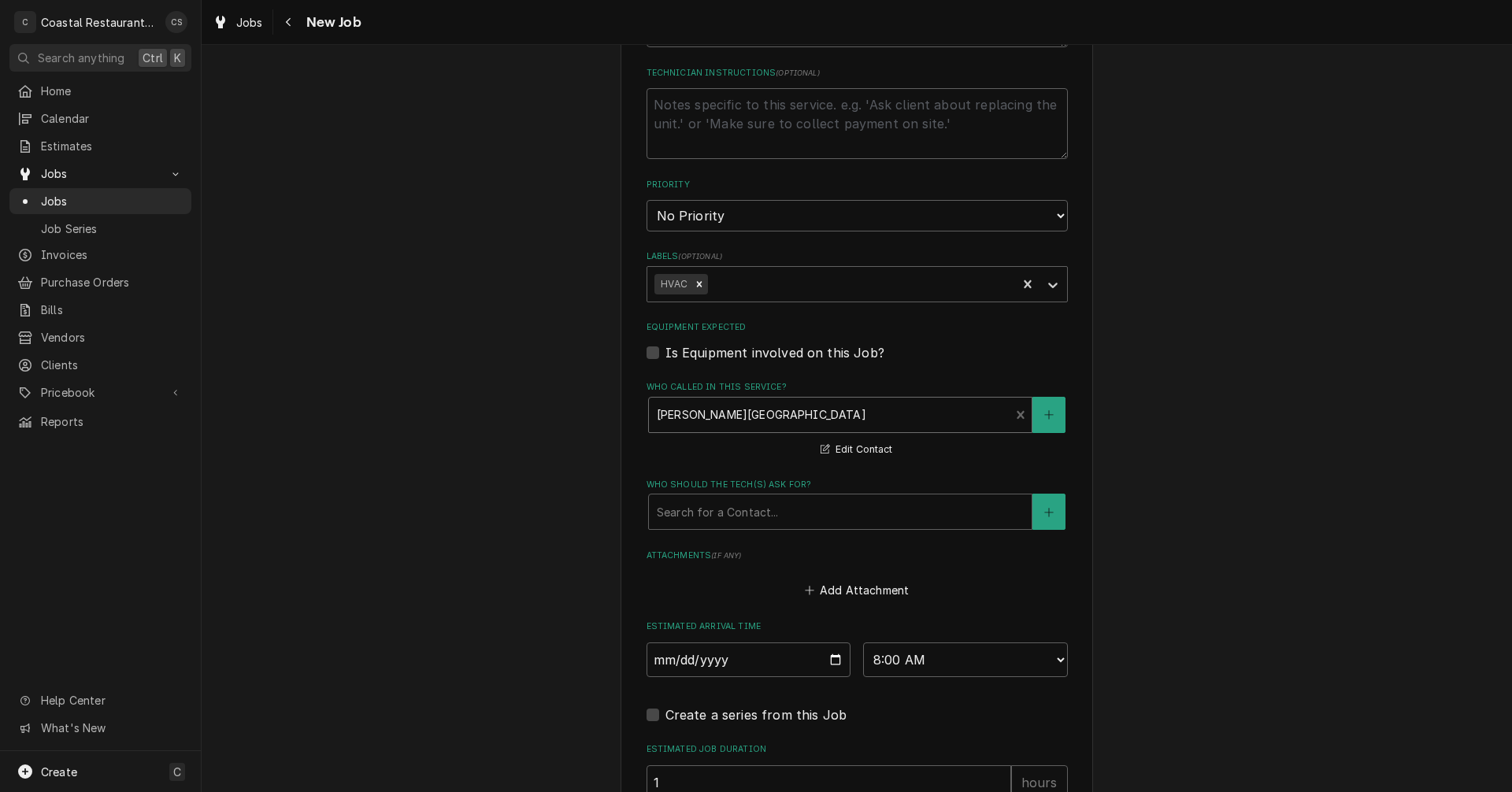
scroll to position [709, 0]
click at [714, 511] on div "Who should the tech(s) ask for?" at bounding box center [840, 508] width 367 height 28
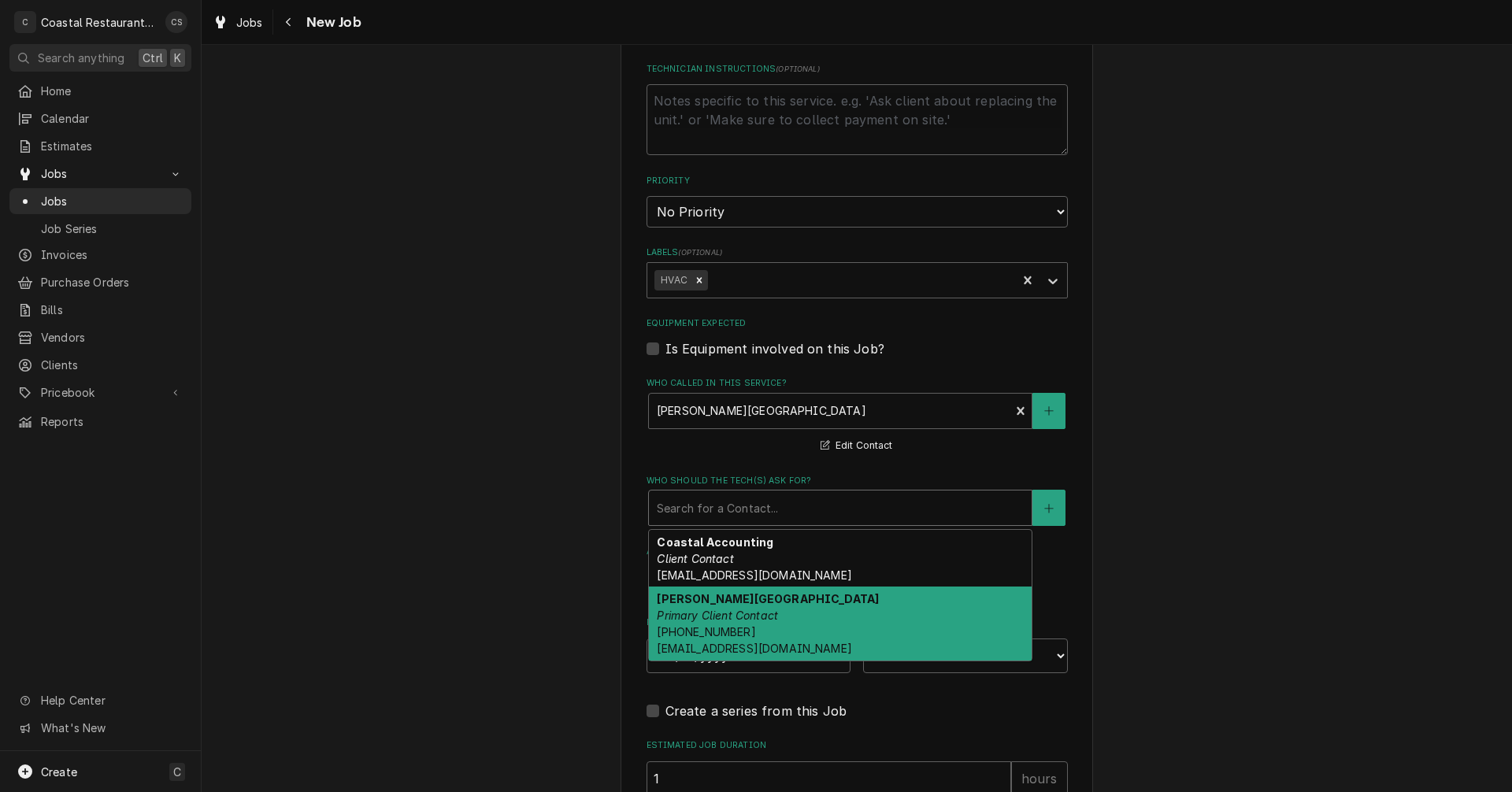
click at [727, 612] on em "Primary Client Contact" at bounding box center [717, 615] width 121 height 13
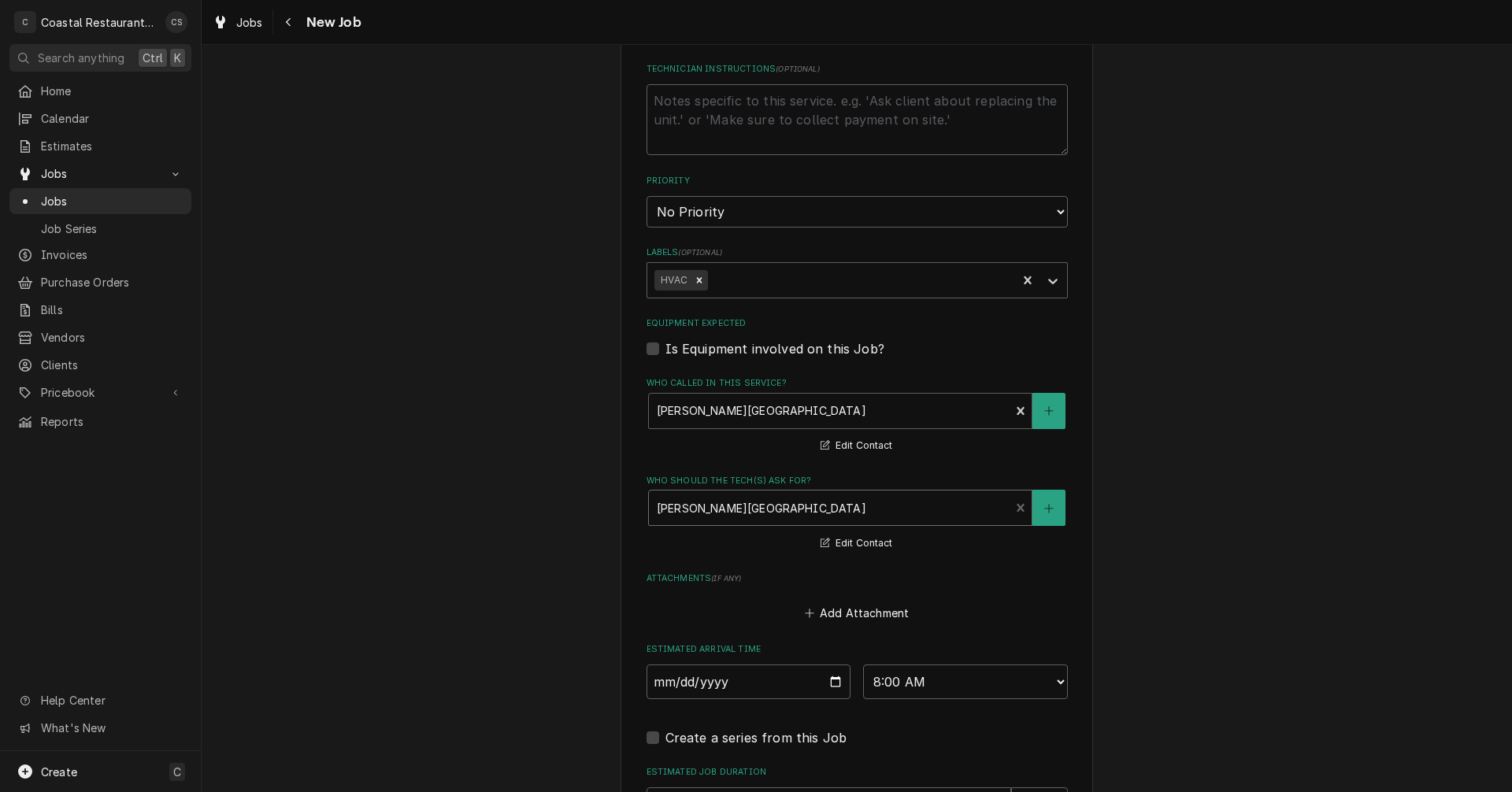
scroll to position [945, 0]
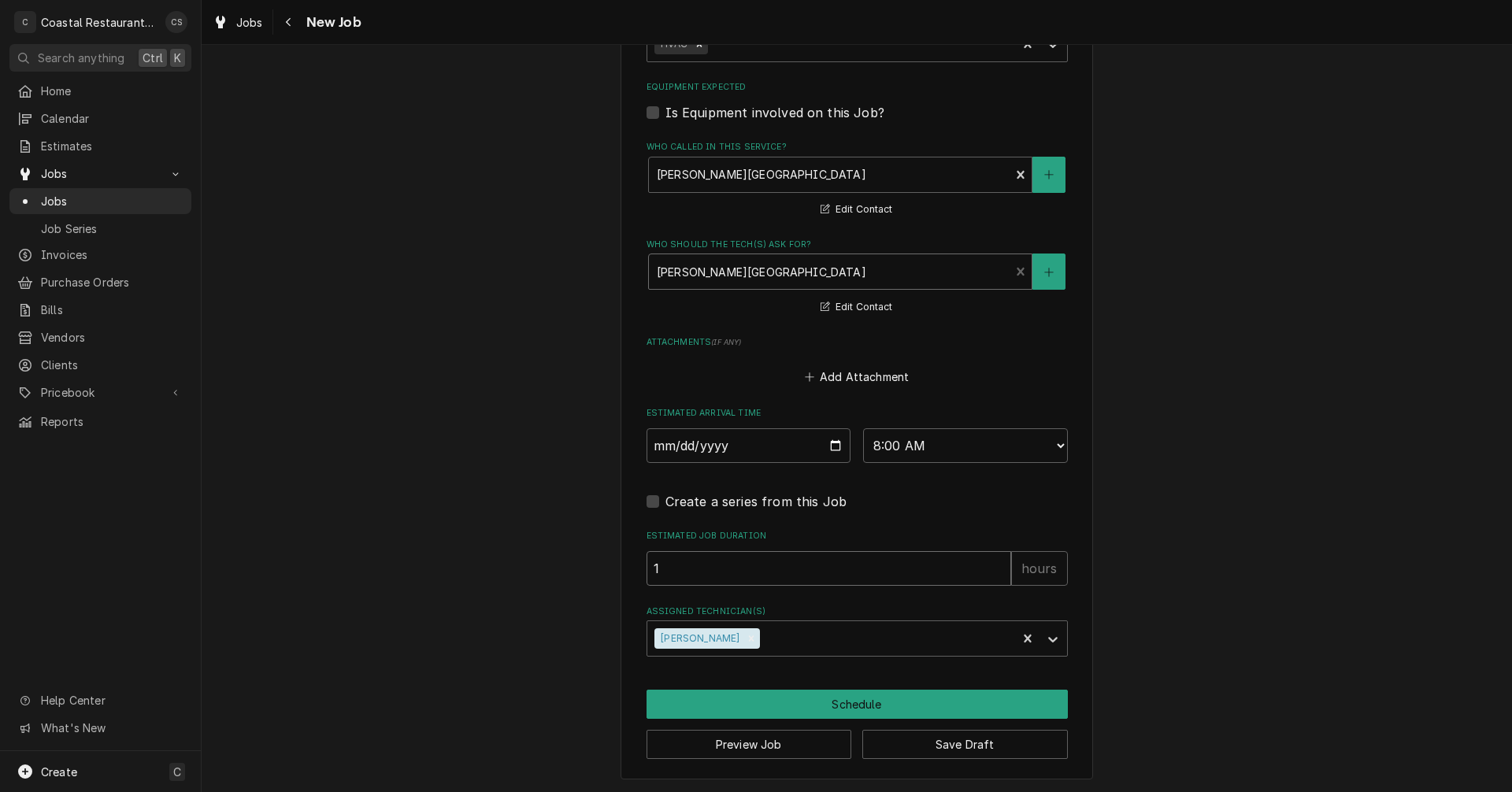
click at [666, 555] on input "1" at bounding box center [828, 568] width 365 height 35
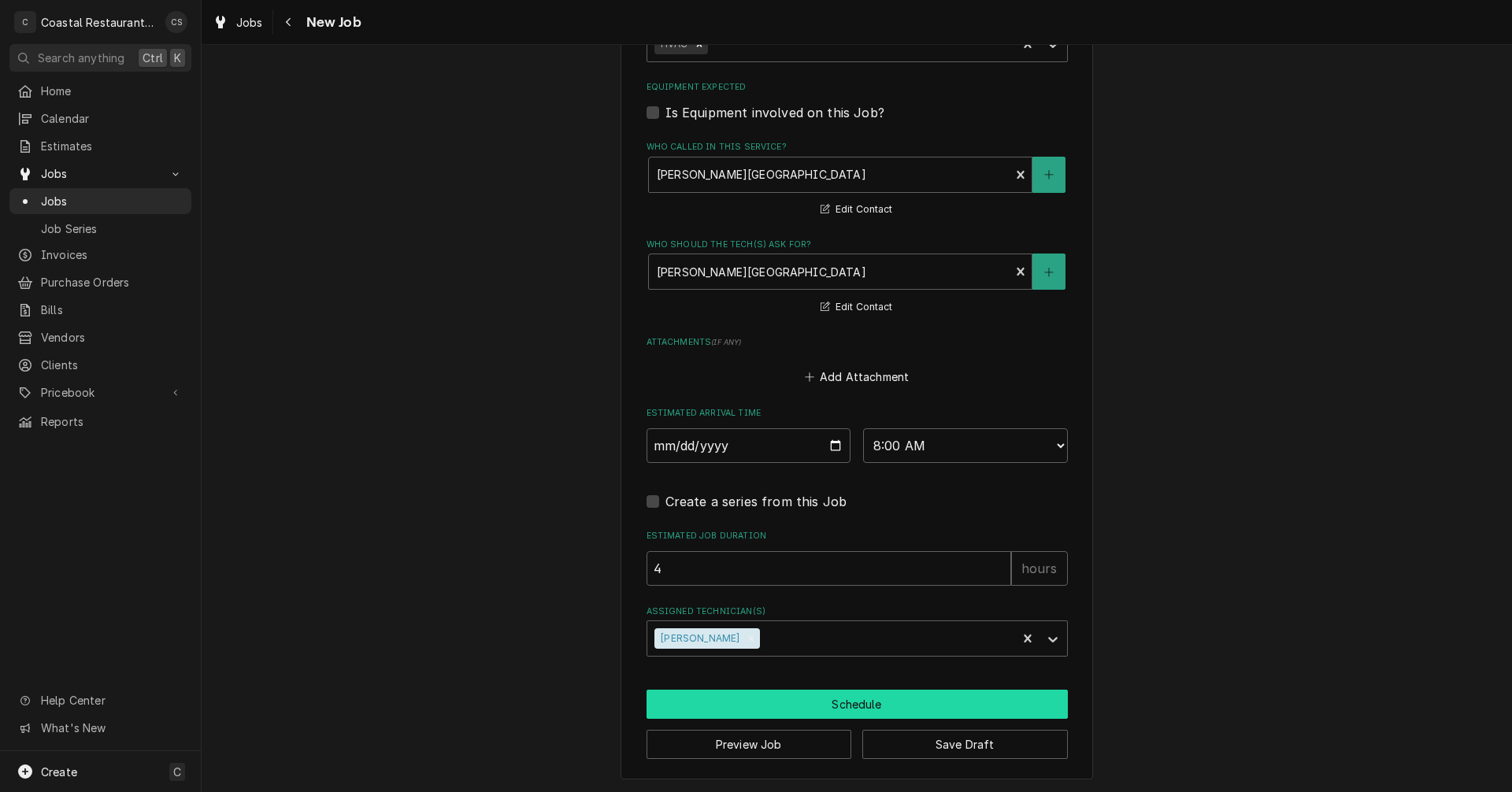
click at [834, 705] on button "Schedule" at bounding box center [857, 705] width 421 height 29
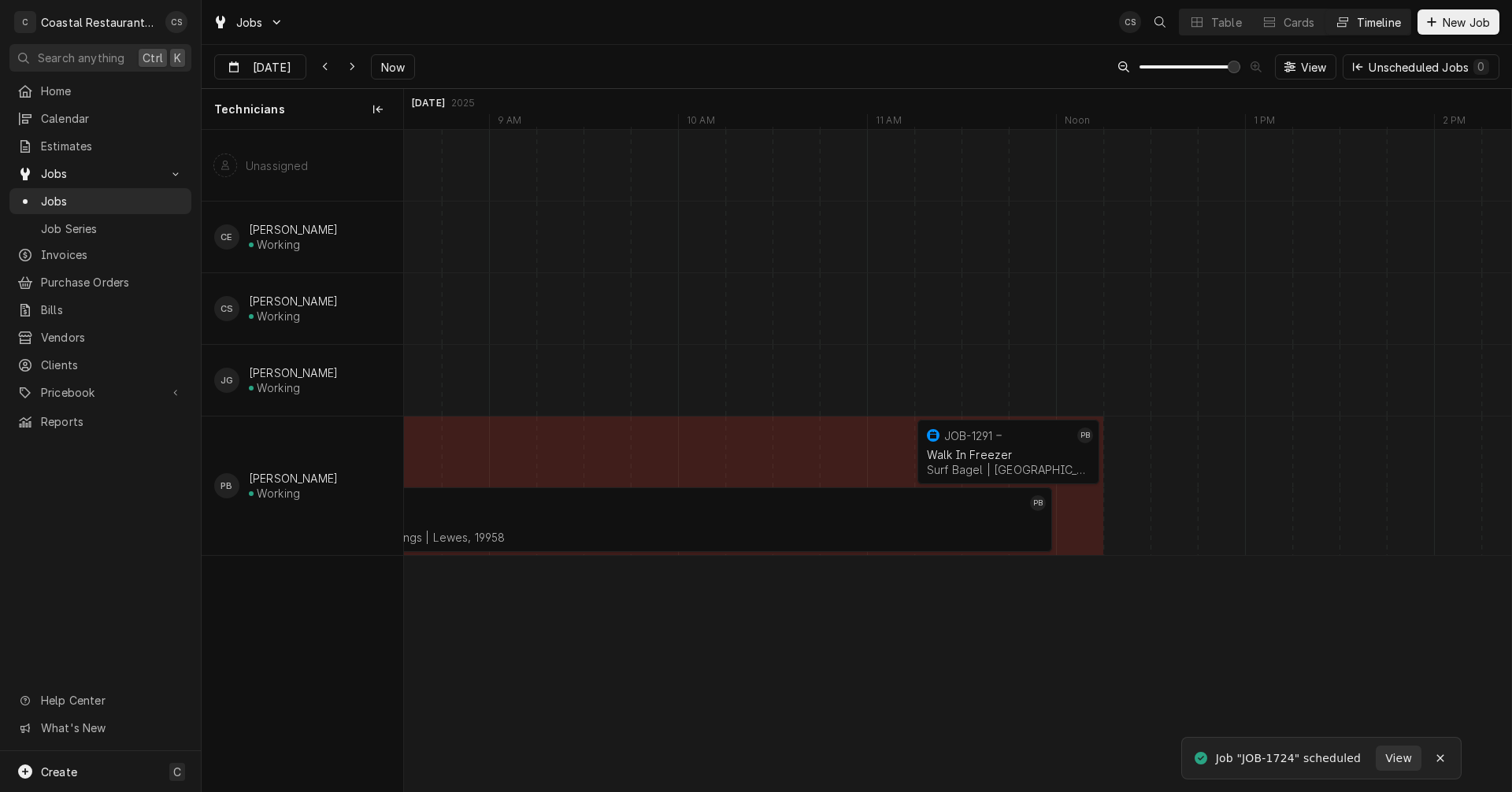
scroll to position [0, 22484]
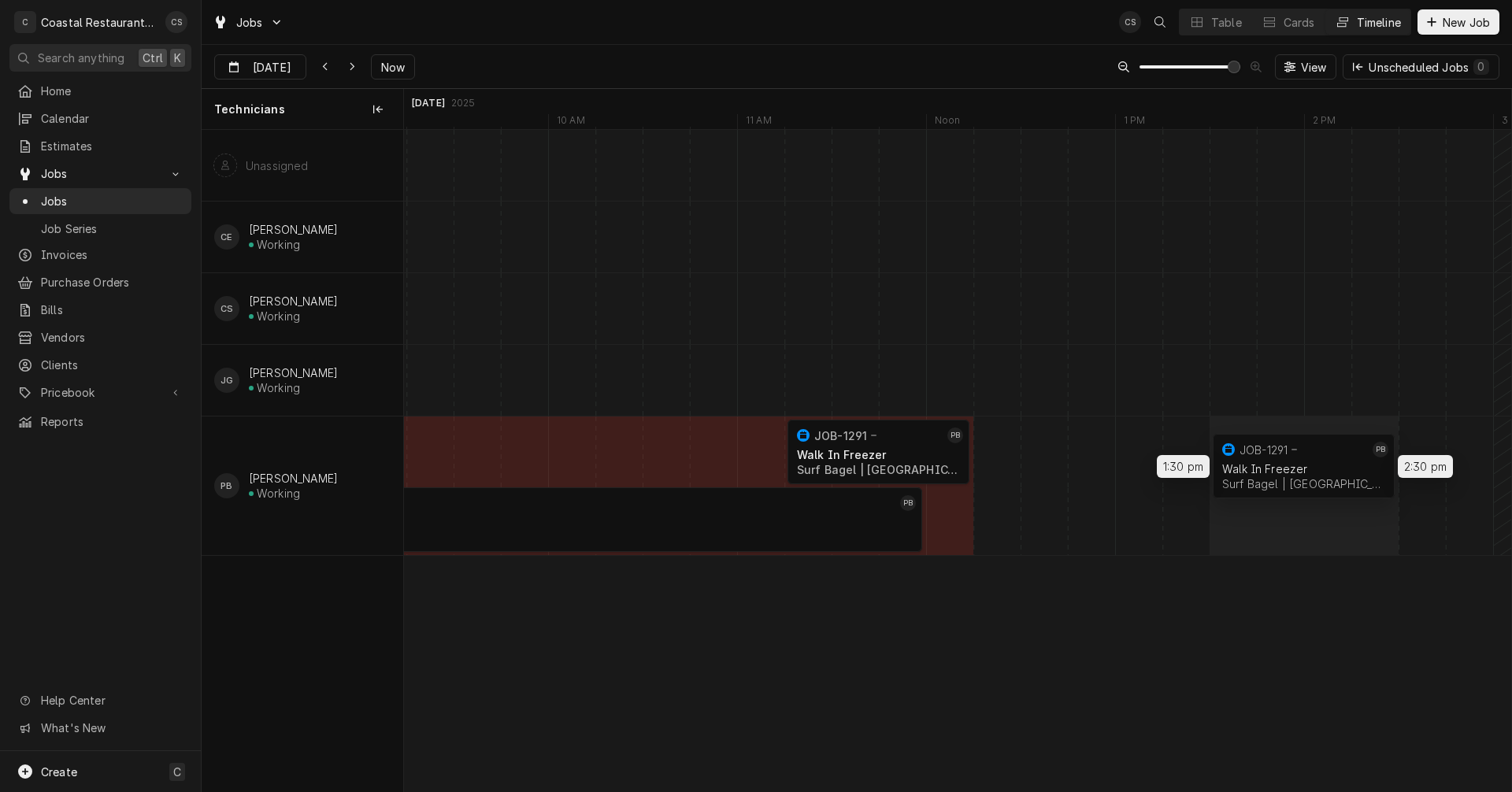
drag, startPoint x: 855, startPoint y: 447, endPoint x: 1288, endPoint y: 453, distance: 433.0
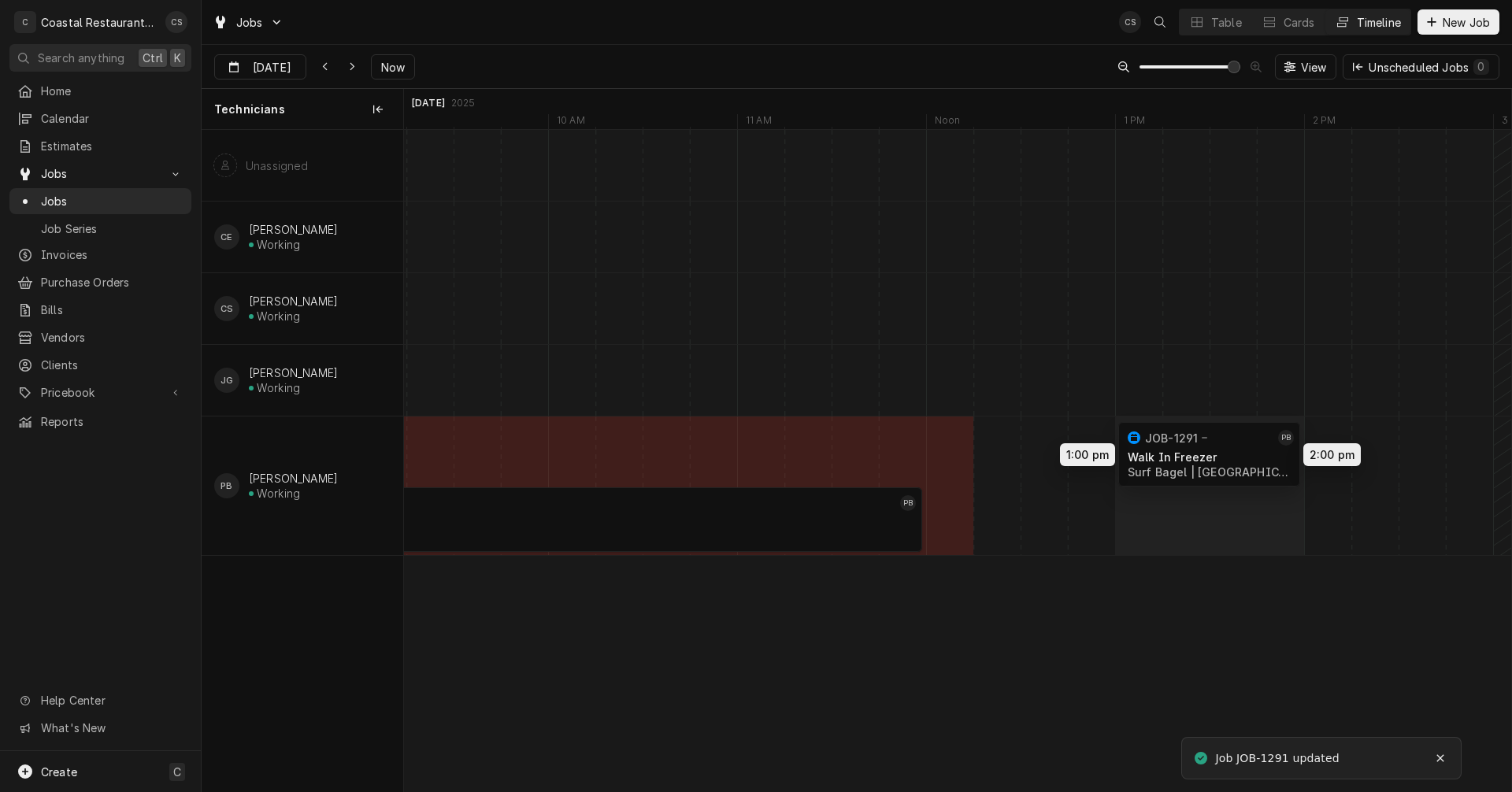
drag, startPoint x: 884, startPoint y: 454, endPoint x: 1232, endPoint y: 457, distance: 348.0
click at [1232, 457] on div "1:00 PM 2:00 PM JOB-1291 PB Walk In Freezer Surf Bagel | [GEOGRAPHIC_DATA], 199…" at bounding box center [957, 460] width 1107 height 661
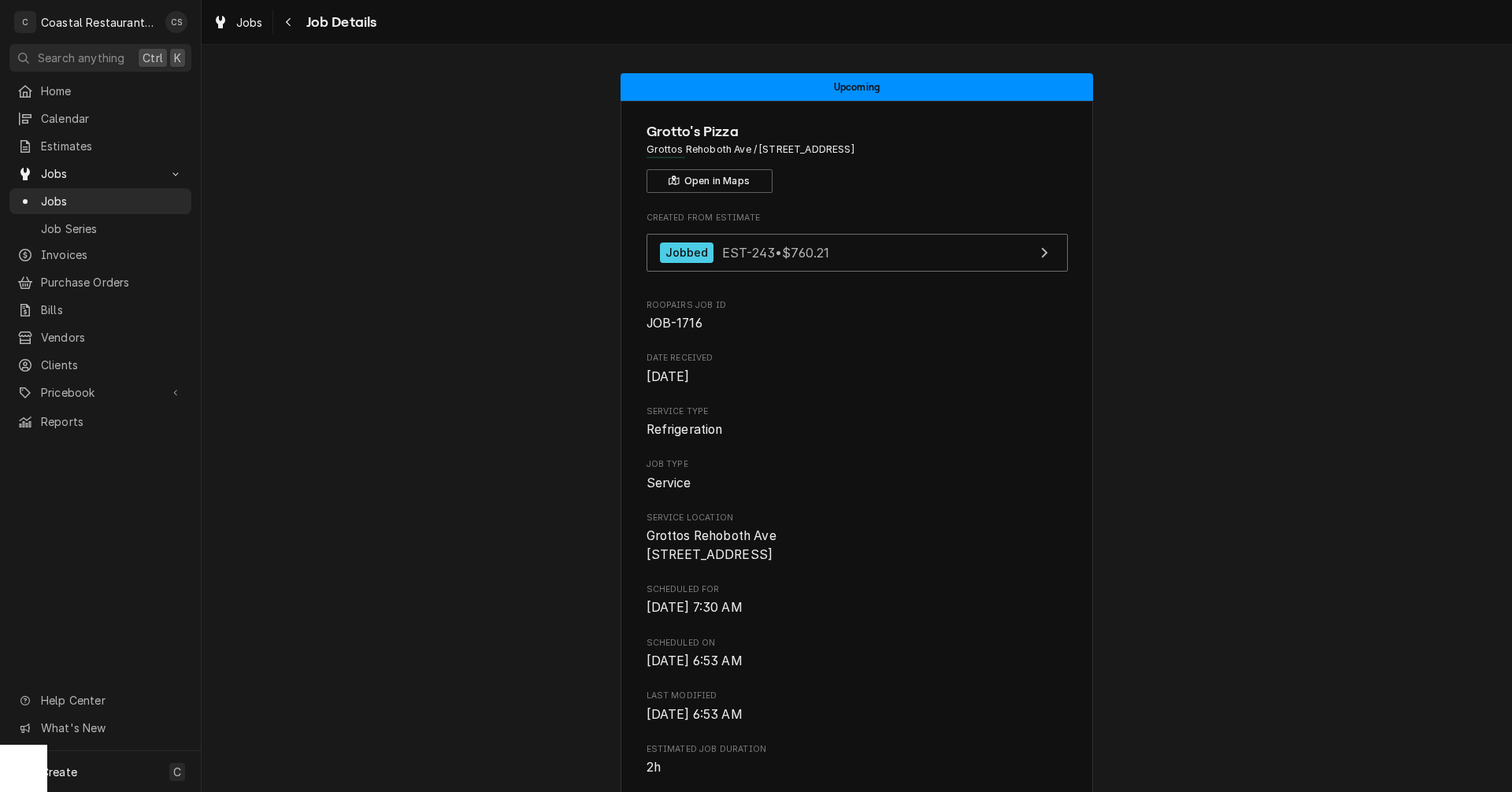
scroll to position [157, 0]
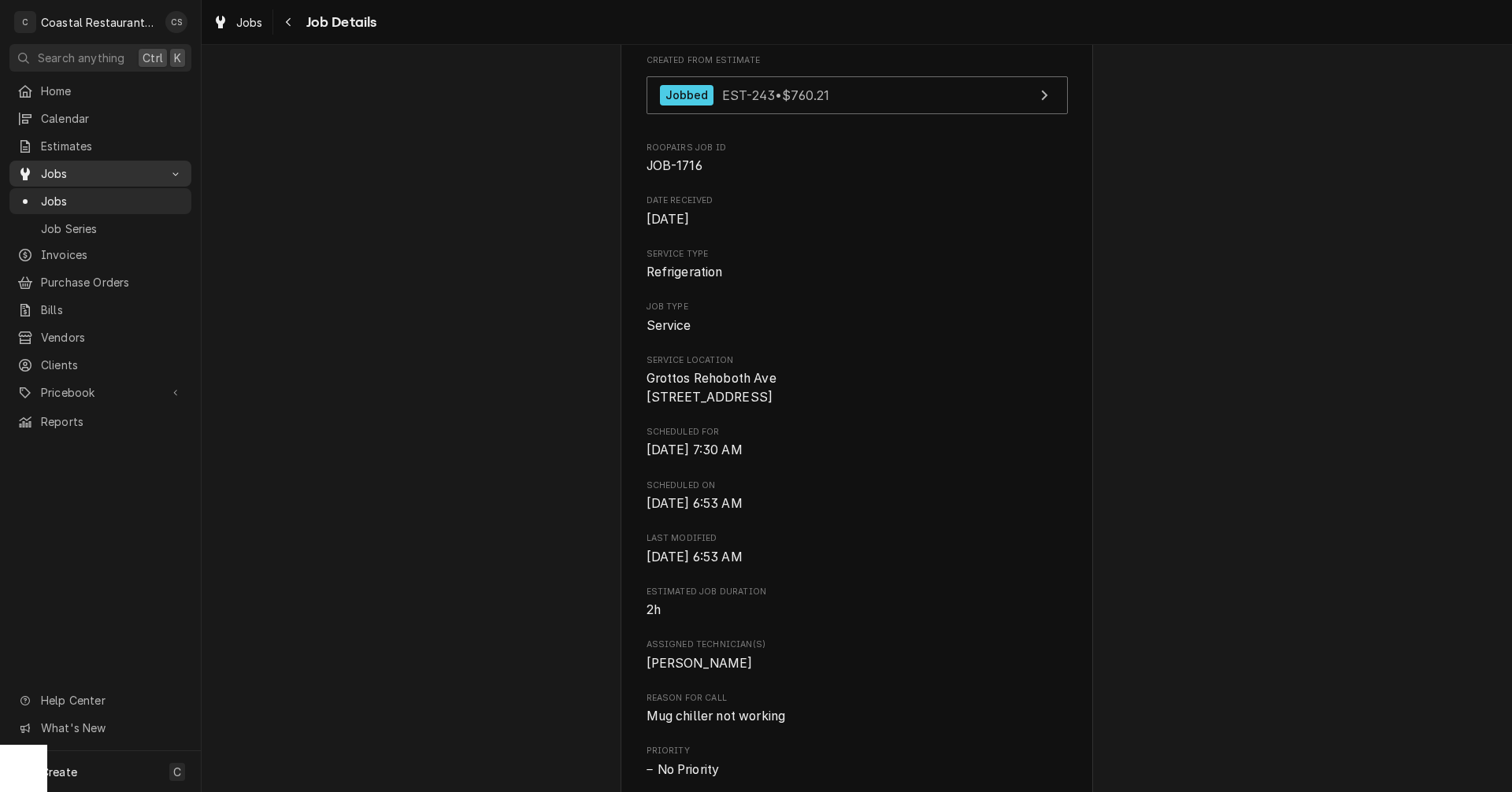
click at [79, 166] on span "Jobs" at bounding box center [101, 174] width 118 height 17
click at [72, 170] on span "Jobs" at bounding box center [101, 174] width 118 height 17
click at [65, 193] on span "Jobs" at bounding box center [113, 201] width 143 height 17
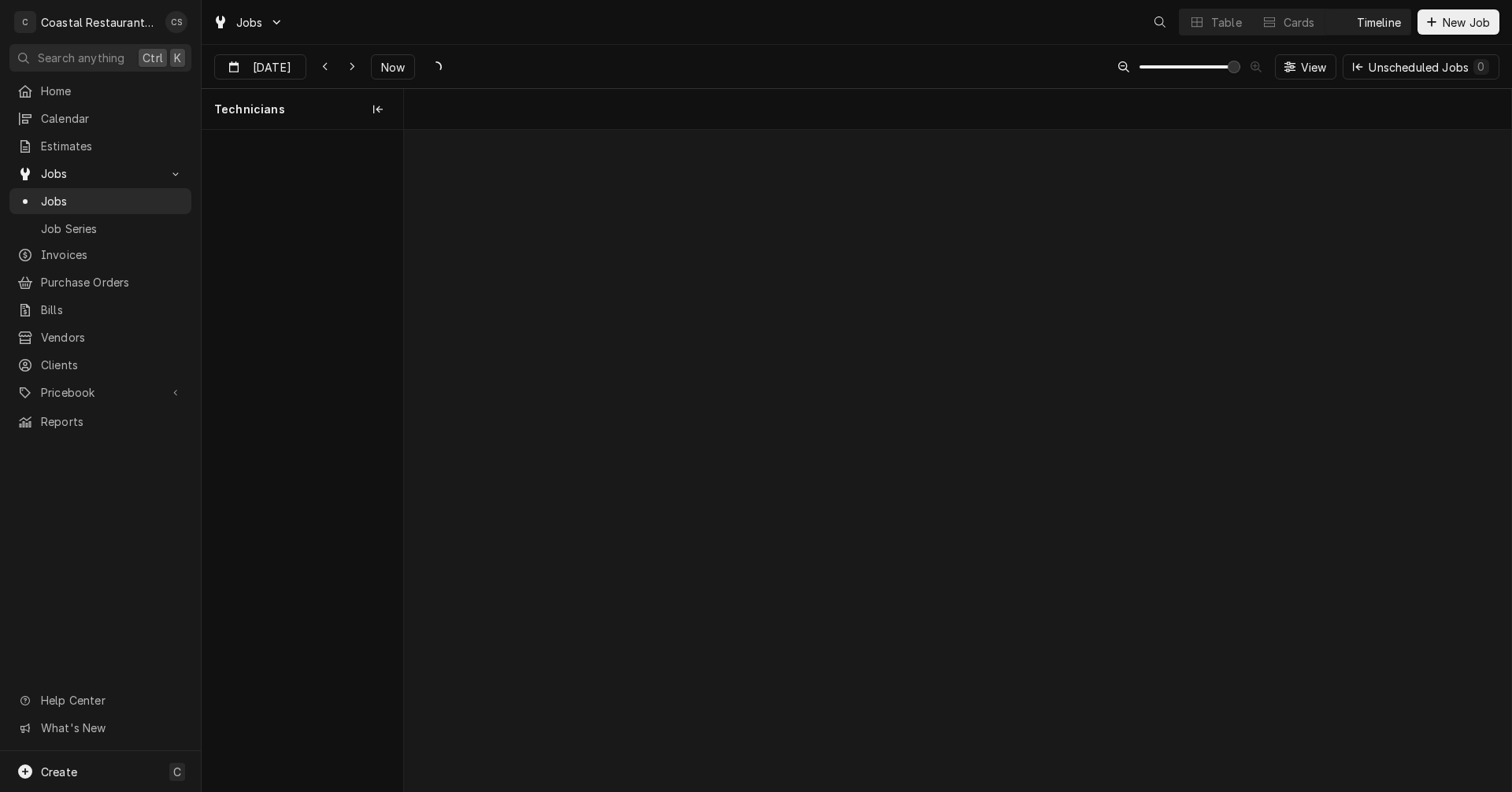
scroll to position [0, 17287]
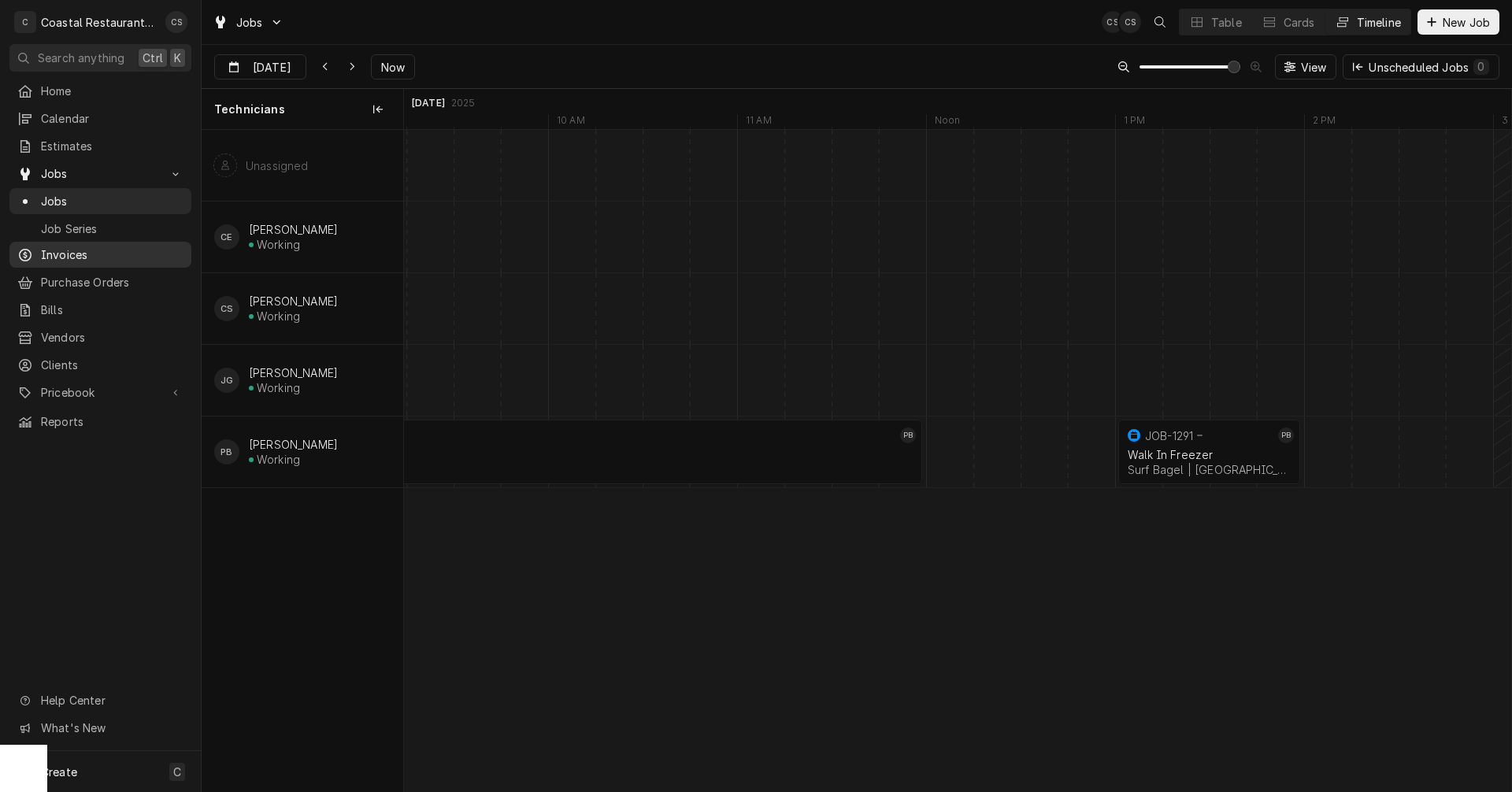
click at [69, 251] on span "Invoices" at bounding box center [113, 255] width 143 height 17
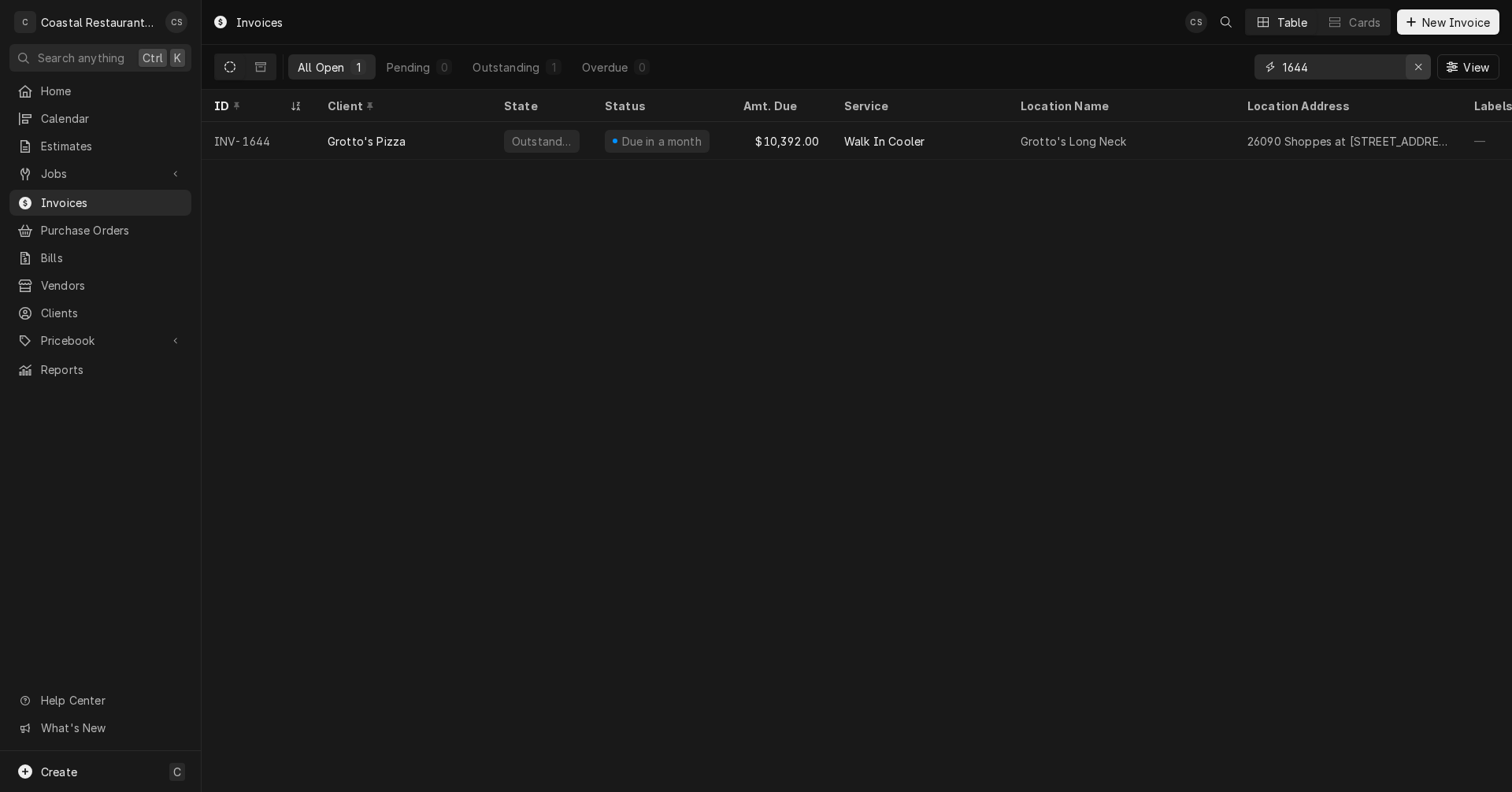
click at [1418, 62] on icon "Erase input" at bounding box center [1418, 67] width 8 height 11
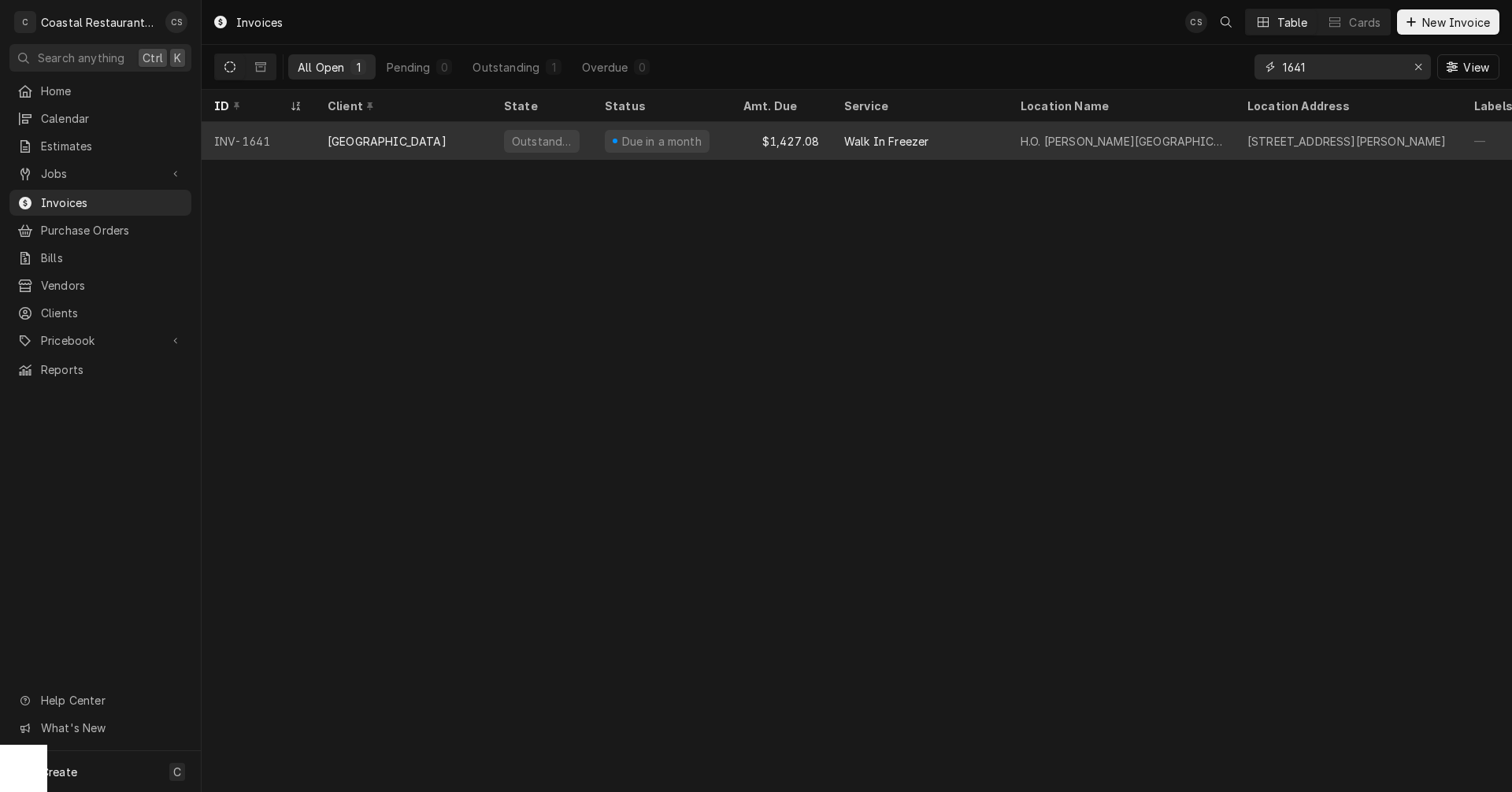
type input "1641"
click at [447, 135] on div "[GEOGRAPHIC_DATA]" at bounding box center [386, 142] width 118 height 17
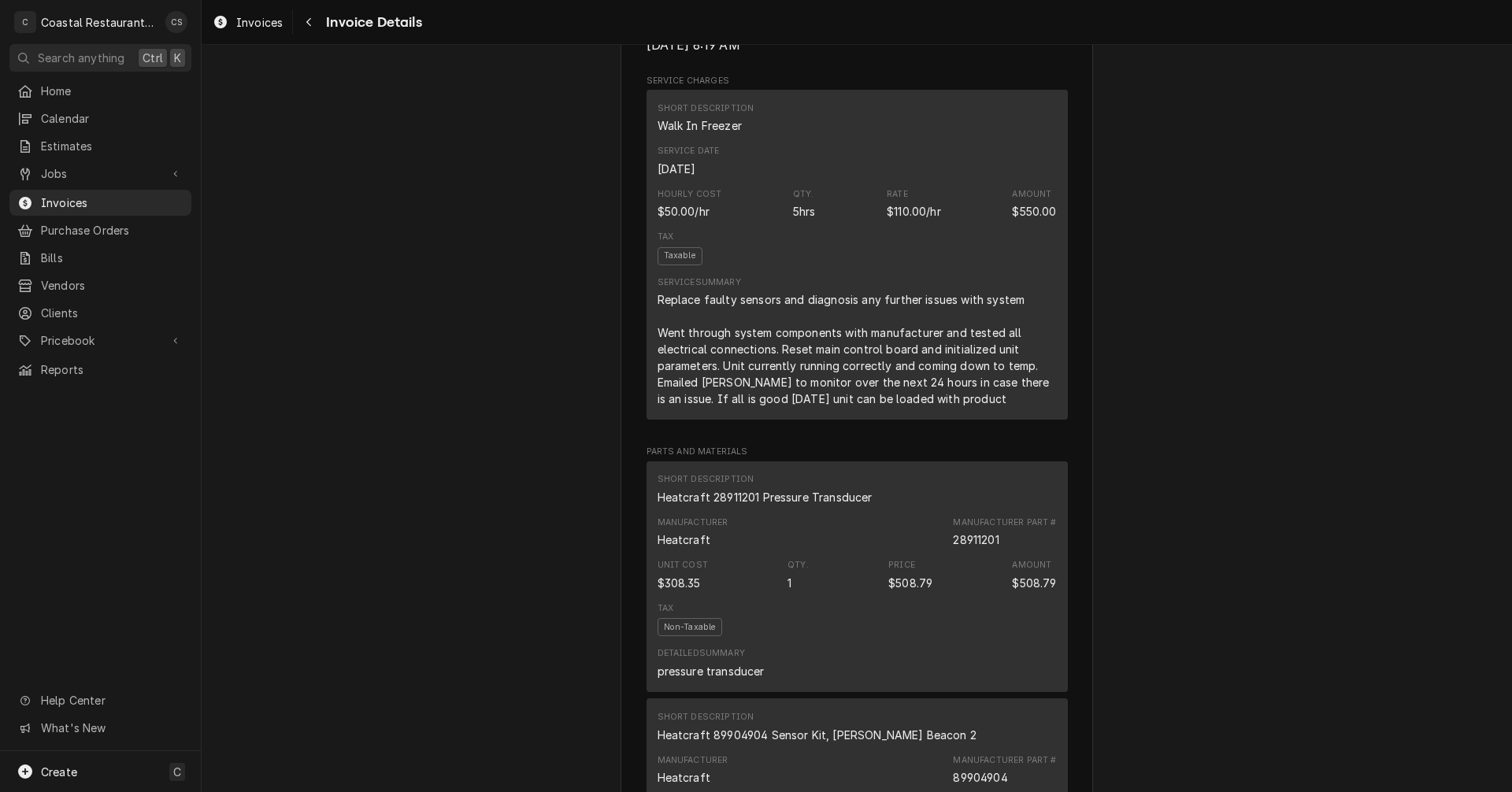
scroll to position [1260, 0]
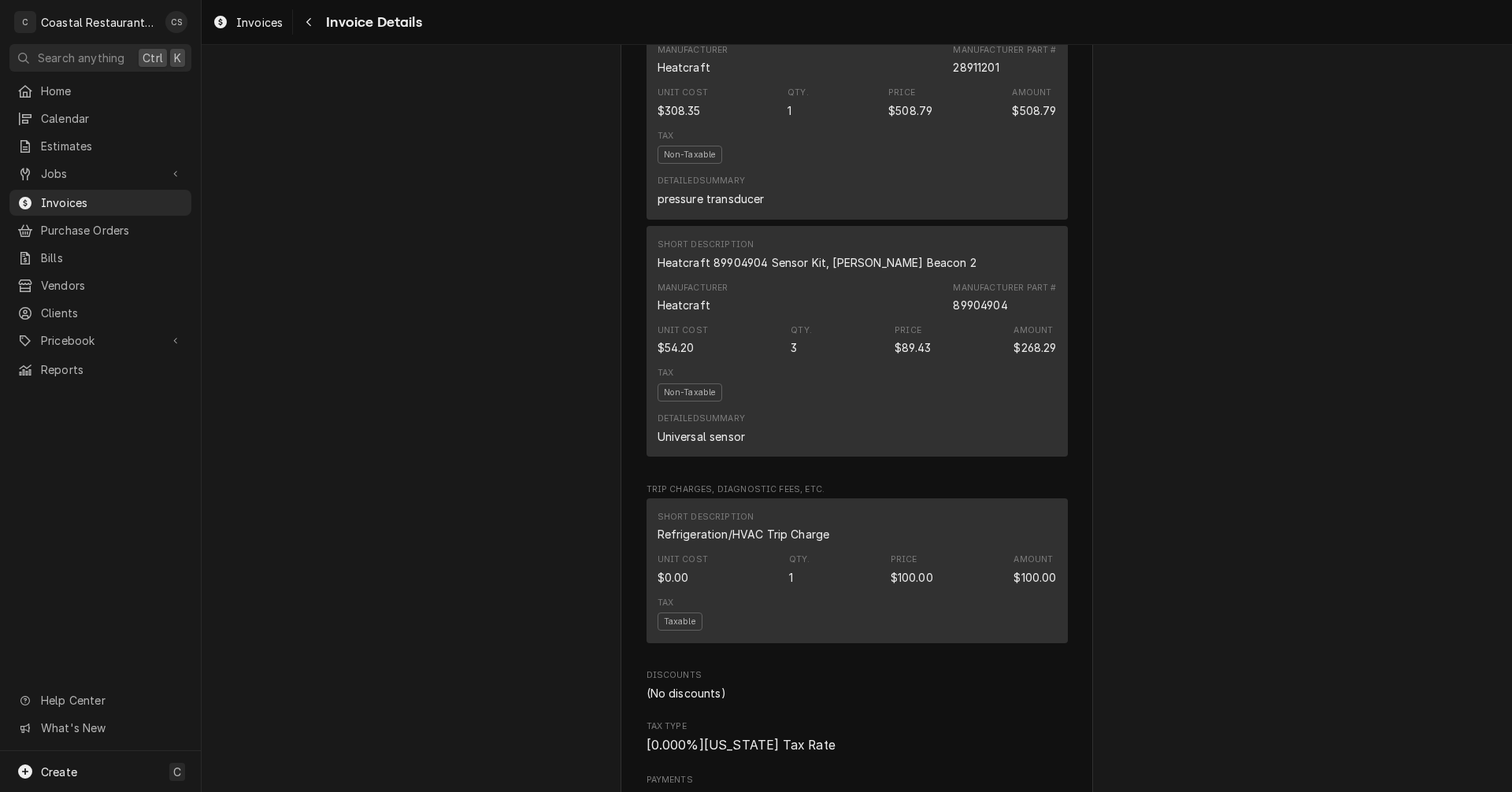
click at [789, 585] on div "Qty. 1" at bounding box center [799, 569] width 22 height 31
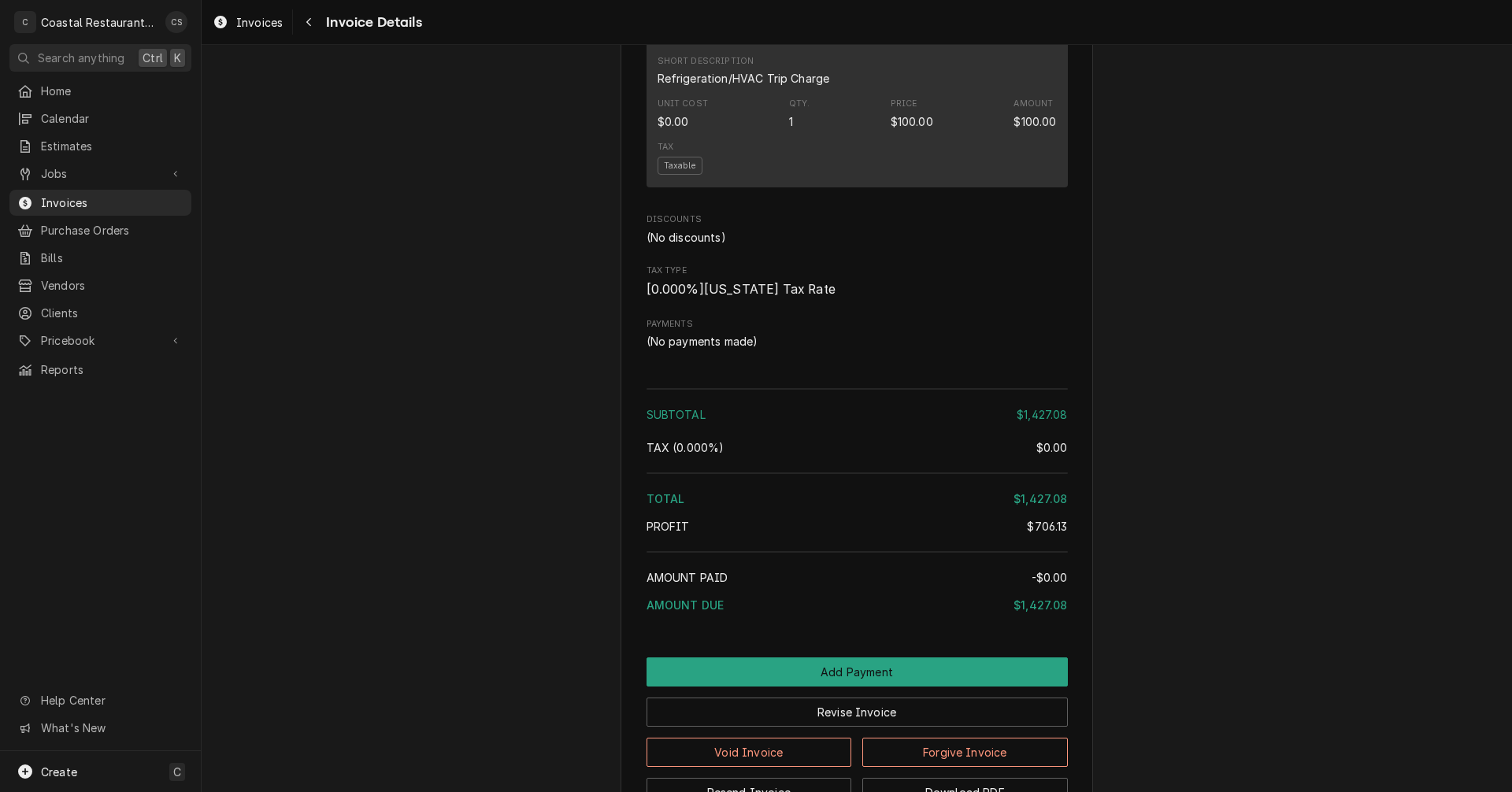
scroll to position [1891, 0]
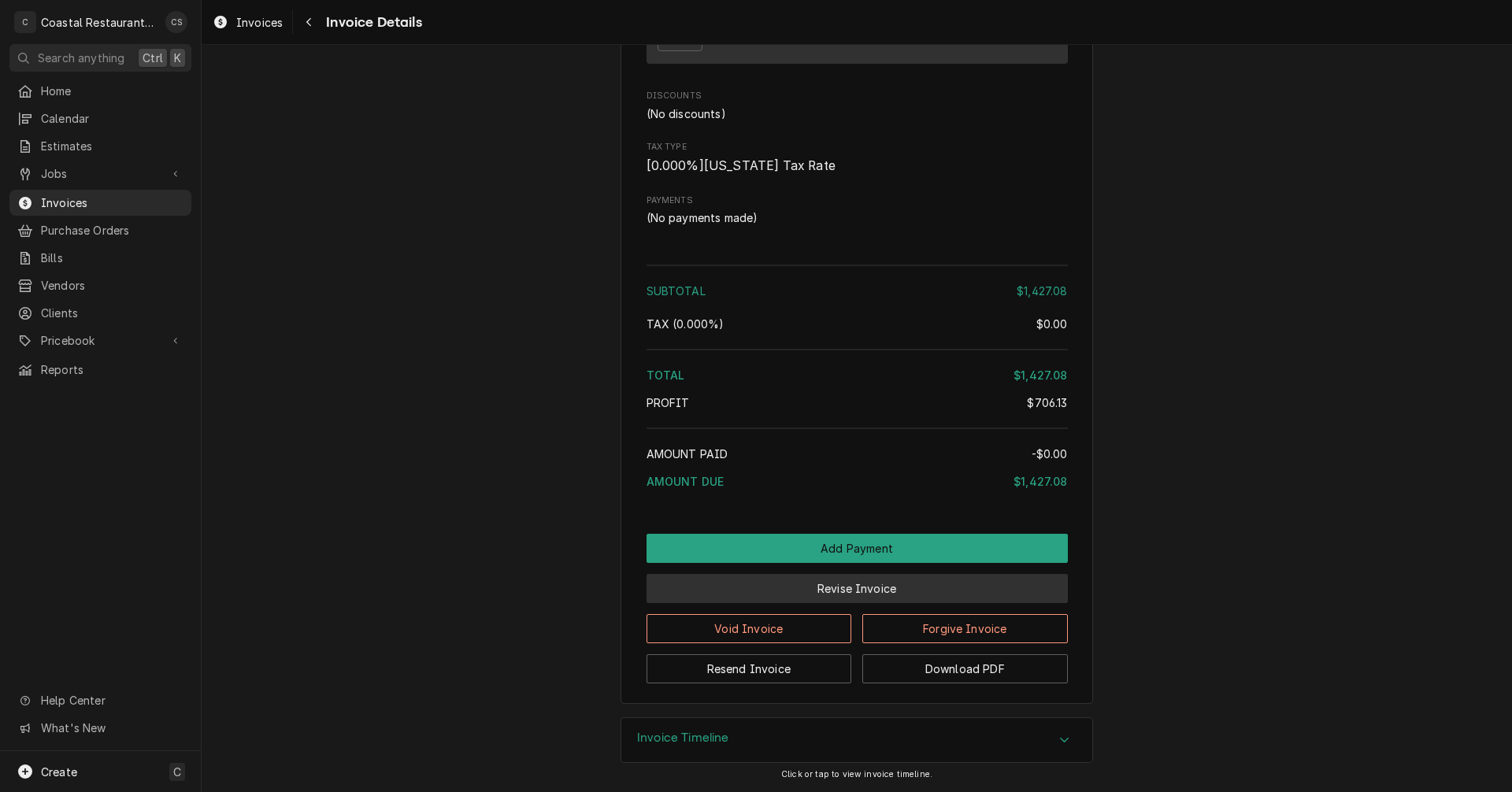
click at [839, 588] on button "Revise Invoice" at bounding box center [857, 588] width 421 height 29
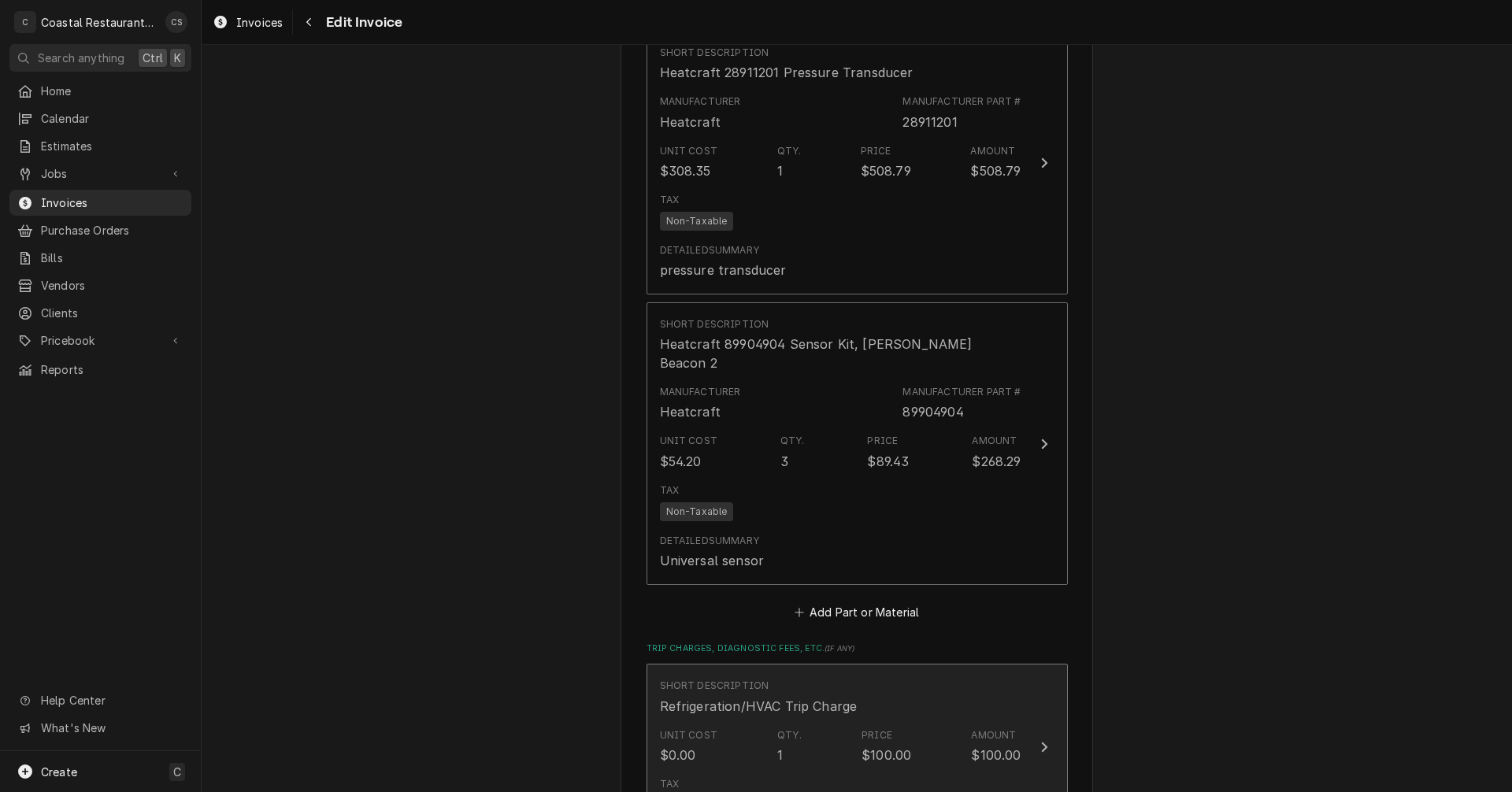
scroll to position [2048, 0]
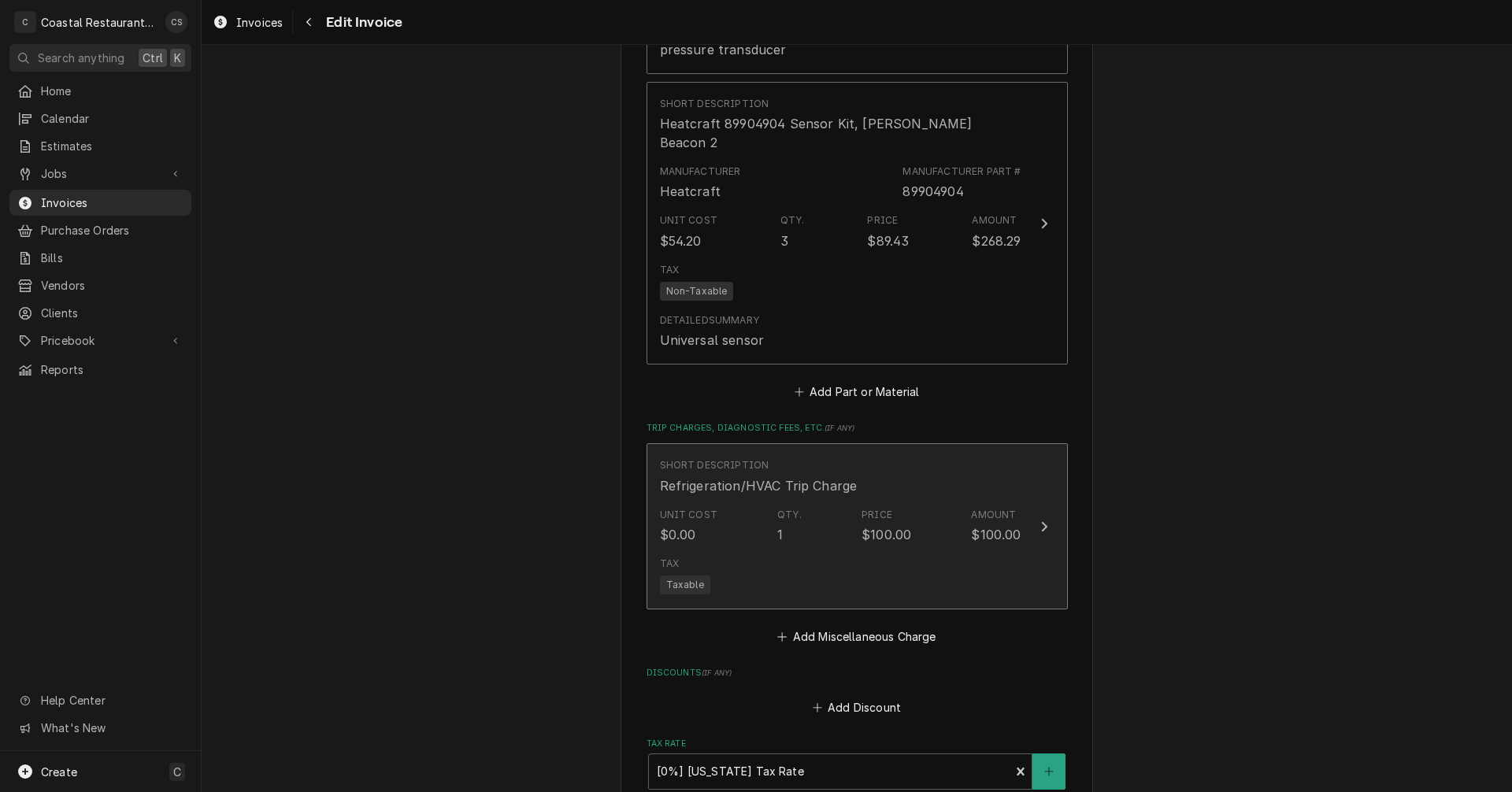
click at [827, 550] on div "Tax Taxable" at bounding box center [841, 576] width 361 height 51
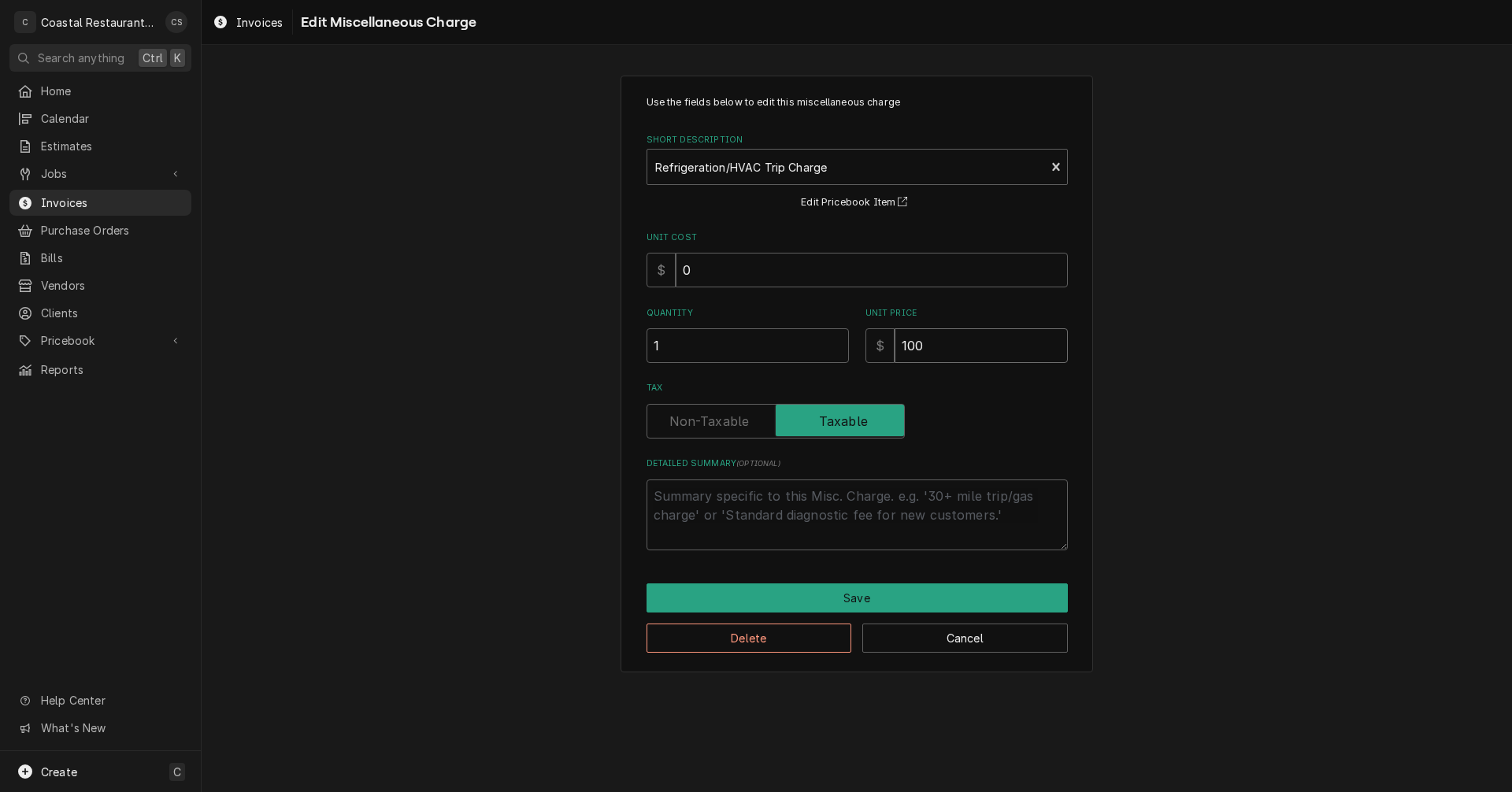
click at [927, 344] on input "100" at bounding box center [981, 345] width 173 height 35
type textarea "x"
type input "10"
type textarea "x"
type input "1"
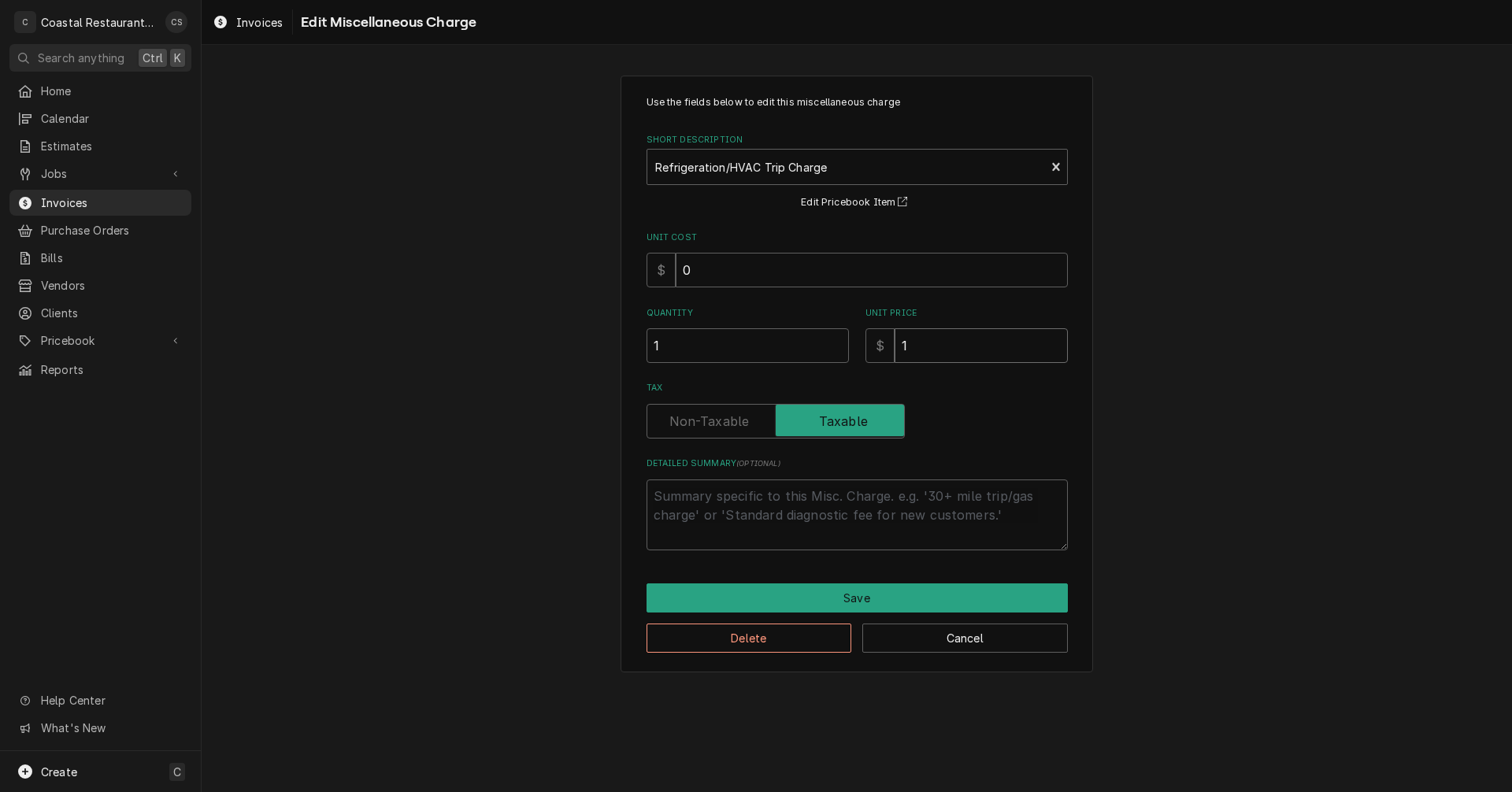
type textarea "x"
type input "9"
type textarea "x"
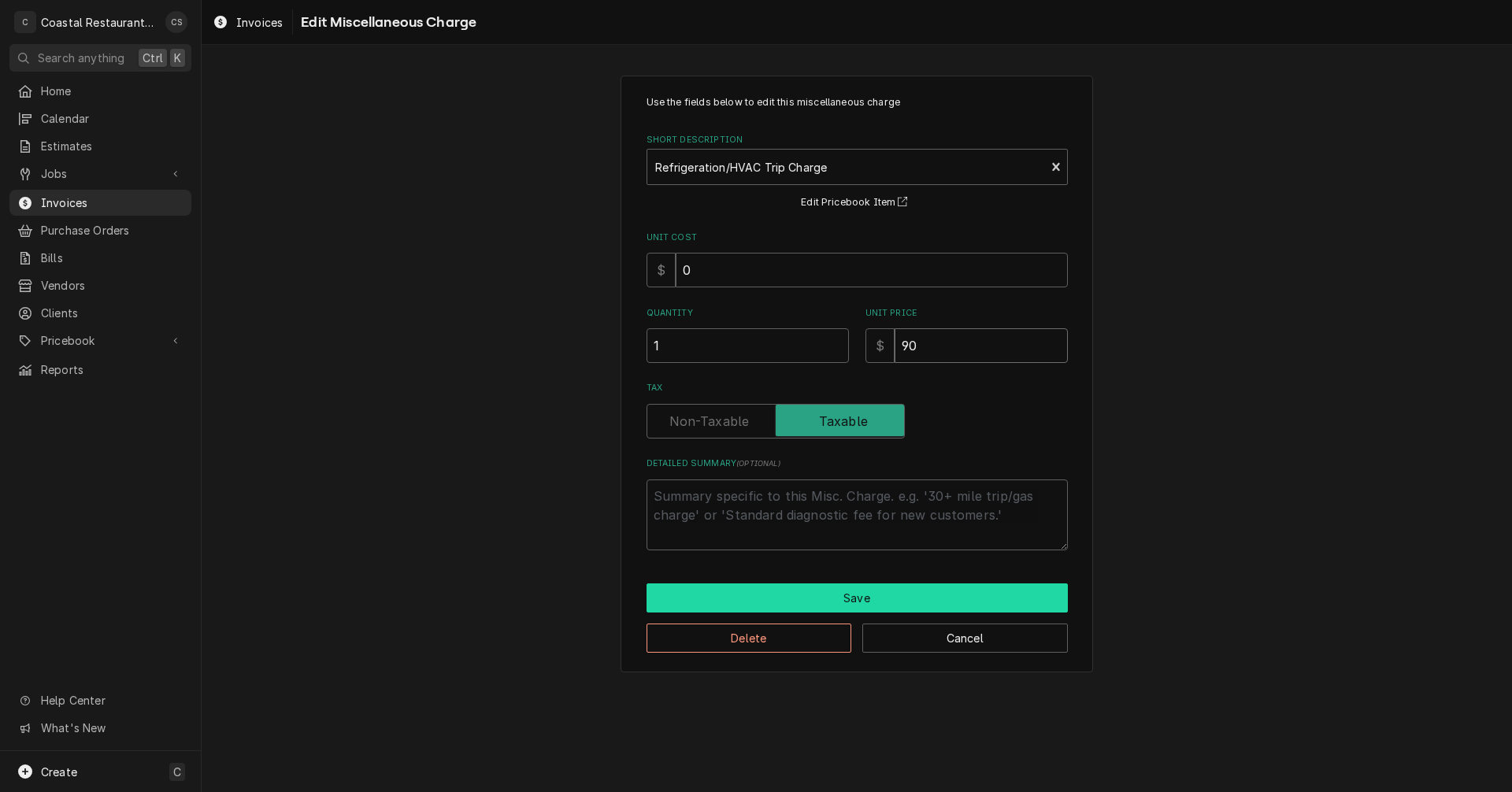
type input "90"
click at [851, 594] on button "Save" at bounding box center [857, 597] width 421 height 29
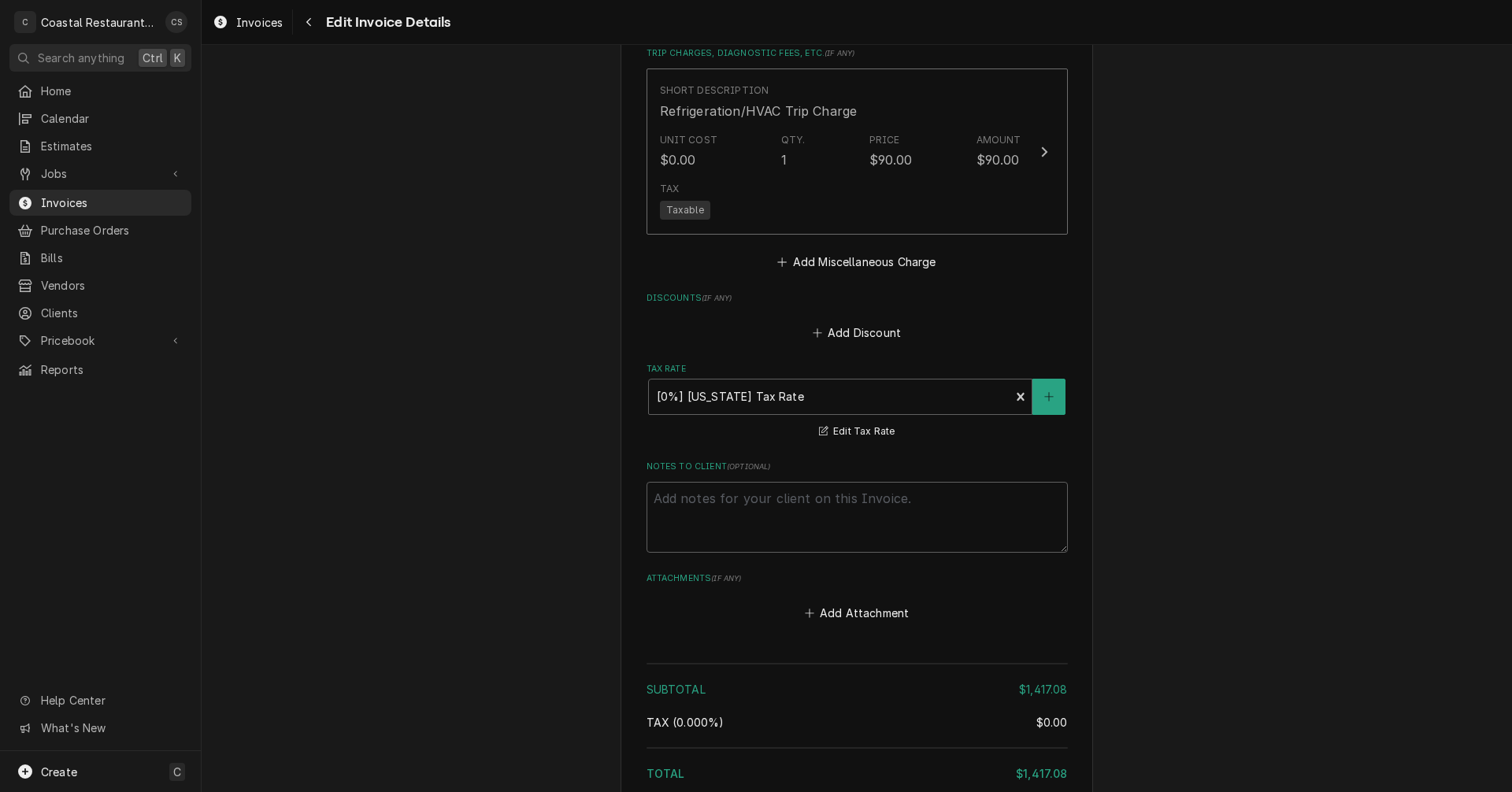
scroll to position [2583, 0]
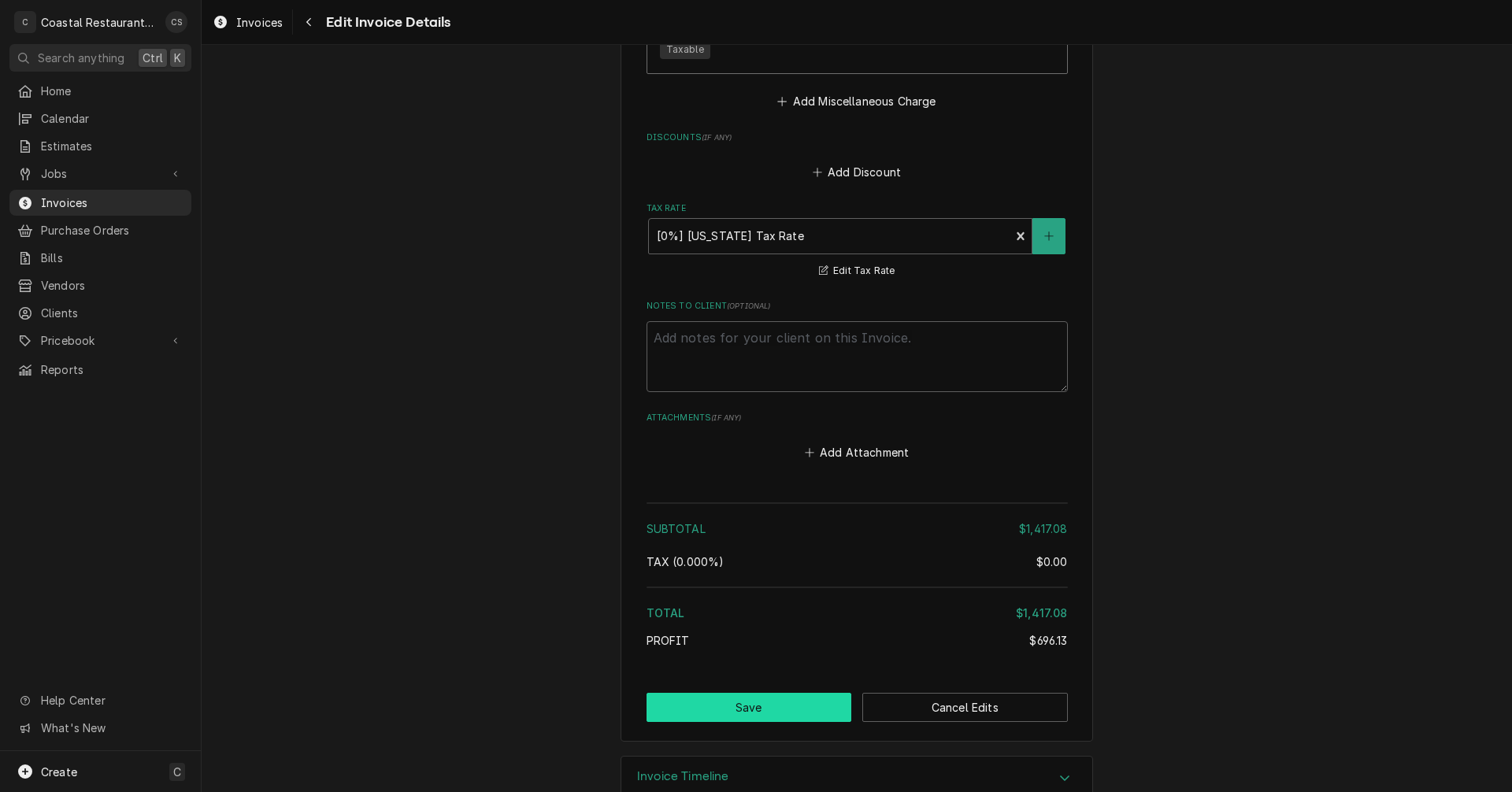
click at [796, 693] on button "Save" at bounding box center [748, 707] width 206 height 29
type textarea "x"
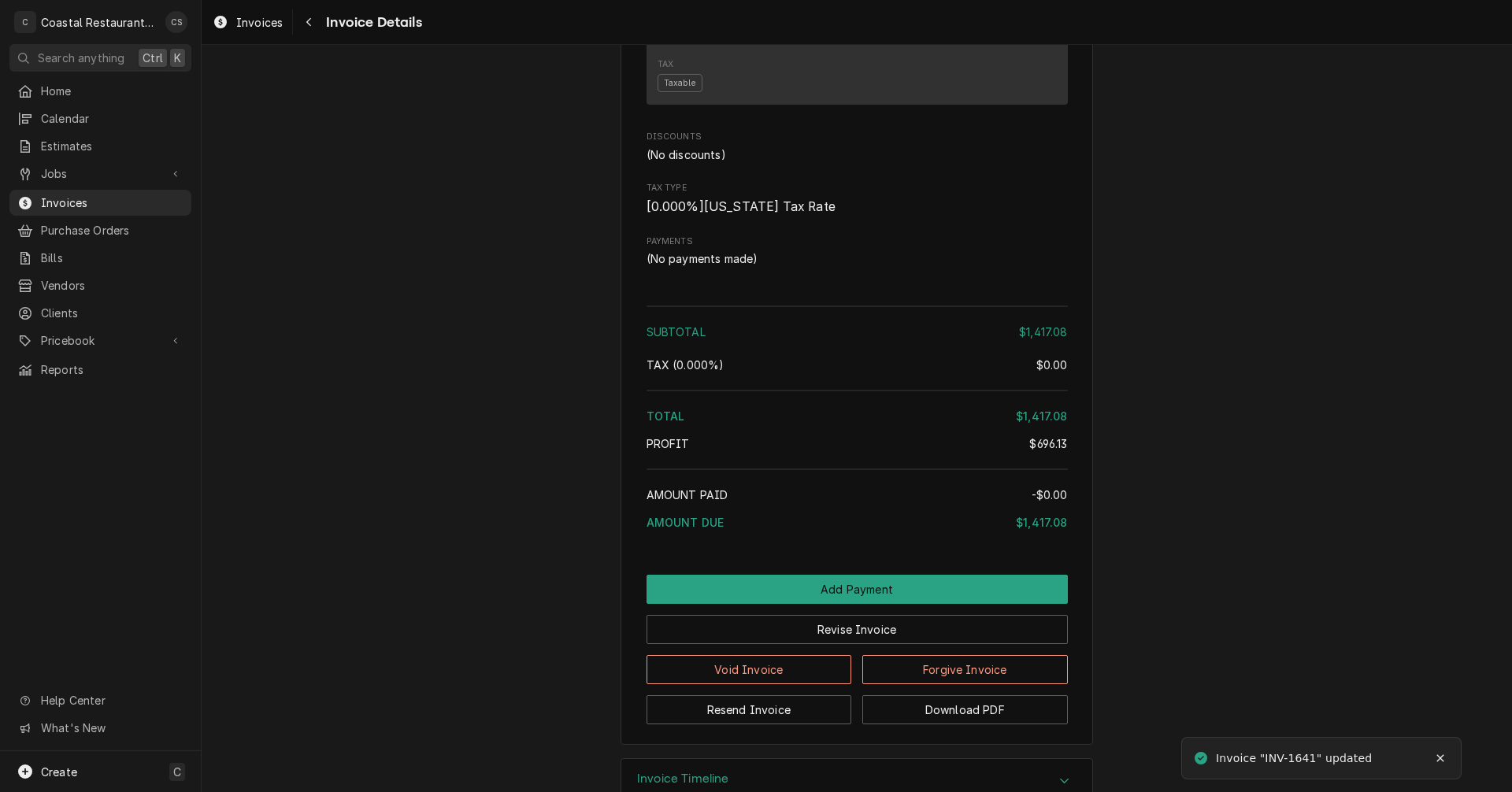
scroll to position [1891, 0]
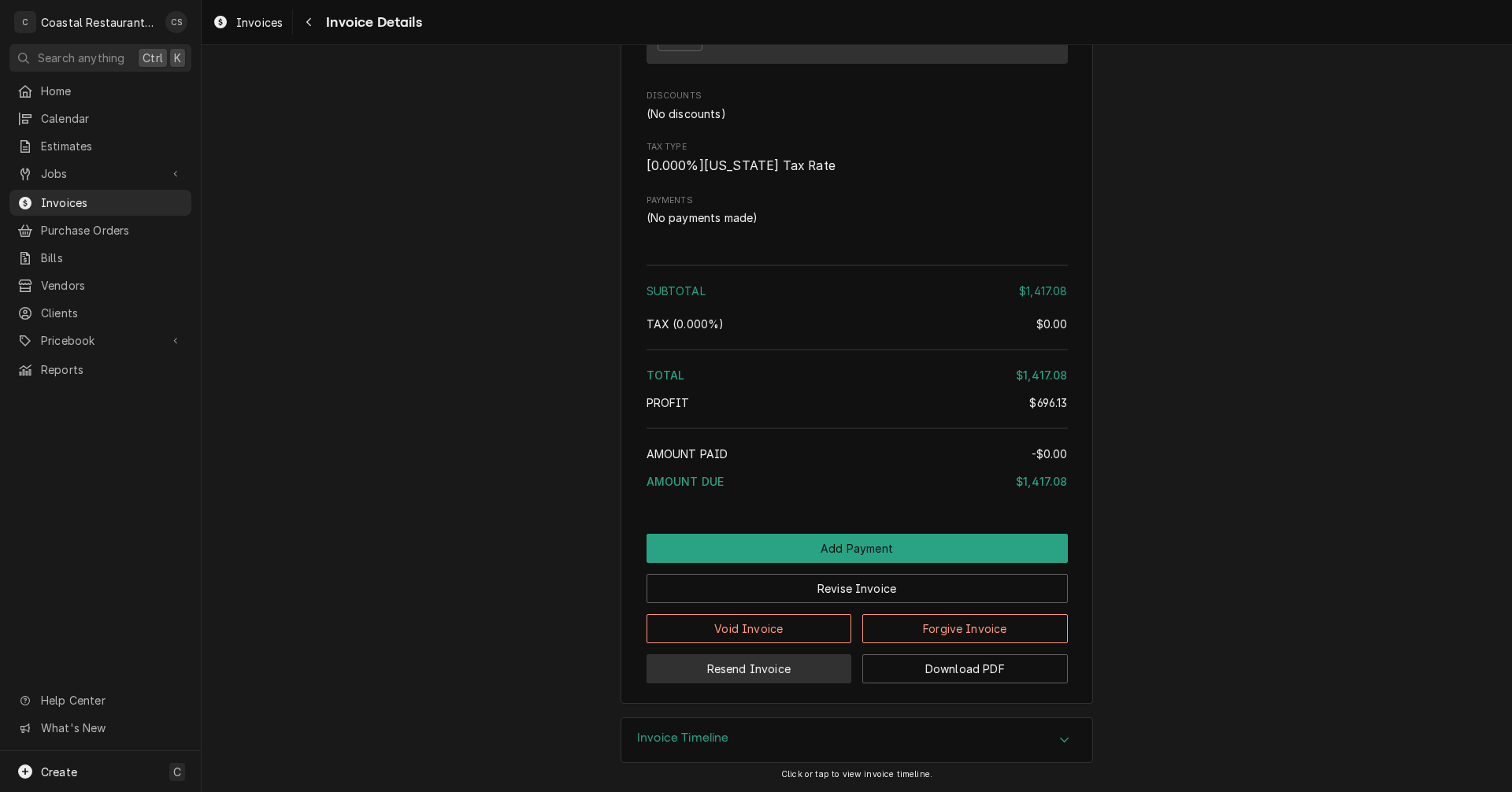
click at [756, 671] on button "Resend Invoice" at bounding box center [748, 669] width 206 height 29
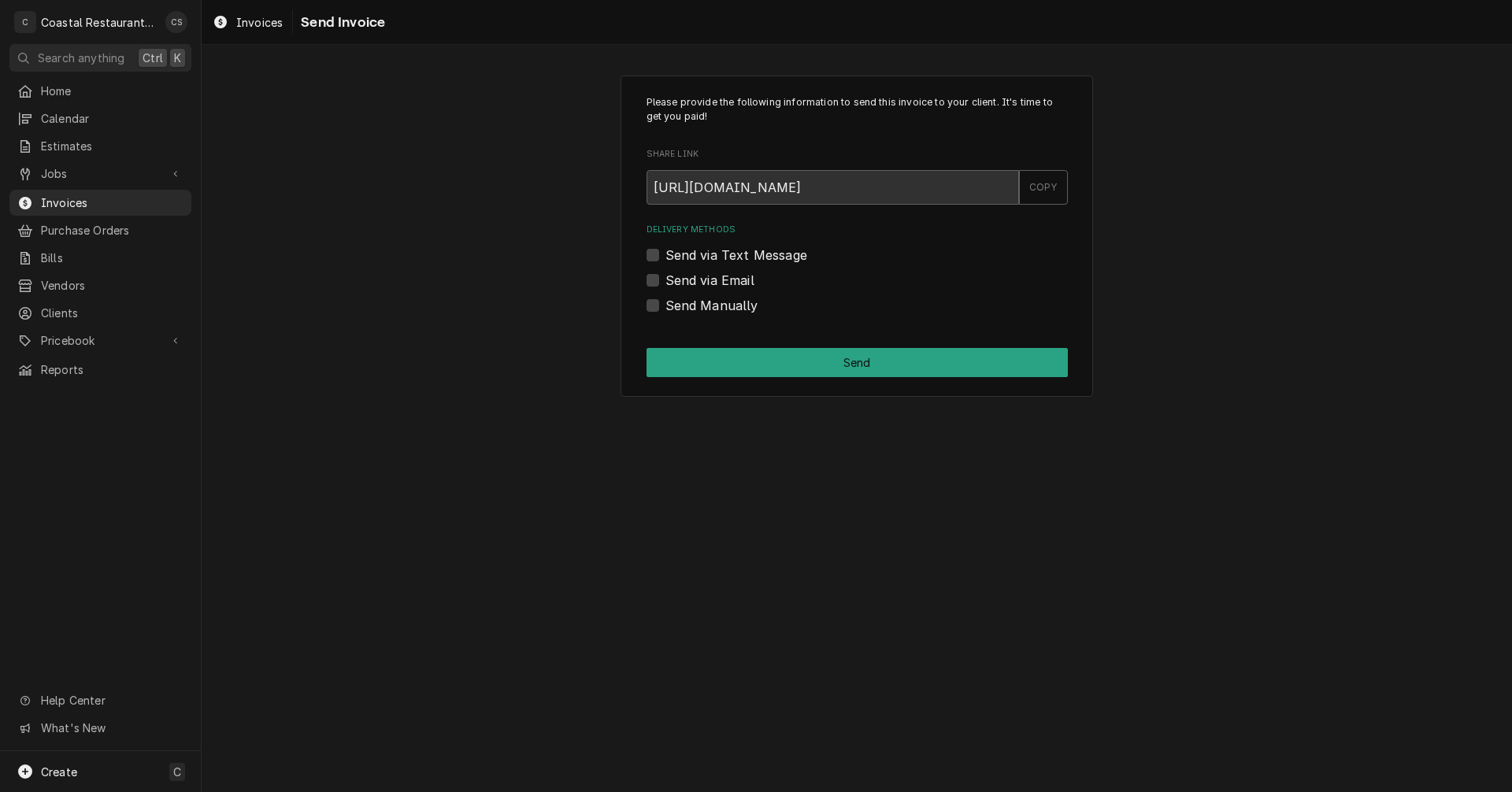
click at [666, 277] on label "Send via Email" at bounding box center [710, 280] width 89 height 19
click at [666, 277] on input "Send via Email" at bounding box center [876, 288] width 421 height 35
checkbox input "true"
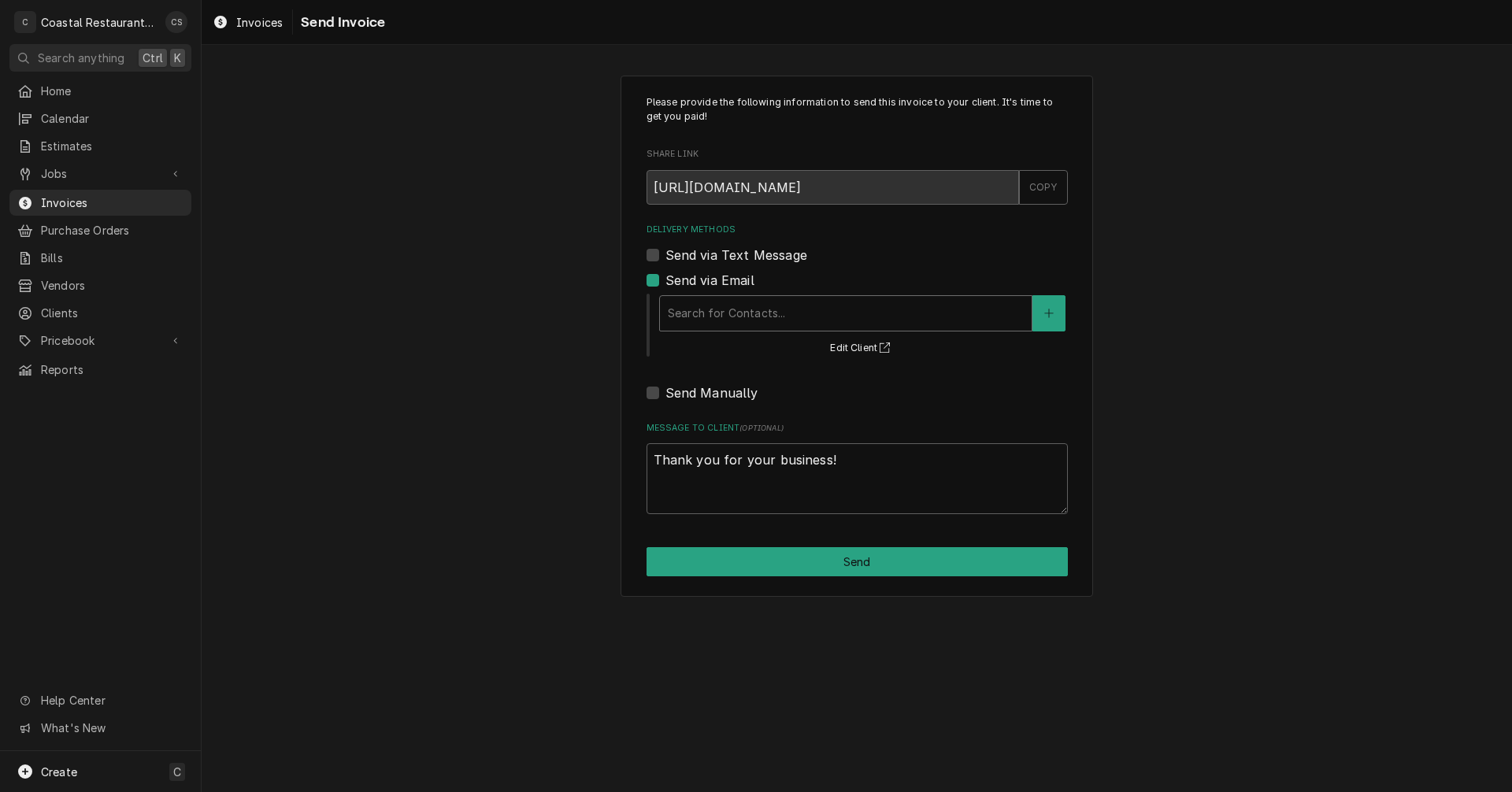
click at [703, 325] on div "Delivery Methods" at bounding box center [845, 313] width 355 height 28
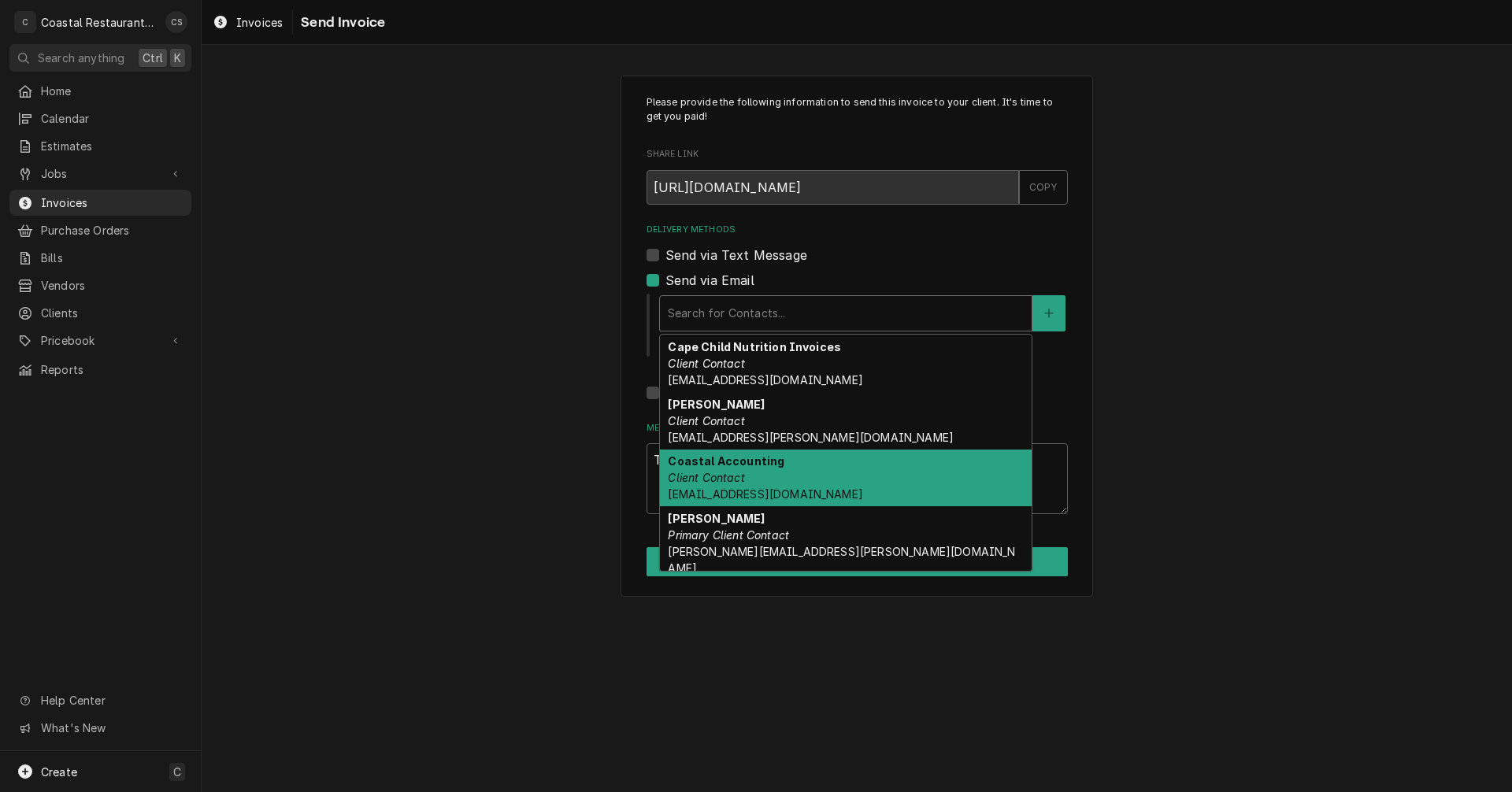
click at [714, 472] on em "Client Contact" at bounding box center [705, 478] width 76 height 13
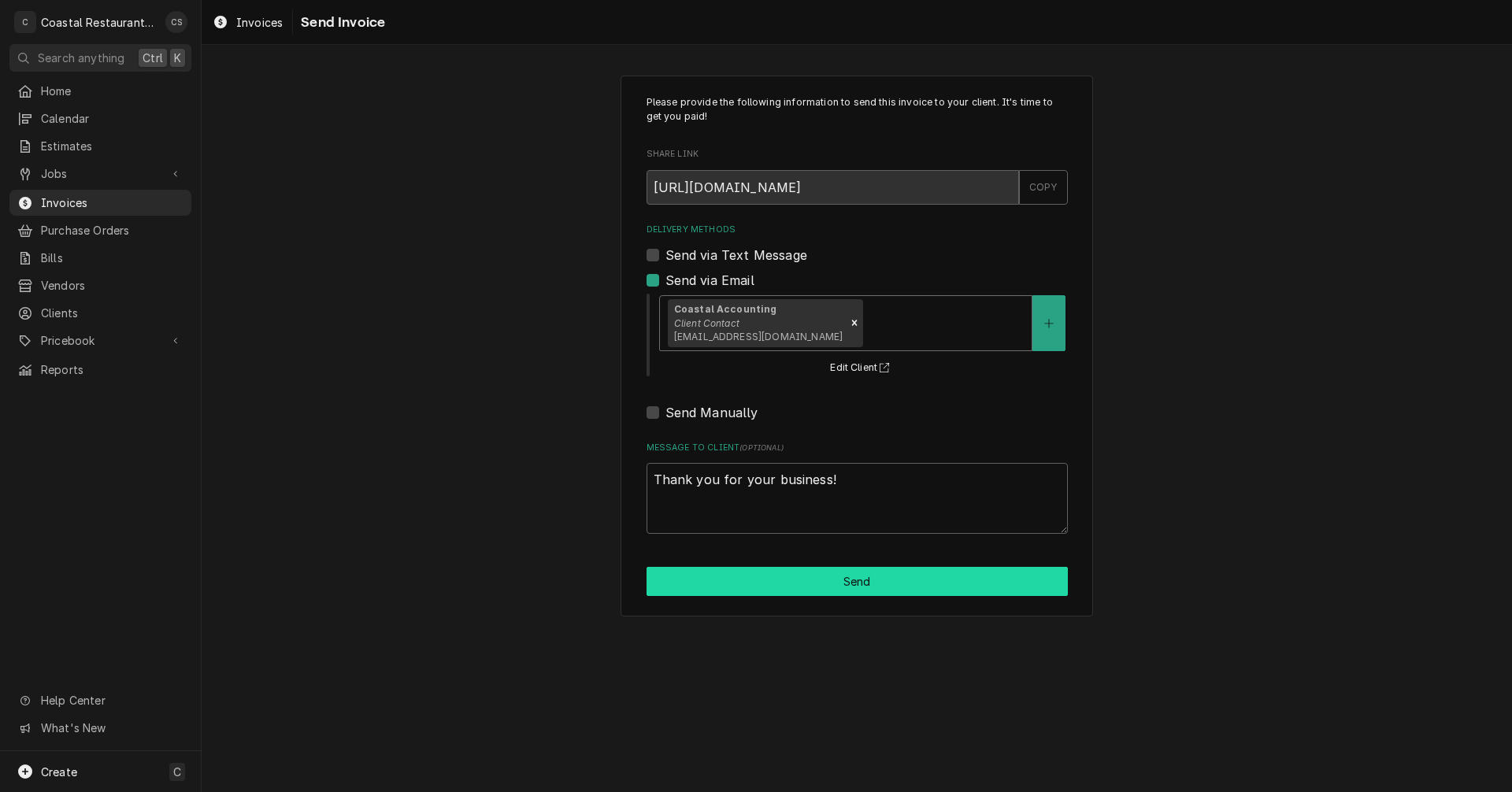
click at [825, 588] on button "Send" at bounding box center [857, 581] width 421 height 29
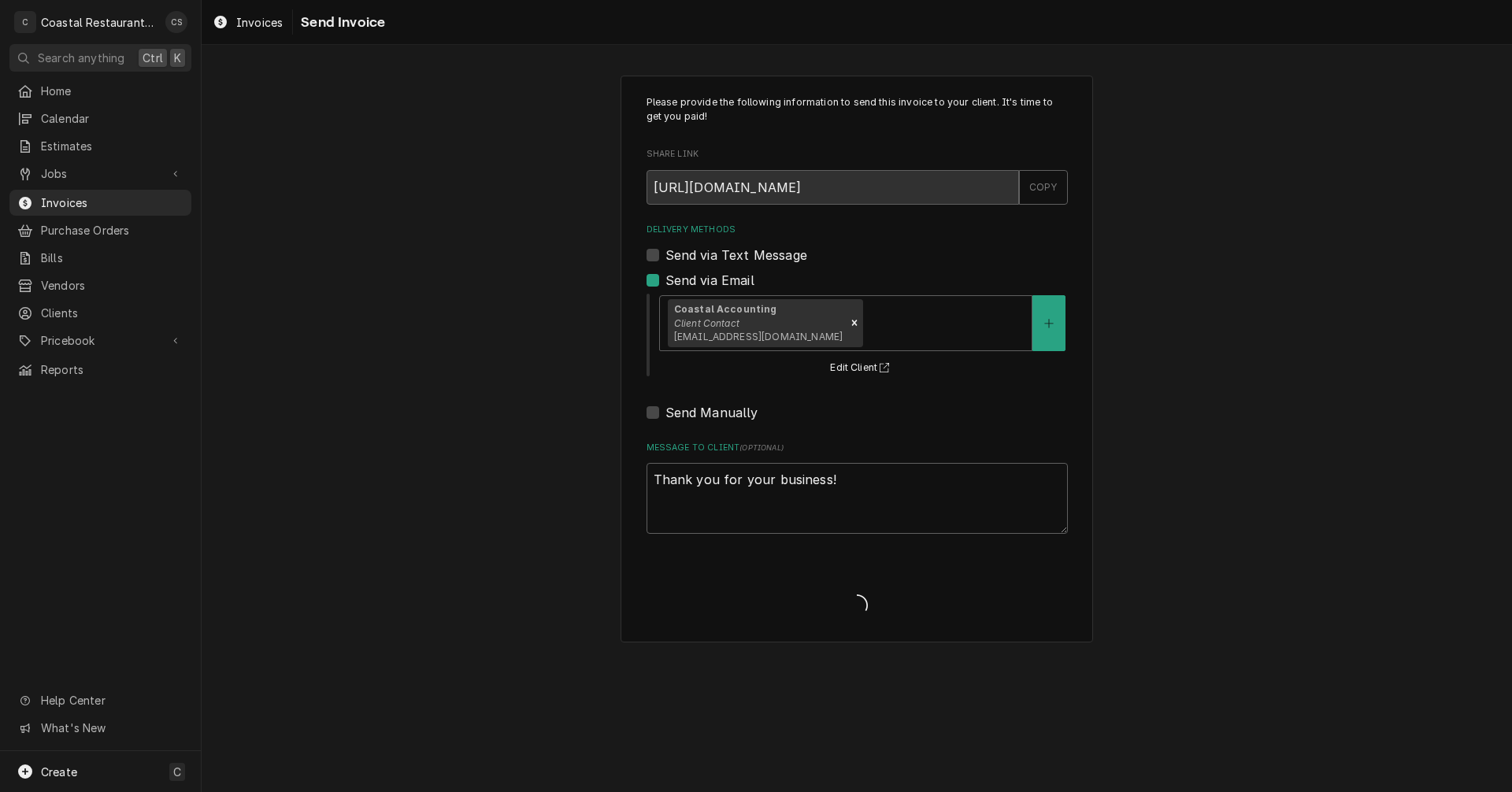
type textarea "x"
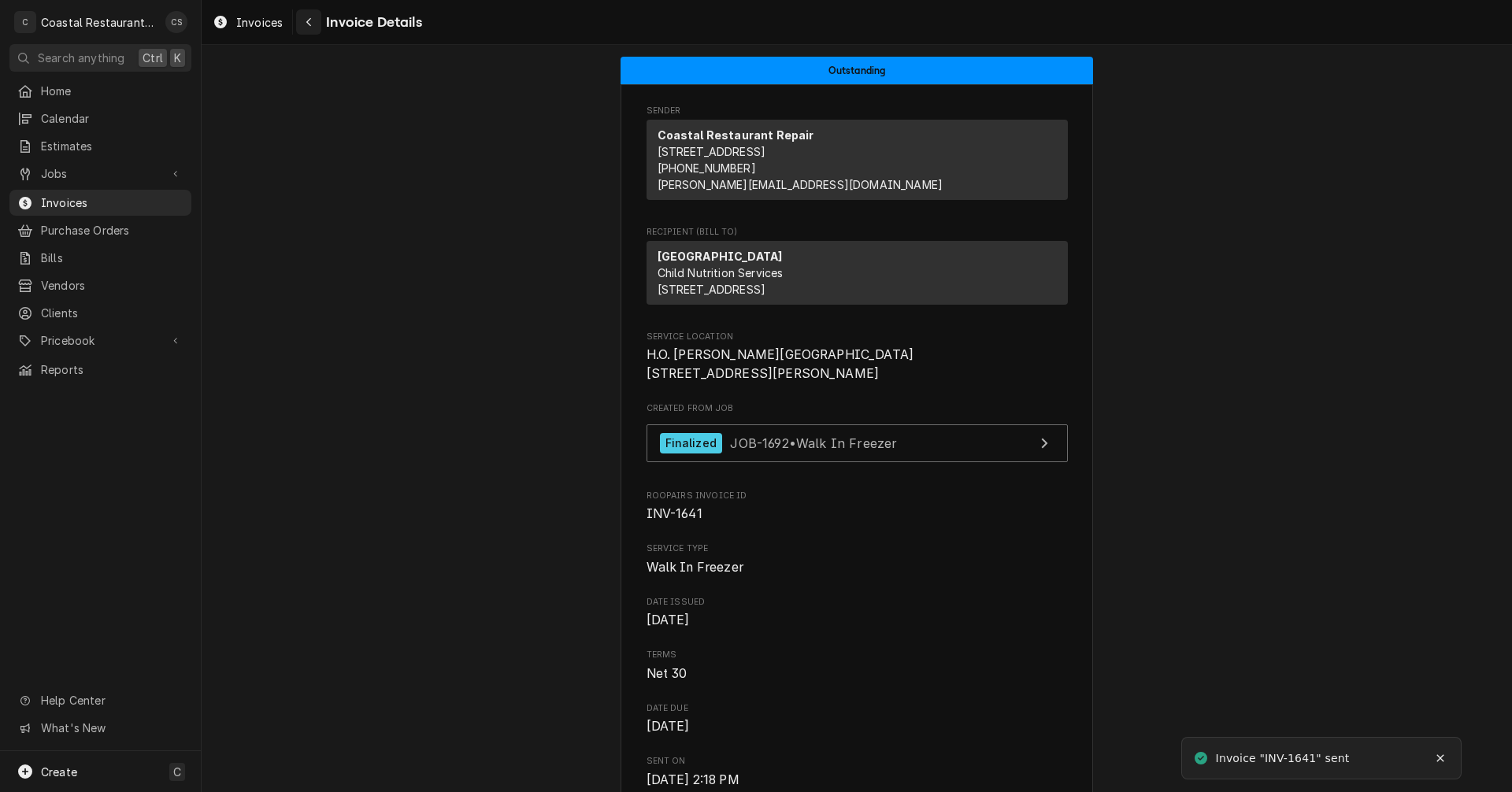
click at [307, 18] on icon "Navigate back" at bounding box center [309, 23] width 8 height 11
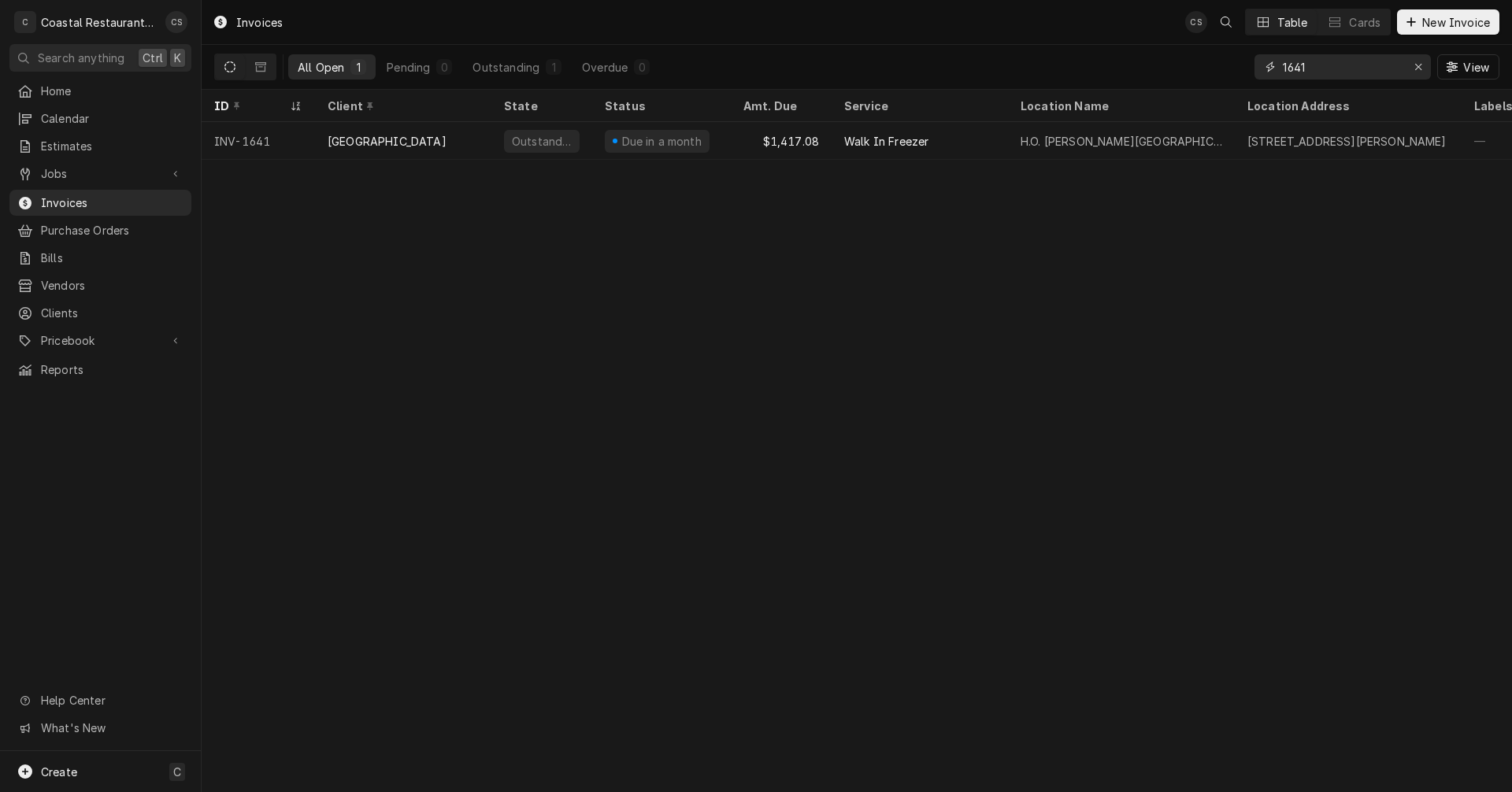
click at [1315, 64] on input "1641" at bounding box center [1342, 67] width 118 height 25
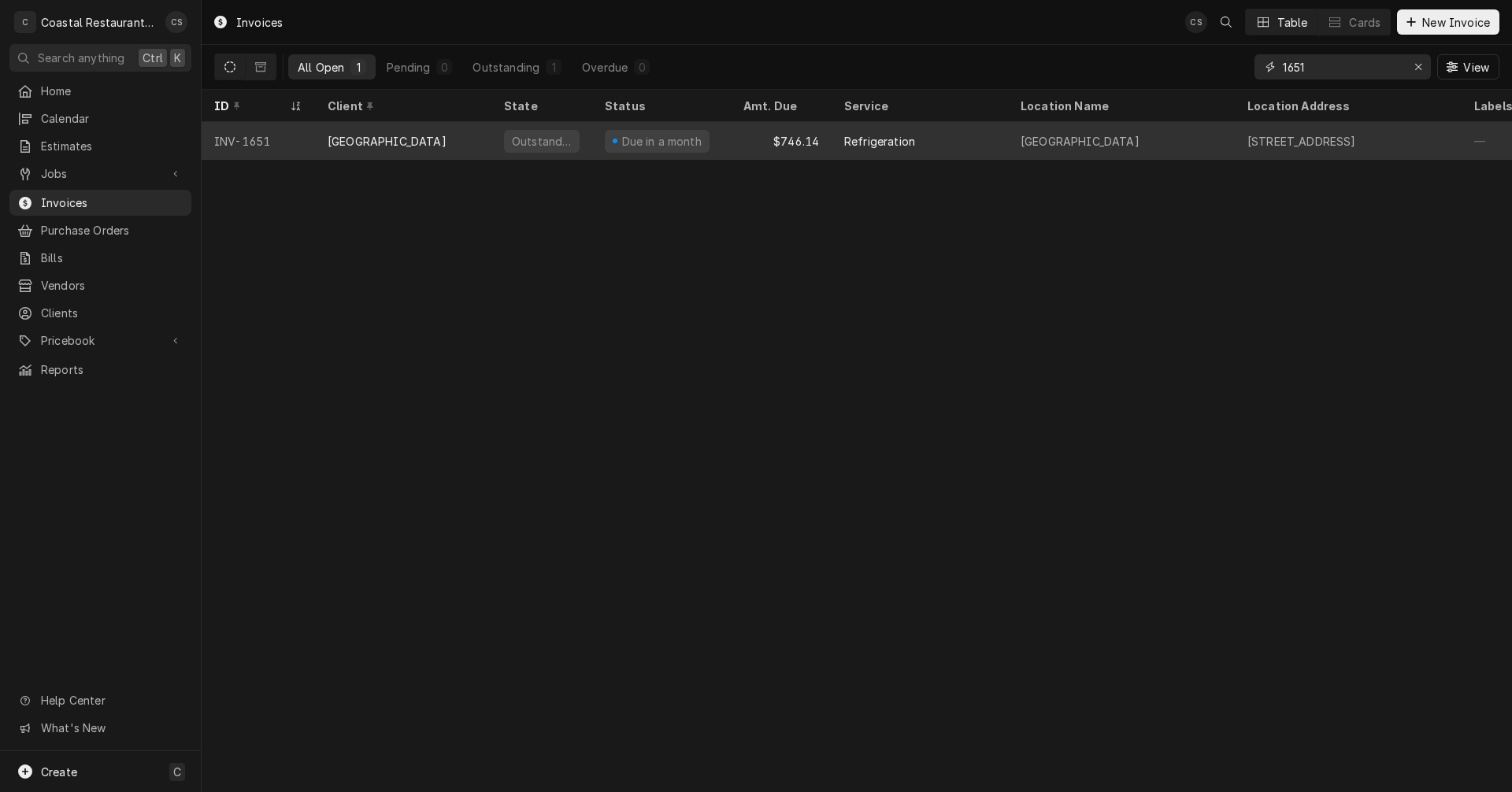
type input "1651"
click at [762, 139] on div "$746.14" at bounding box center [780, 141] width 101 height 38
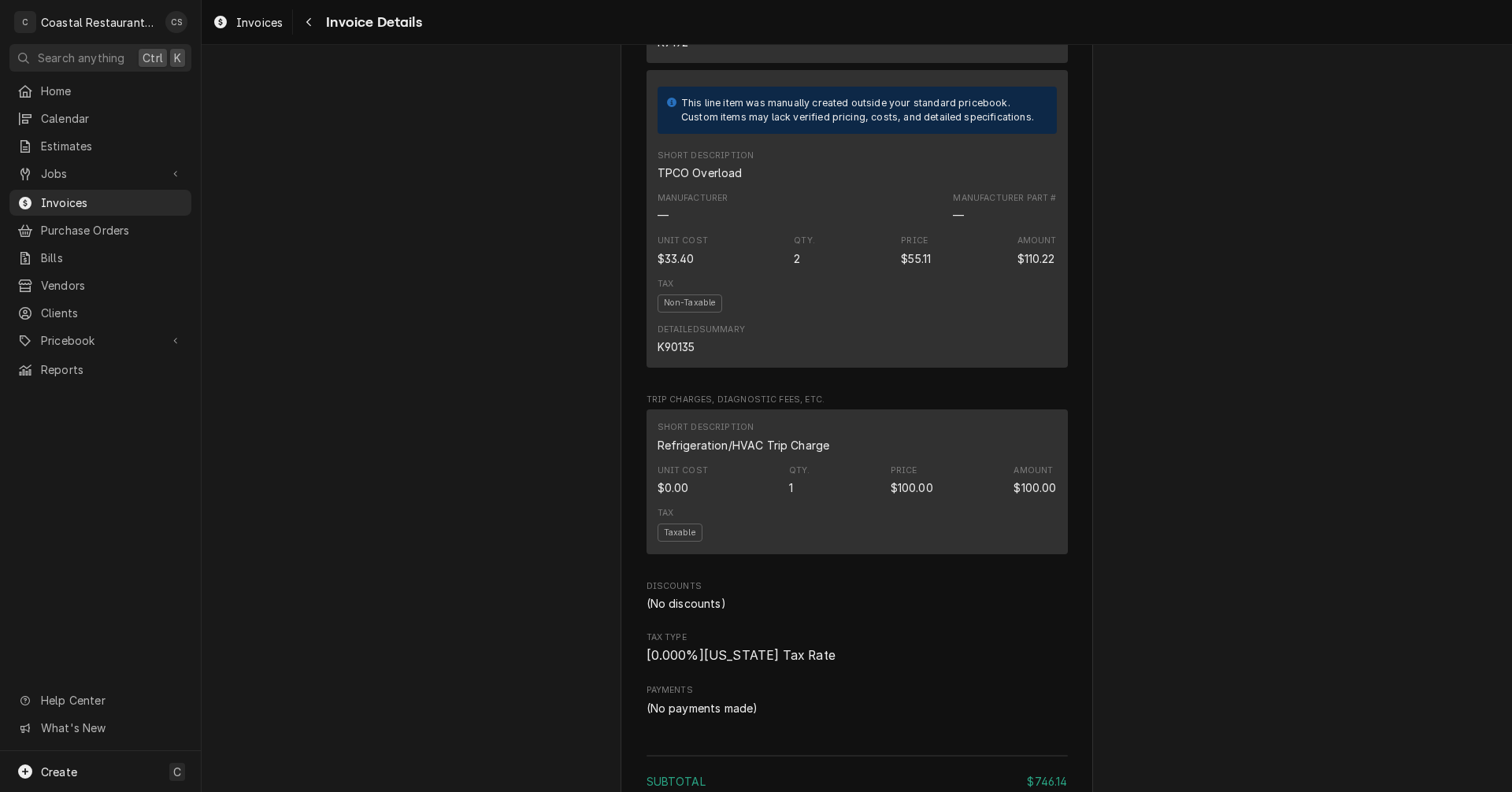
scroll to position [1891, 0]
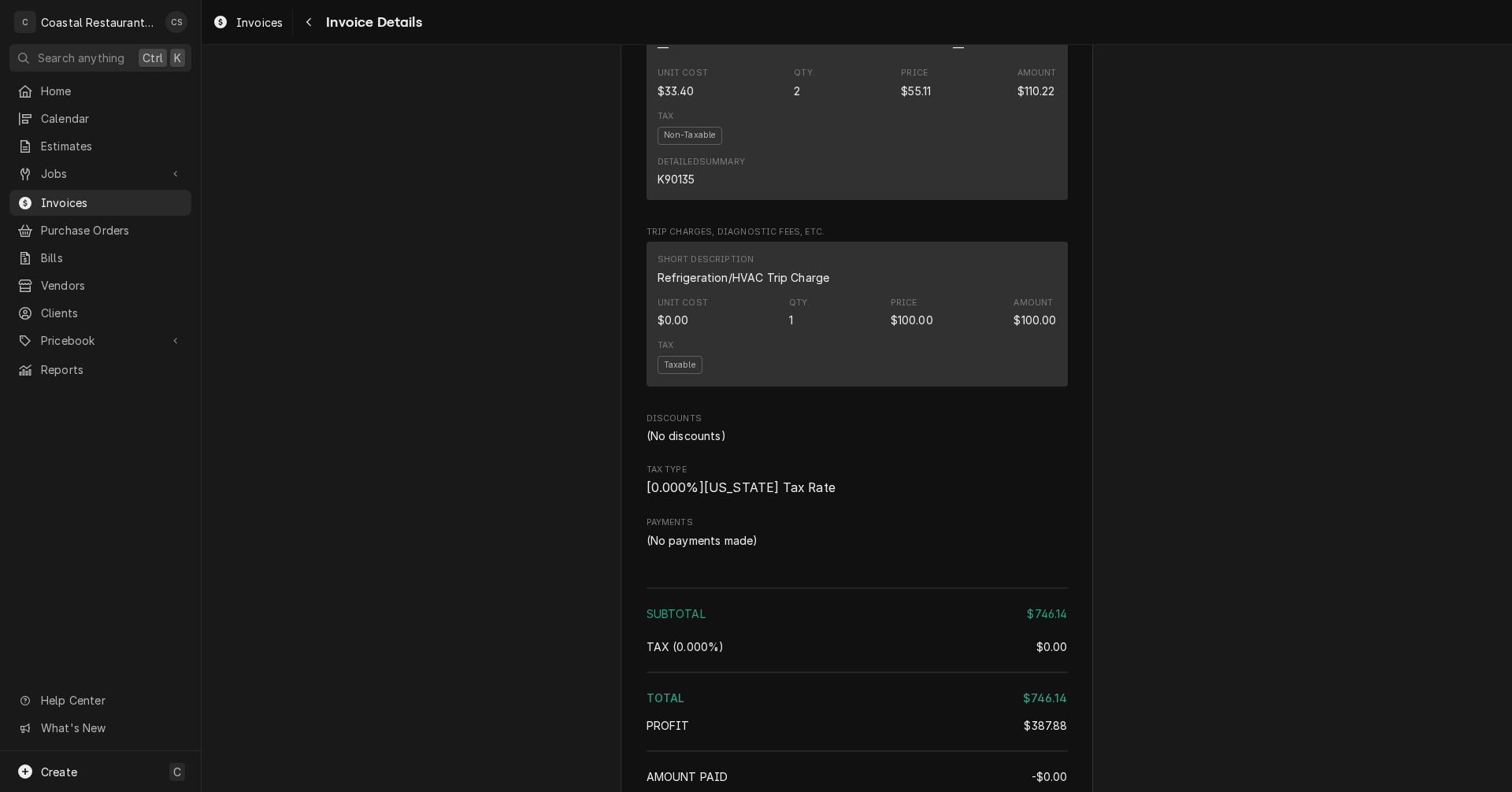
click at [968, 334] on div "Unit Cost $0.00 Qty. 1 Price $100.00 Amount $100.00" at bounding box center [857, 312] width 400 height 42
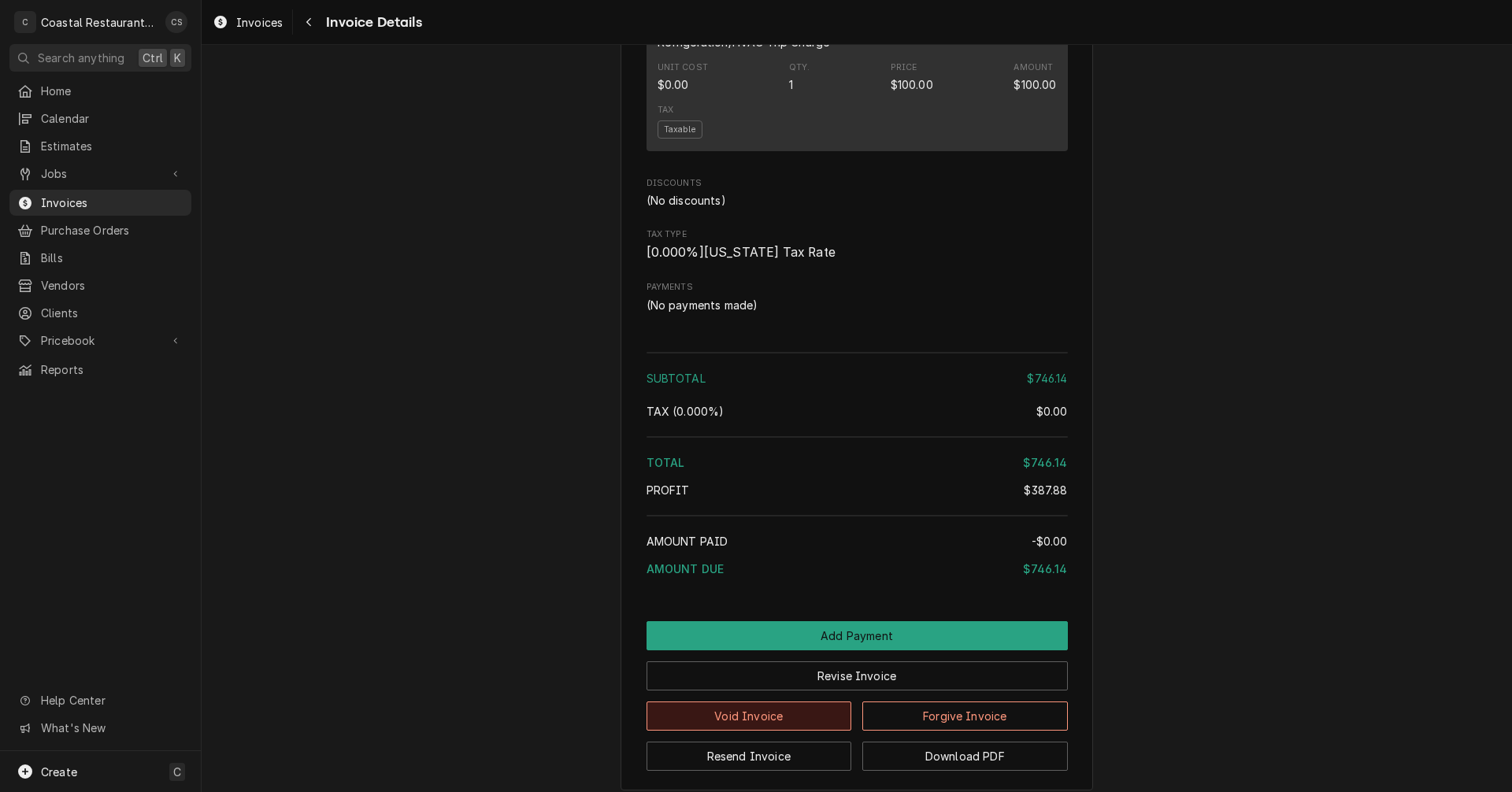
scroll to position [2264, 0]
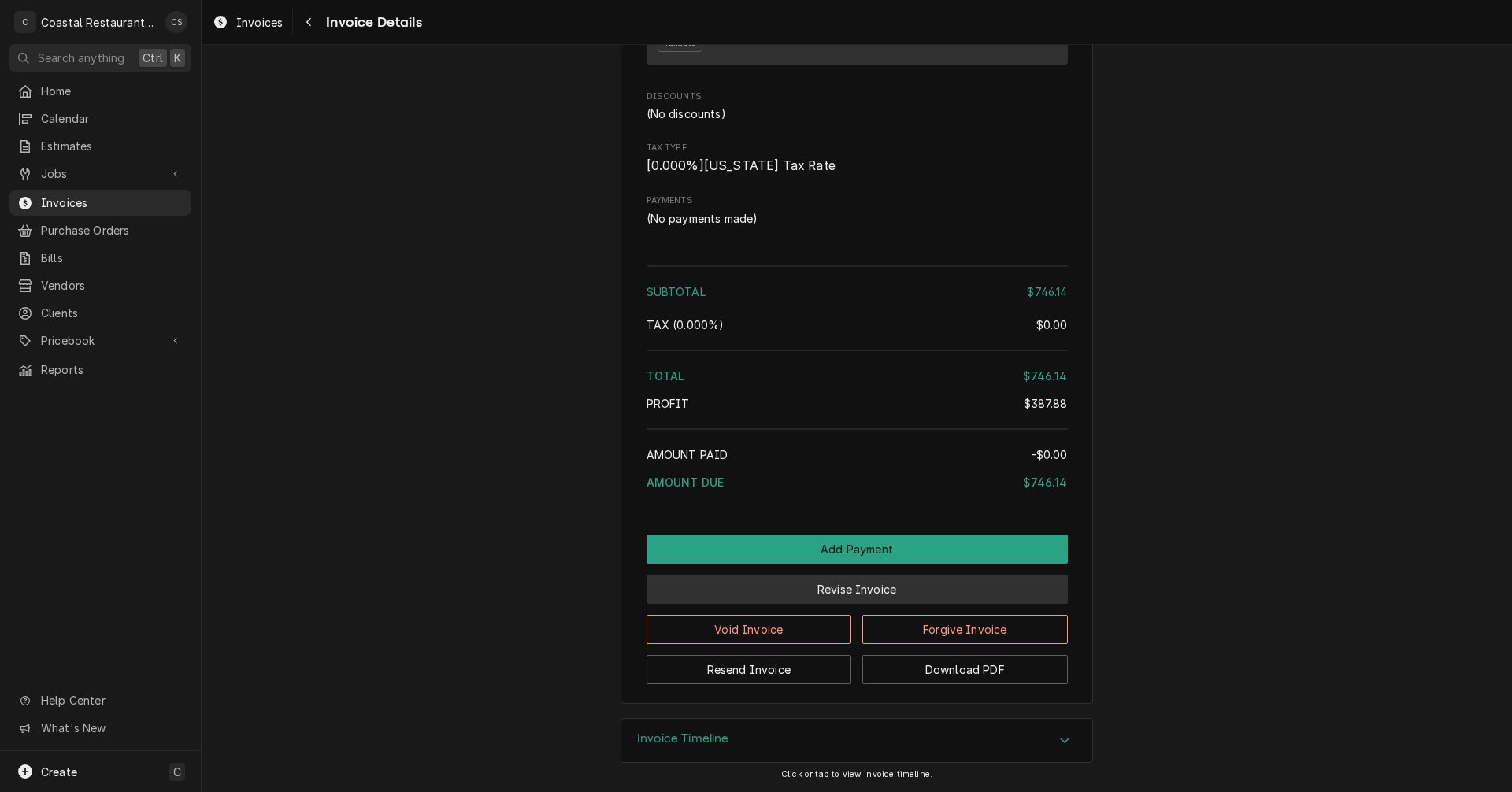
click at [839, 586] on button "Revise Invoice" at bounding box center [857, 589] width 421 height 29
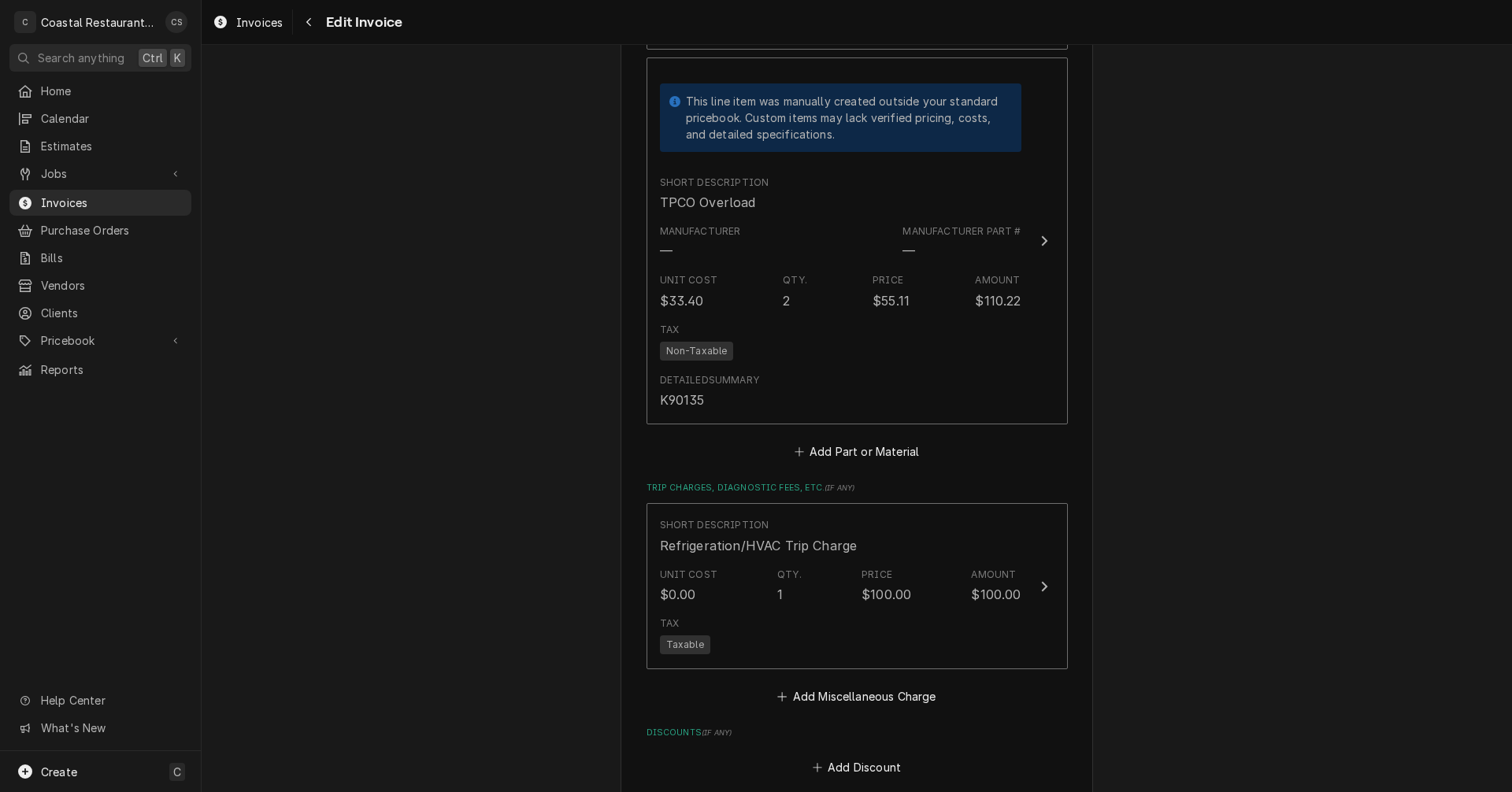
scroll to position [2757, 0]
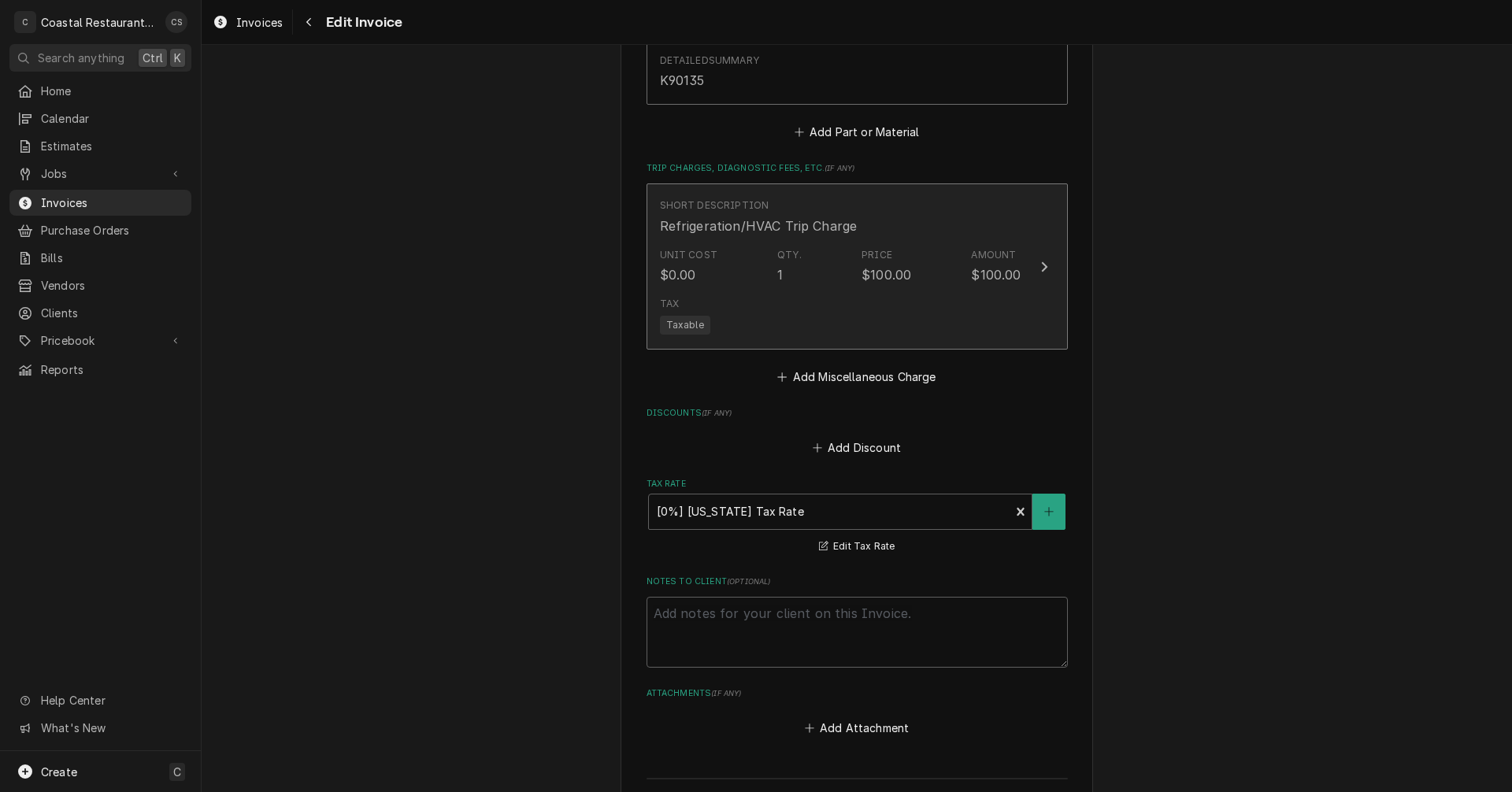
click at [864, 269] on div "Unit Cost $0.00 Qty. 1 Price $100.00 Amount $100.00" at bounding box center [841, 266] width 361 height 49
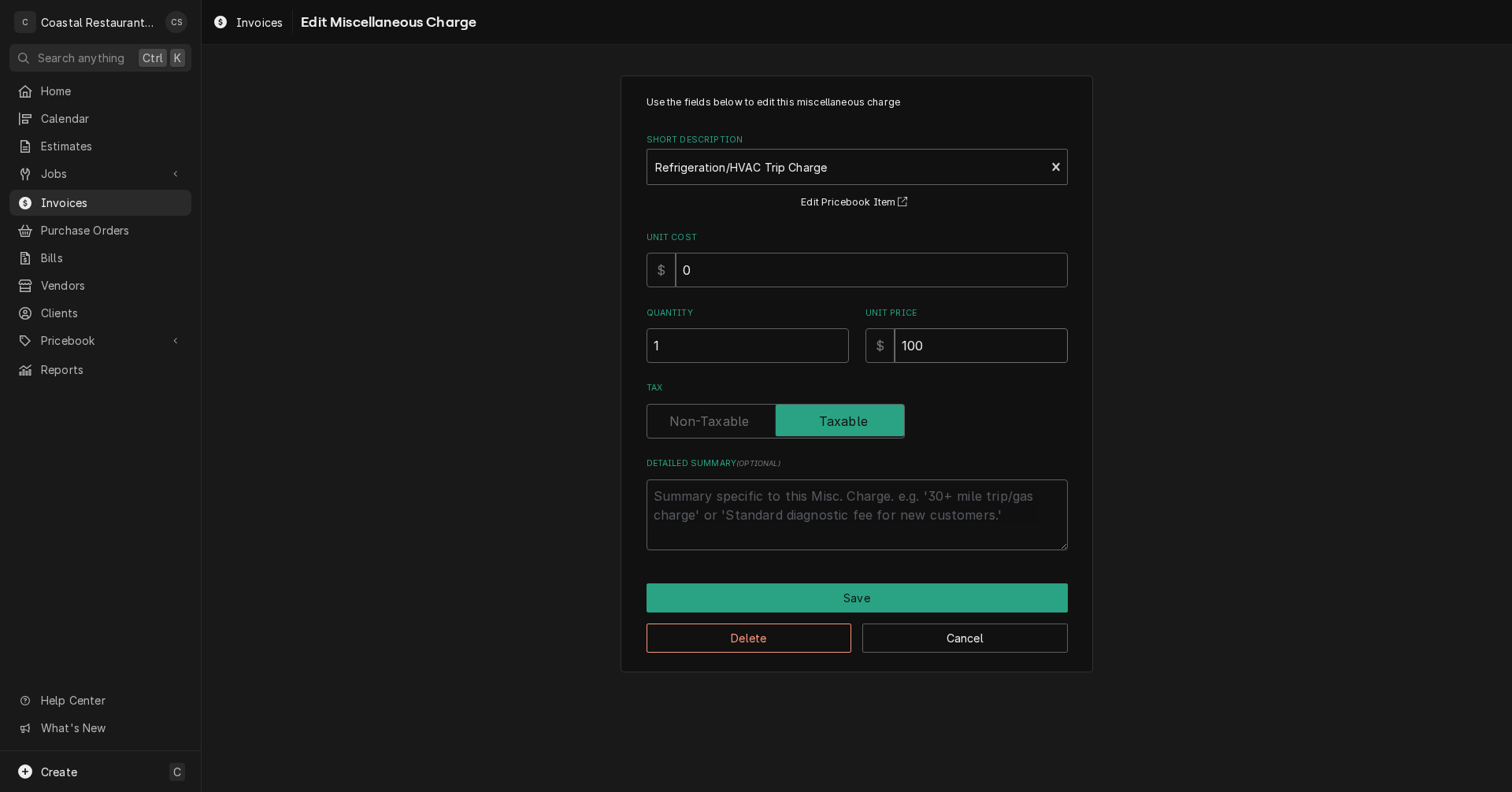
click at [927, 351] on input "100" at bounding box center [981, 345] width 173 height 35
type textarea "x"
type input "10"
type textarea "x"
type input "1"
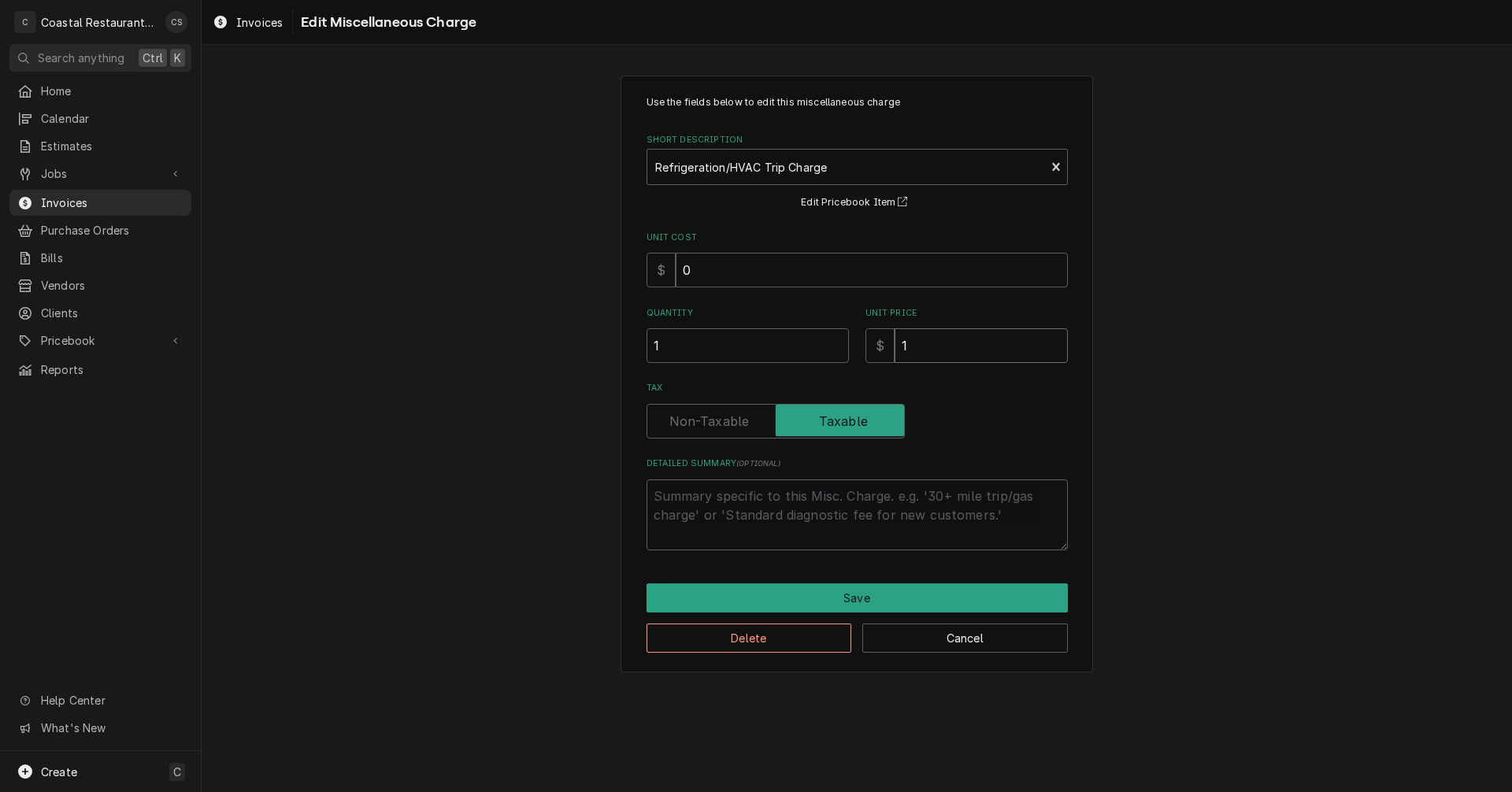
type textarea "x"
type input "9"
type textarea "x"
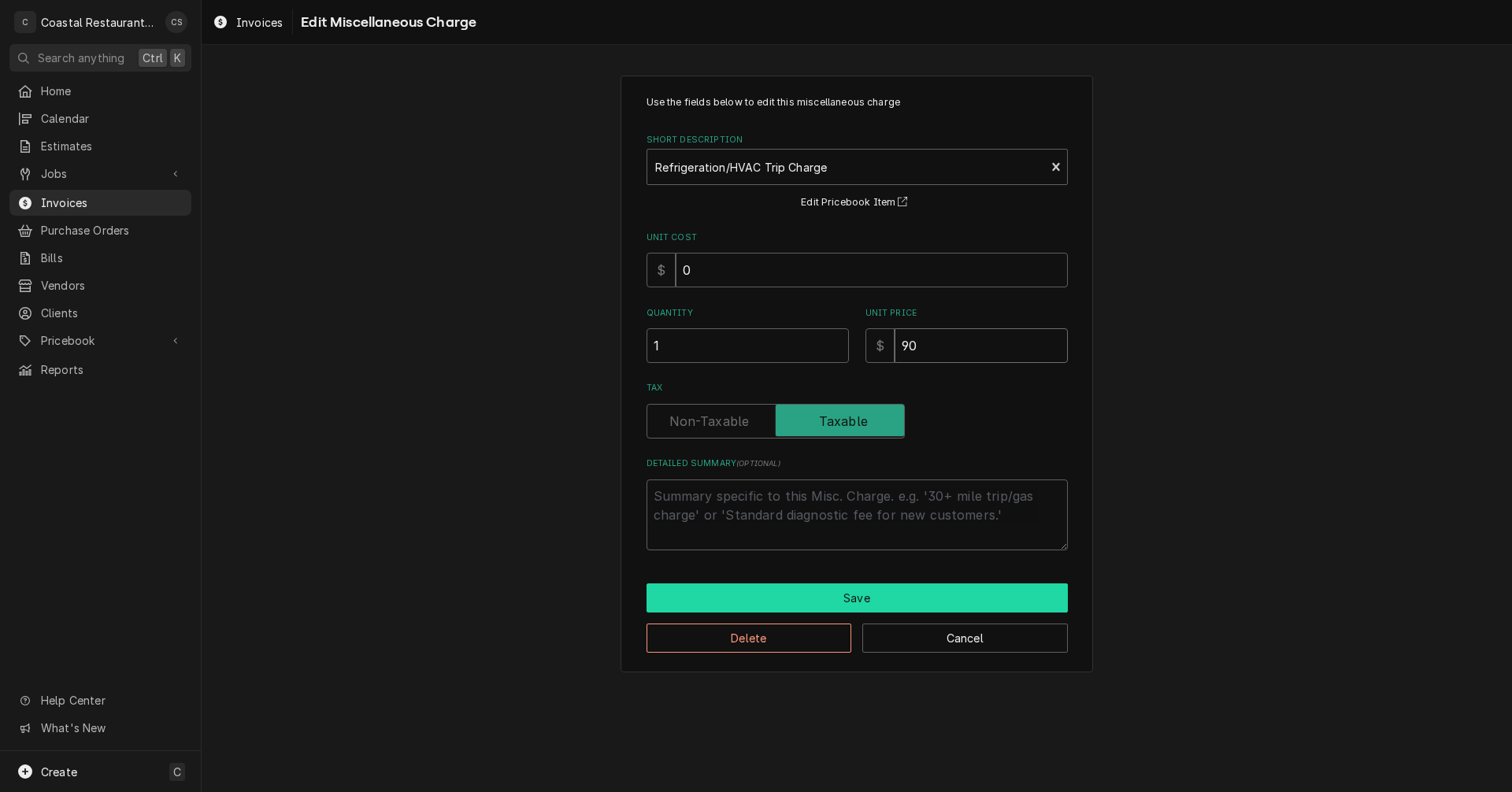
type input "90"
click at [845, 594] on button "Save" at bounding box center [857, 597] width 421 height 29
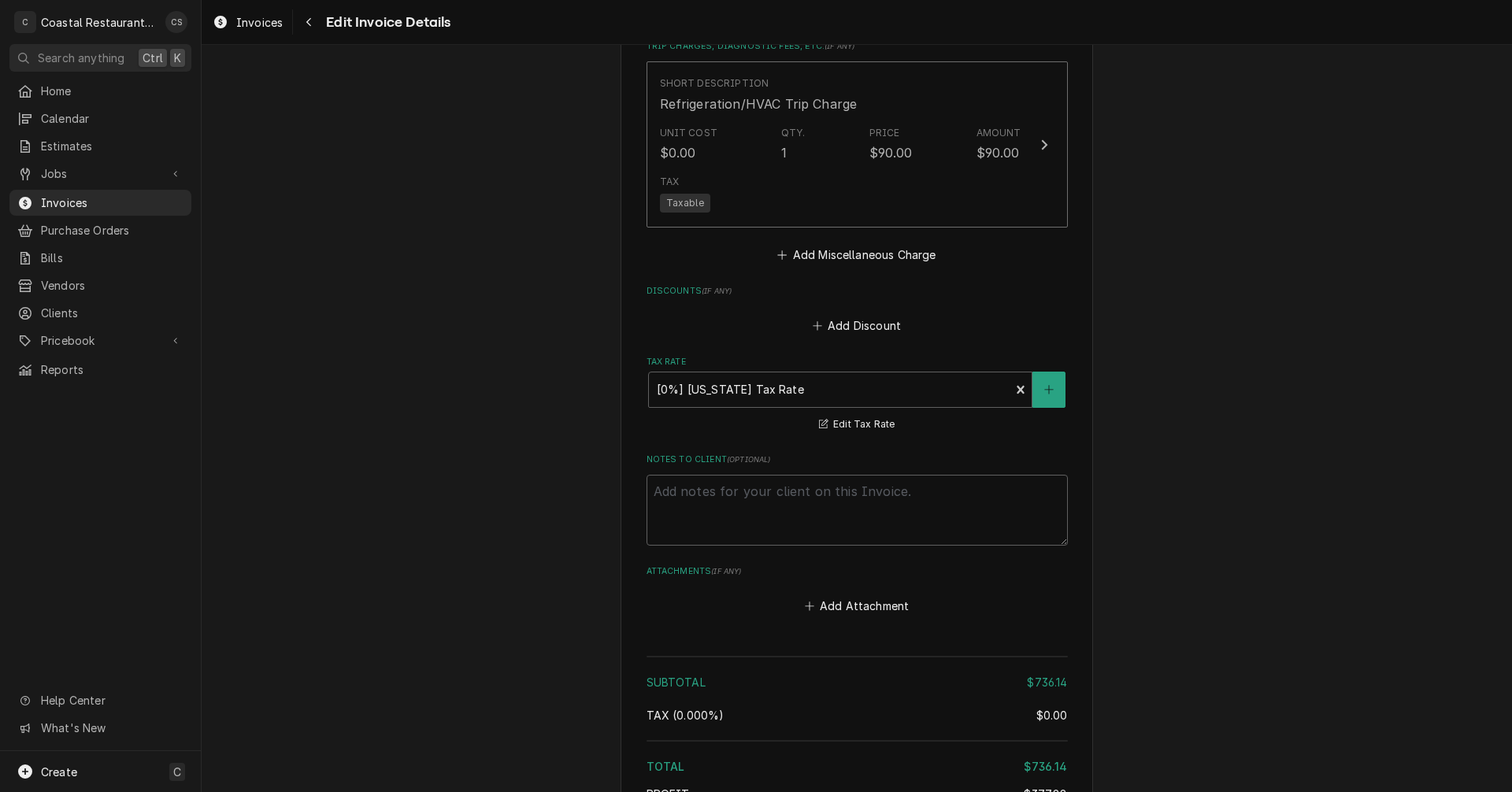
scroll to position [3051, 0]
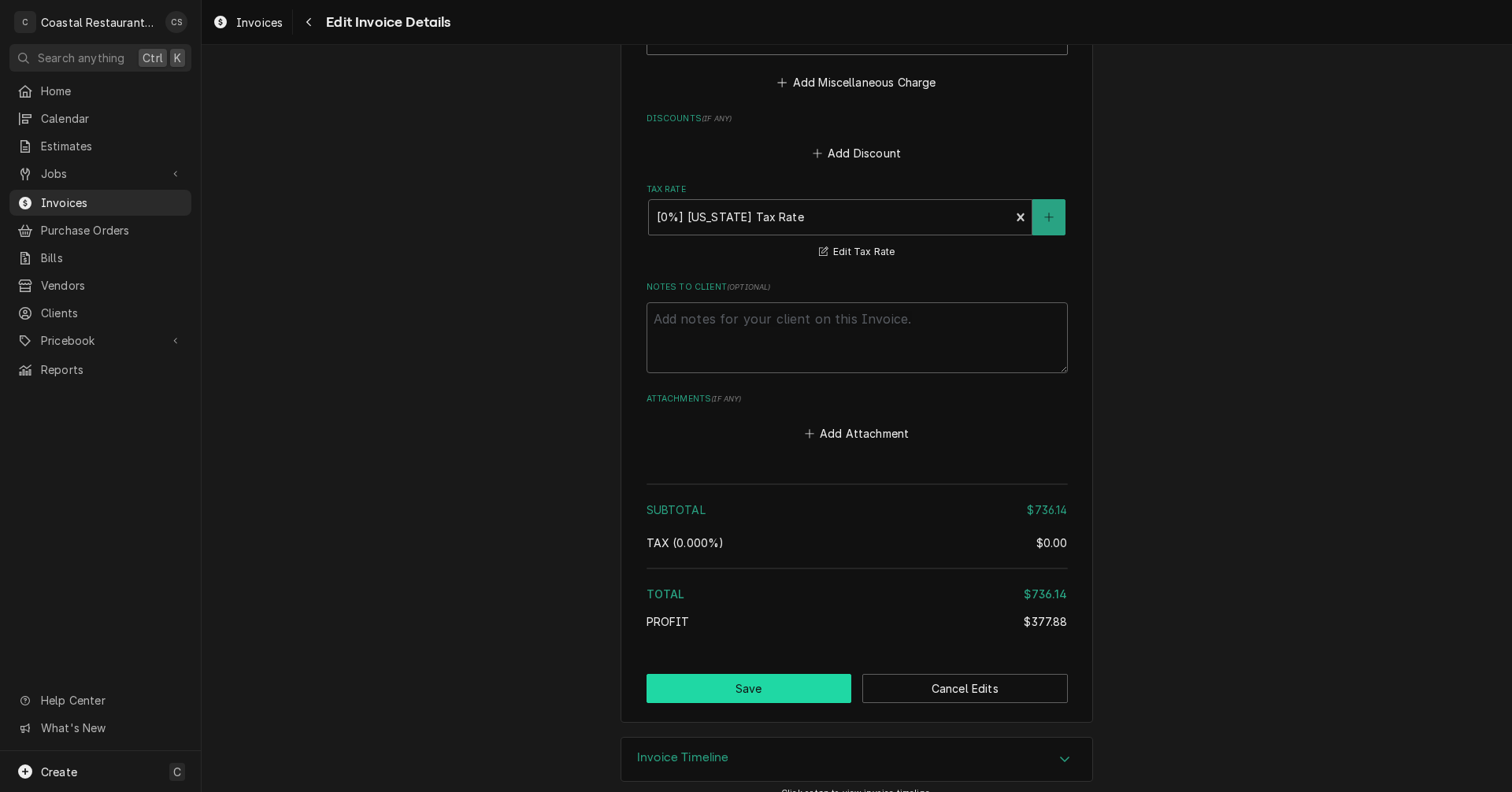
click at [781, 675] on button "Save" at bounding box center [748, 689] width 206 height 29
type textarea "x"
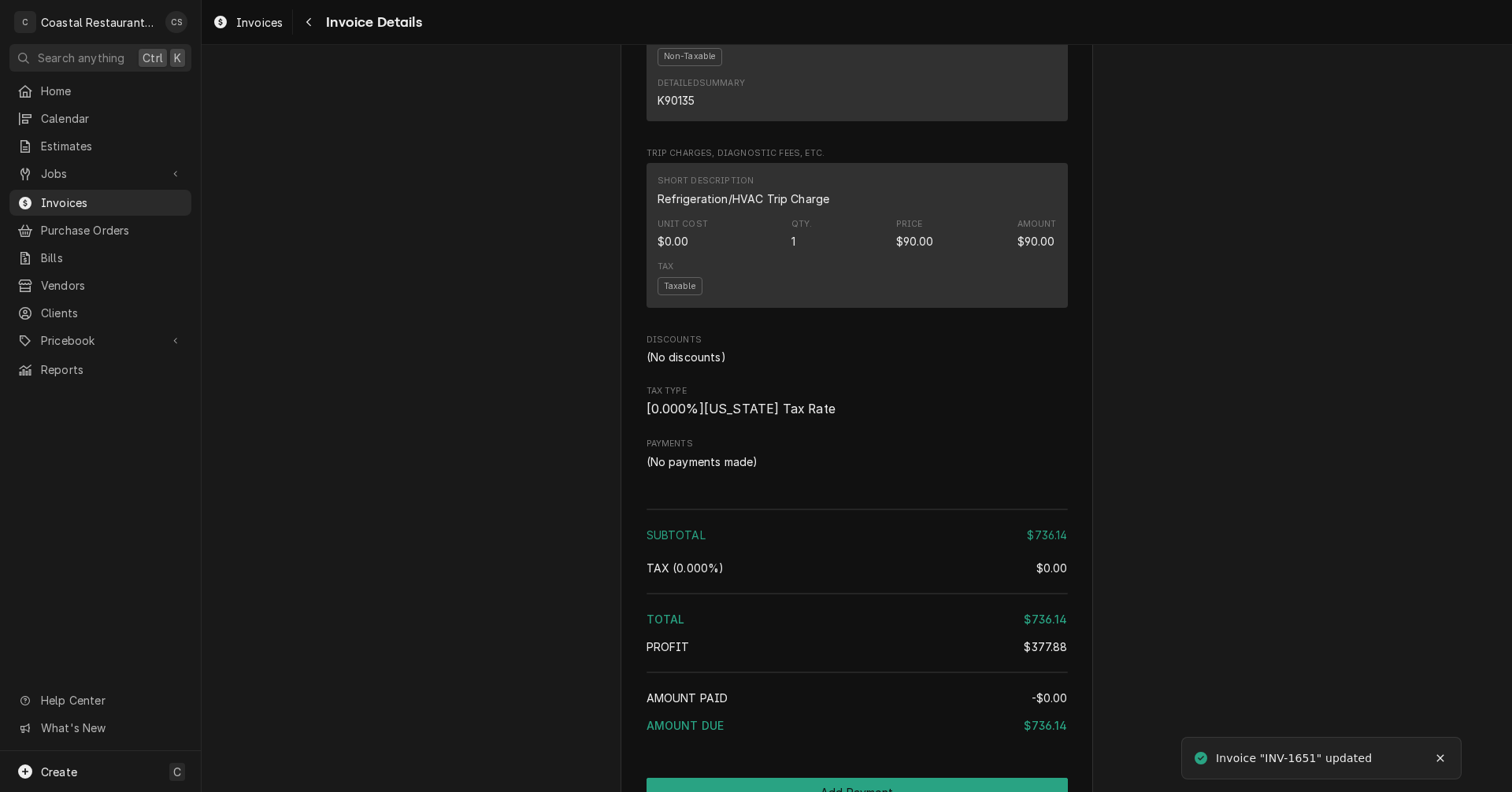
scroll to position [2264, 0]
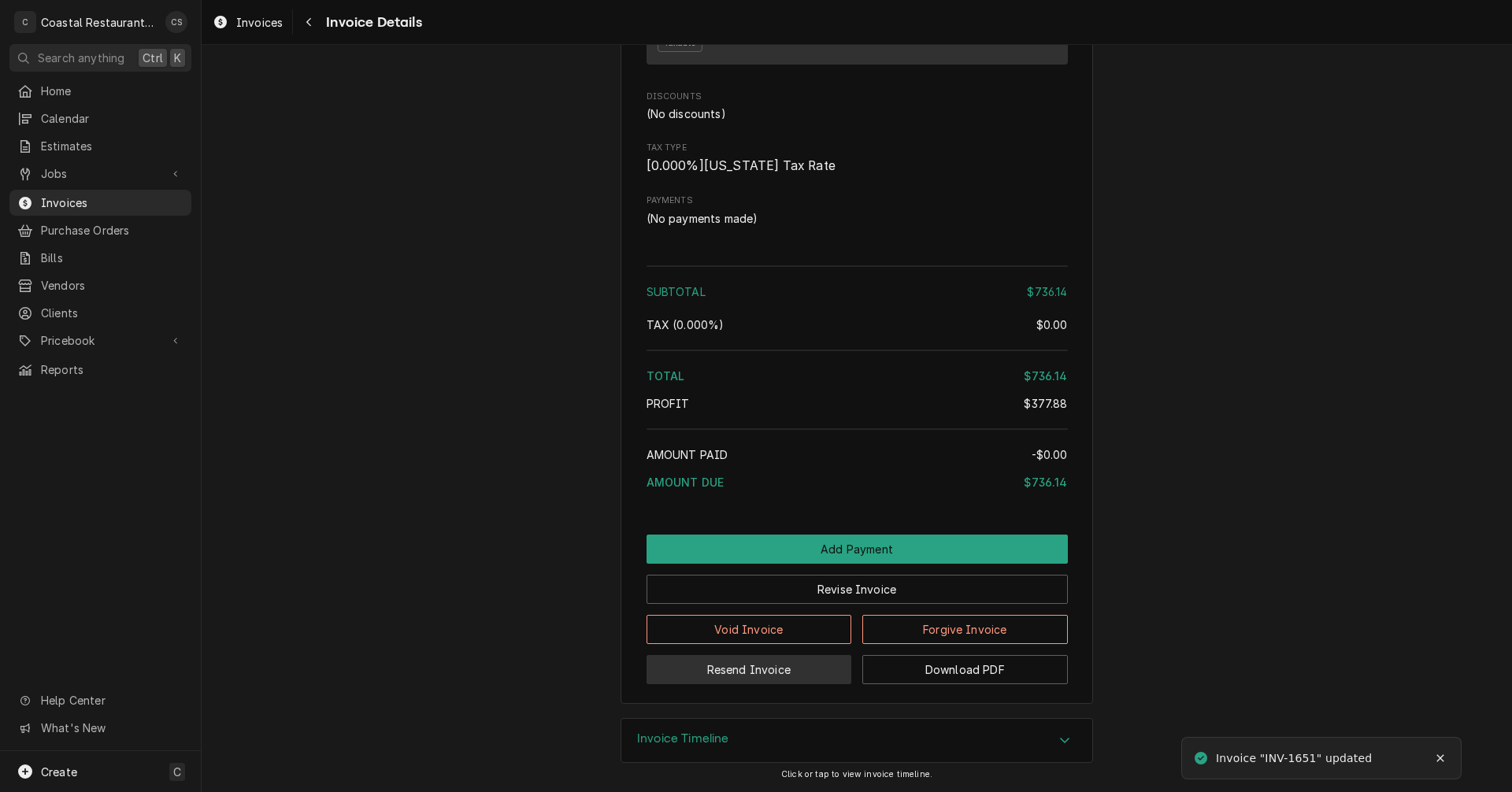
click at [749, 671] on button "Resend Invoice" at bounding box center [748, 670] width 206 height 29
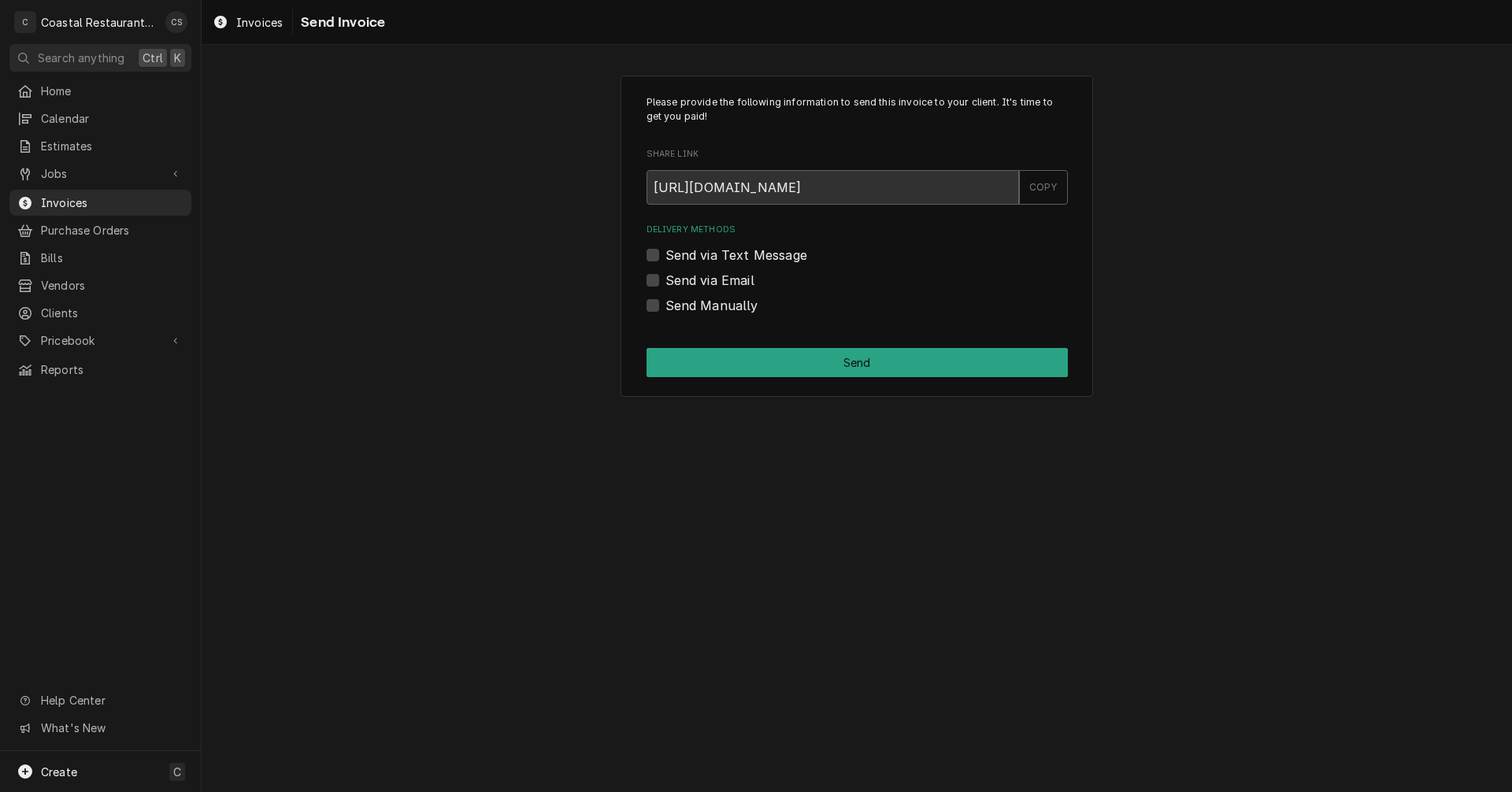
click at [666, 279] on label "Send via Email" at bounding box center [710, 280] width 89 height 19
click at [666, 279] on input "Send via Email" at bounding box center [876, 288] width 421 height 35
checkbox input "true"
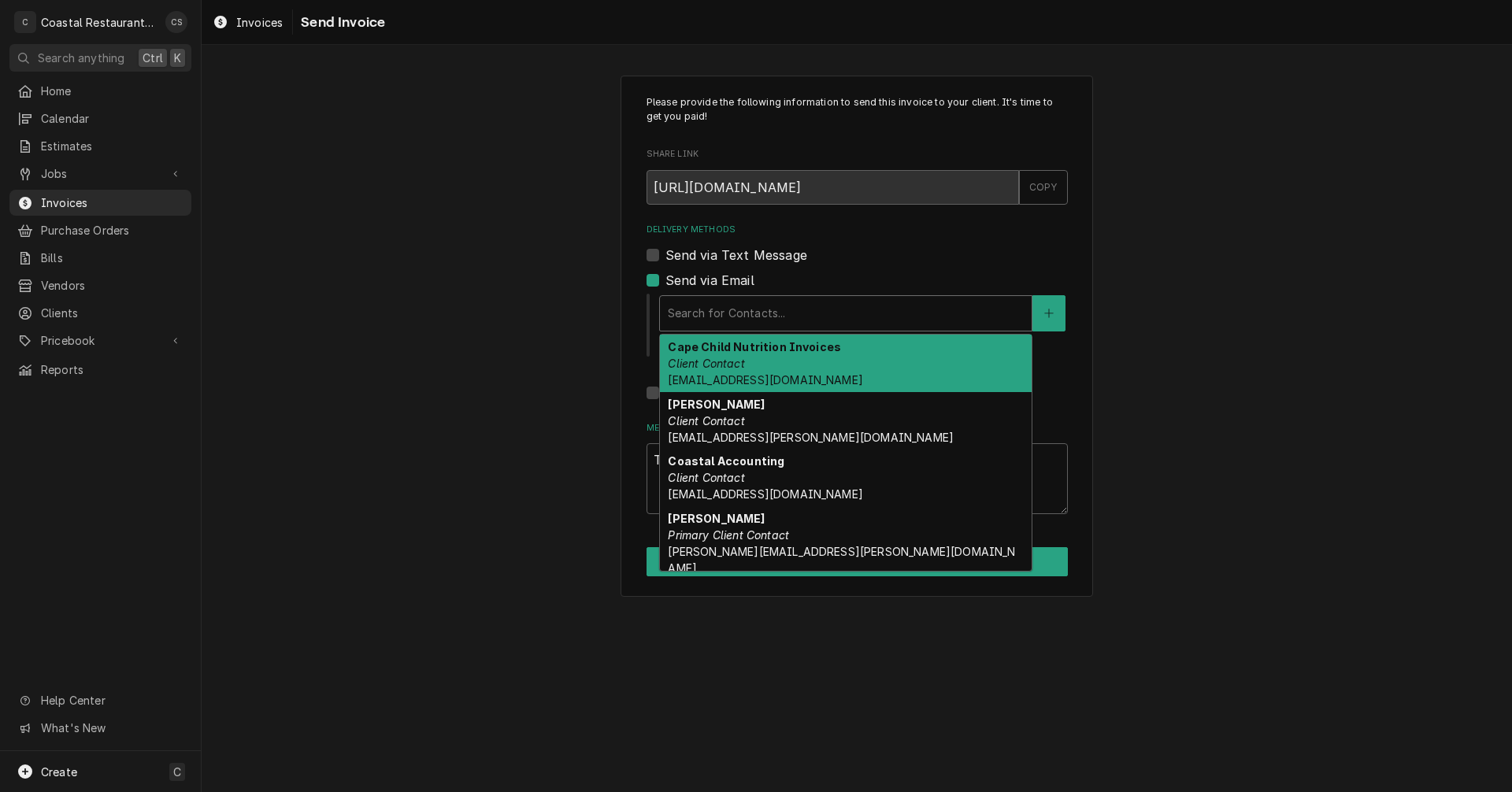
click at [697, 317] on div "Delivery Methods" at bounding box center [845, 313] width 355 height 28
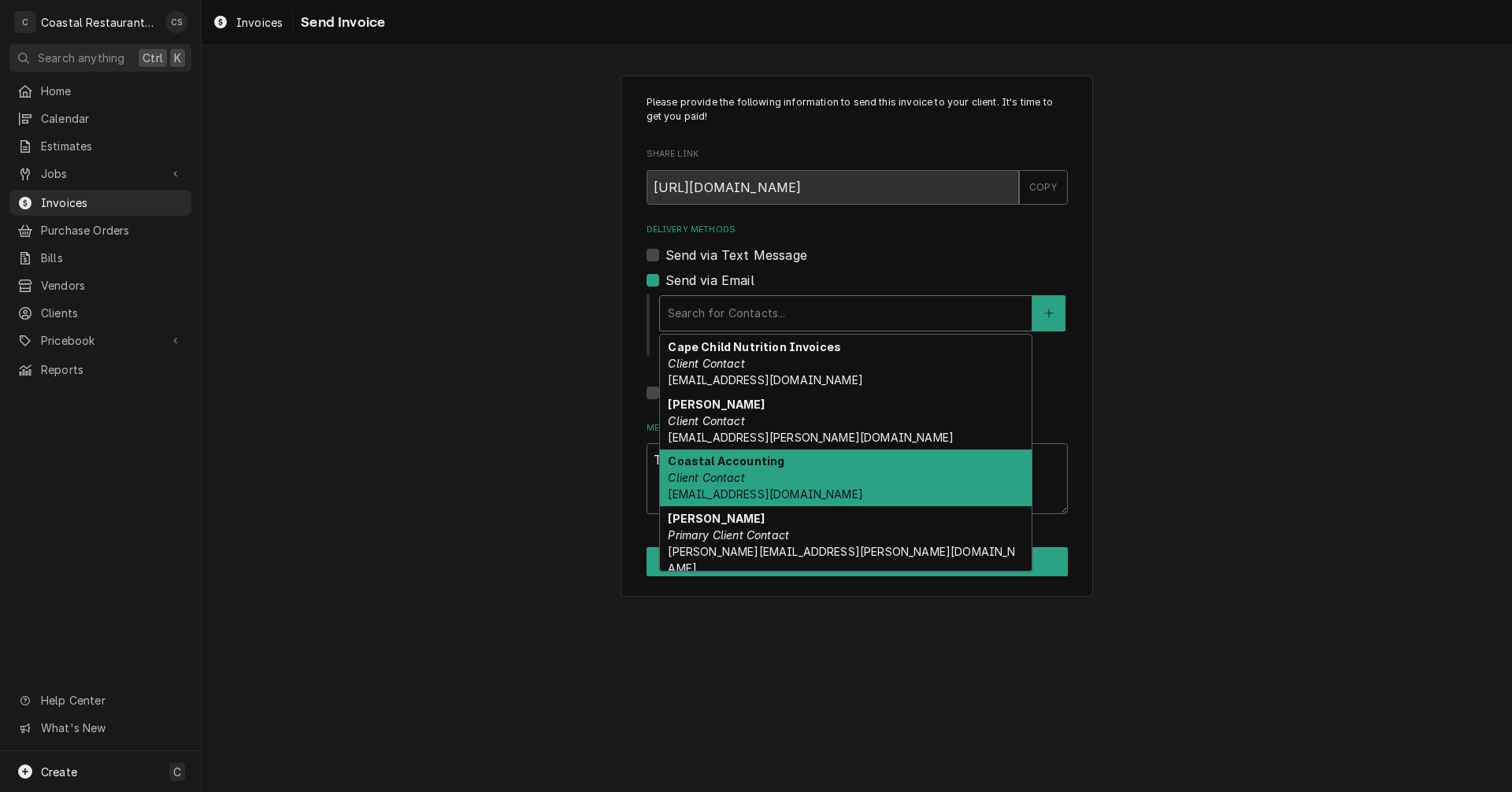
click at [718, 483] on em "Client Contact" at bounding box center [705, 478] width 76 height 13
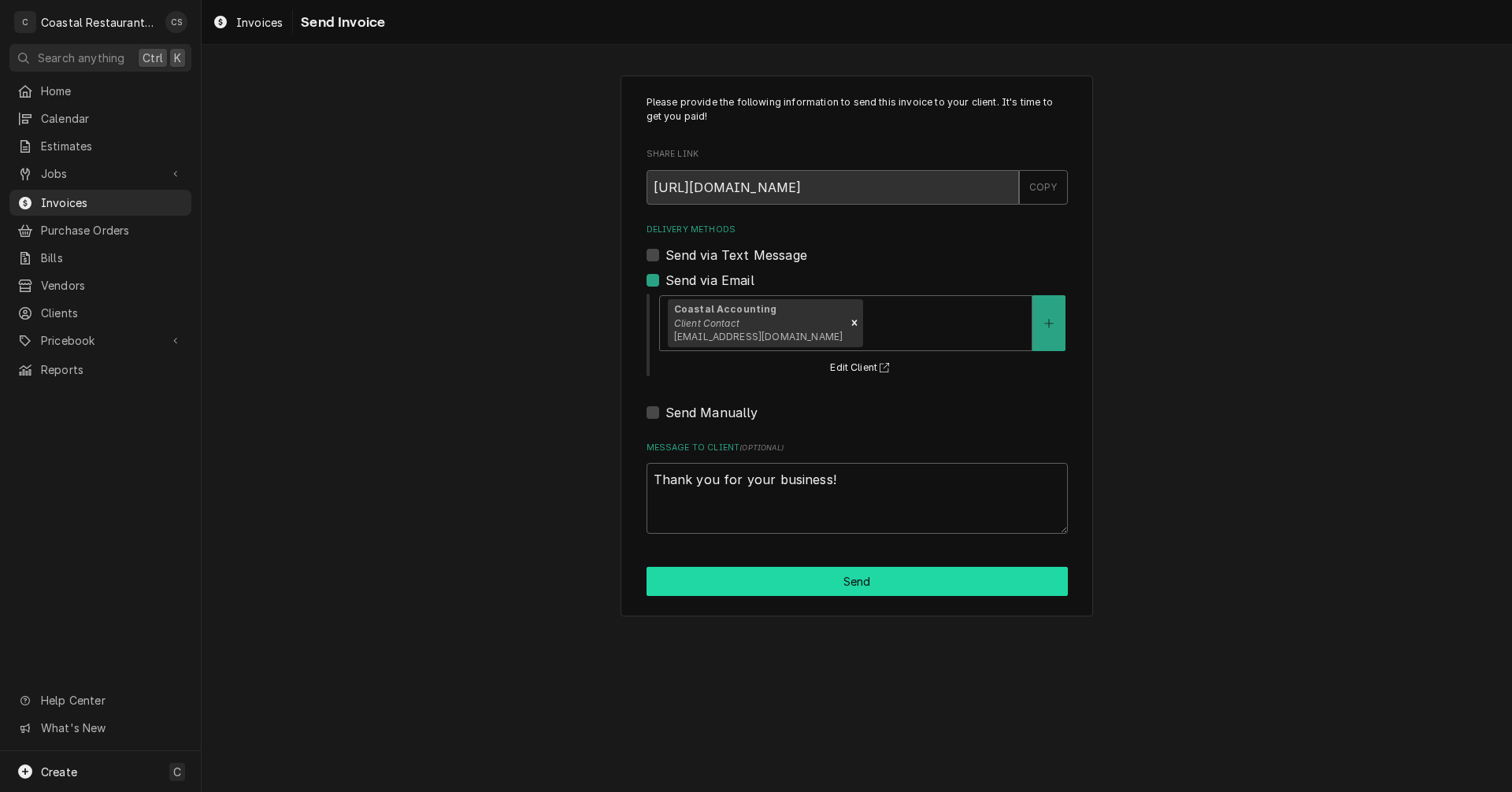
click at [780, 578] on button "Send" at bounding box center [857, 581] width 421 height 29
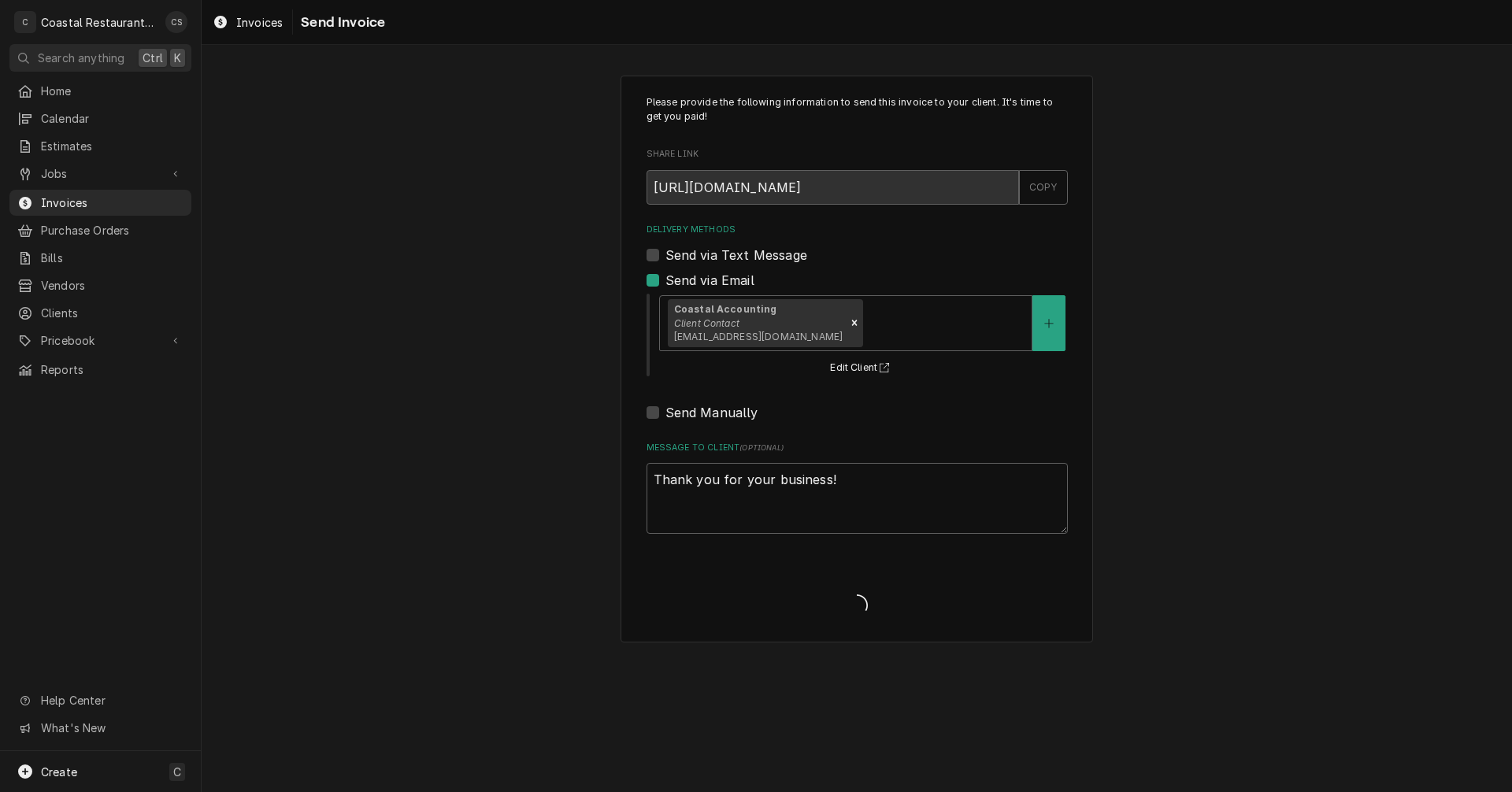
type textarea "x"
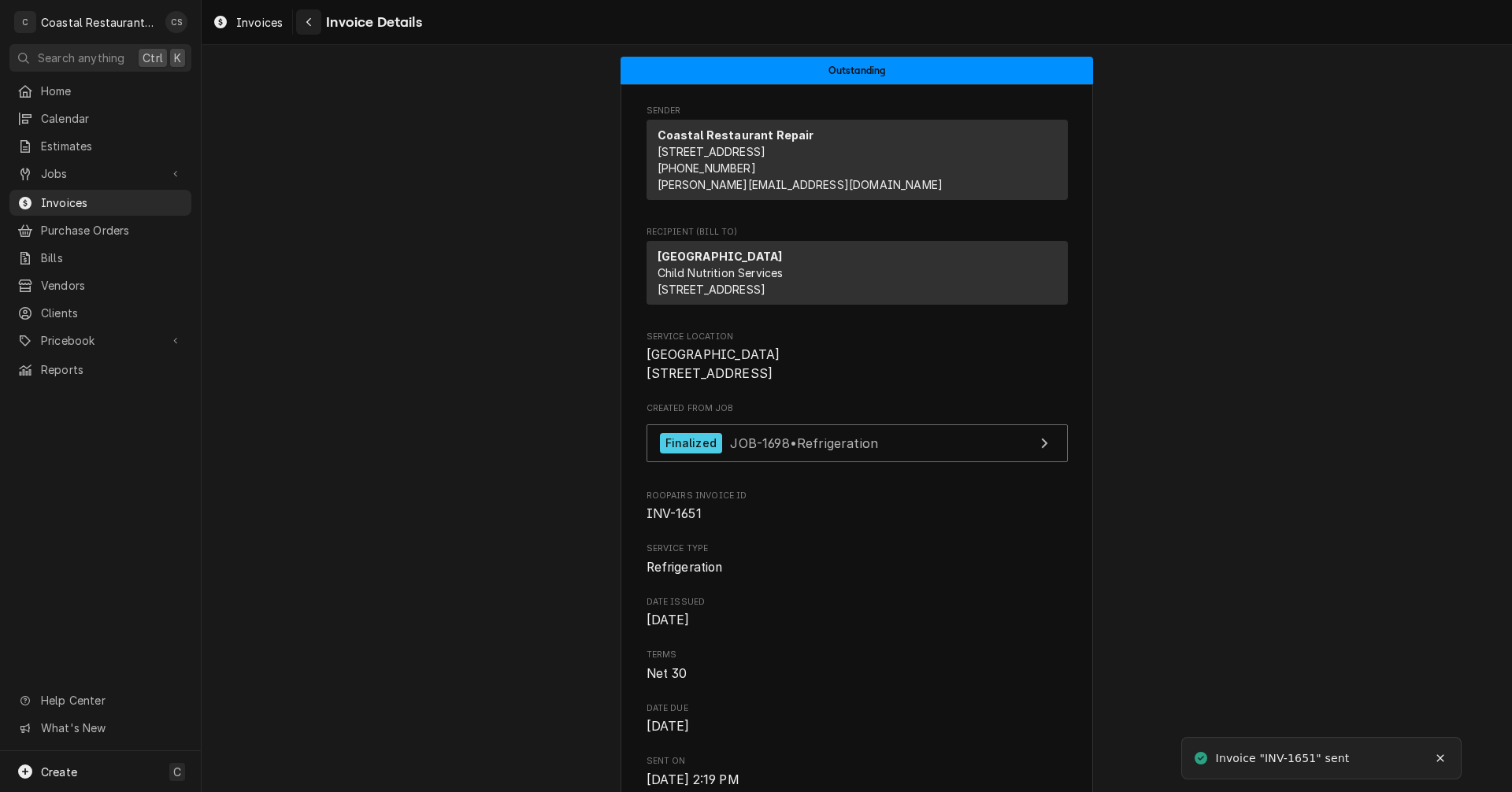
click at [306, 26] on icon "Navigate back" at bounding box center [309, 23] width 8 height 11
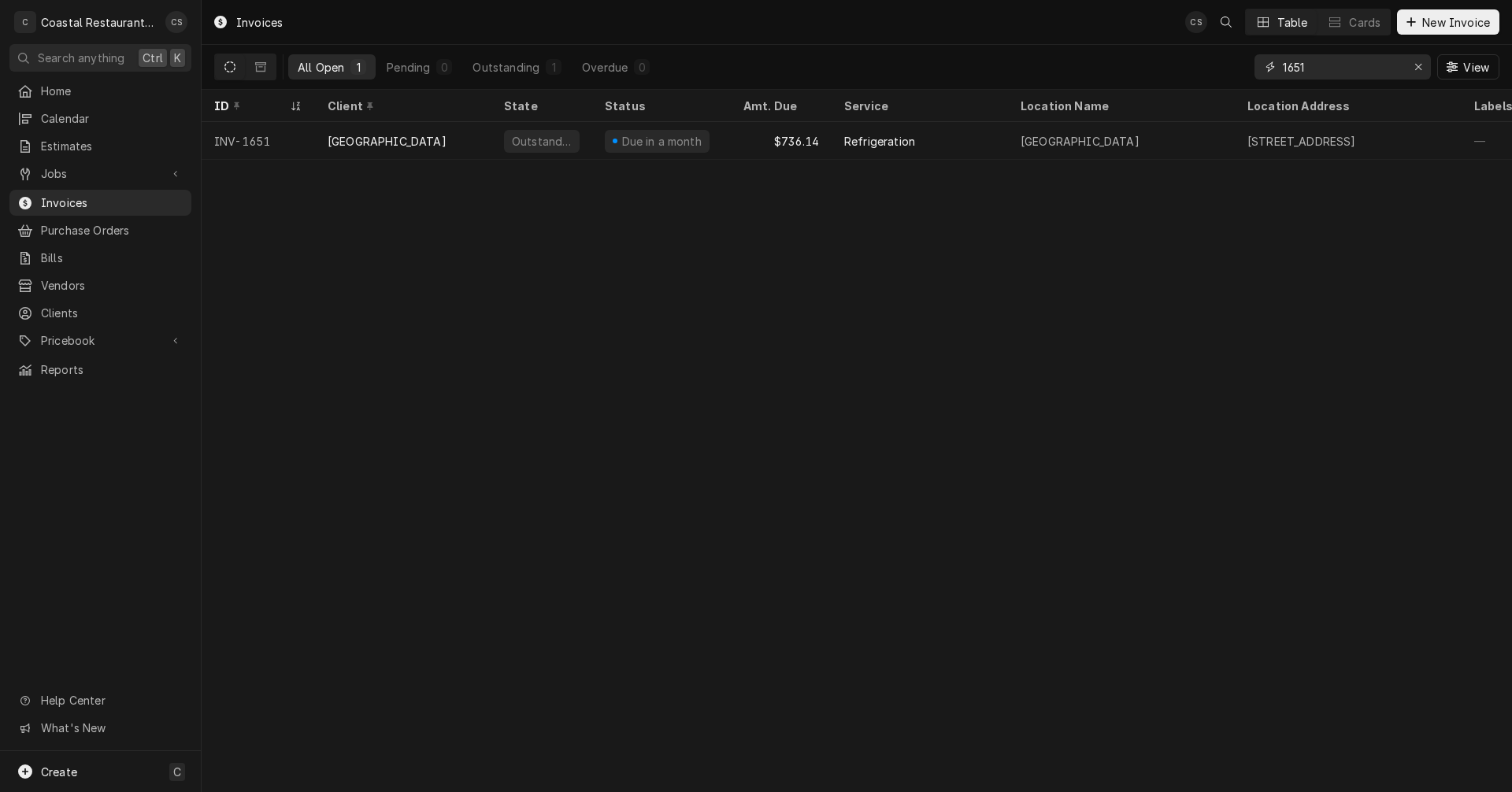
click at [1372, 64] on input "1651" at bounding box center [1342, 67] width 118 height 25
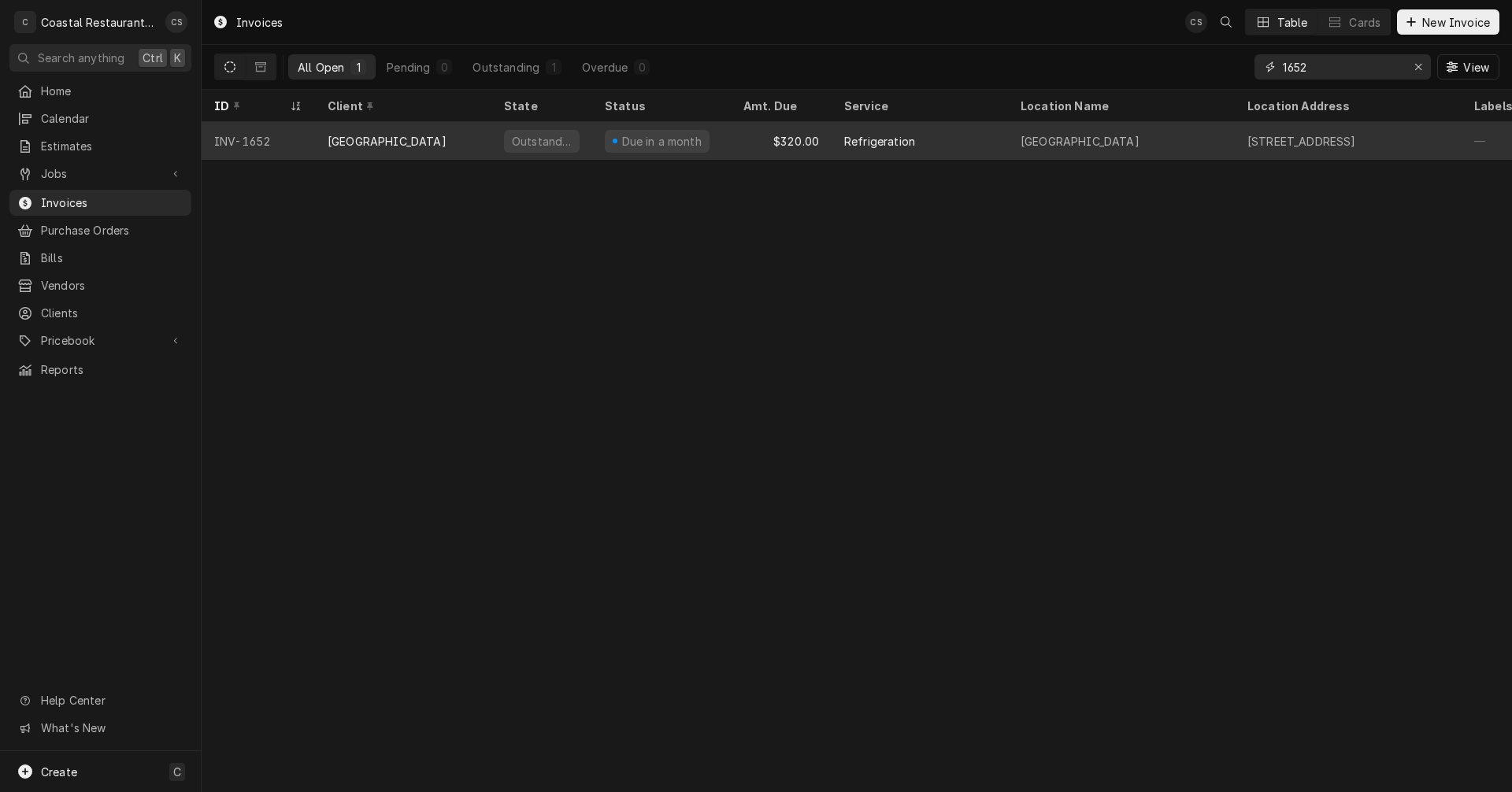
type input "1652"
click at [447, 134] on div "[GEOGRAPHIC_DATA]" at bounding box center [386, 142] width 118 height 17
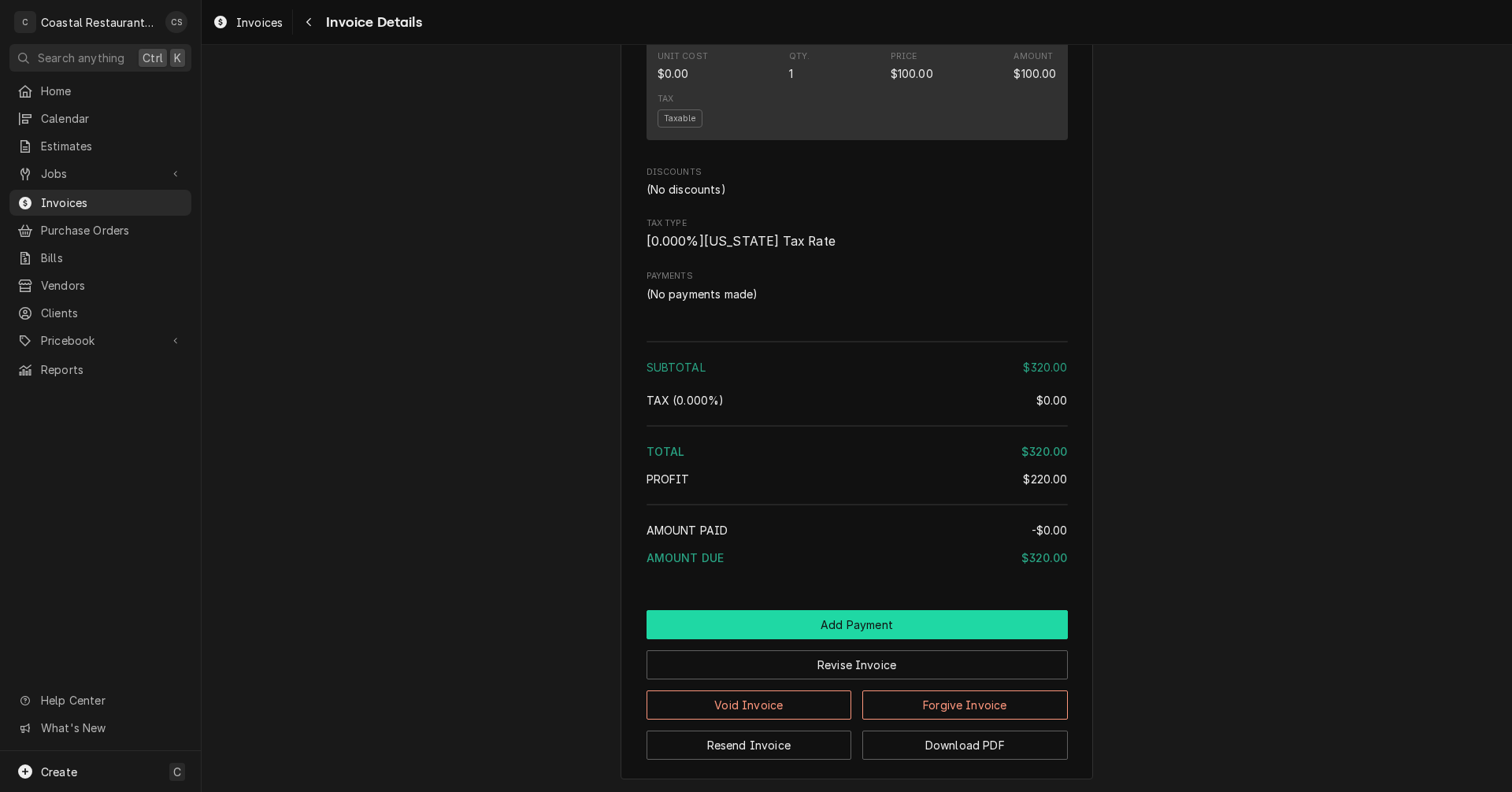
scroll to position [1465, 0]
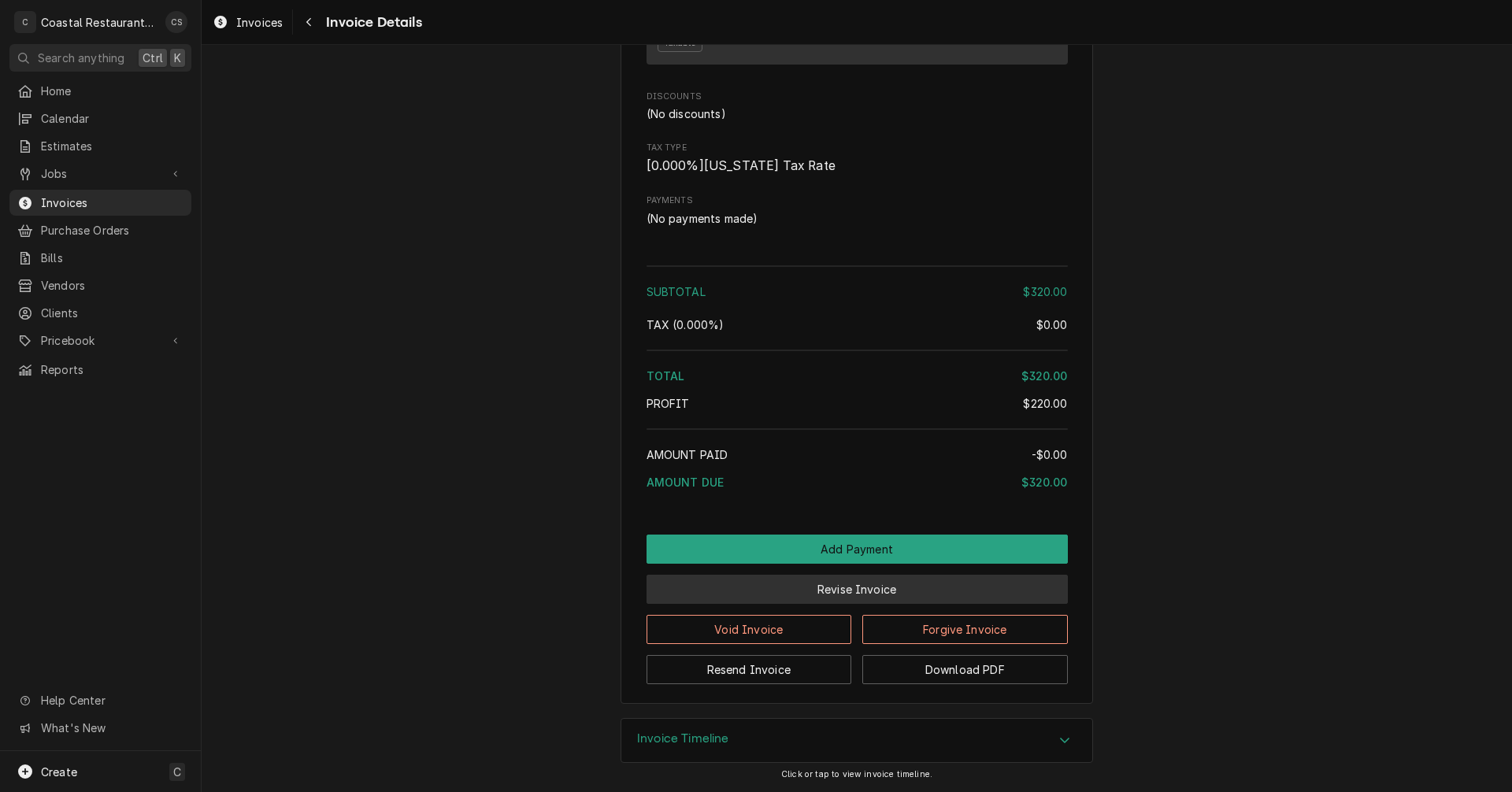
click at [834, 593] on button "Revise Invoice" at bounding box center [857, 589] width 421 height 29
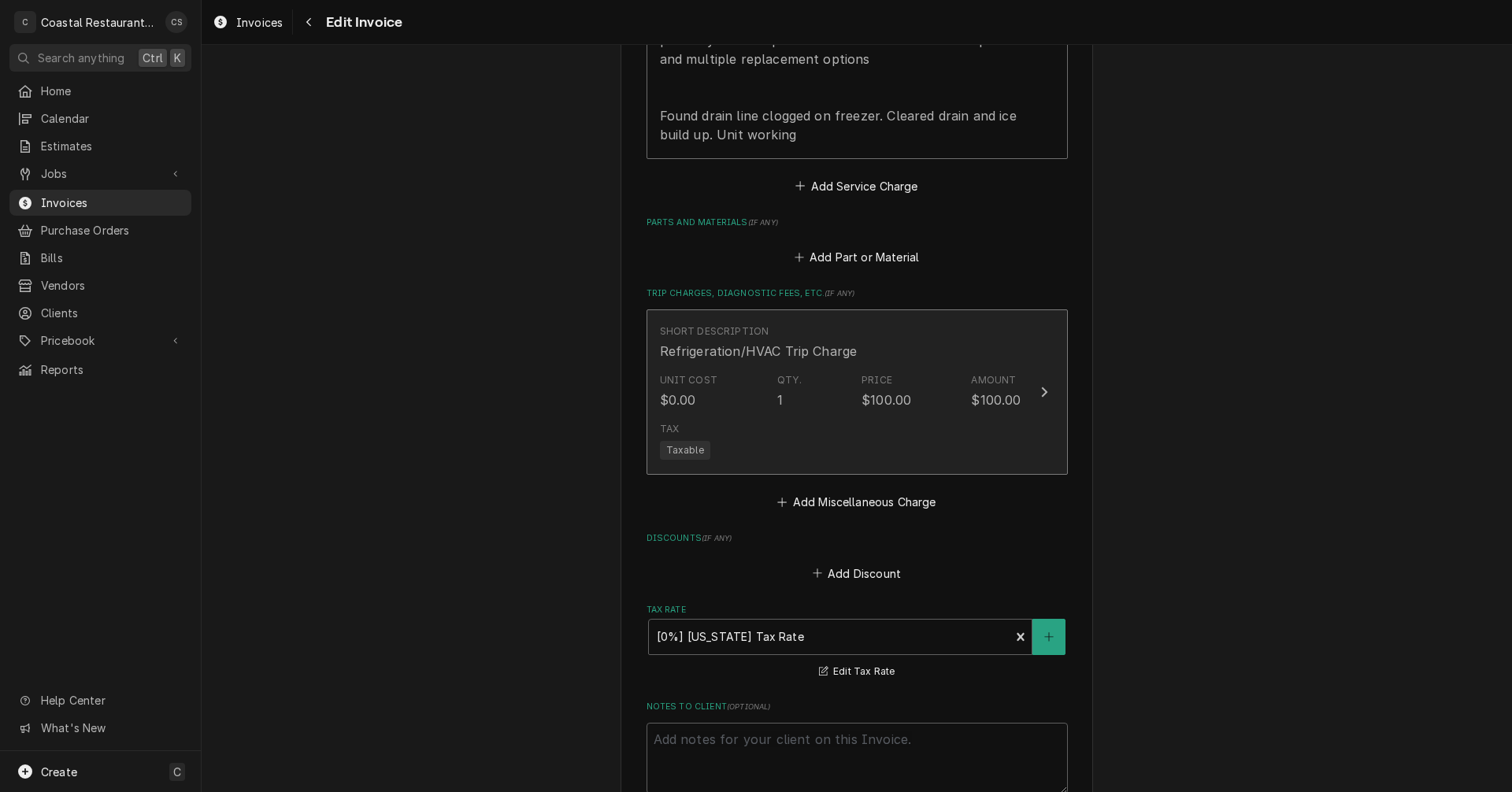
scroll to position [1654, 0]
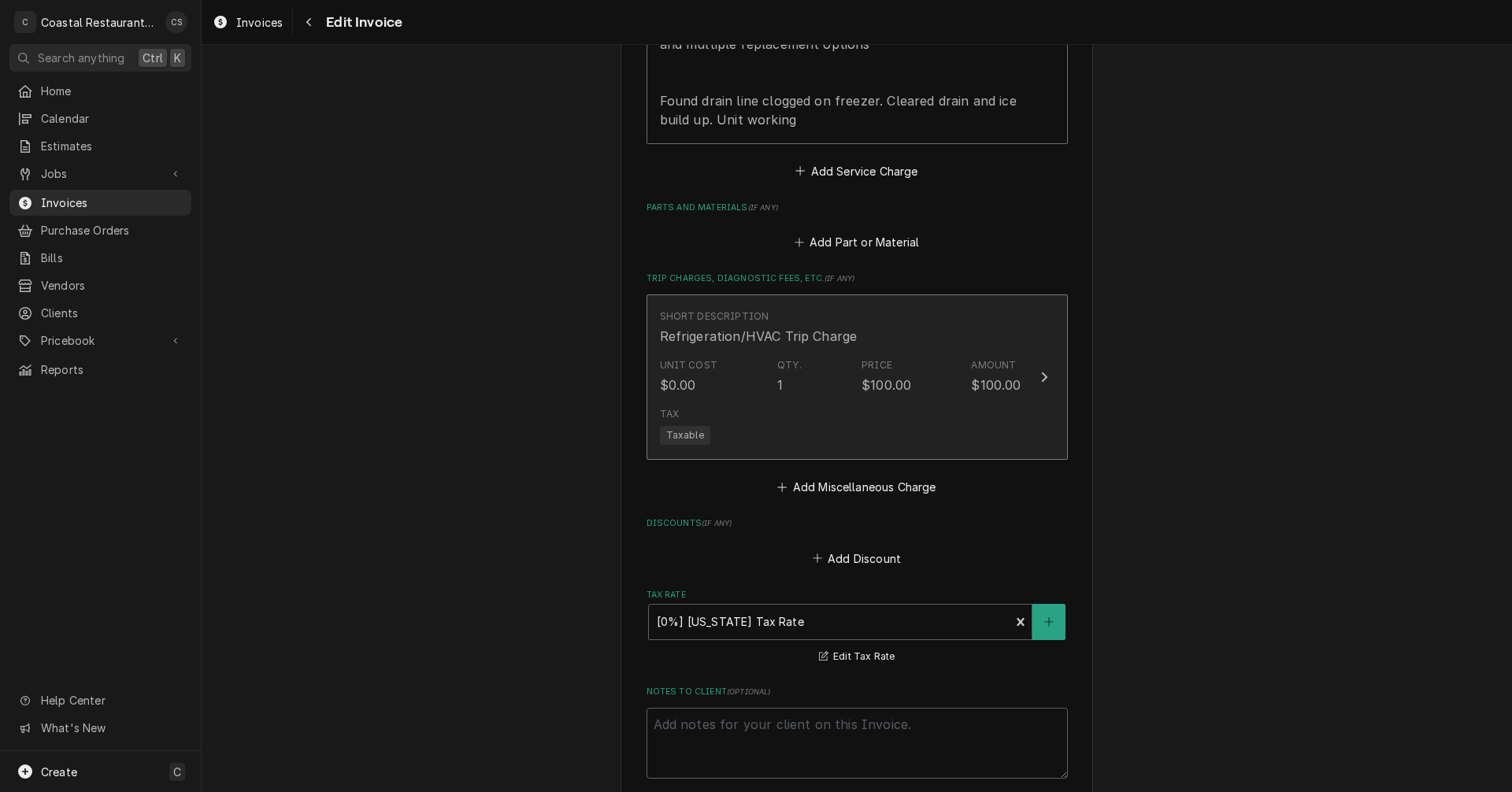
click at [823, 401] on div "Tax Taxable" at bounding box center [841, 426] width 361 height 51
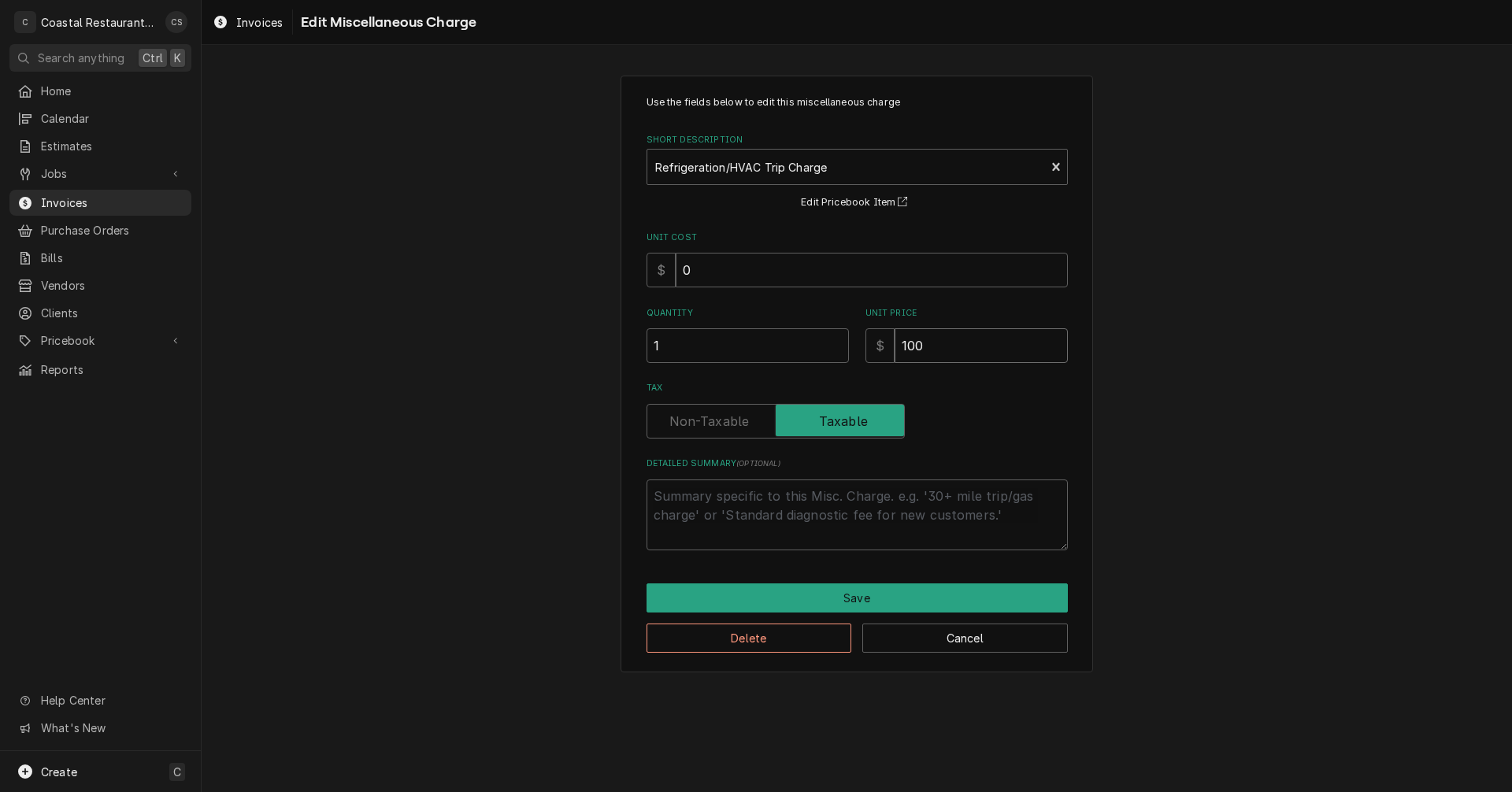
click at [937, 350] on input "100" at bounding box center [981, 345] width 173 height 35
type textarea "x"
type input "10"
type textarea "x"
type input "1"
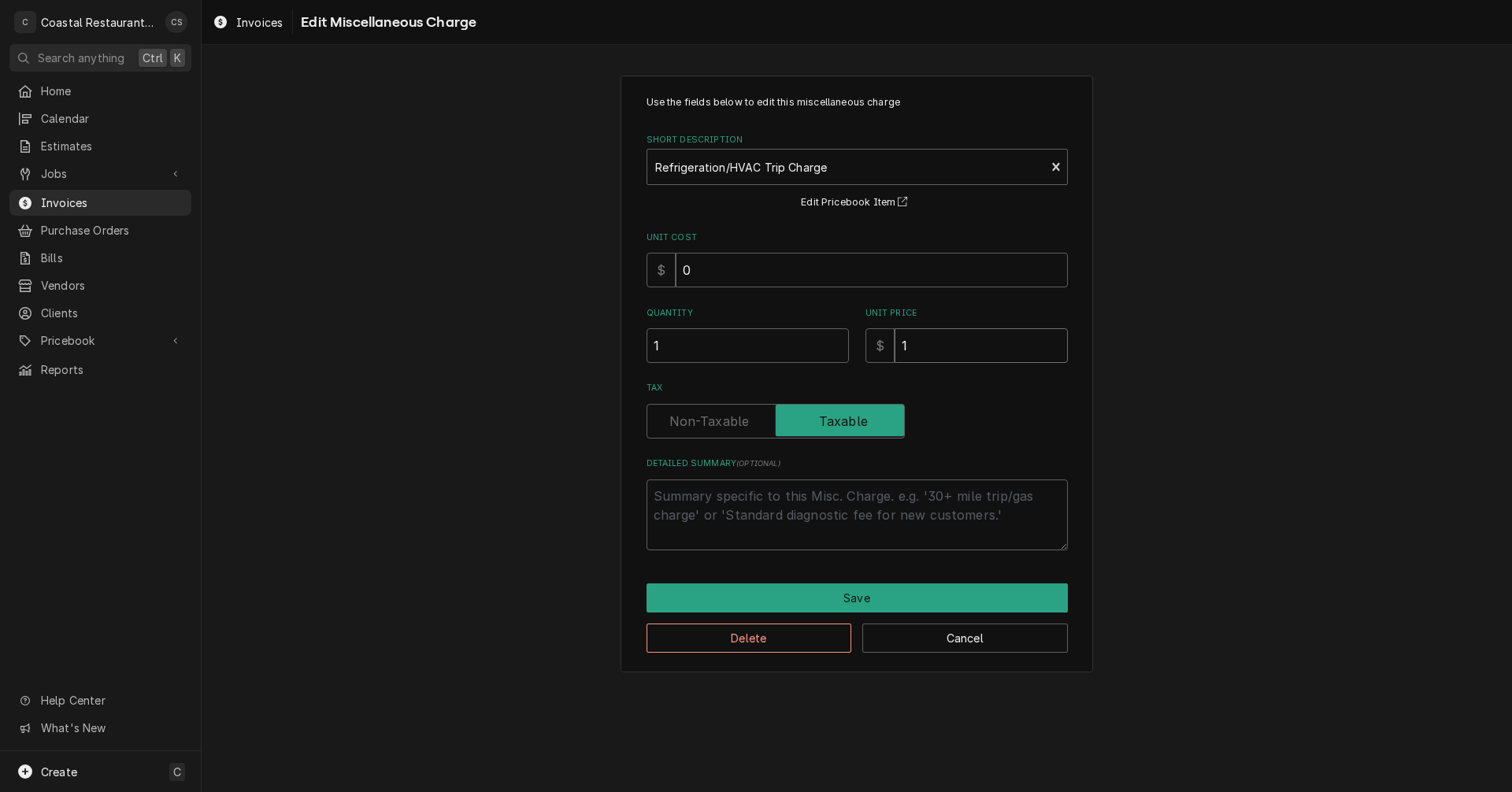
type textarea "x"
type input "9"
type textarea "x"
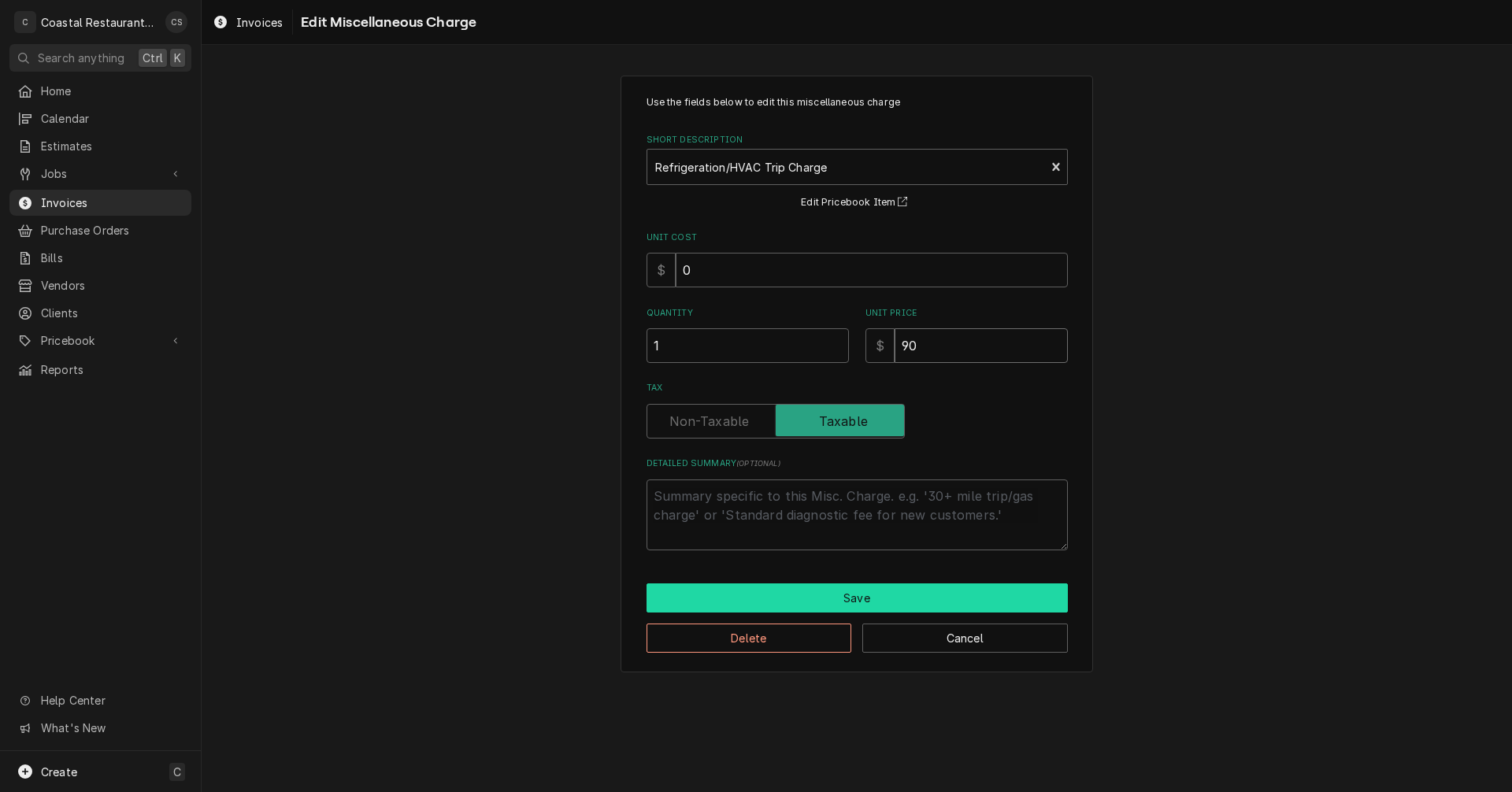
type input "90"
click at [841, 598] on button "Save" at bounding box center [857, 597] width 421 height 29
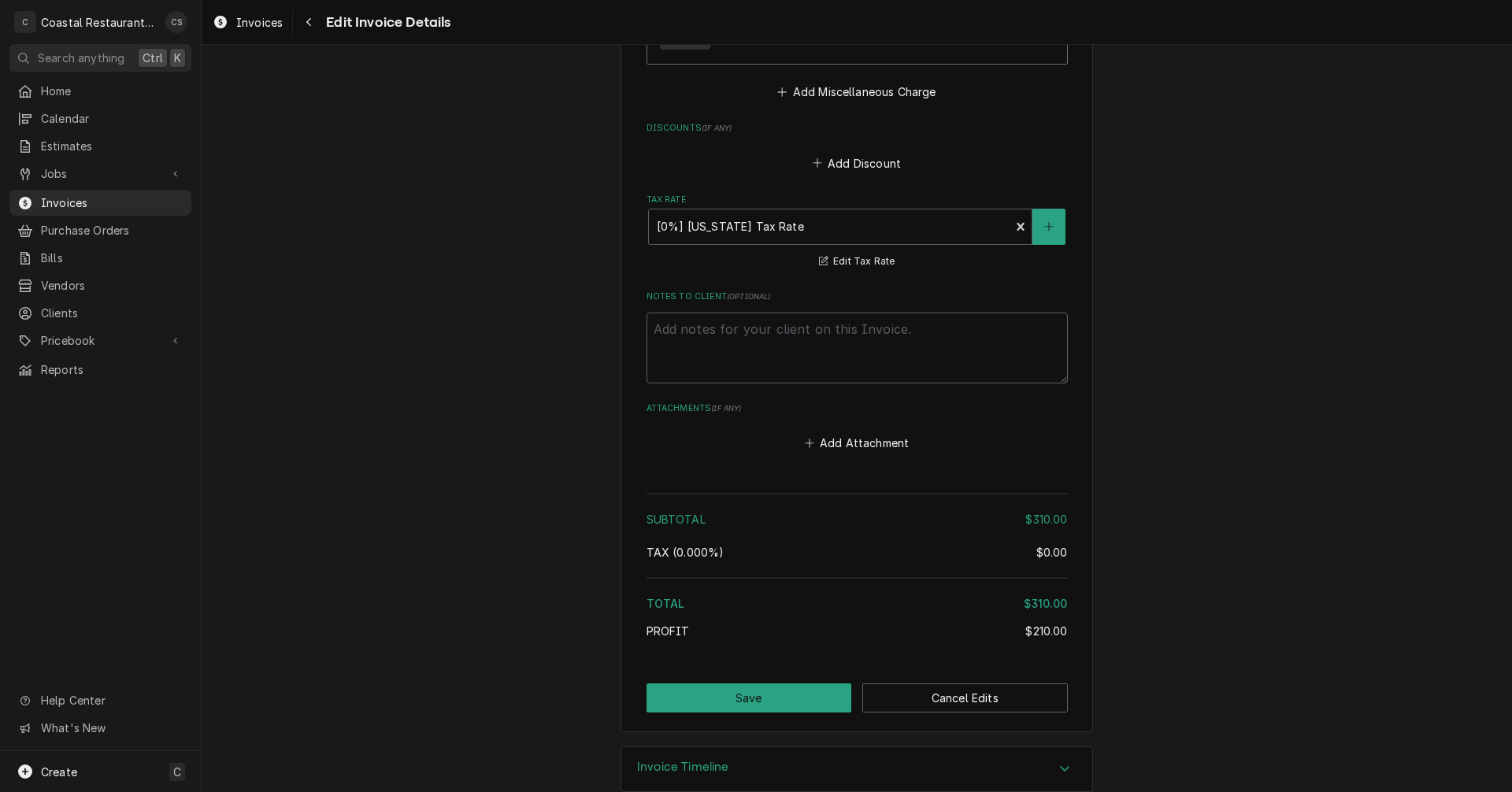
scroll to position [2059, 0]
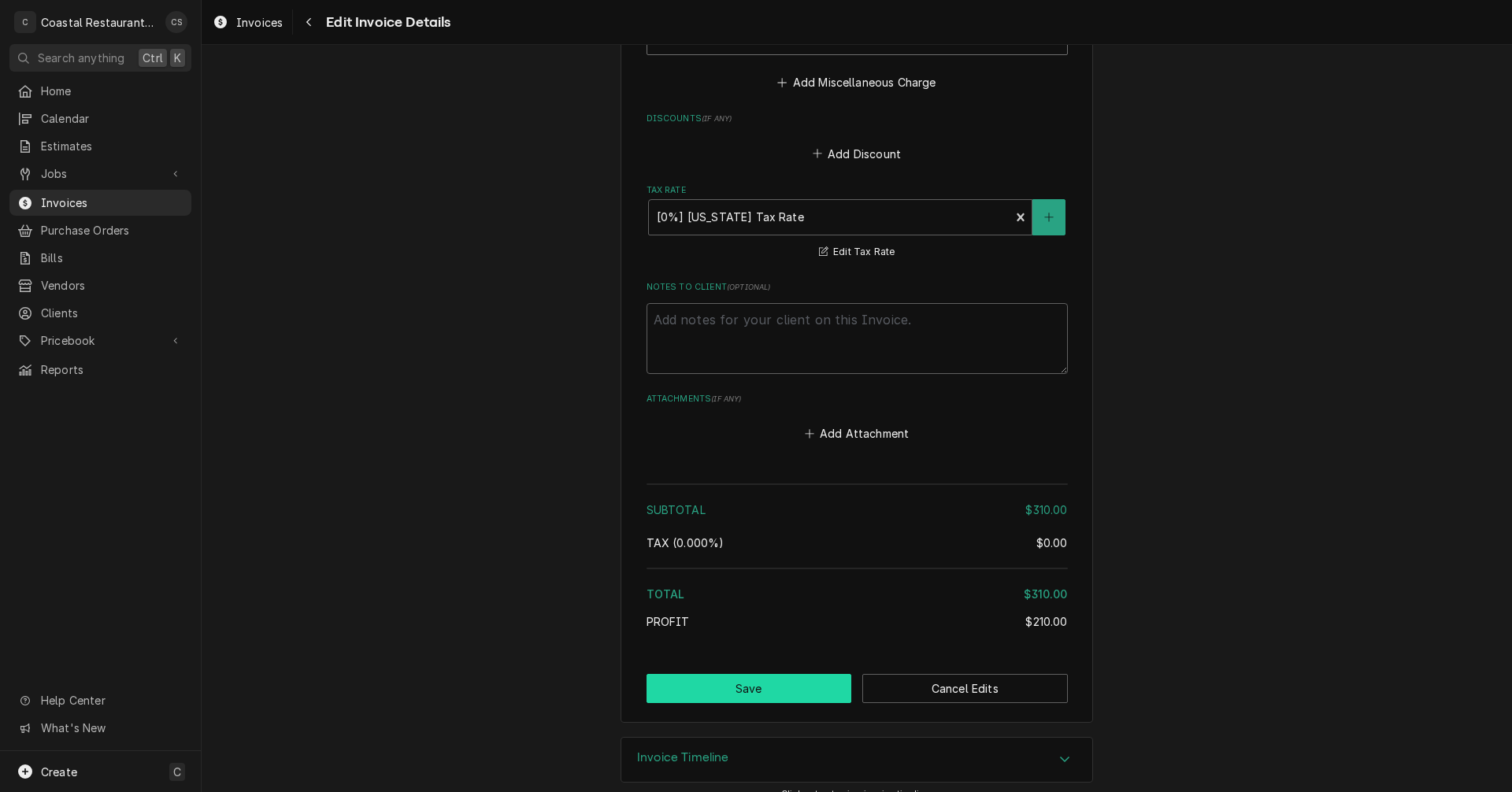
click at [748, 674] on button "Save" at bounding box center [748, 689] width 206 height 29
type textarea "x"
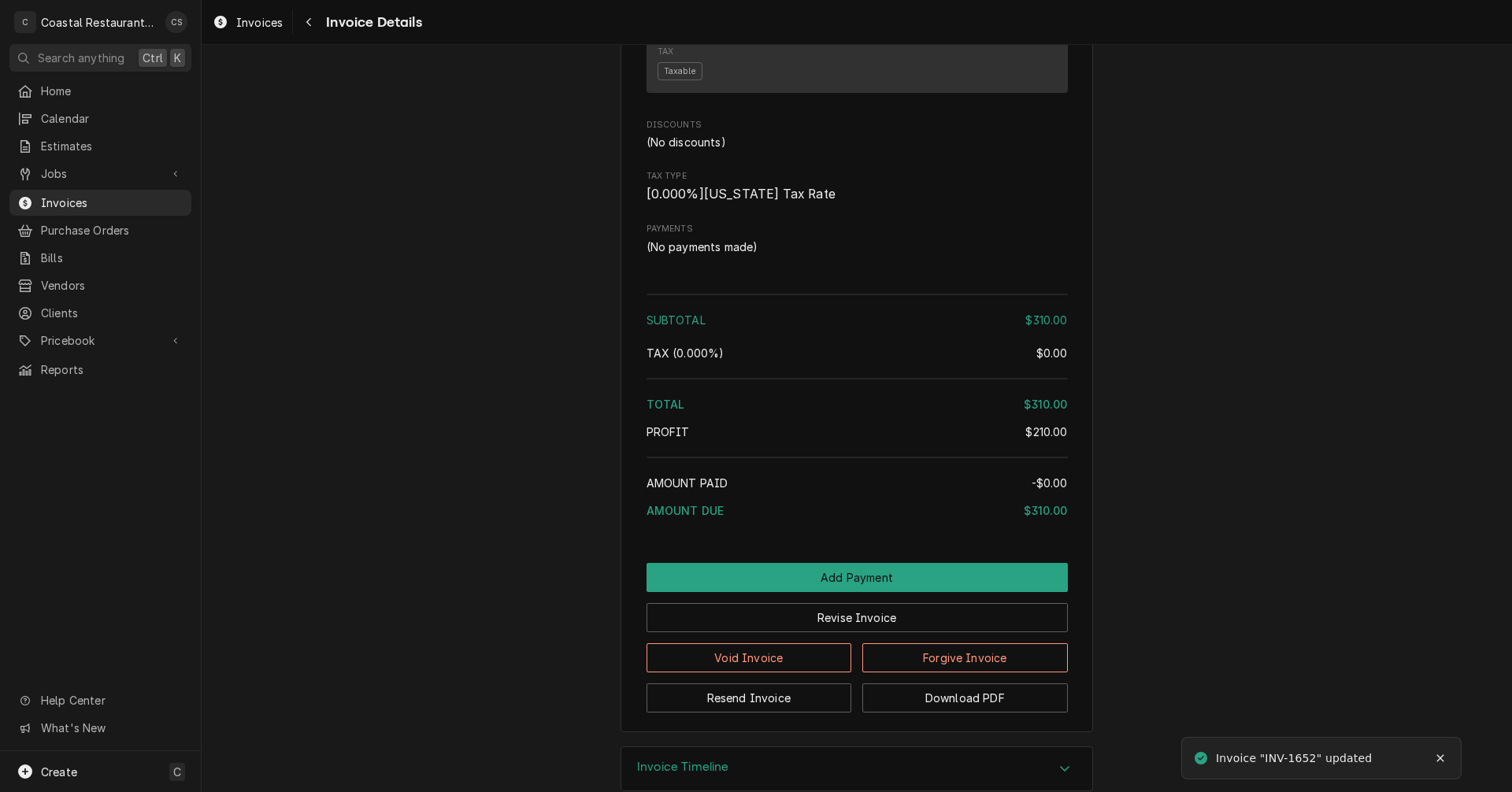
scroll to position [1465, 0]
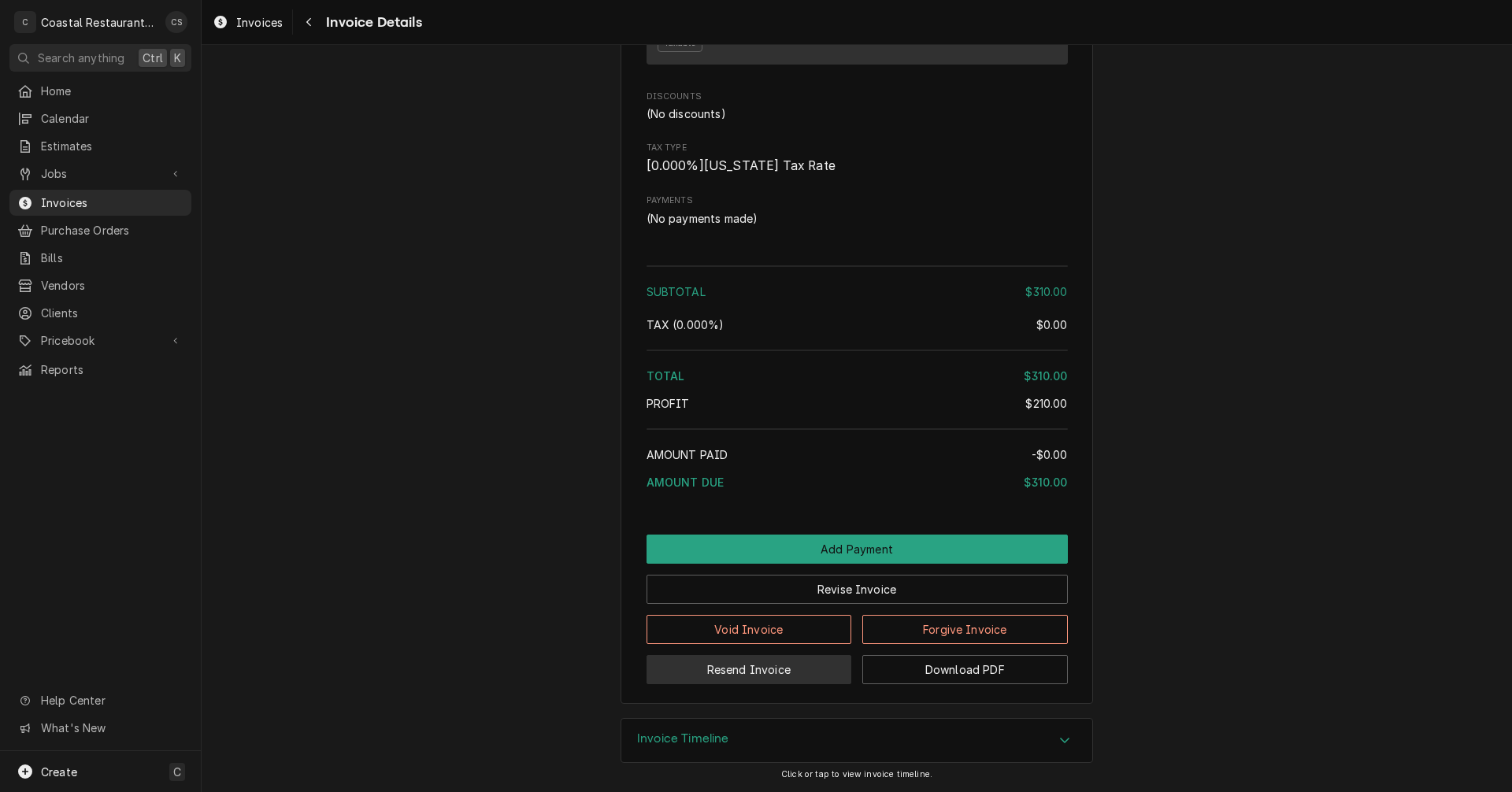
click at [763, 667] on button "Resend Invoice" at bounding box center [748, 670] width 206 height 29
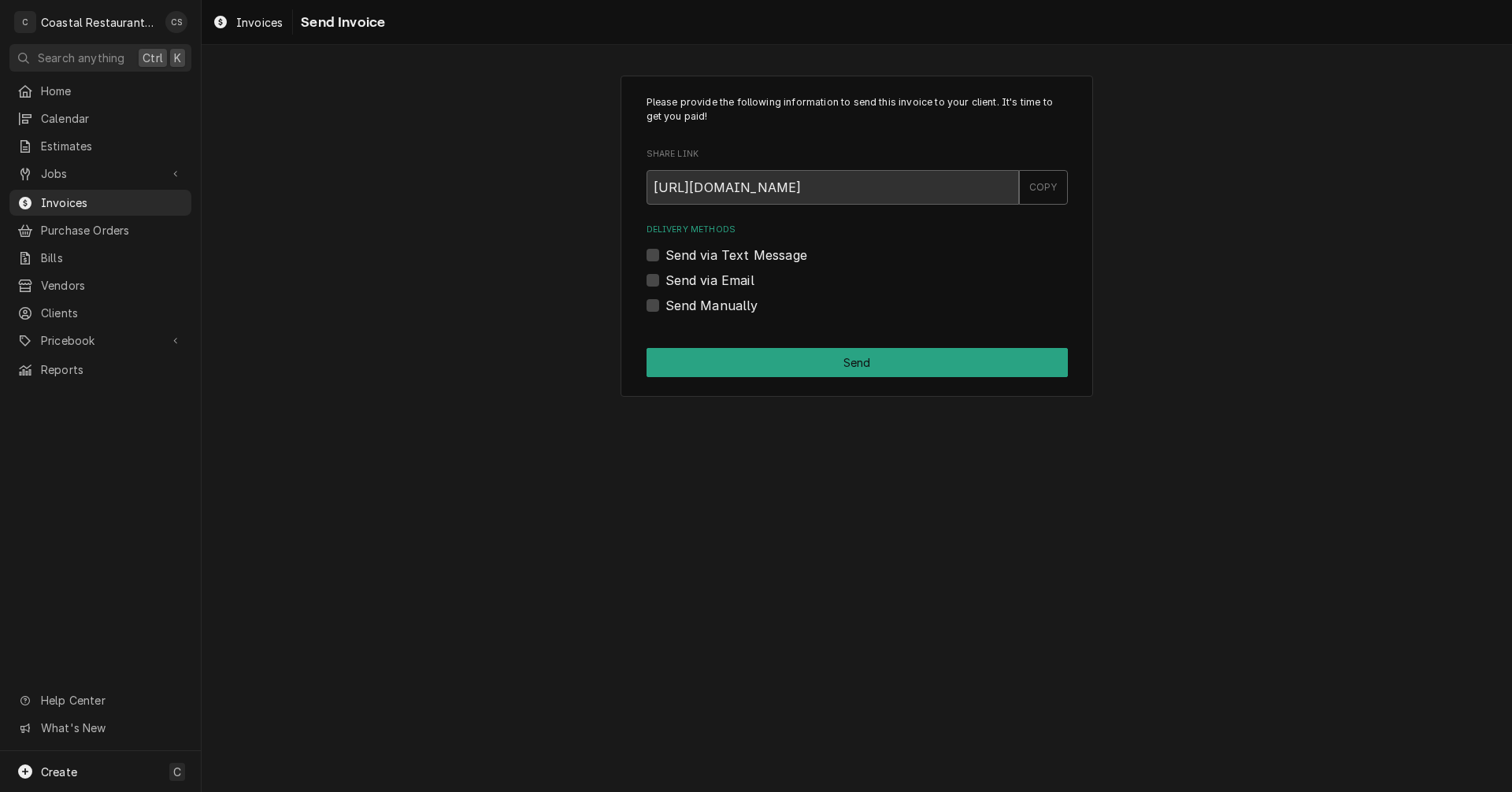
click at [666, 282] on label "Send via Email" at bounding box center [710, 280] width 89 height 19
click at [666, 282] on input "Send via Email" at bounding box center [876, 288] width 421 height 35
checkbox input "true"
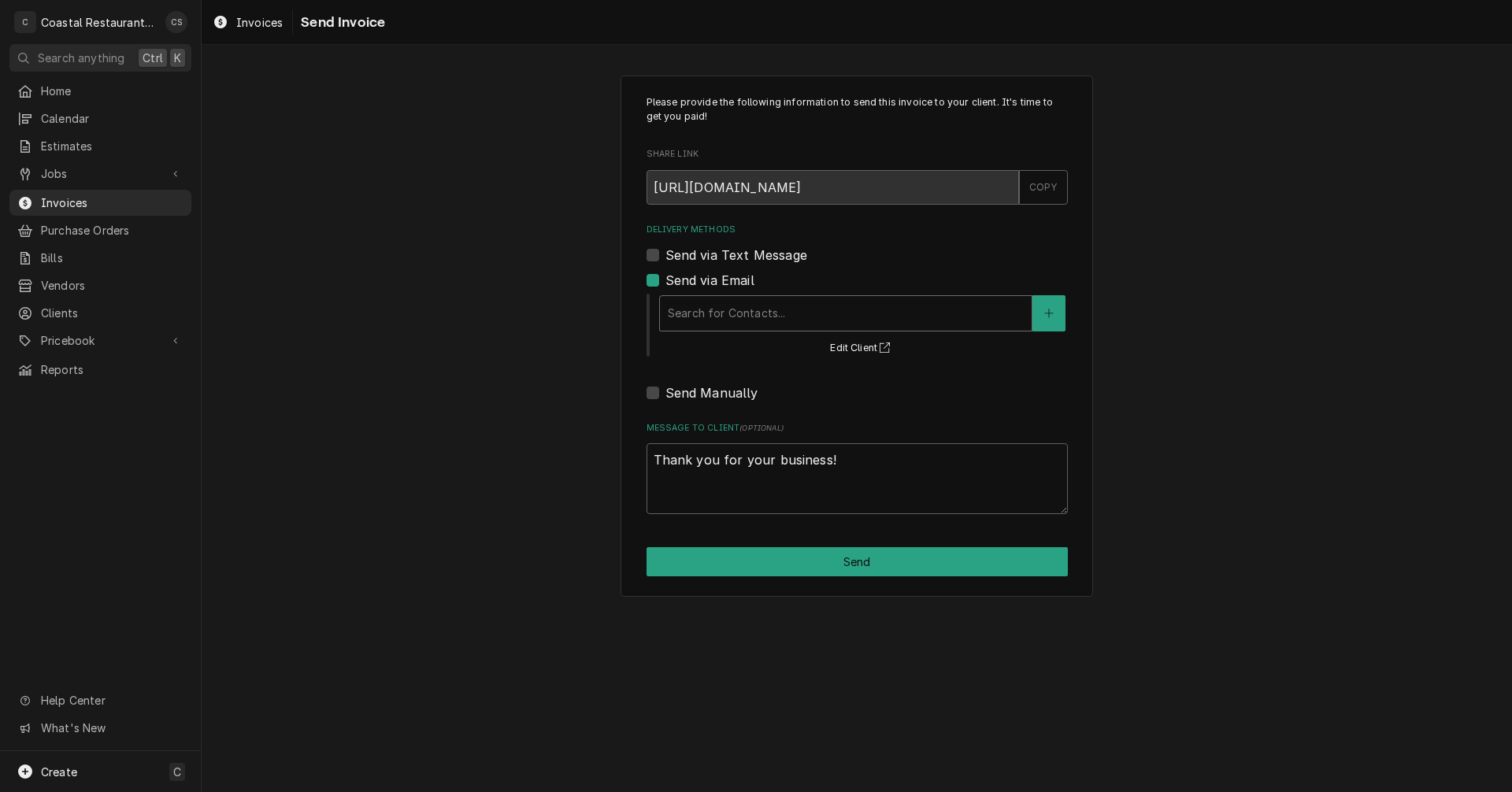
click at [767, 317] on div "Delivery Methods" at bounding box center [845, 313] width 355 height 28
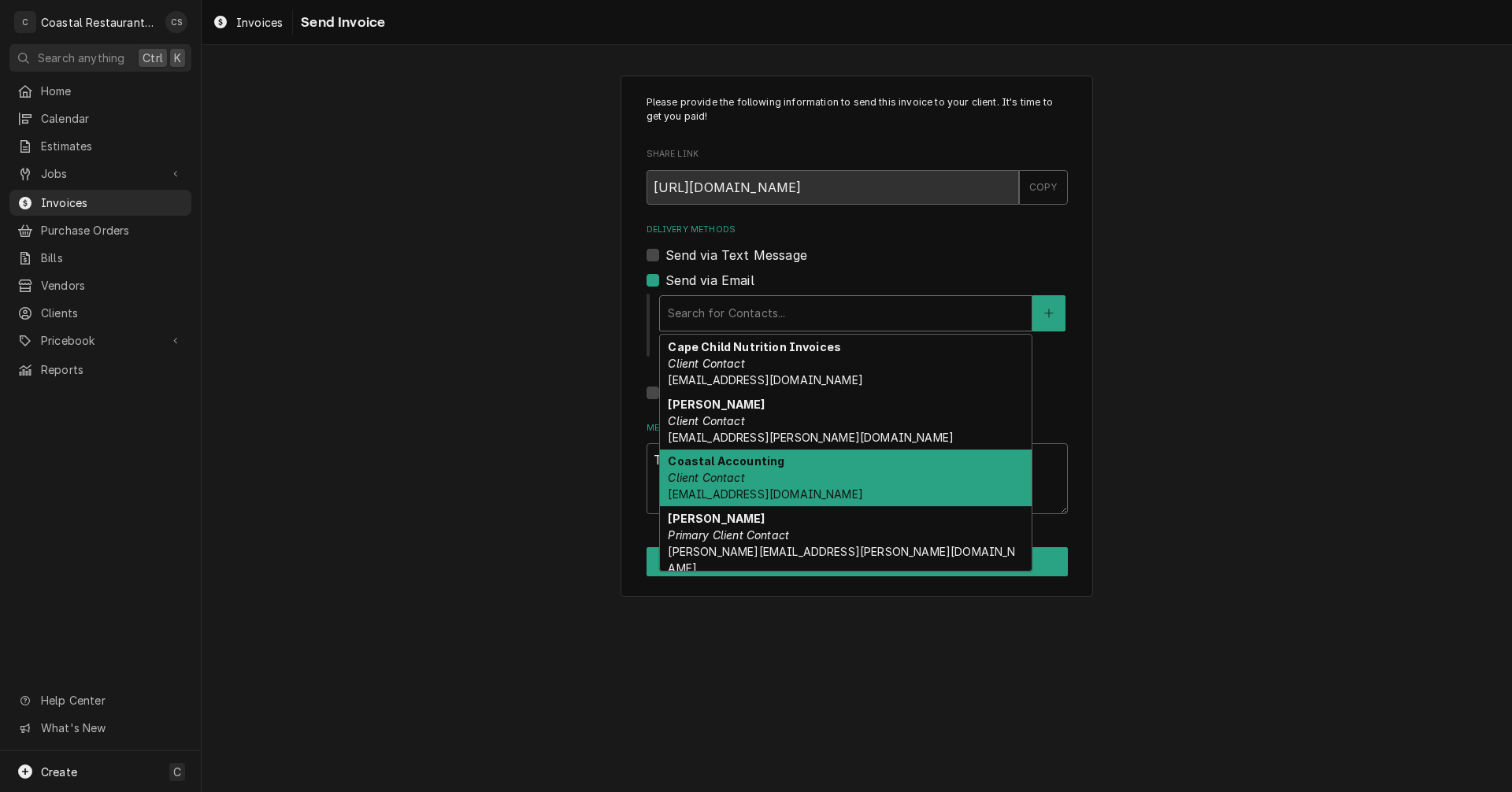
click at [724, 465] on strong "Coastal Accounting" at bounding box center [726, 461] width 117 height 13
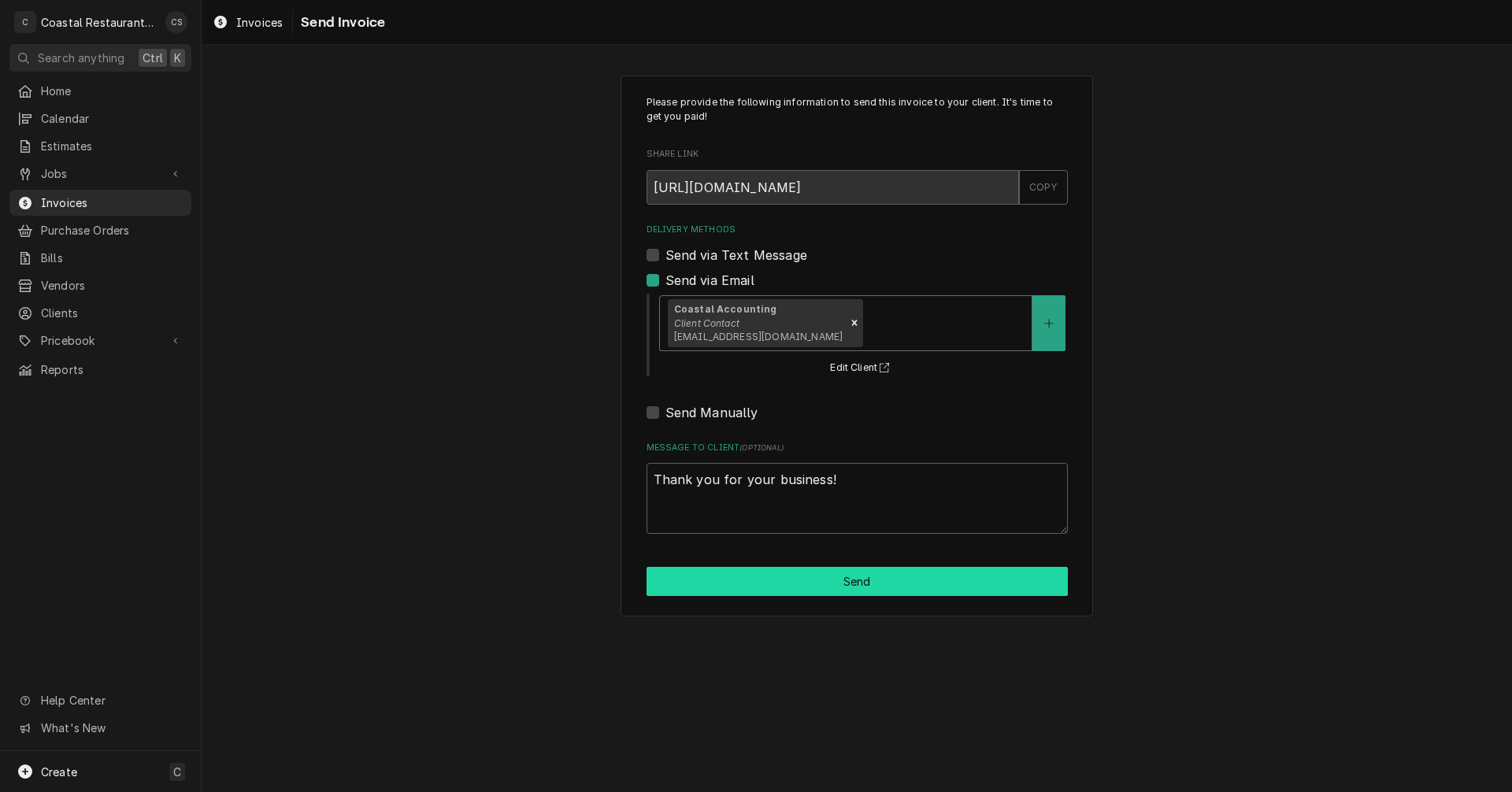
click at [814, 589] on button "Send" at bounding box center [857, 581] width 421 height 29
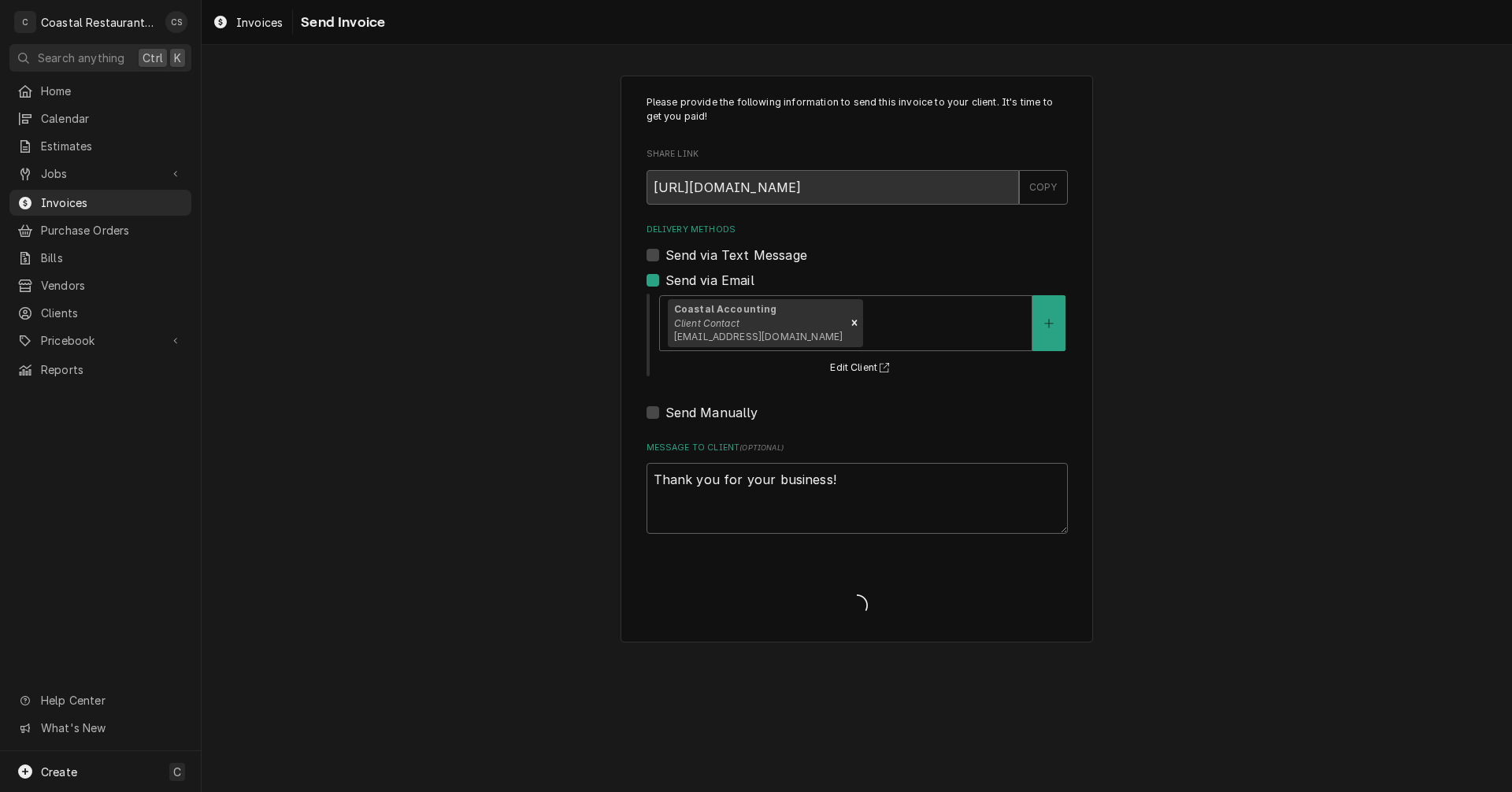
type textarea "x"
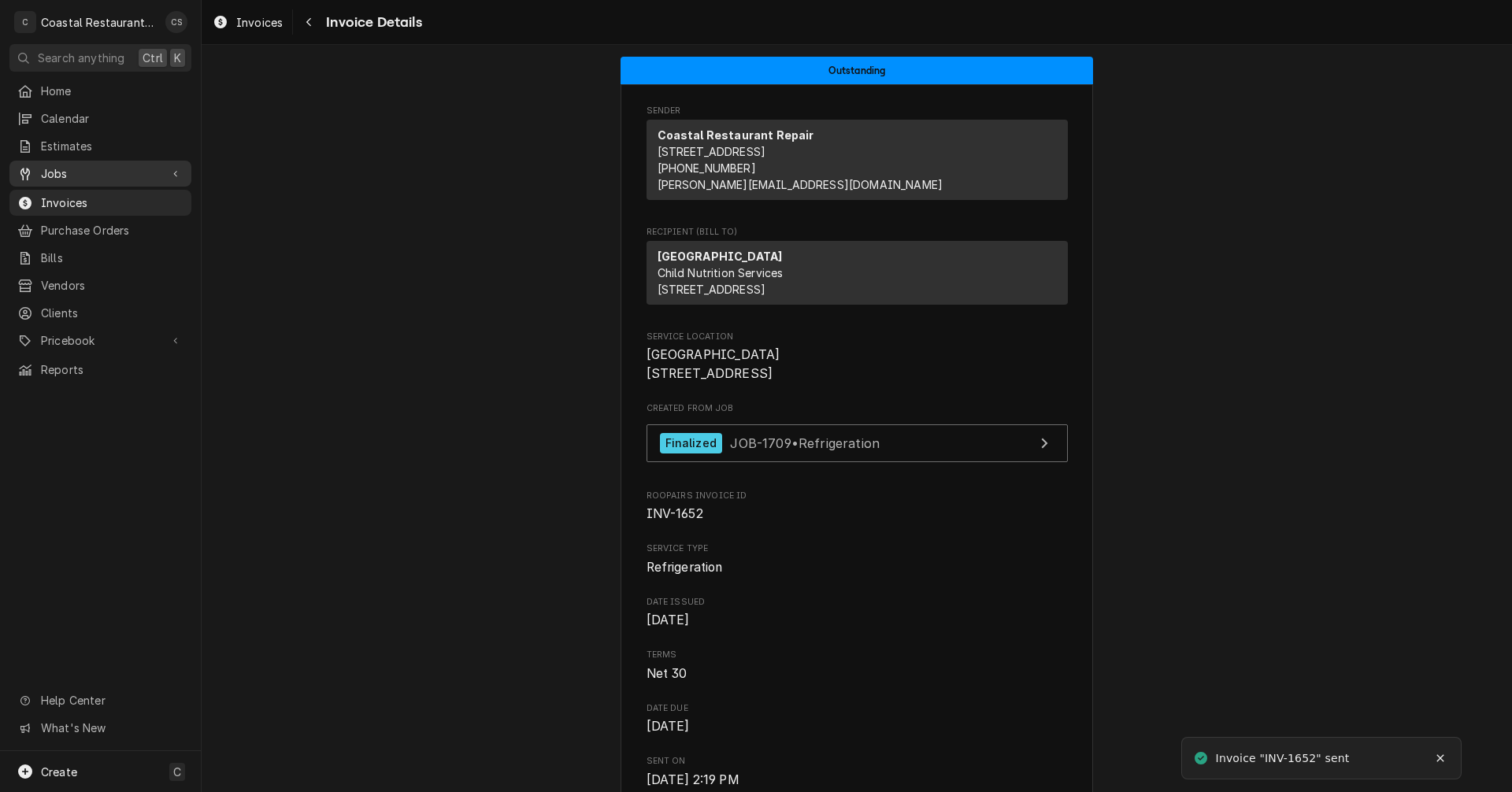
click at [109, 172] on span "Jobs" at bounding box center [101, 174] width 118 height 17
click at [105, 193] on span "Jobs" at bounding box center [113, 201] width 143 height 17
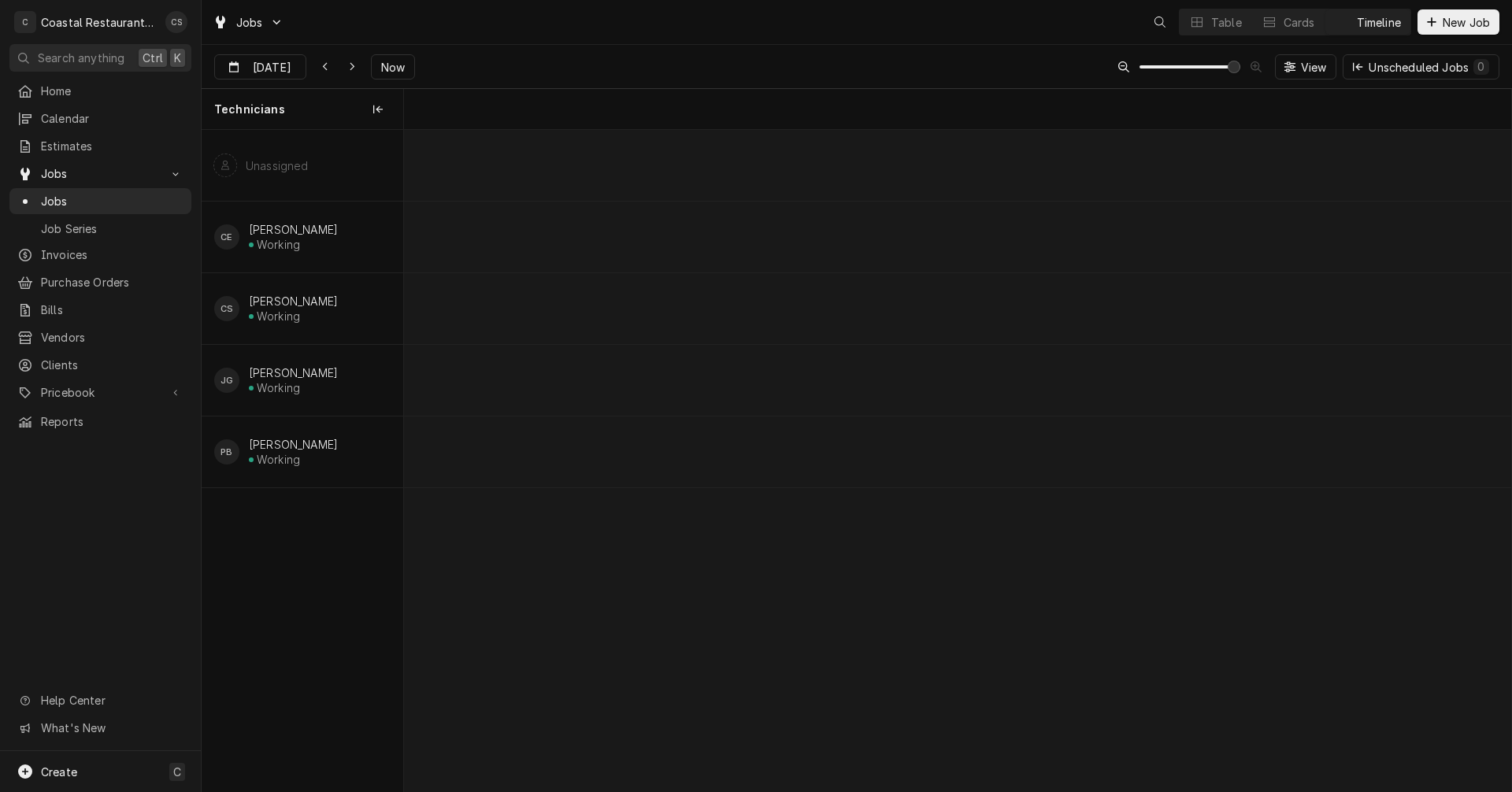
scroll to position [0, 21964]
click at [83, 385] on span "Pricebook" at bounding box center [101, 393] width 118 height 17
click at [91, 467] on span "Miscellaneous" at bounding box center [113, 476] width 143 height 17
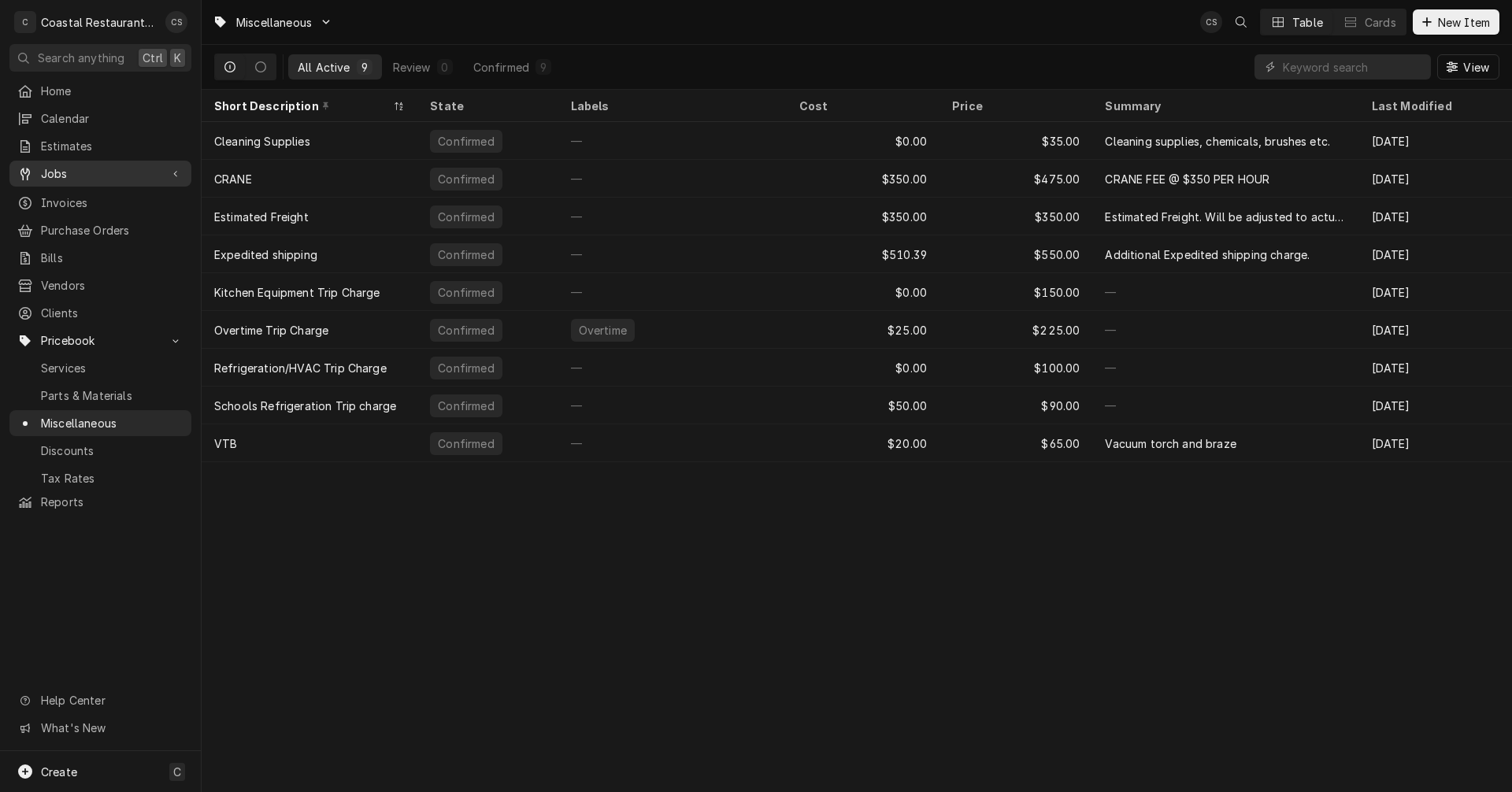
click at [69, 167] on span "Jobs" at bounding box center [101, 174] width 118 height 17
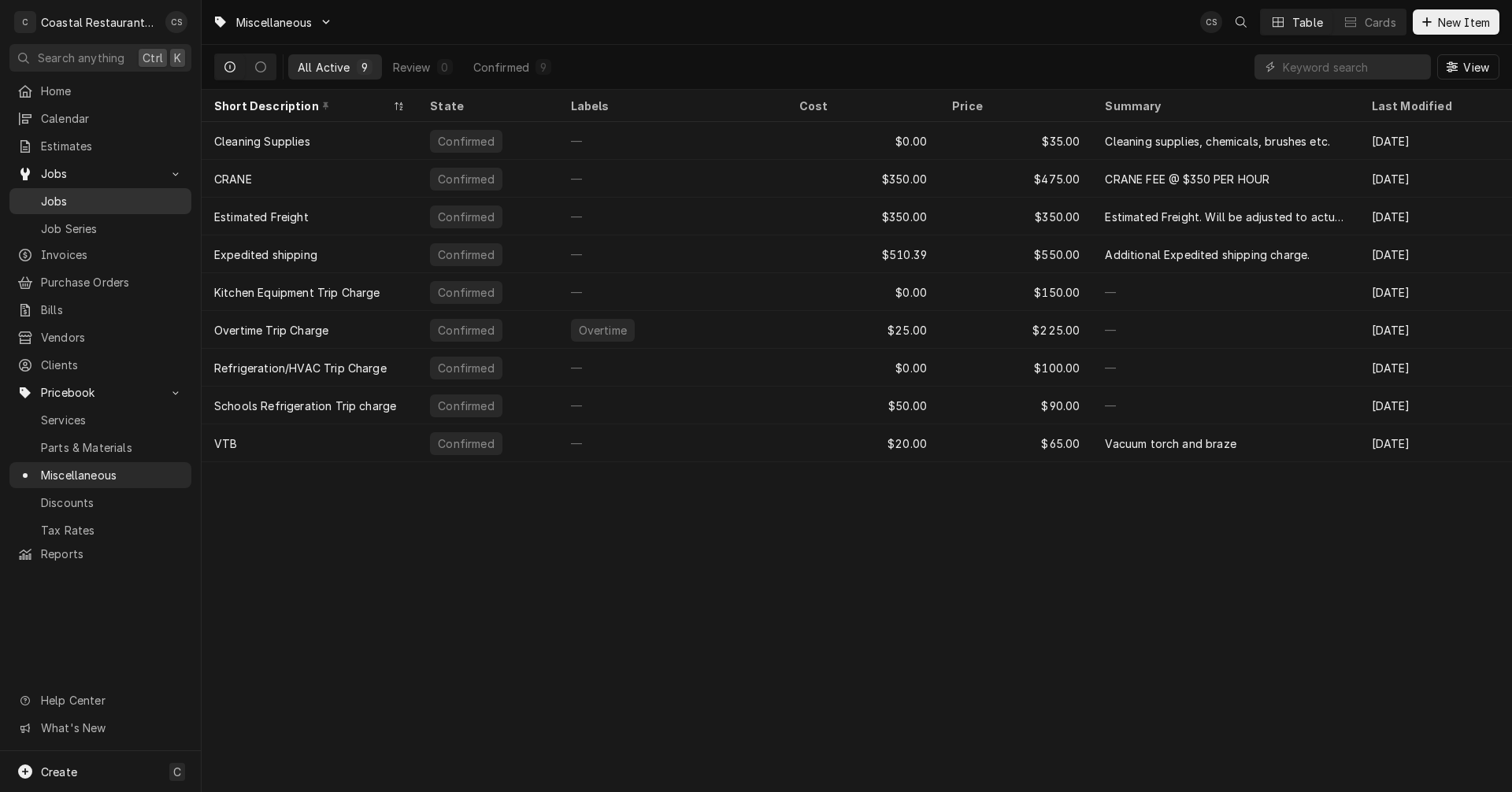
click at [69, 195] on span "Jobs" at bounding box center [113, 201] width 143 height 17
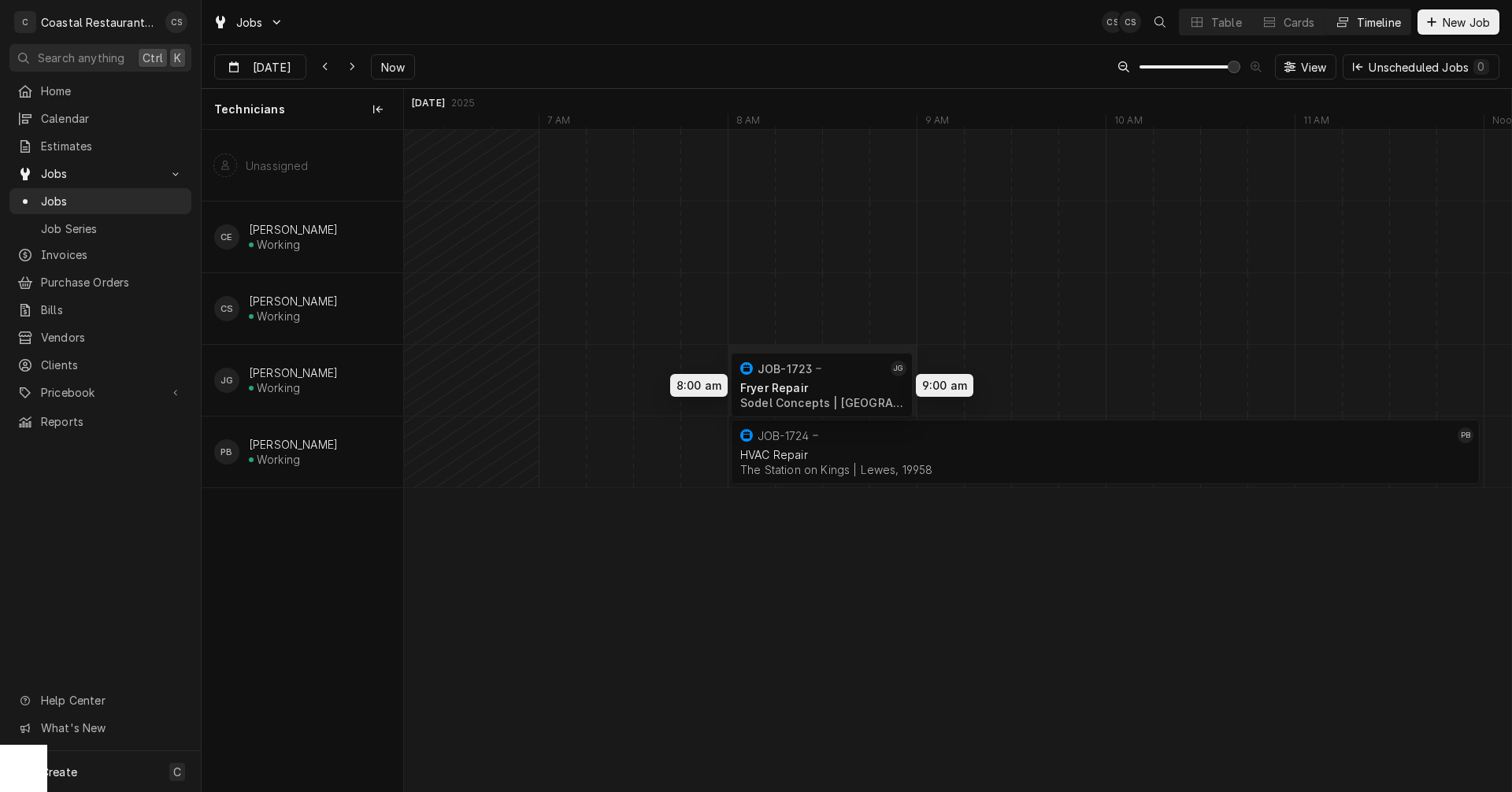
drag, startPoint x: 711, startPoint y: 366, endPoint x: 800, endPoint y: 371, distance: 89.1
click at [800, 371] on div "8:00 AM 9:00 AM JOB-1723 JG Fryer Repair Sodel Concepts | Rehoboth Beach, 19971…" at bounding box center [957, 460] width 1107 height 661
click at [349, 62] on icon "Dynamic Content Wrapper" at bounding box center [353, 67] width 8 height 11
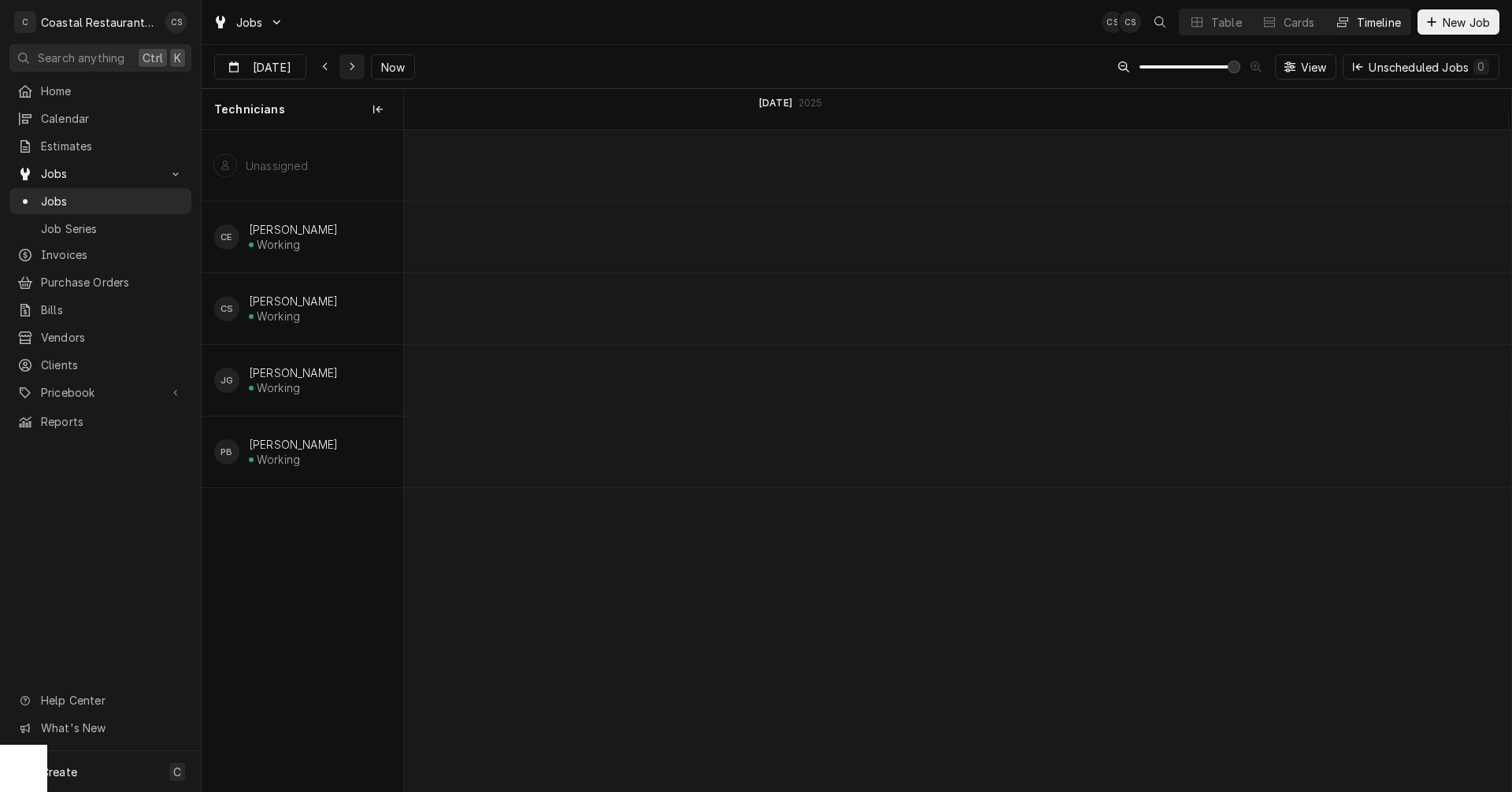
scroll to position [0, 25547]
type input "[DATE]"
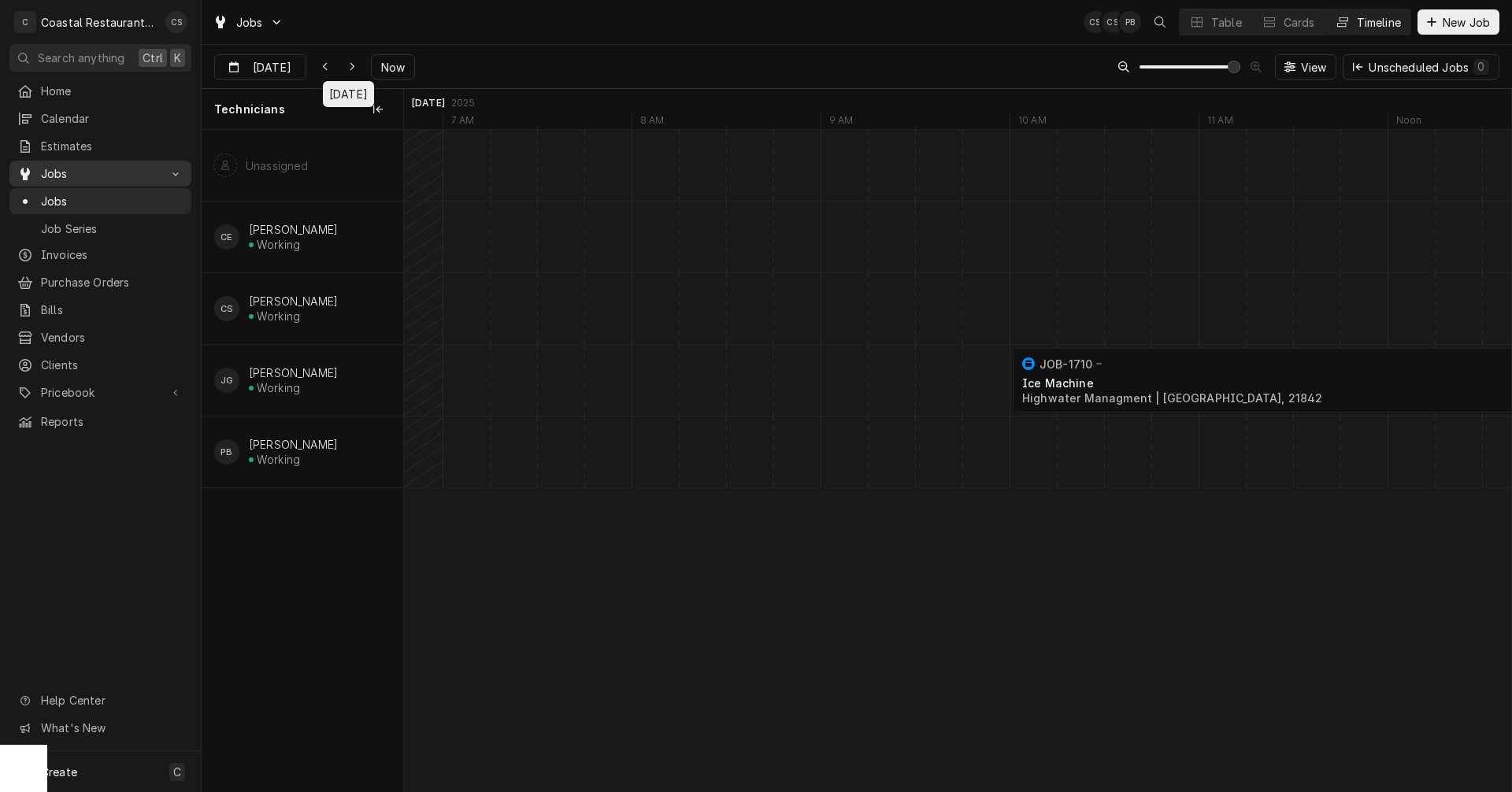
click at [71, 166] on span "Jobs" at bounding box center [101, 174] width 118 height 17
click at [71, 167] on span "Jobs" at bounding box center [101, 174] width 118 height 17
click at [71, 199] on span "Jobs" at bounding box center [113, 201] width 143 height 17
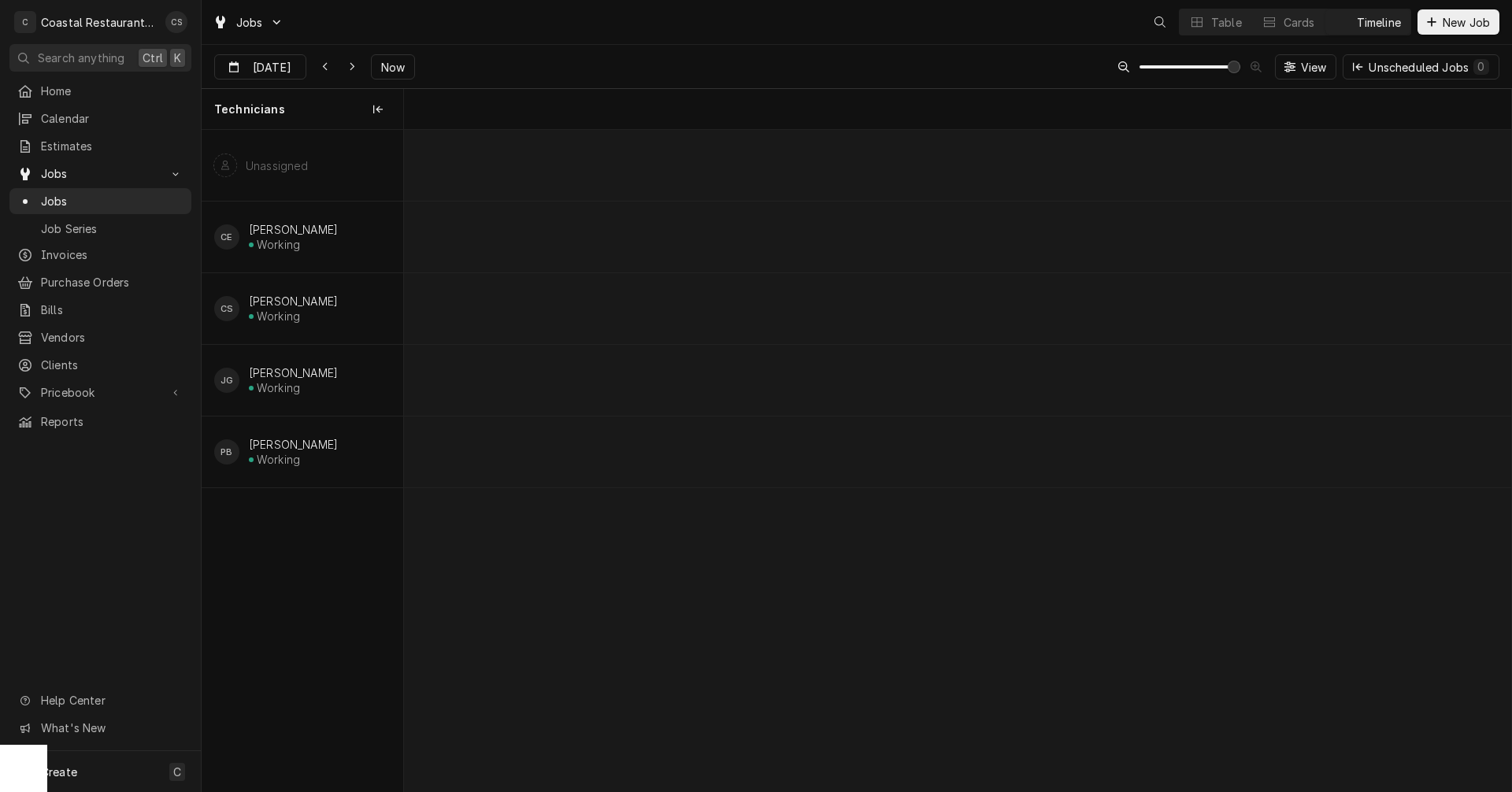
scroll to position [0, 21976]
click at [273, 75] on input "[DATE]" at bounding box center [249, 71] width 69 height 31
click at [372, 163] on div "3" at bounding box center [370, 164] width 22 height 22
type input "[DATE]"
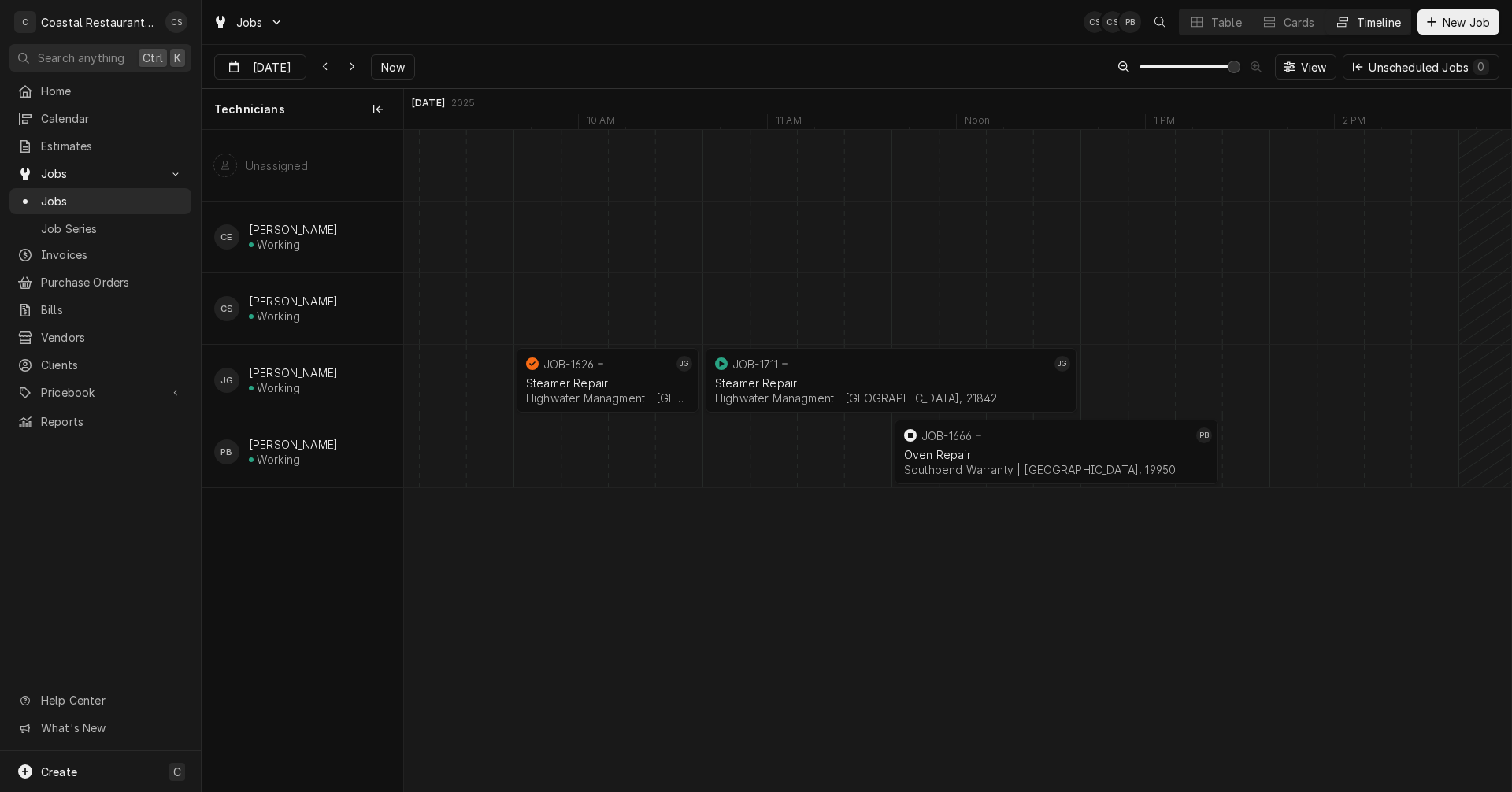
scroll to position [0, 21698]
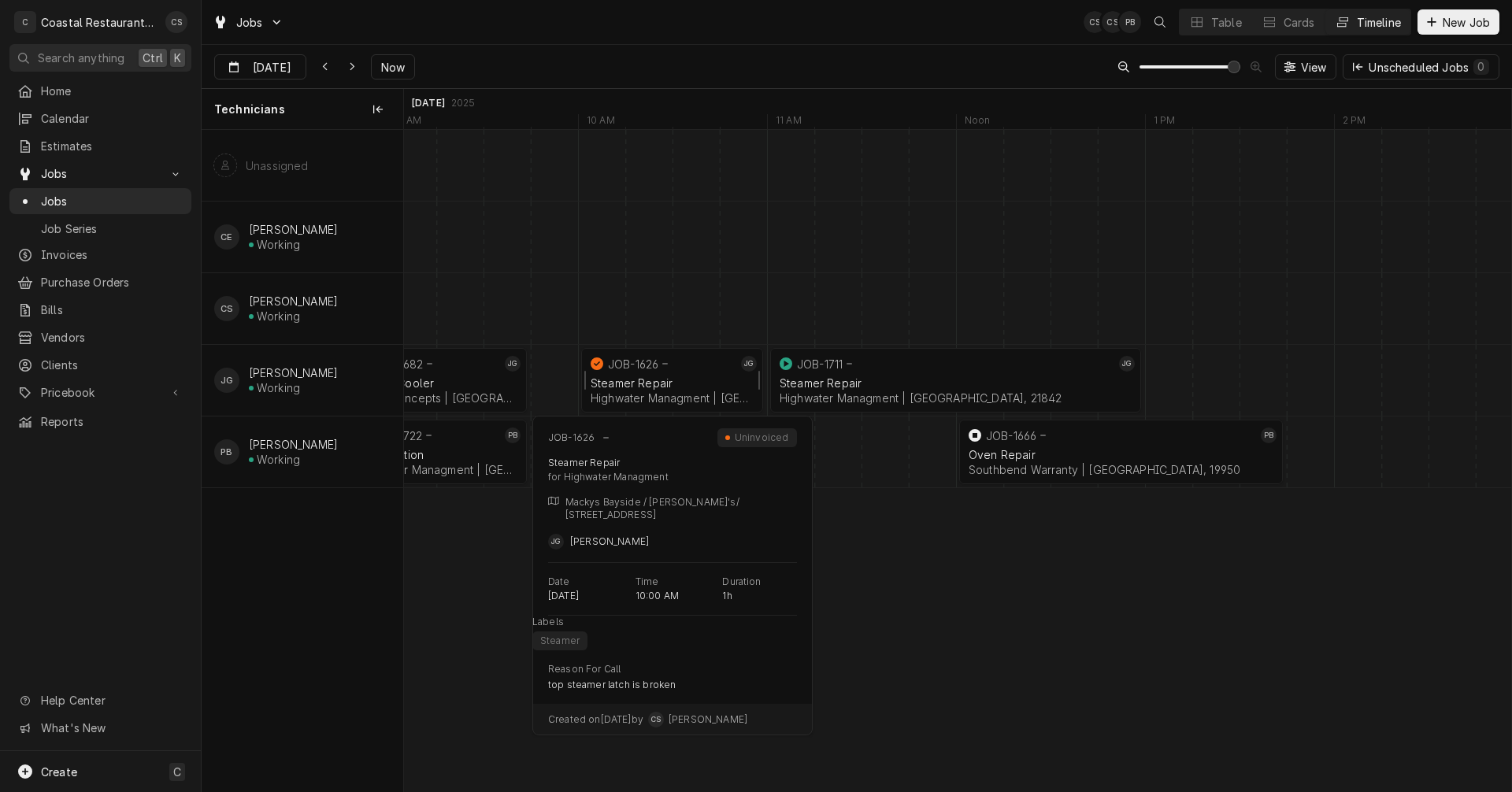
click at [660, 376] on div "Steamer Repair" at bounding box center [671, 383] width 163 height 13
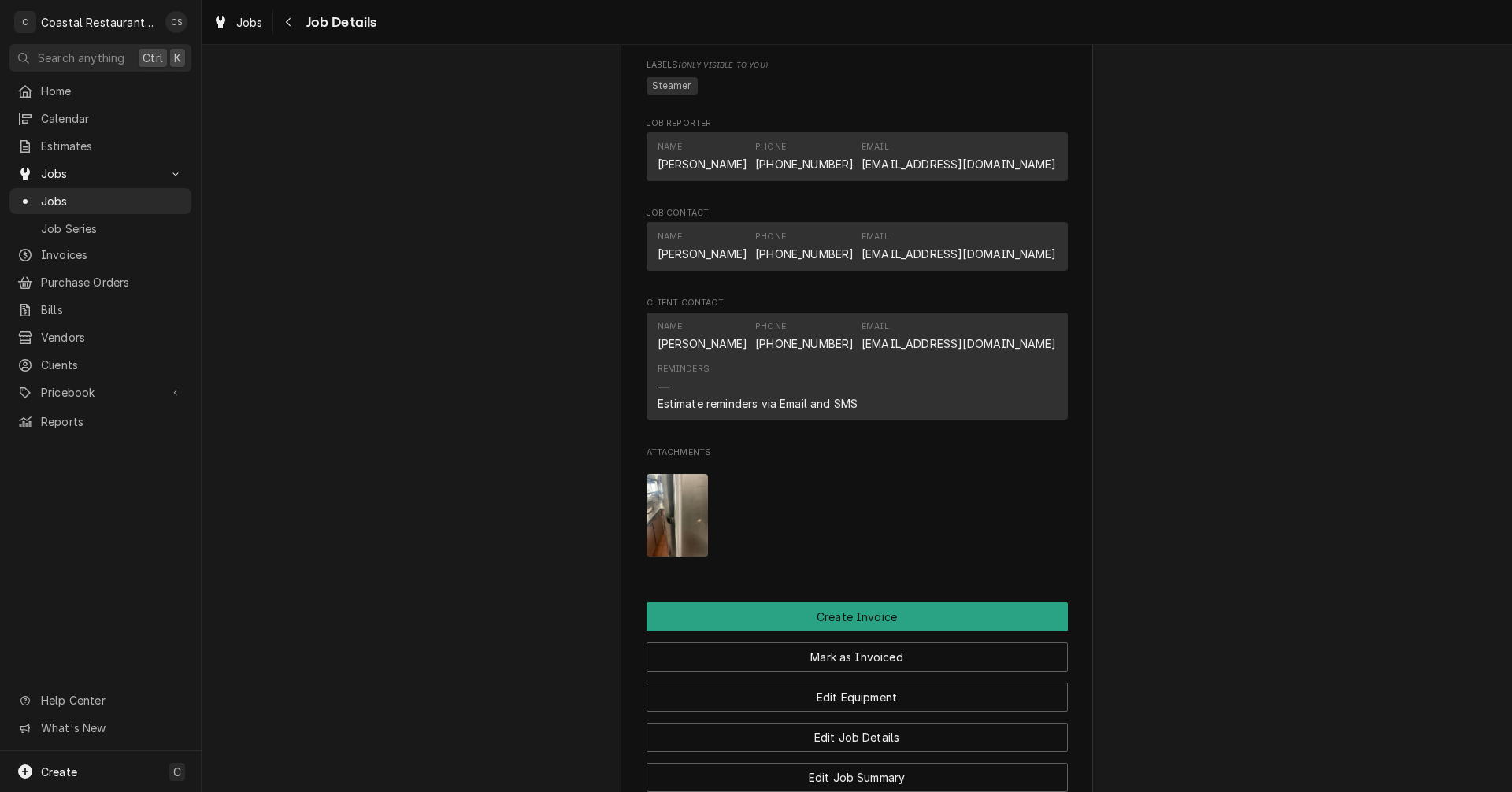
scroll to position [945, 0]
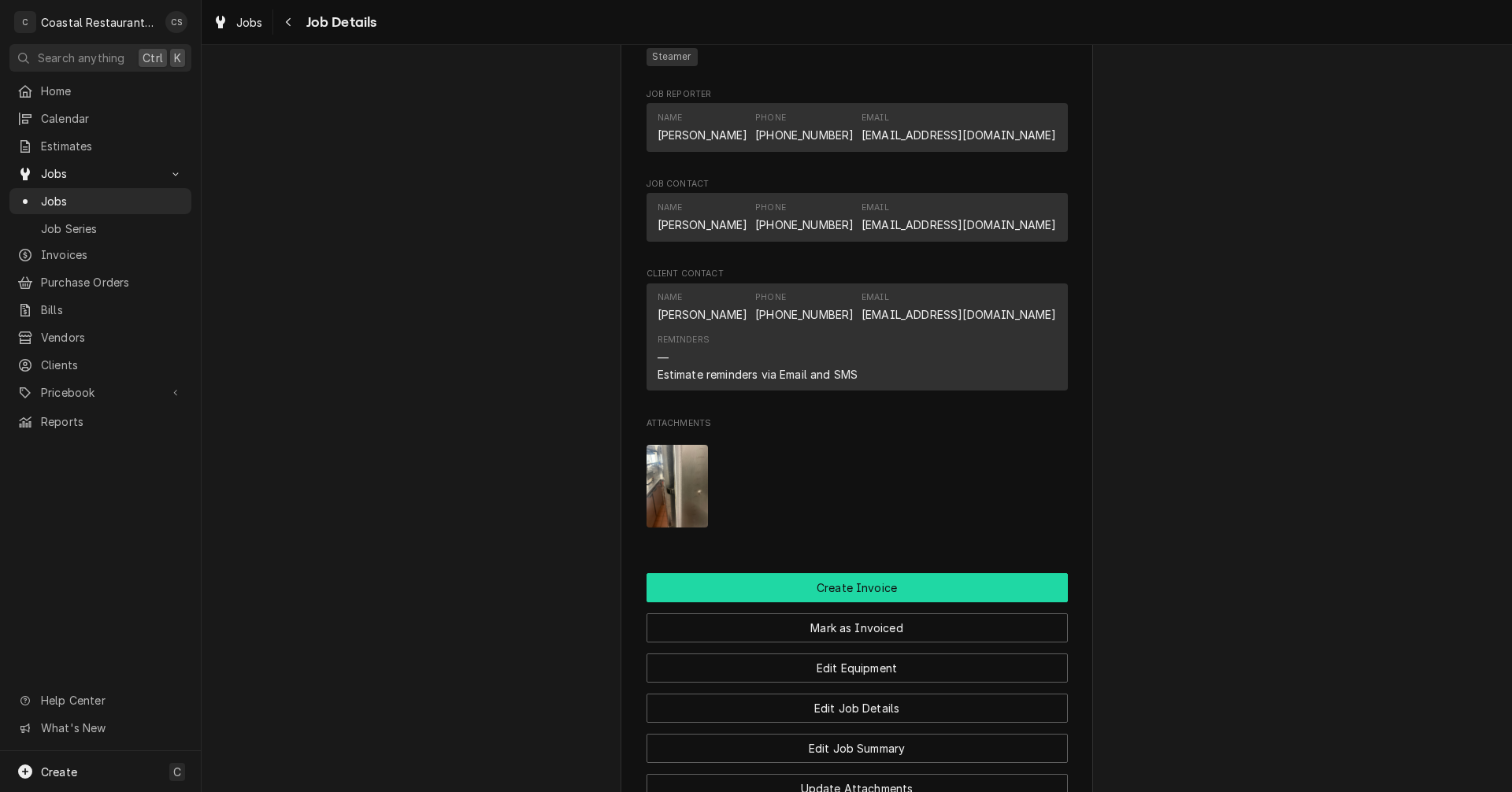
click at [852, 603] on button "Create Invoice" at bounding box center [857, 588] width 421 height 29
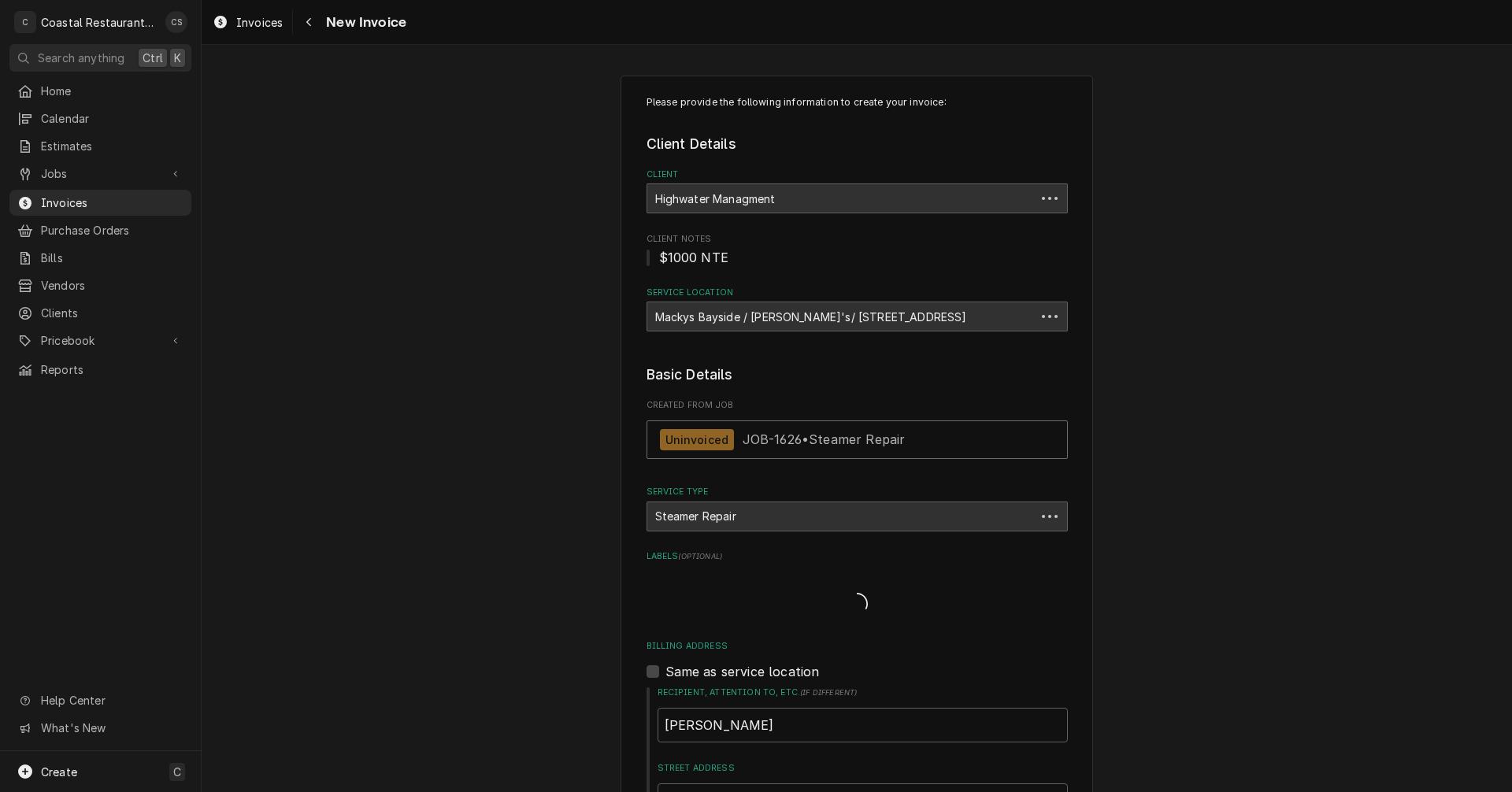
type textarea "x"
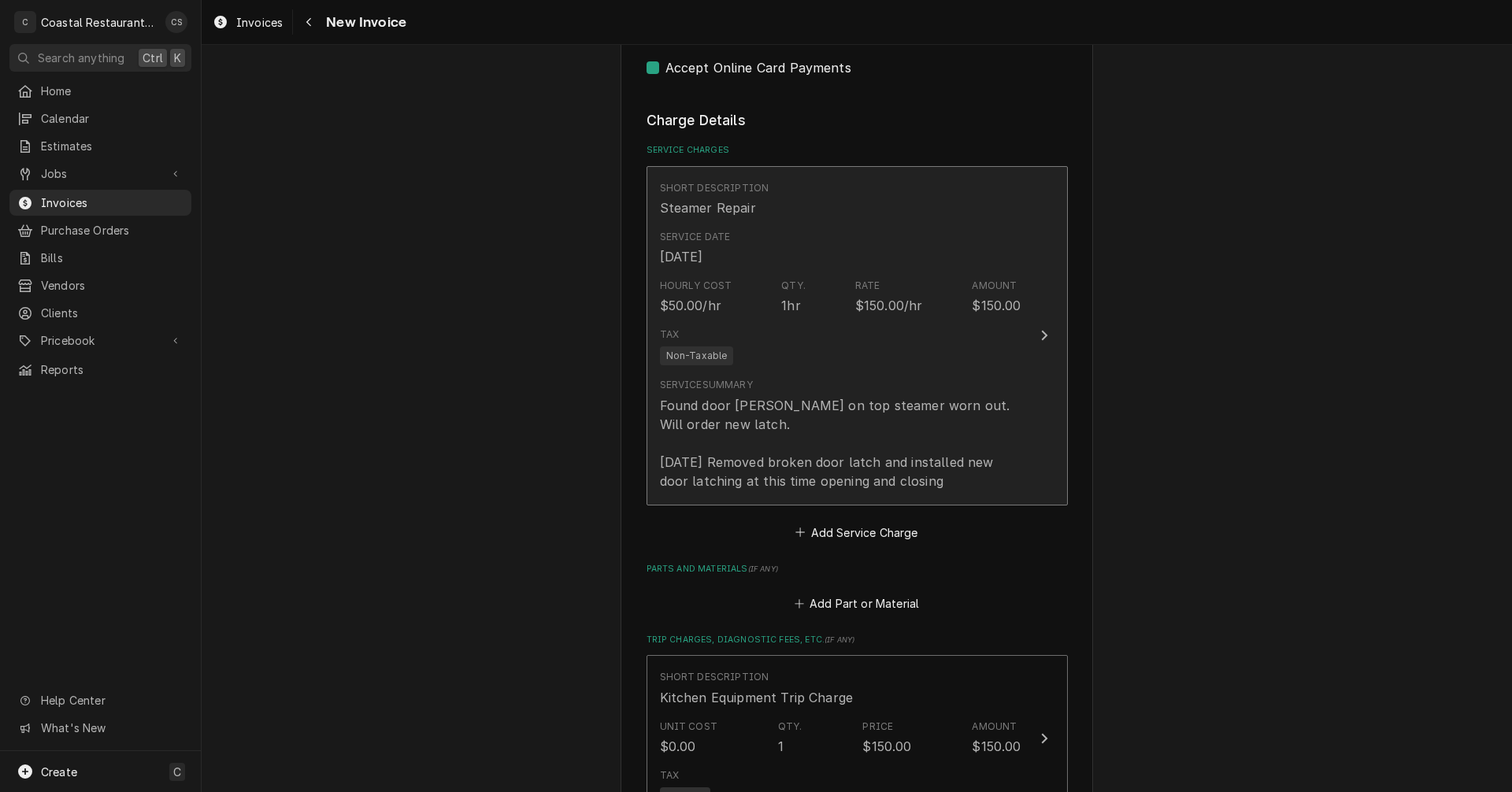
scroll to position [1418, 0]
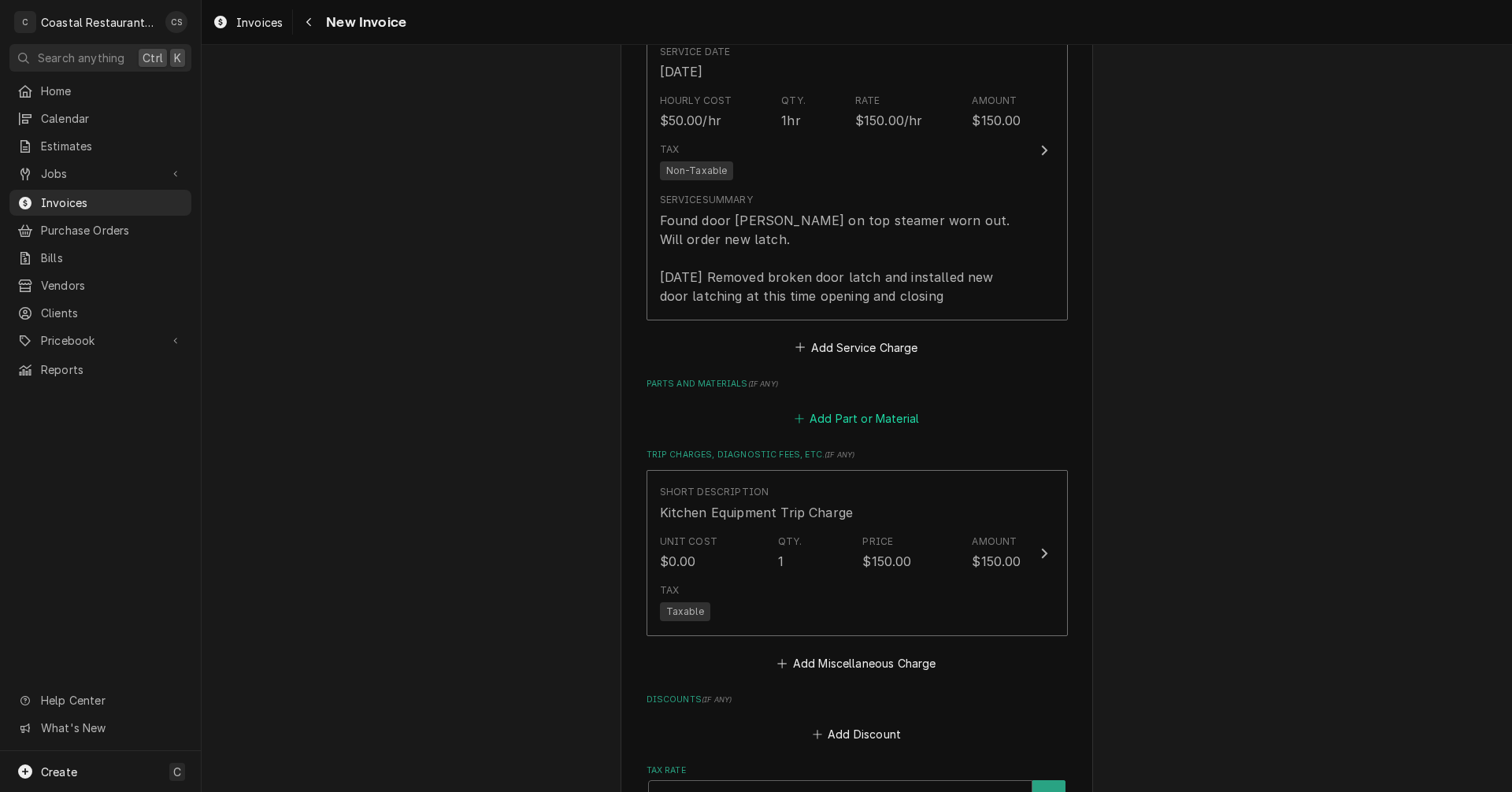
click at [855, 419] on button "Add Part or Material" at bounding box center [857, 419] width 130 height 22
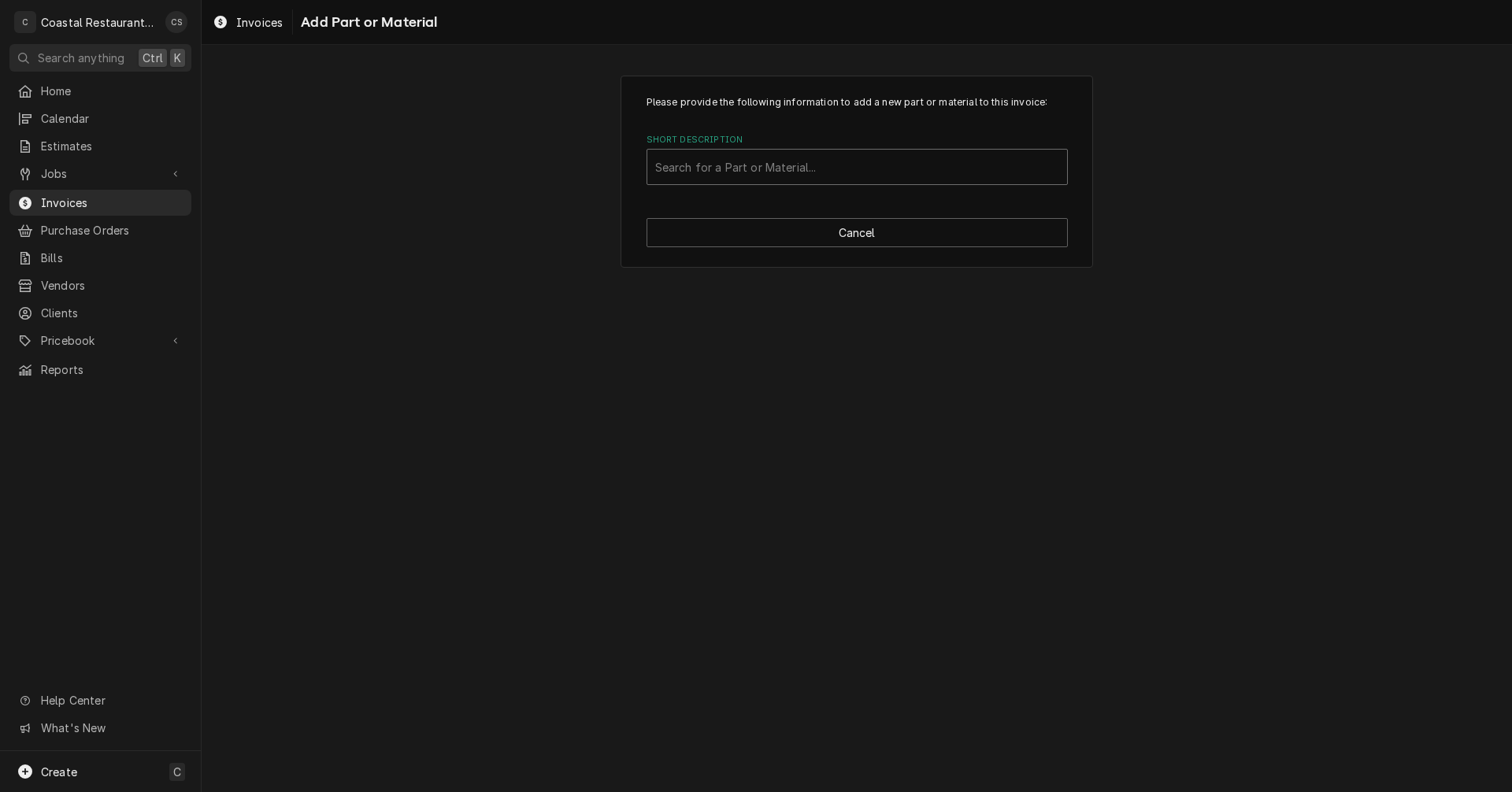
click at [758, 173] on div "Short Description" at bounding box center [858, 166] width 404 height 28
type input "Latch, Door, Paddle Type"
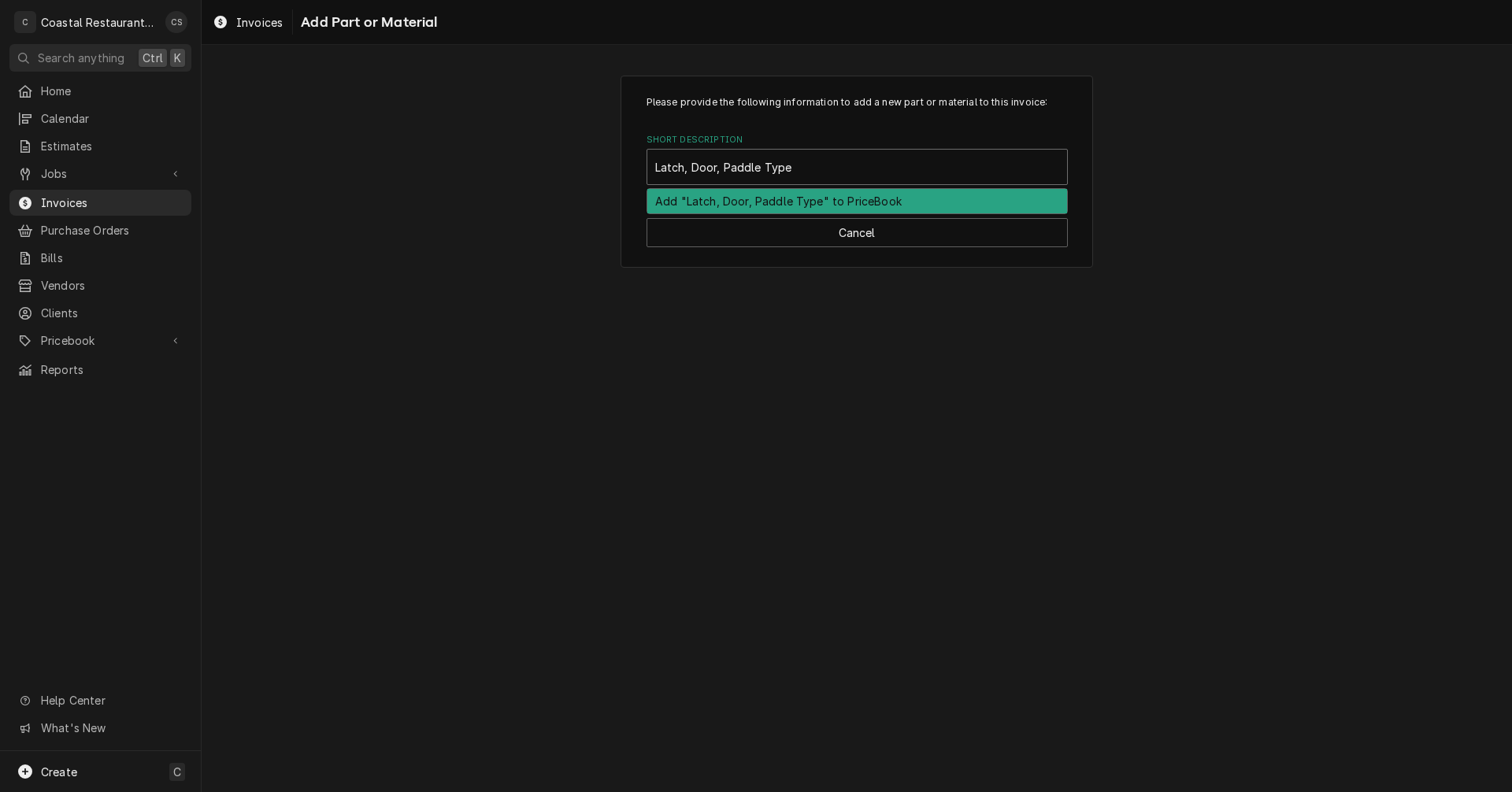
click at [789, 201] on div "Add "Latch, Door, Paddle Type" to PriceBook" at bounding box center [857, 201] width 419 height 24
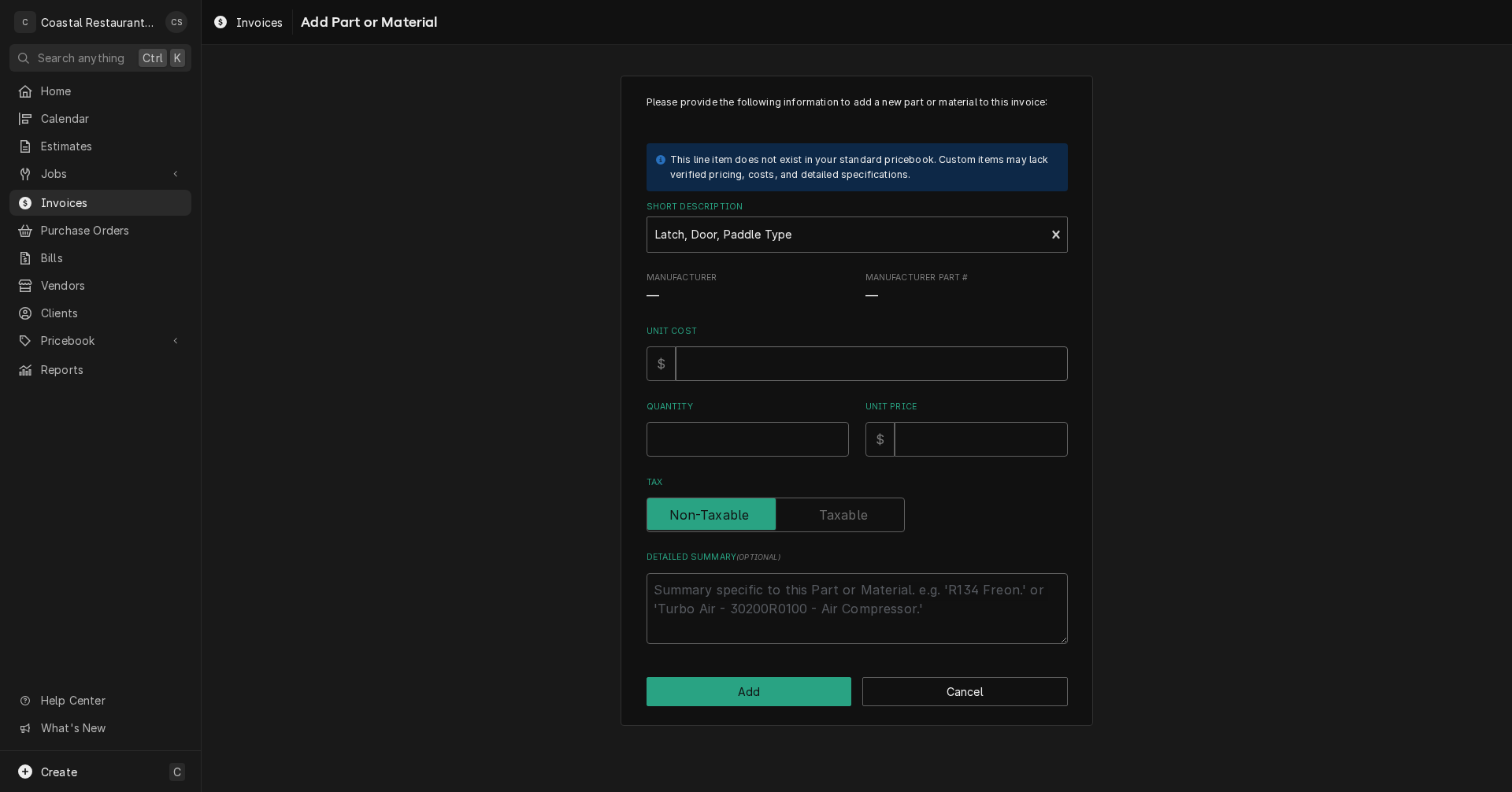
click at [702, 368] on input "Unit Cost" at bounding box center [871, 363] width 392 height 35
type textarea "x"
type input "2"
type textarea "x"
type input "23"
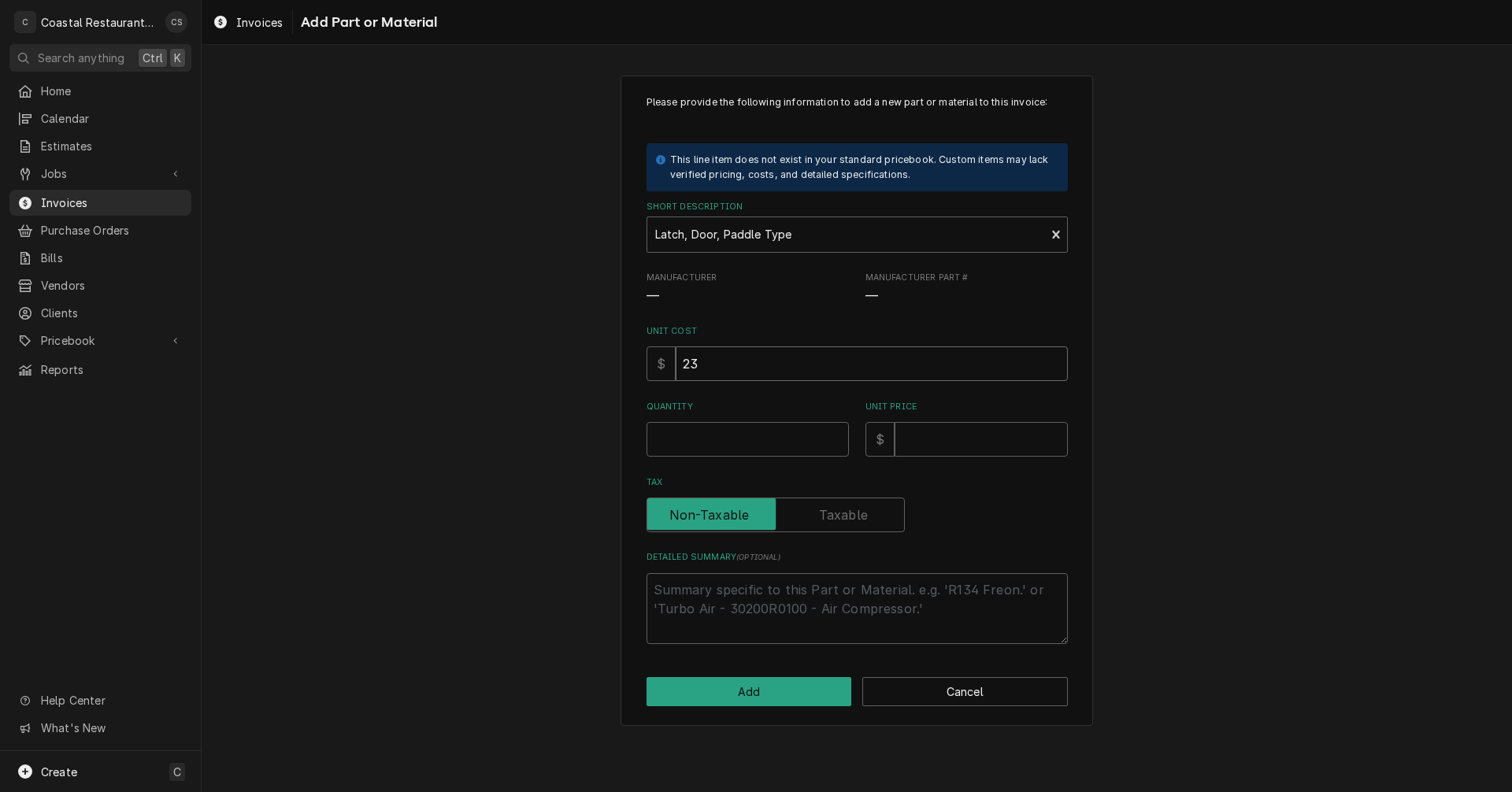
type textarea "x"
type input "237"
type textarea "x"
type input "237.6"
type textarea "x"
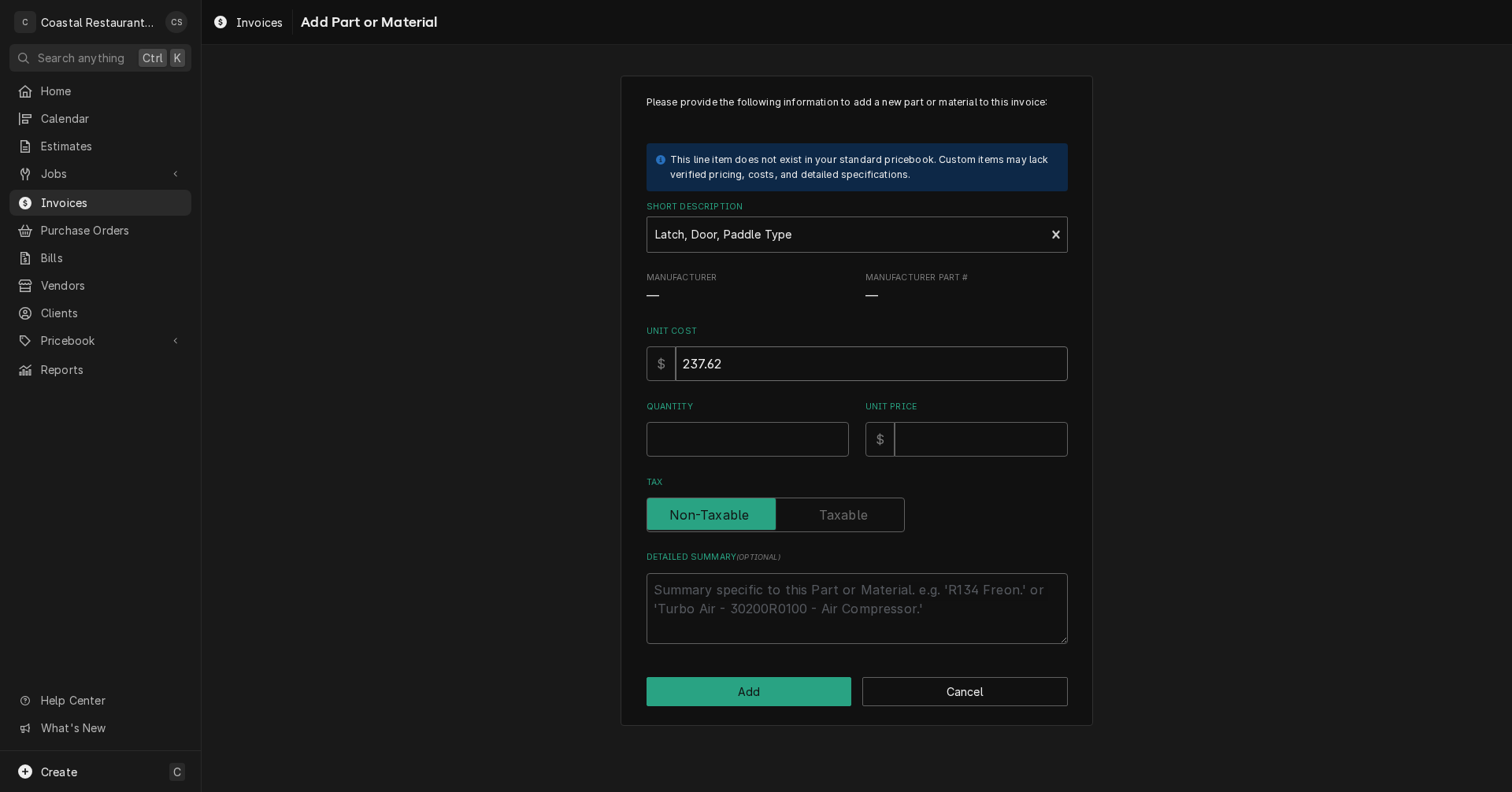
type input "237.62"
click at [704, 432] on input "Quantity" at bounding box center [747, 439] width 202 height 35
type textarea "x"
type input "1"
click at [936, 439] on input "Unit Price" at bounding box center [981, 439] width 173 height 35
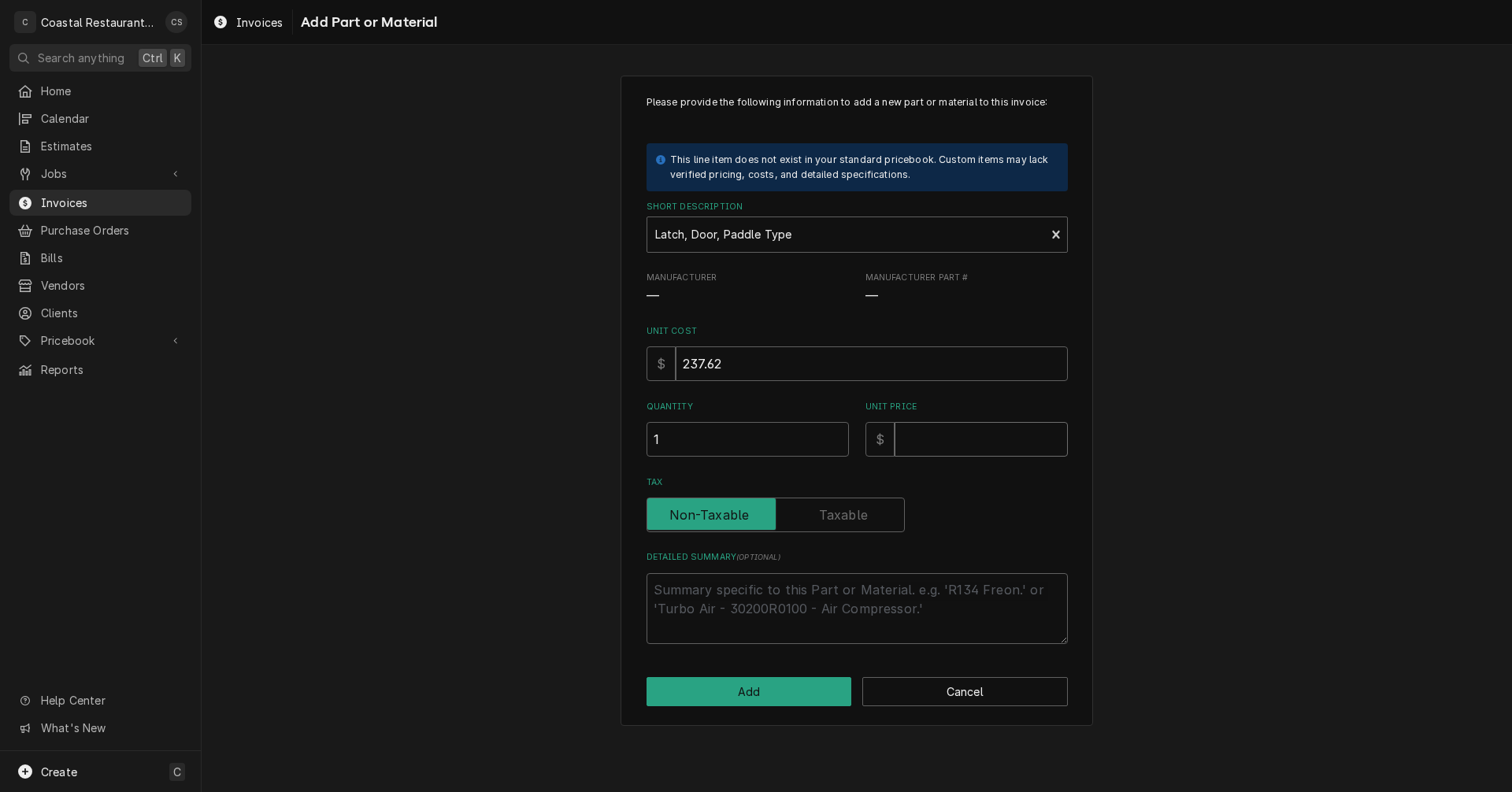
click at [921, 437] on input "Unit Price" at bounding box center [981, 439] width 173 height 35
type textarea "x"
type input "3"
type textarea "x"
type input "39"
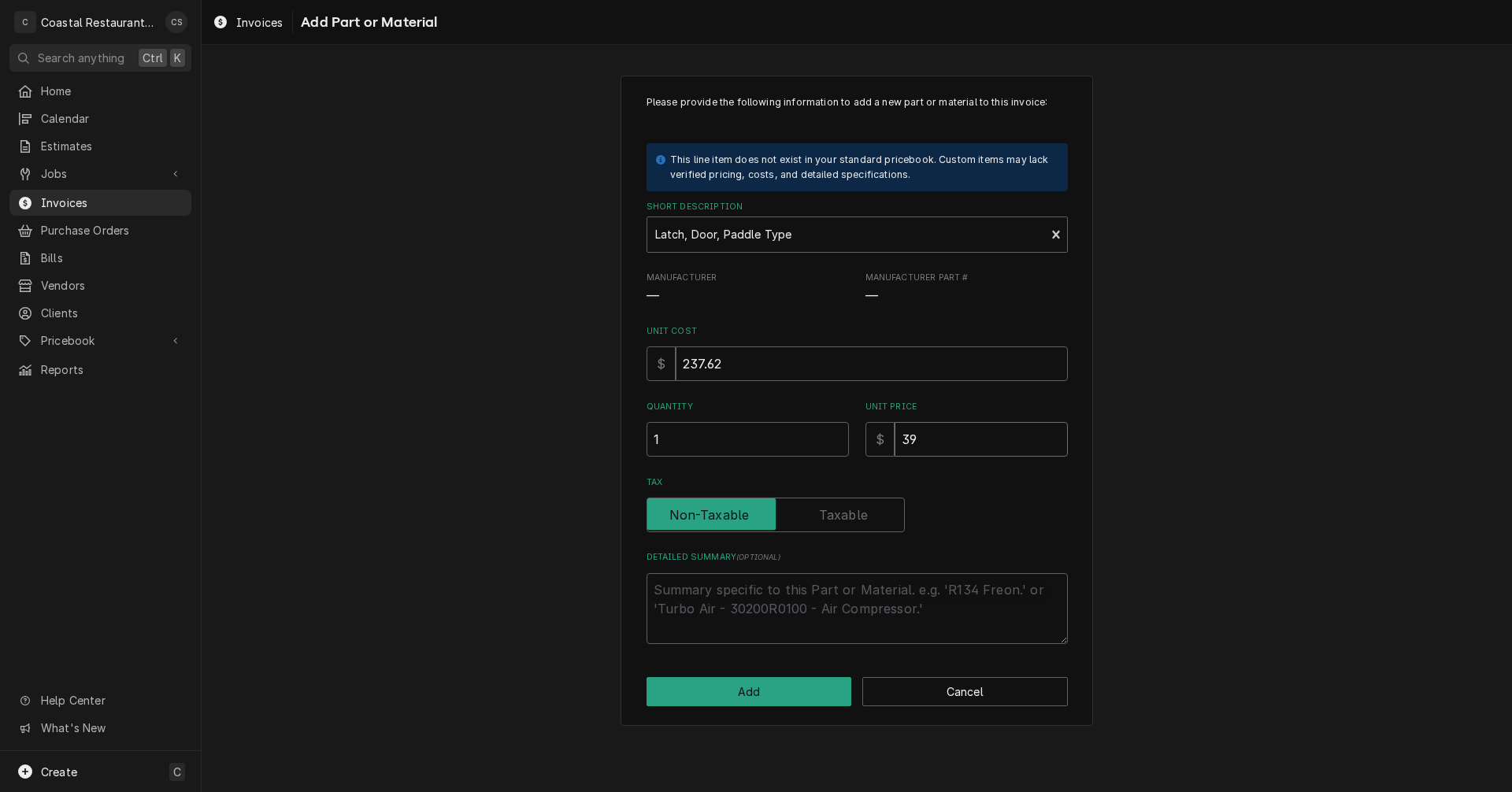
type textarea "x"
type input "391"
type textarea "x"
type input "391.6"
type textarea "x"
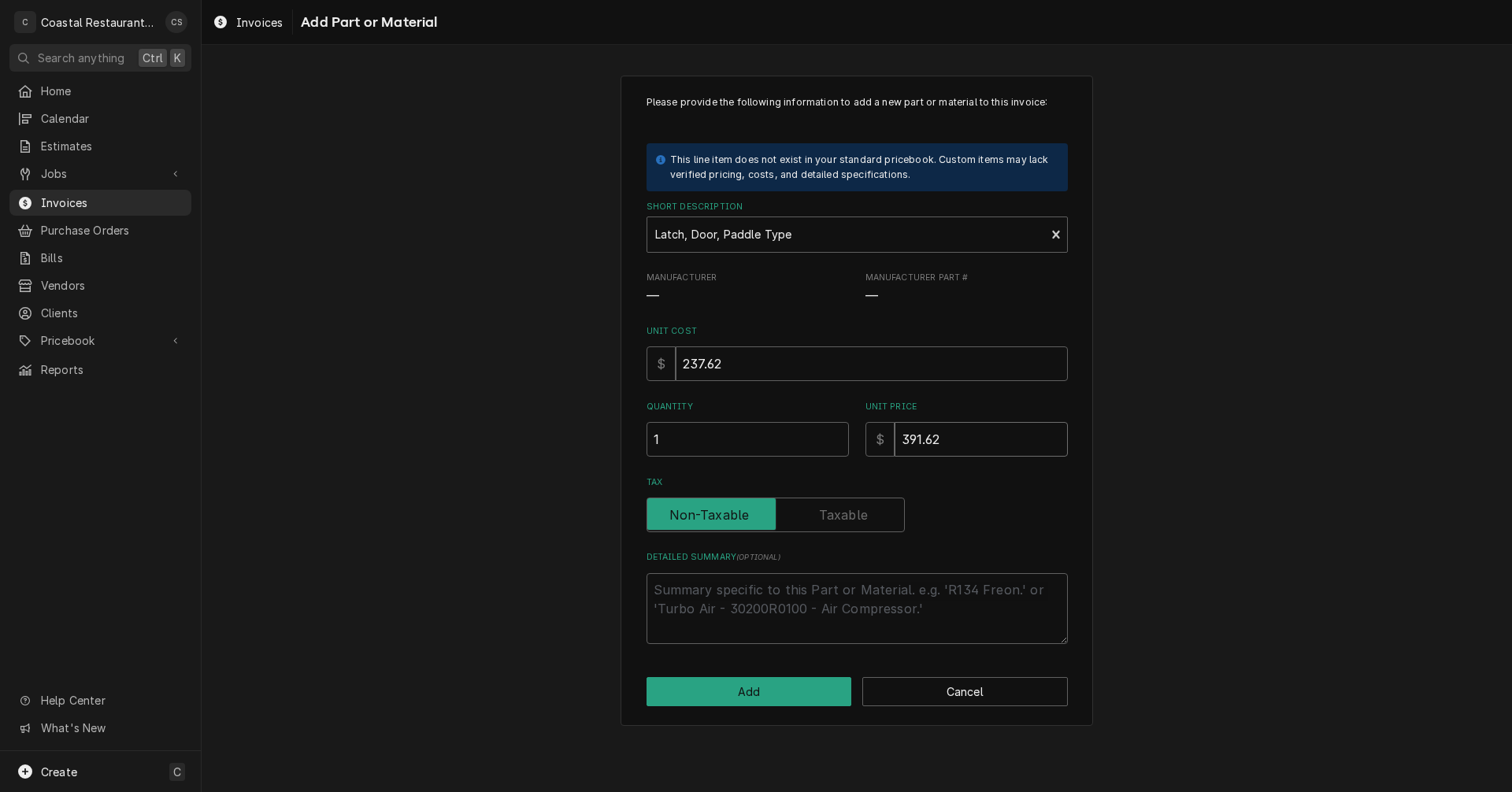
type input "391.62"
click at [844, 520] on label "Tax" at bounding box center [775, 515] width 259 height 35
click at [844, 520] on input "Tax" at bounding box center [776, 515] width 244 height 35
checkbox input "true"
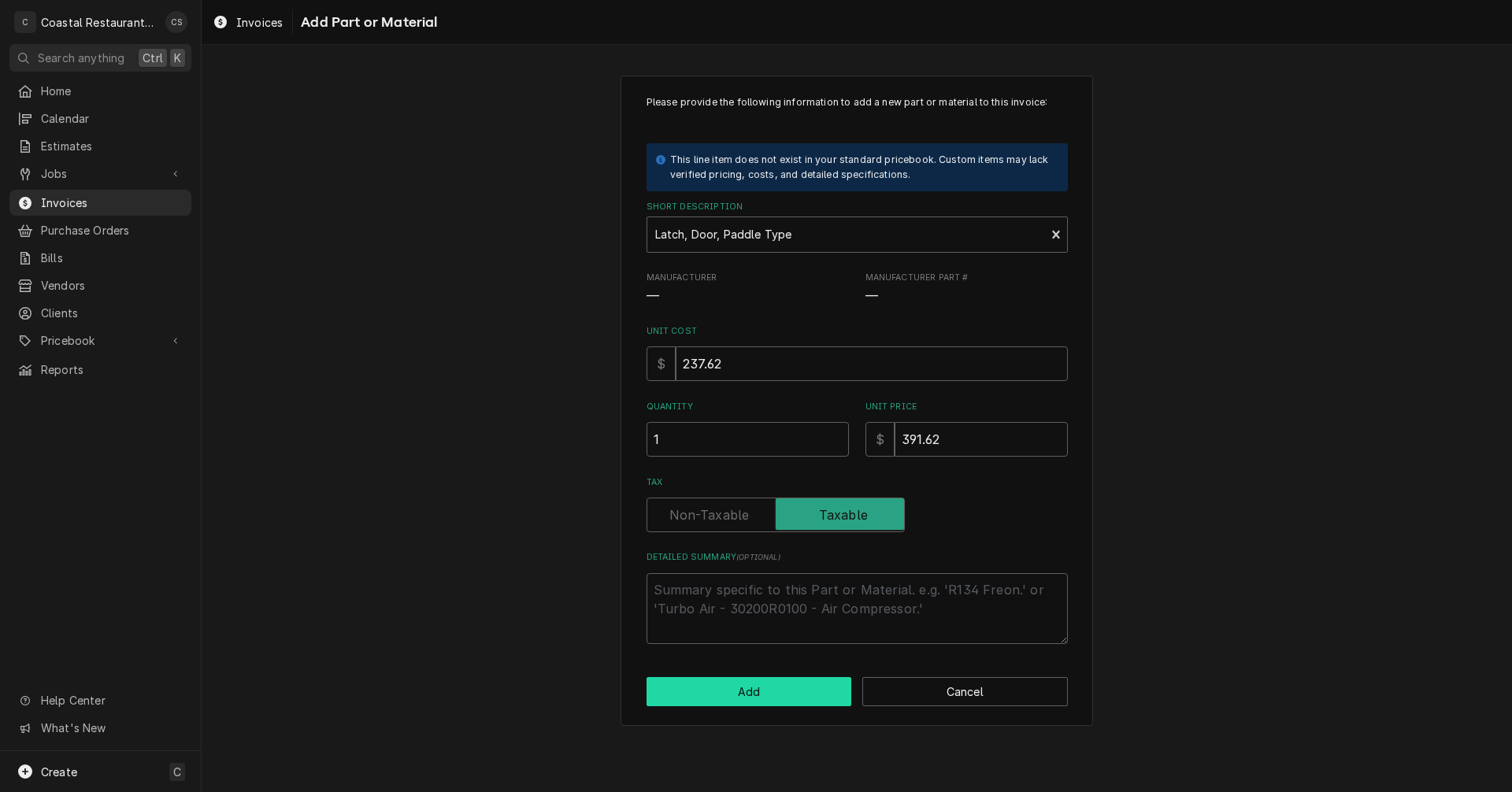
click at [788, 695] on button "Add" at bounding box center [748, 691] width 206 height 29
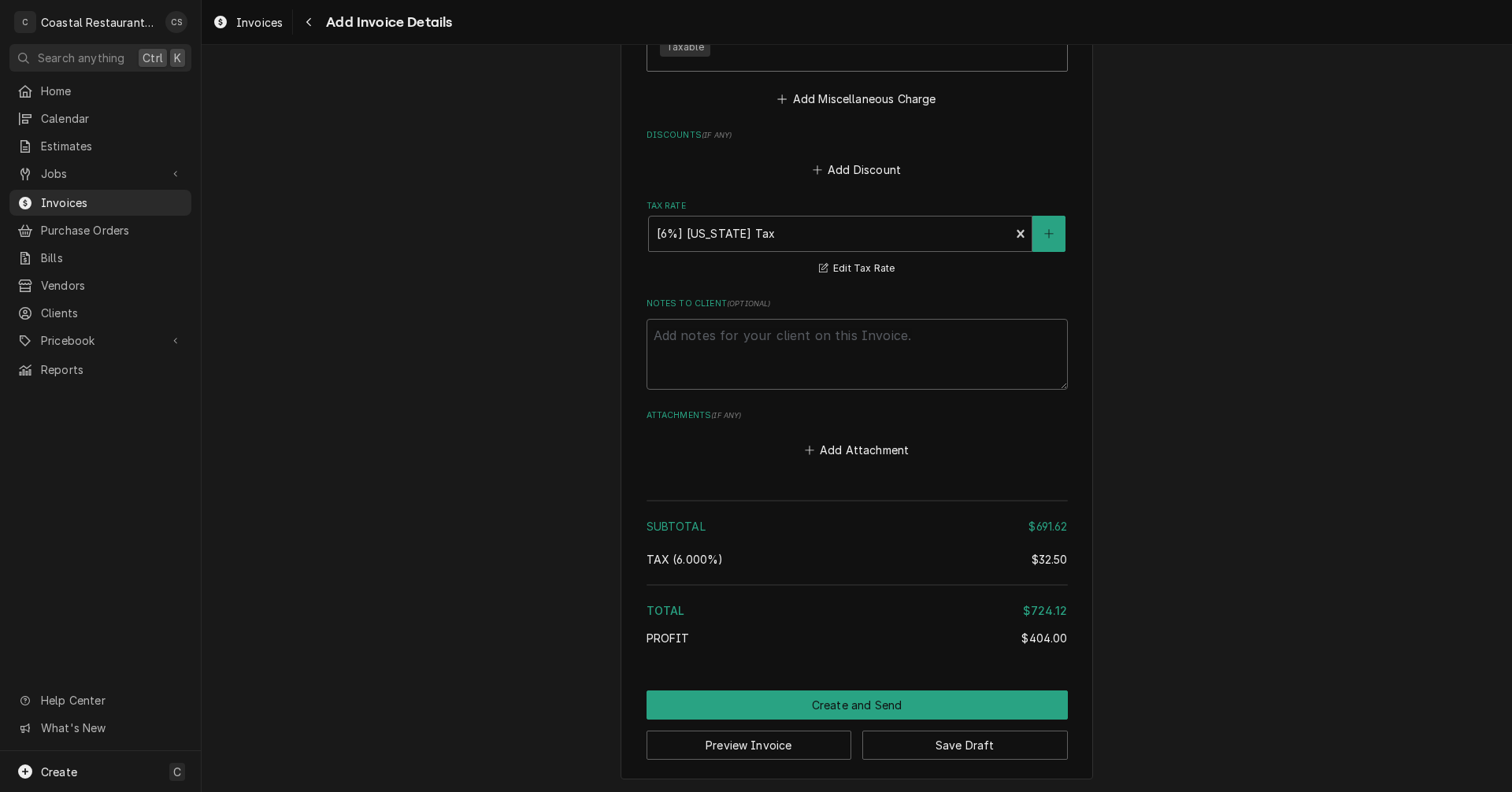
scroll to position [2310, 0]
click at [841, 701] on button "Create and Send" at bounding box center [857, 704] width 421 height 29
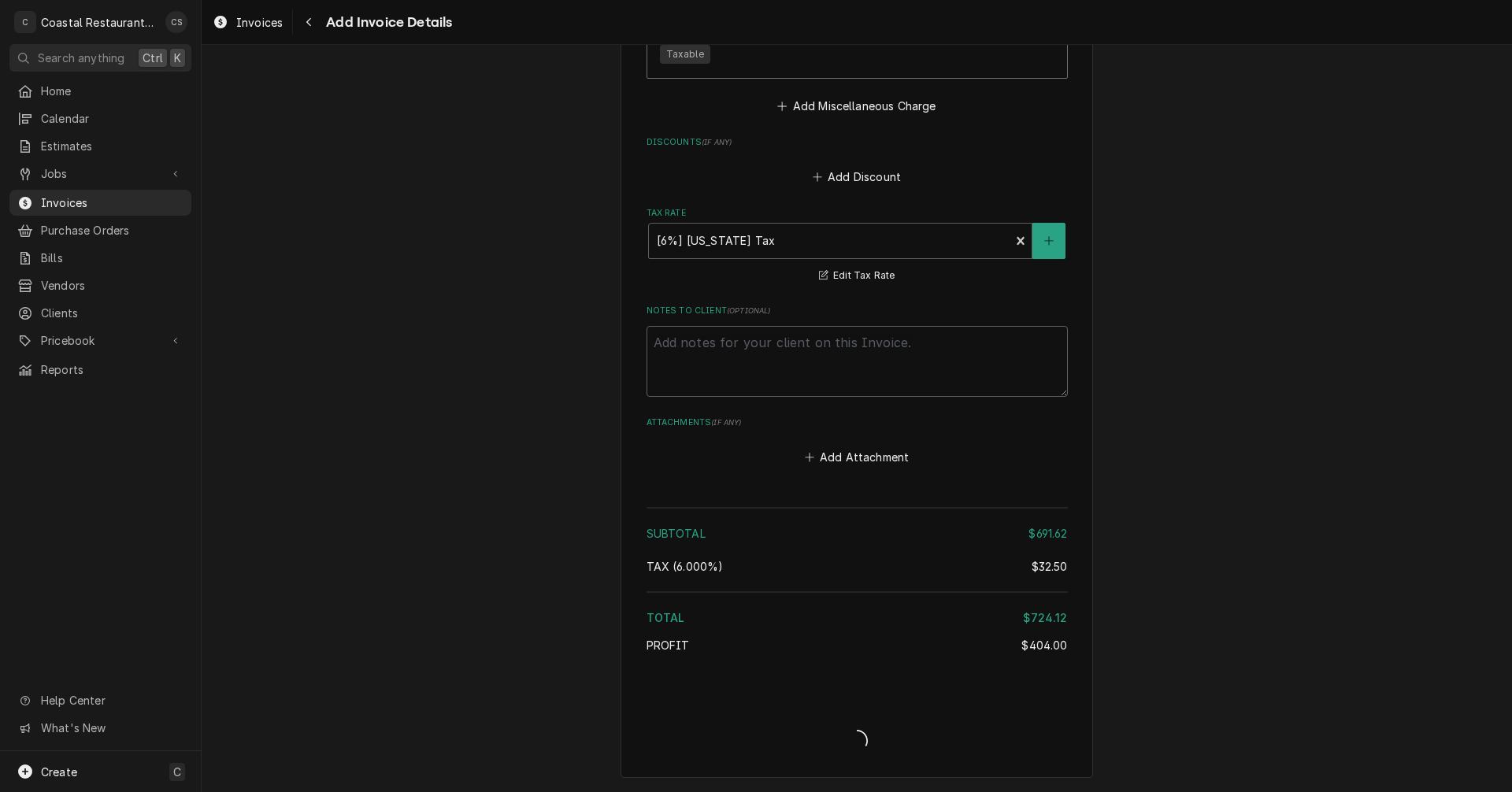
type textarea "x"
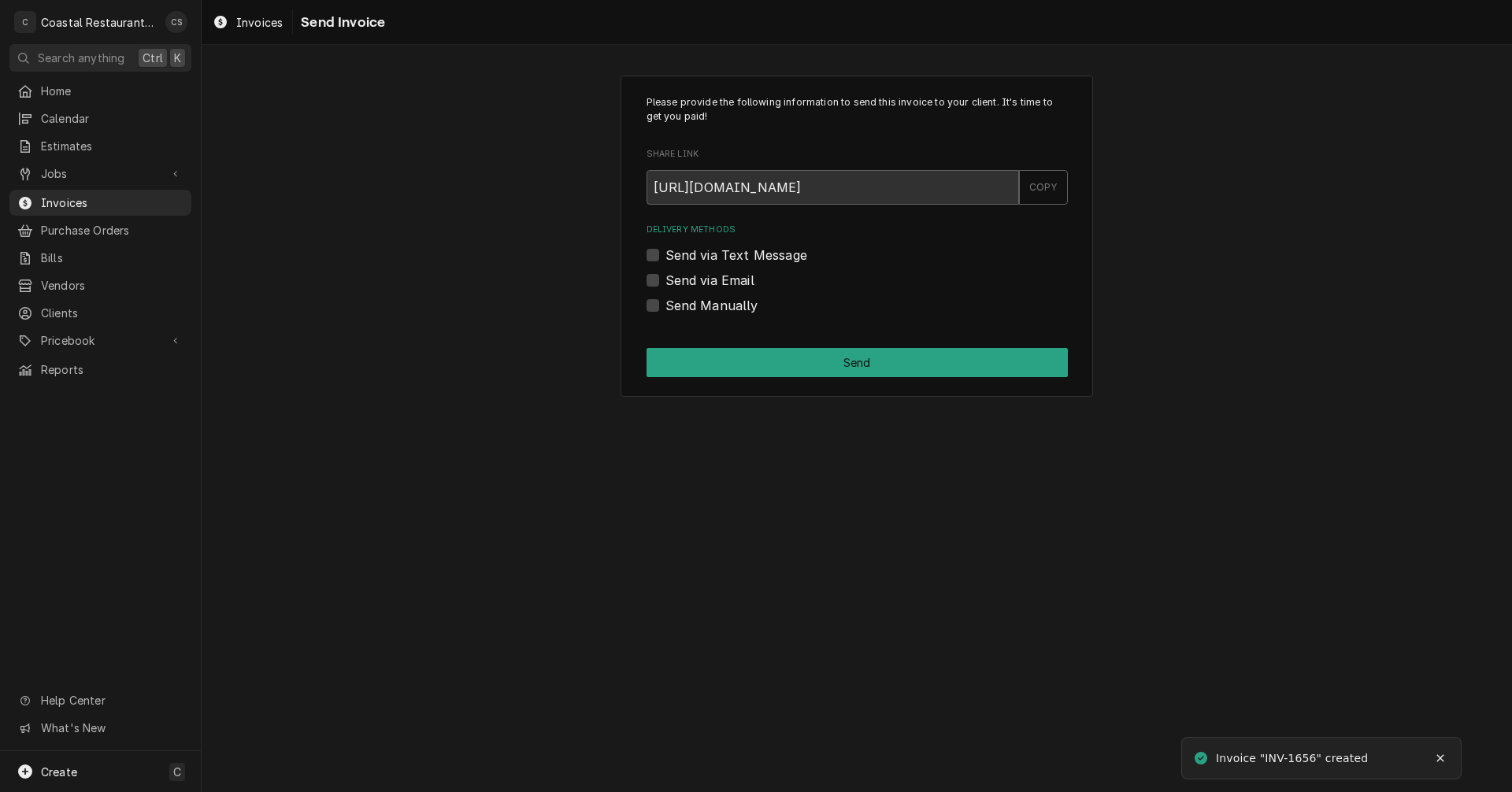
click at [666, 280] on label "Send via Email" at bounding box center [710, 280] width 89 height 19
click at [666, 280] on input "Send via Email" at bounding box center [876, 288] width 421 height 35
checkbox input "true"
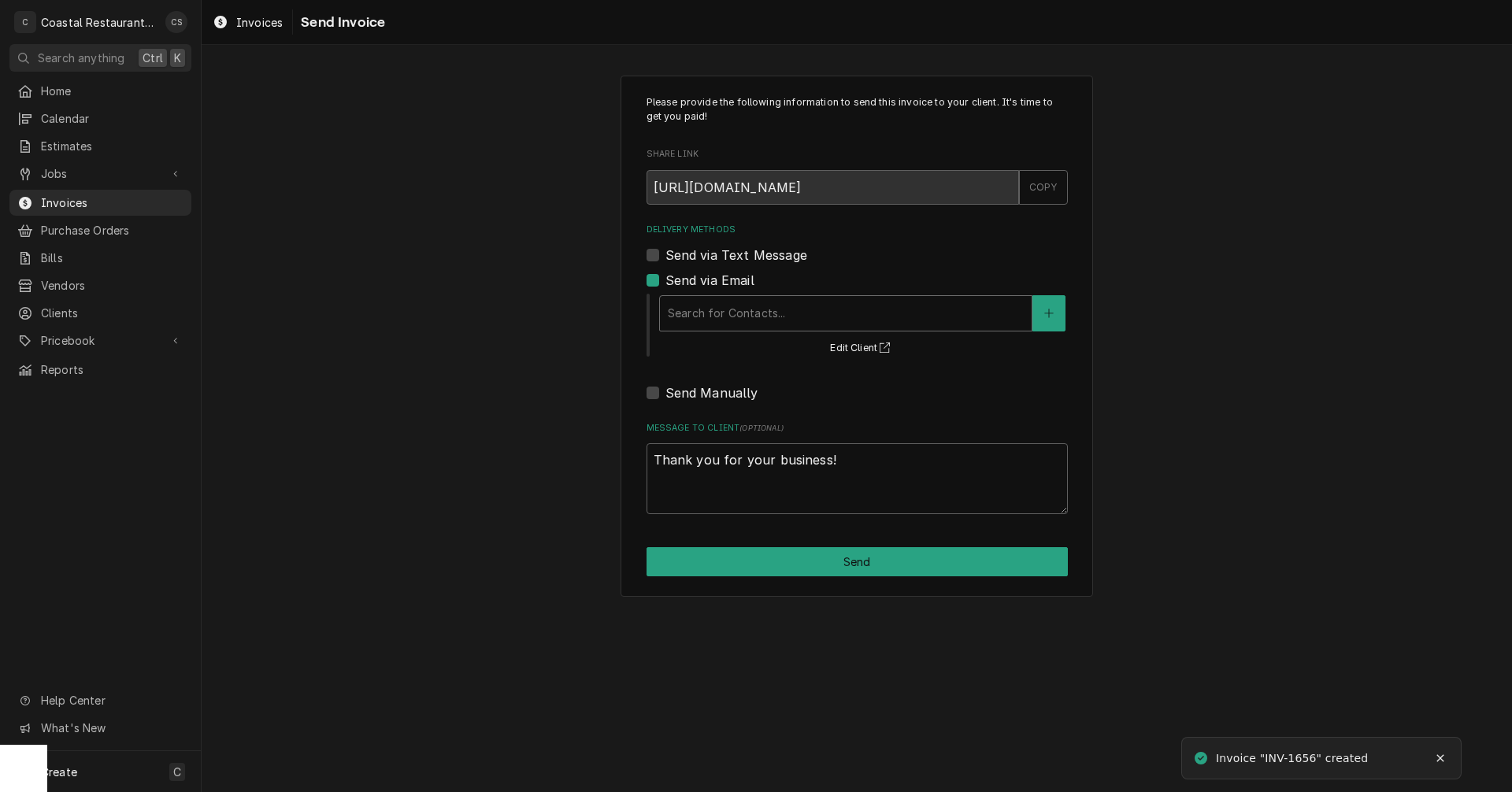
click at [706, 309] on div "Delivery Methods" at bounding box center [845, 313] width 355 height 28
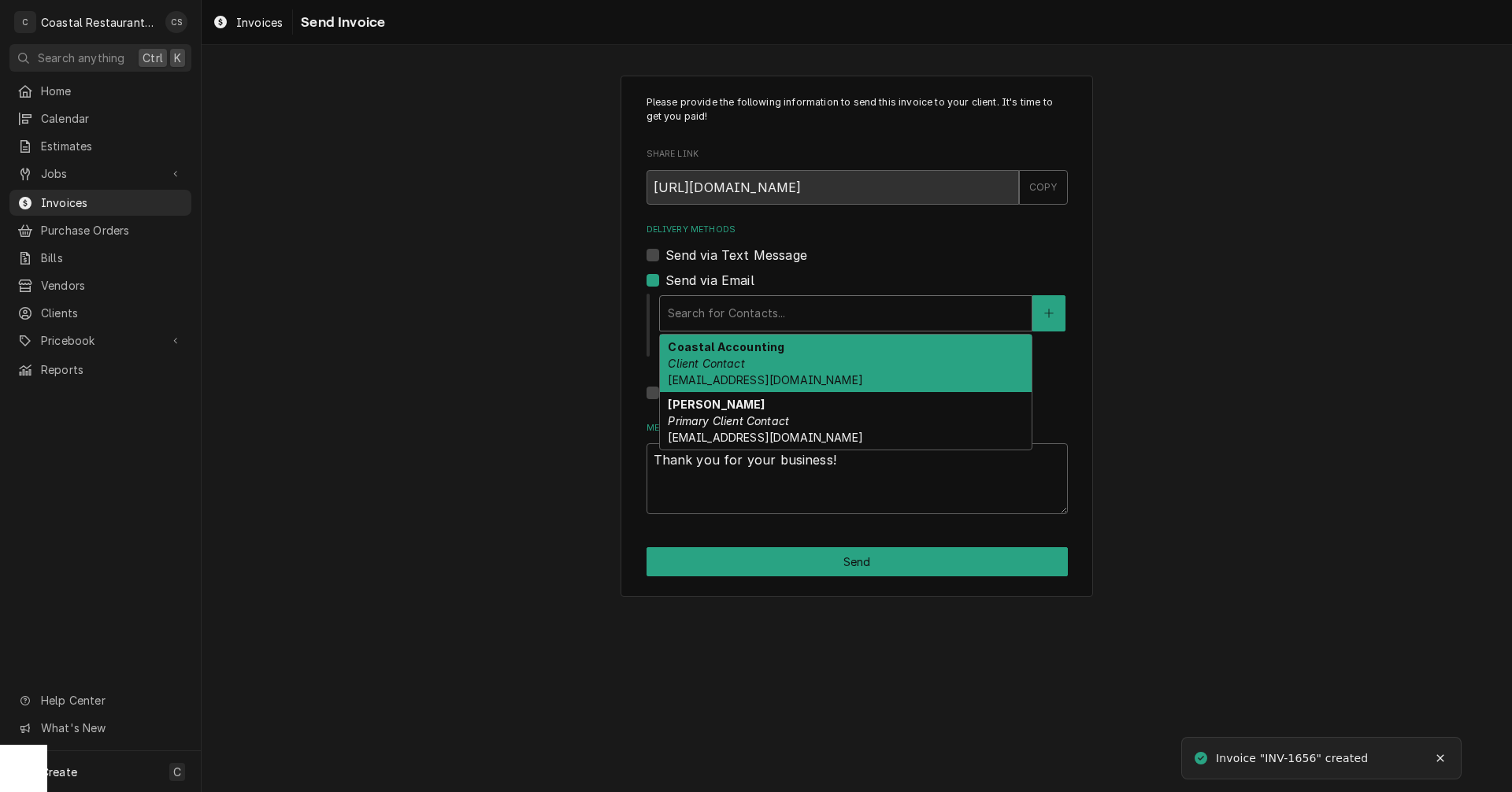
click at [728, 360] on em "Client Contact" at bounding box center [705, 363] width 76 height 13
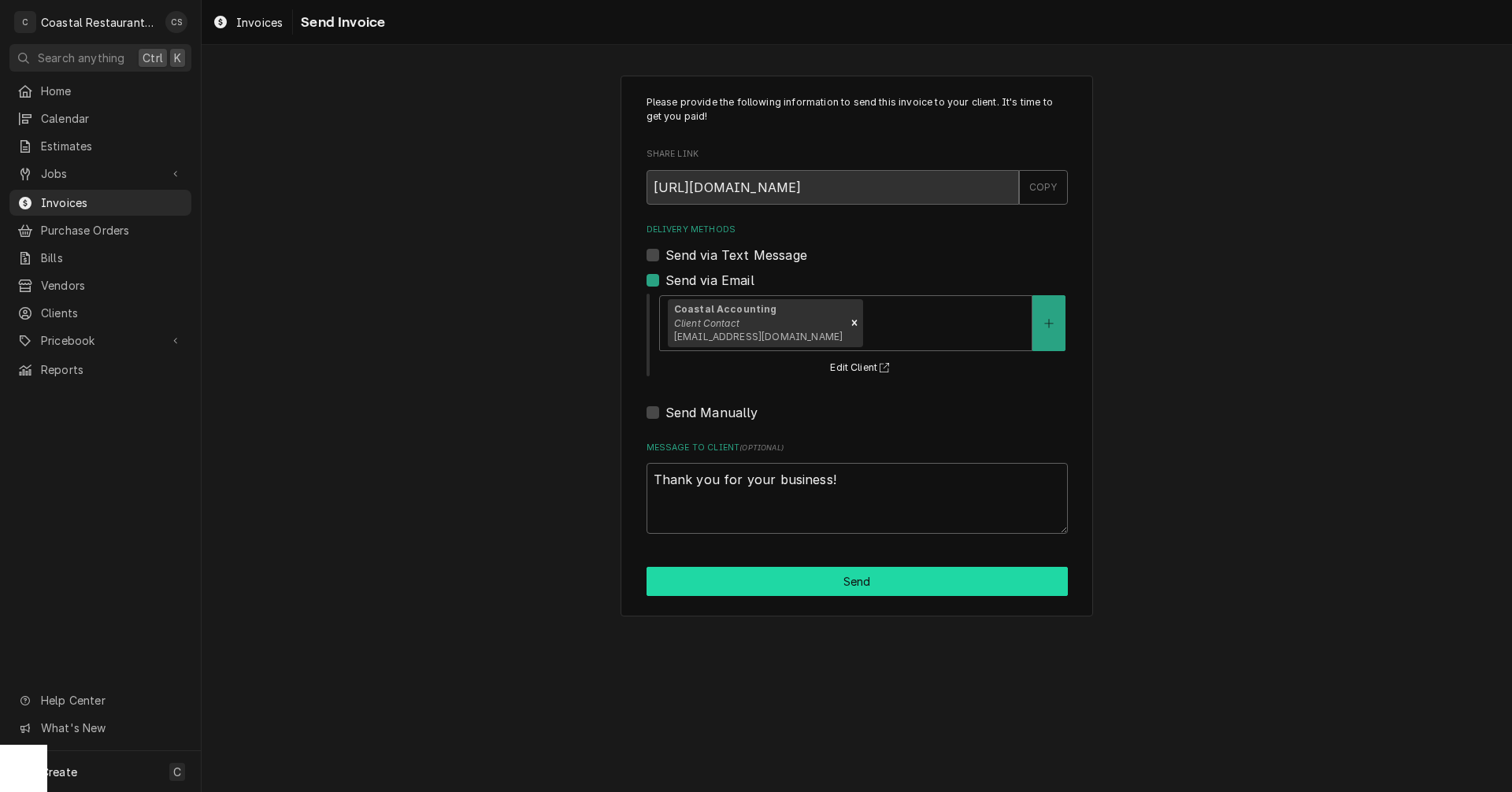
click at [847, 591] on button "Send" at bounding box center [857, 581] width 421 height 29
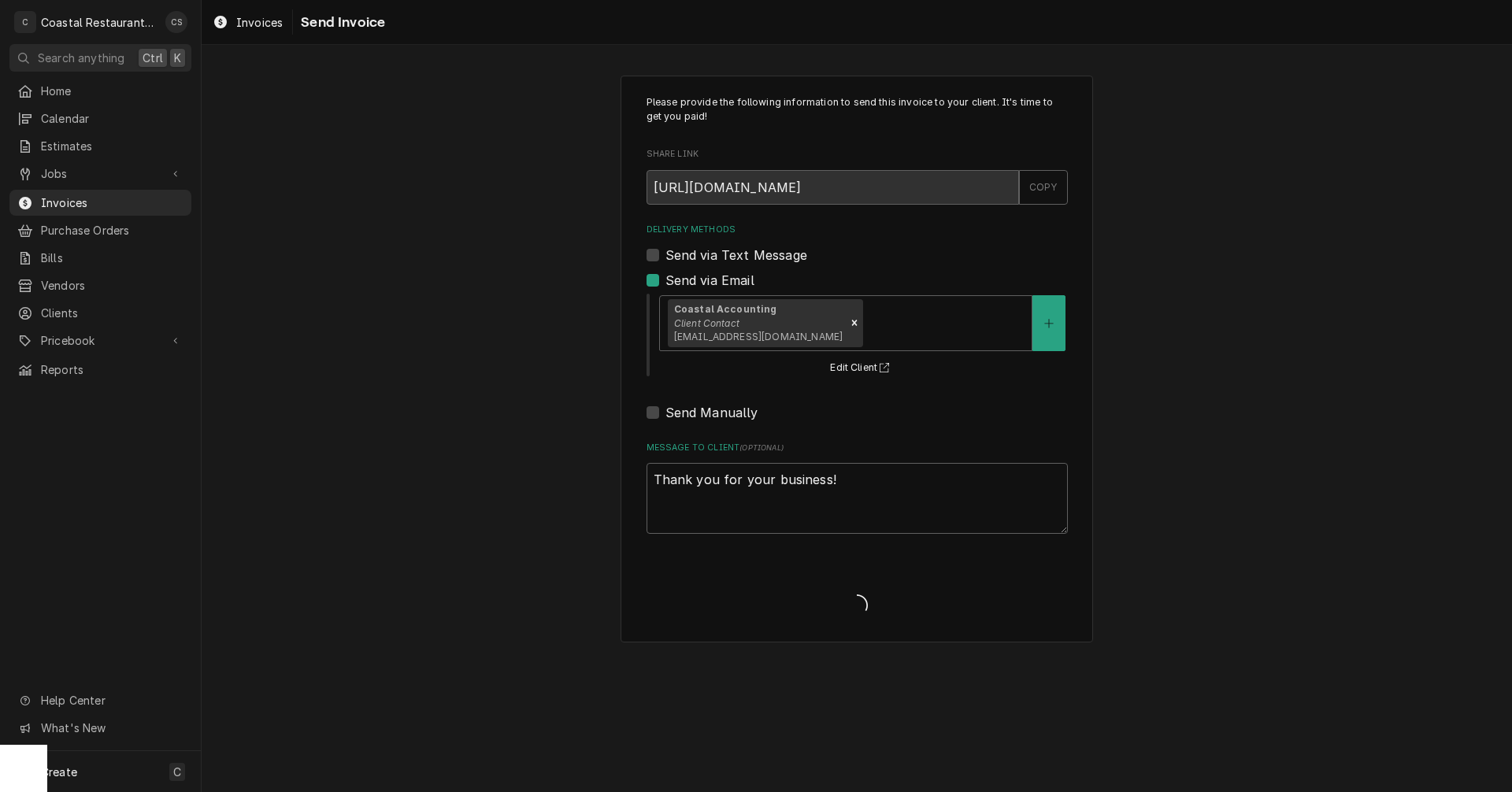
type textarea "x"
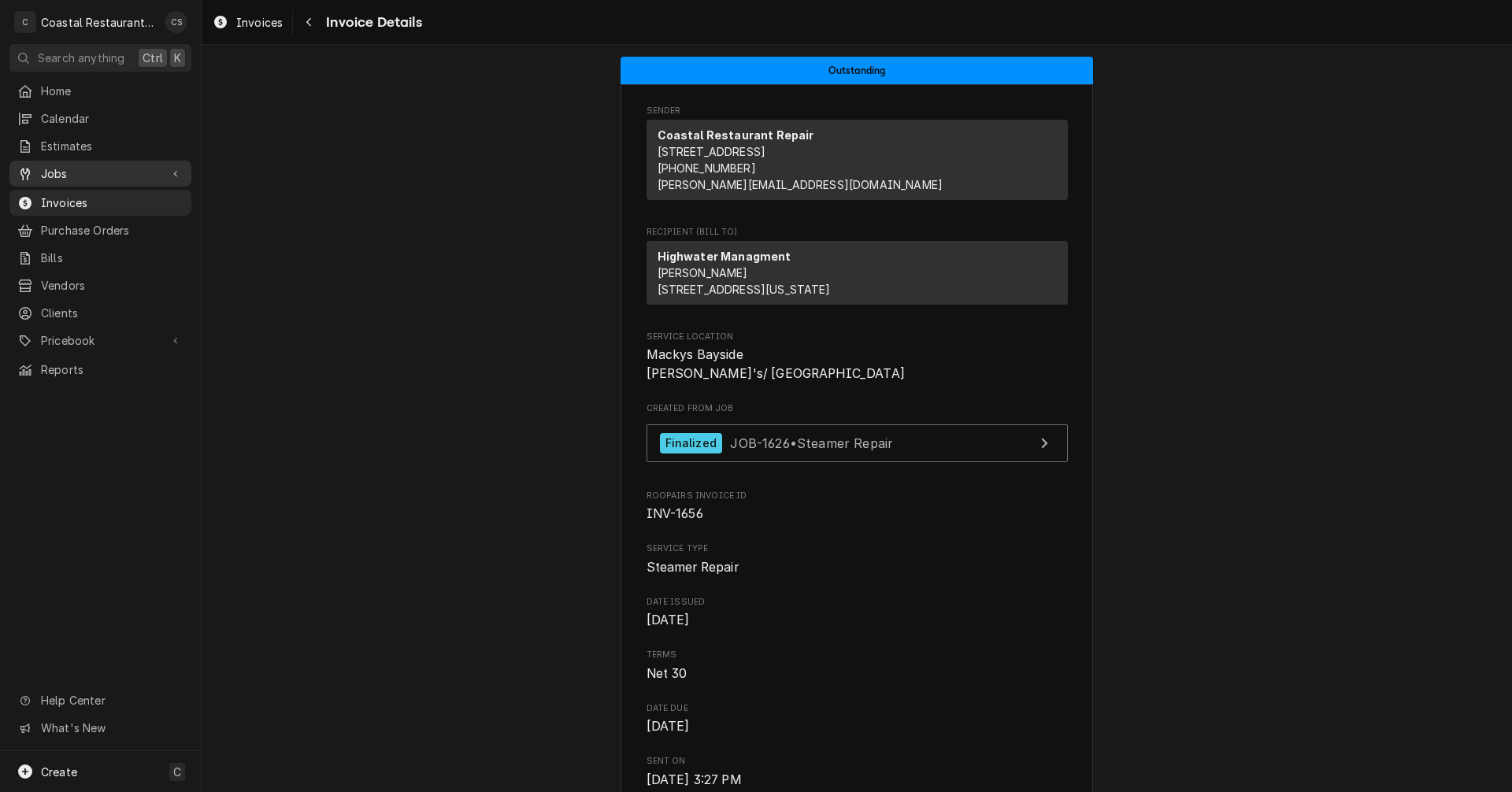
click at [92, 170] on span "Jobs" at bounding box center [101, 174] width 118 height 17
click at [75, 196] on span "Jobs" at bounding box center [113, 201] width 143 height 17
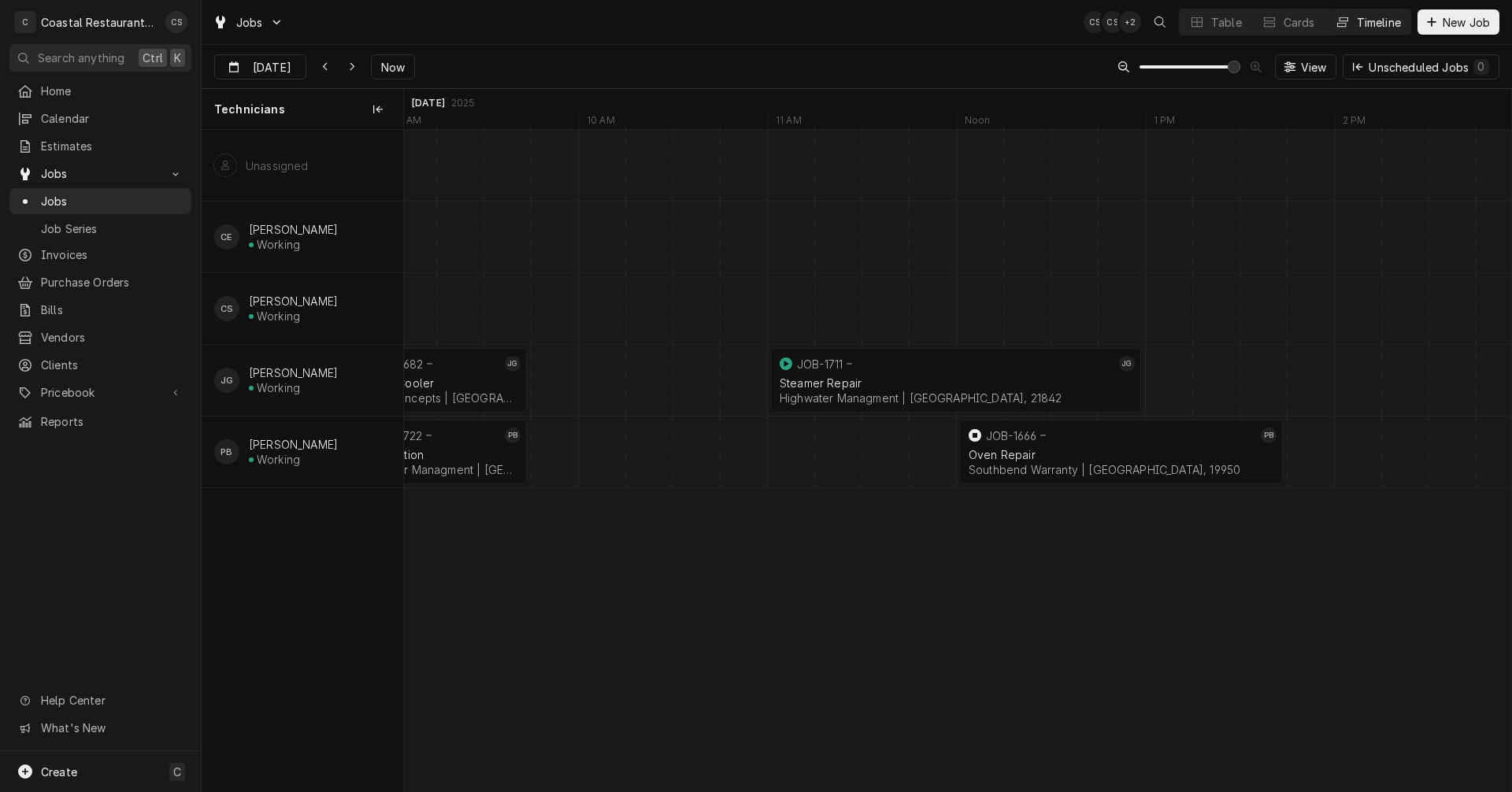
scroll to position [0, 21837]
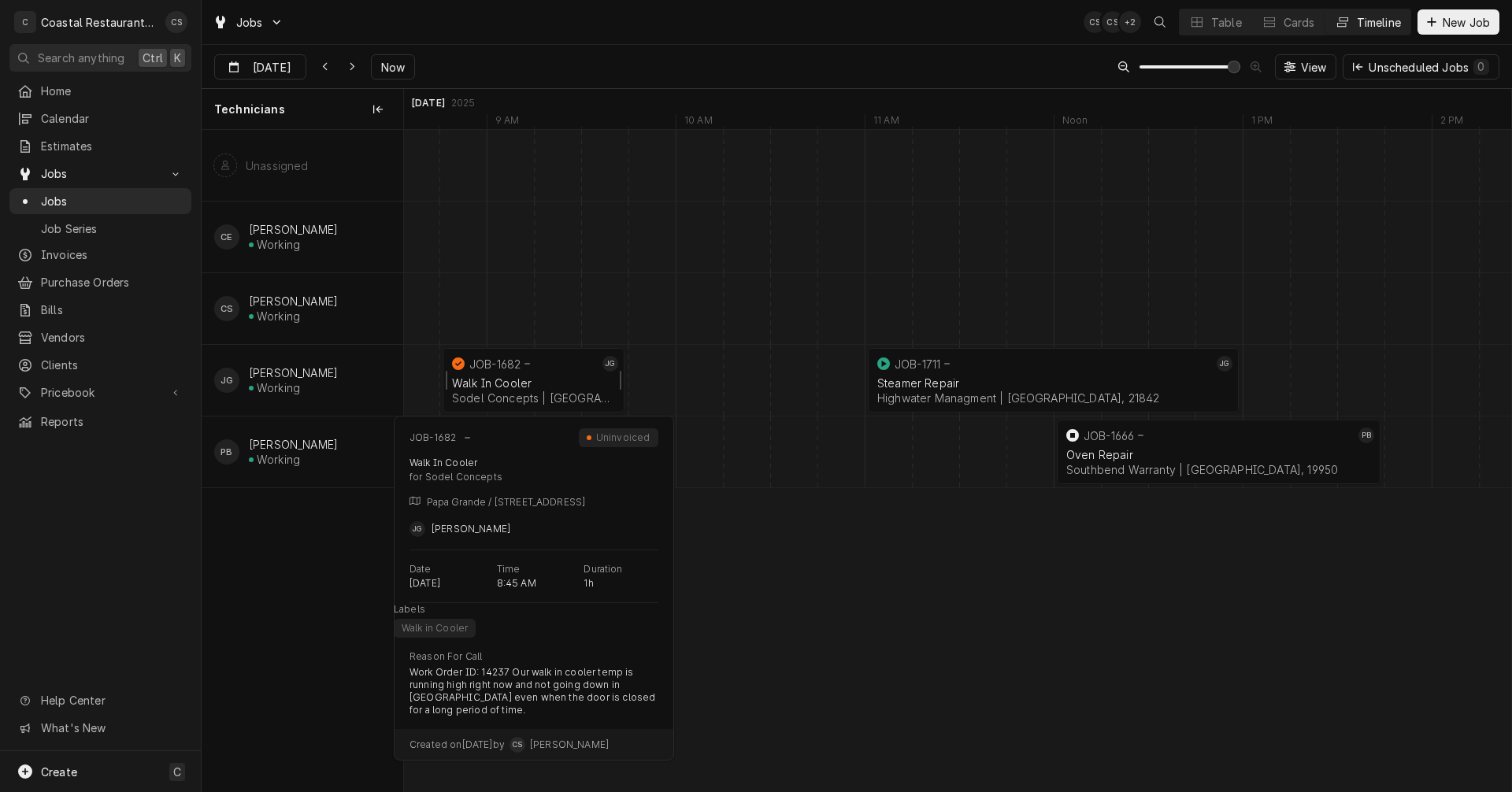
click at [530, 377] on div "Walk In Cooler" at bounding box center [533, 383] width 163 height 13
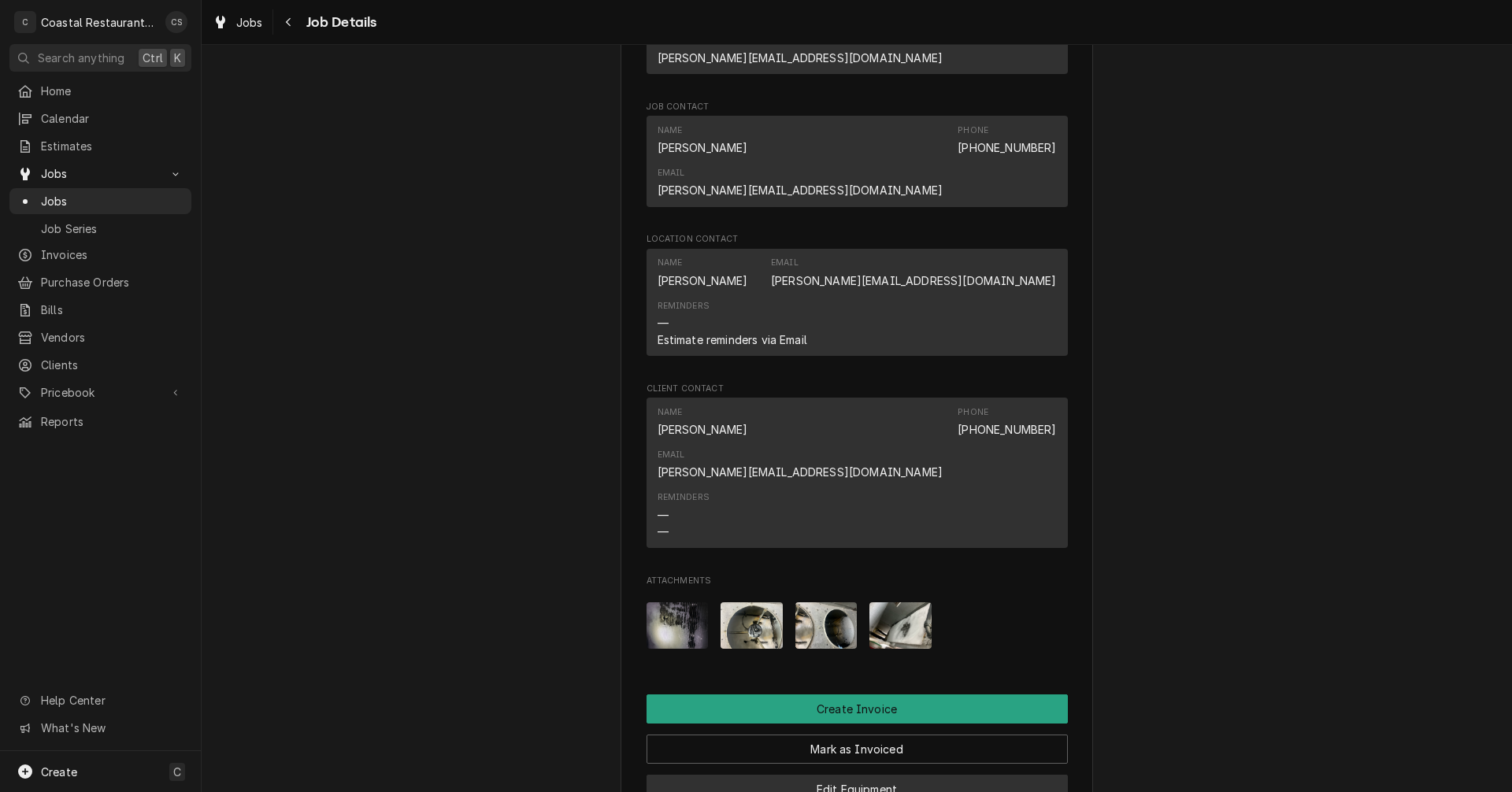
scroll to position [1418, 0]
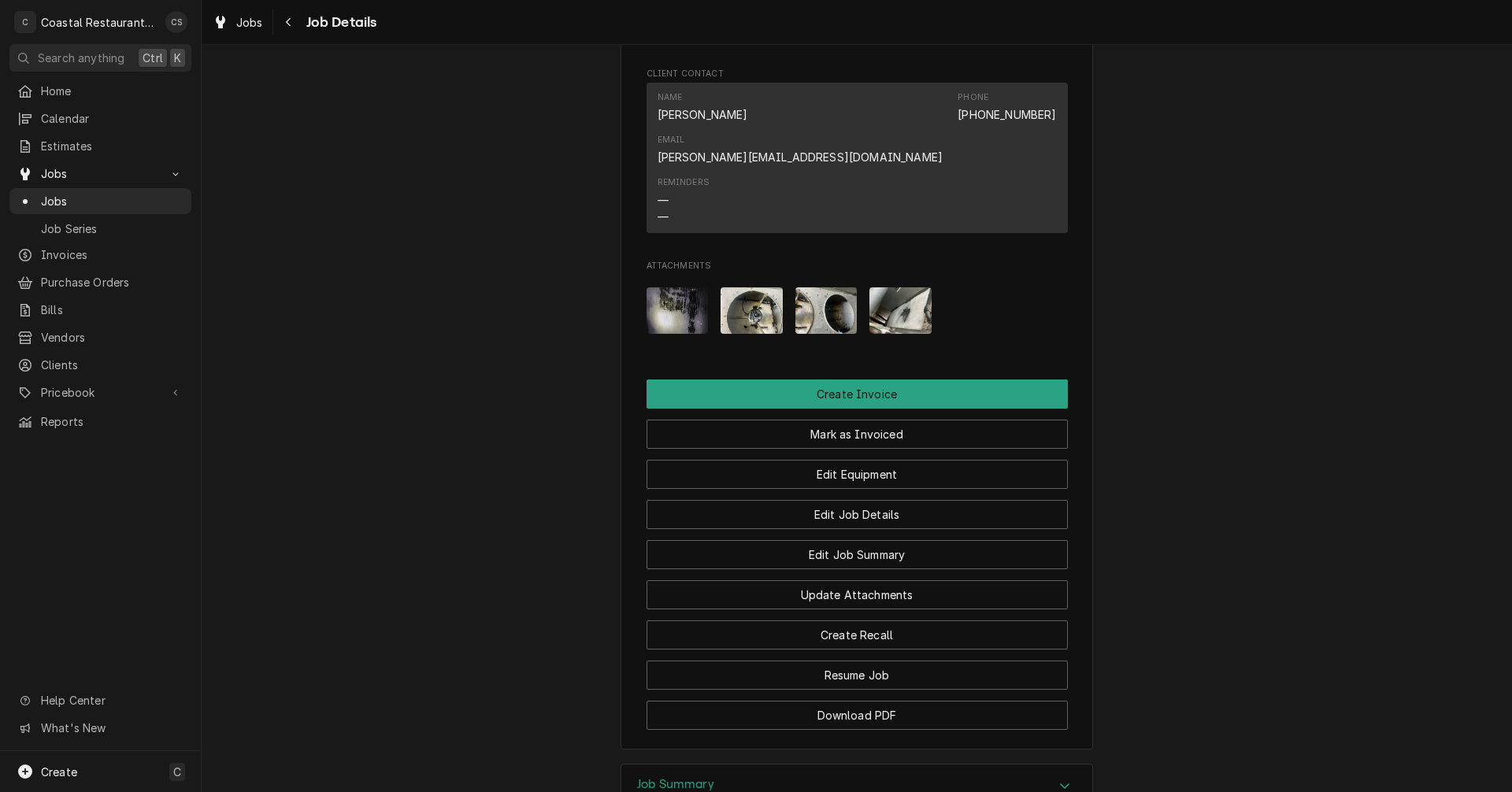
click at [677, 777] on h3 "Job Summary" at bounding box center [675, 784] width 77 height 15
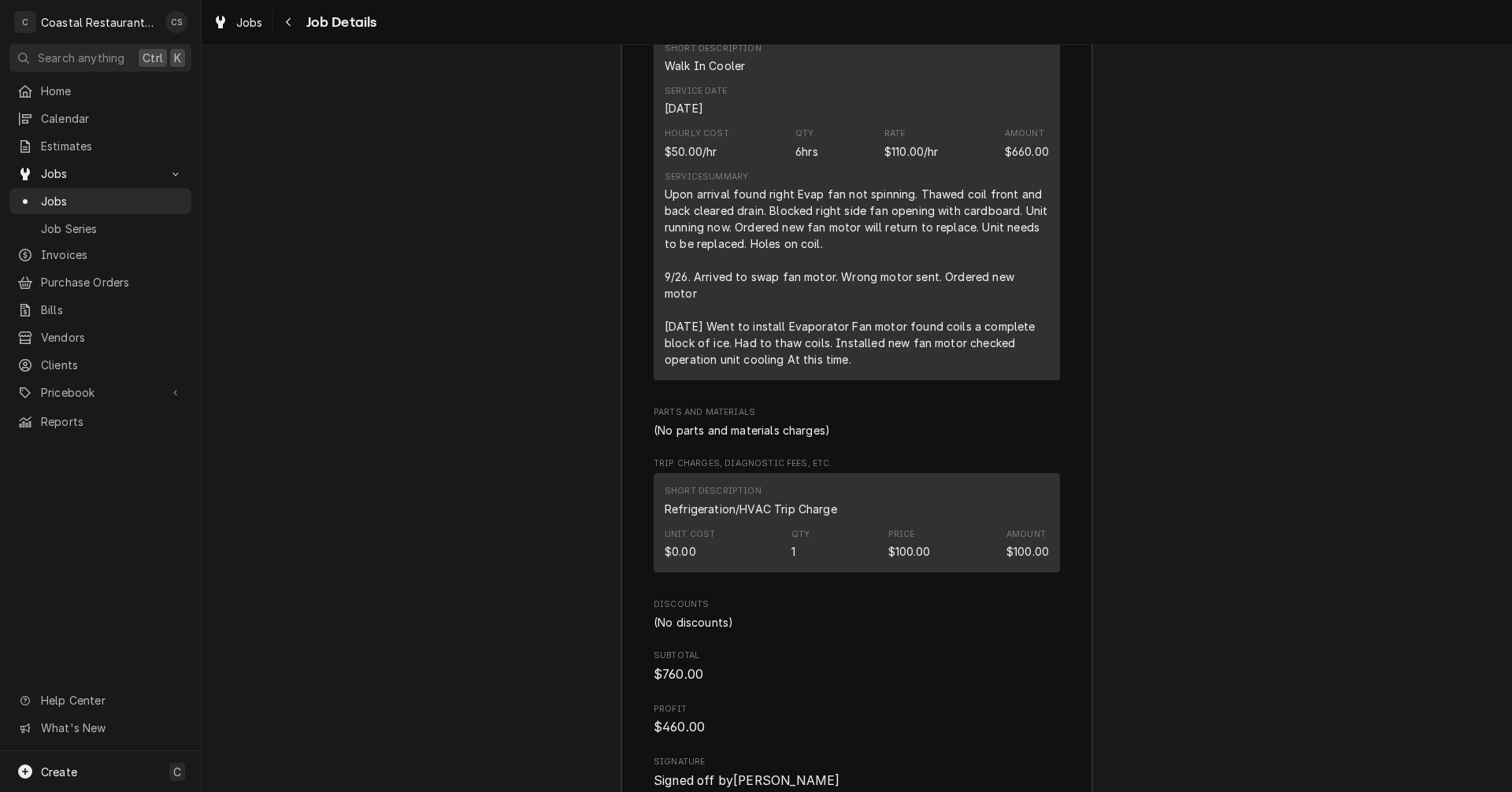
scroll to position [2520, 0]
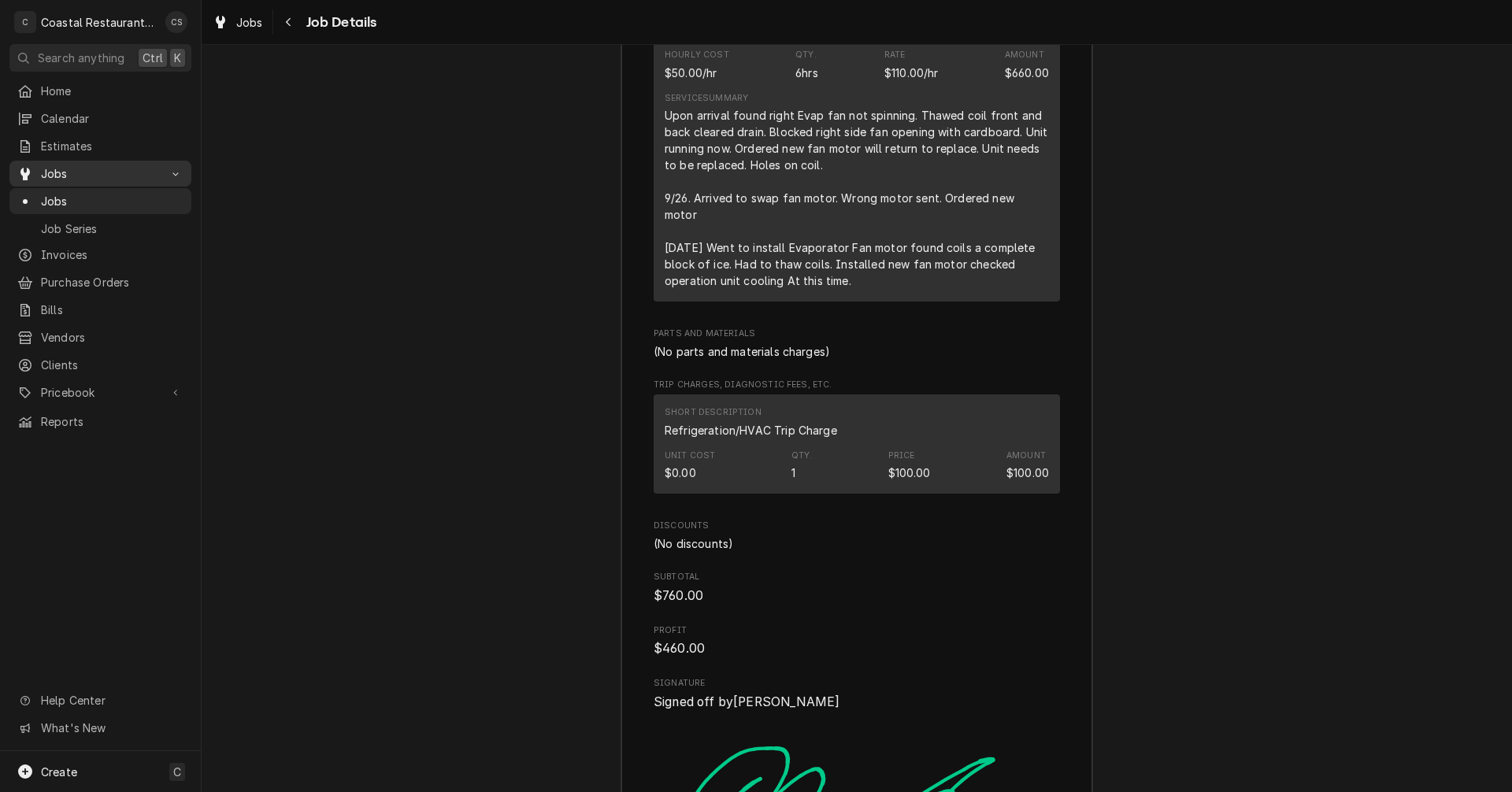
click at [117, 171] on span "Jobs" at bounding box center [101, 174] width 118 height 17
click at [114, 171] on span "Jobs" at bounding box center [101, 174] width 118 height 17
click at [96, 199] on span "Jobs" at bounding box center [113, 201] width 143 height 17
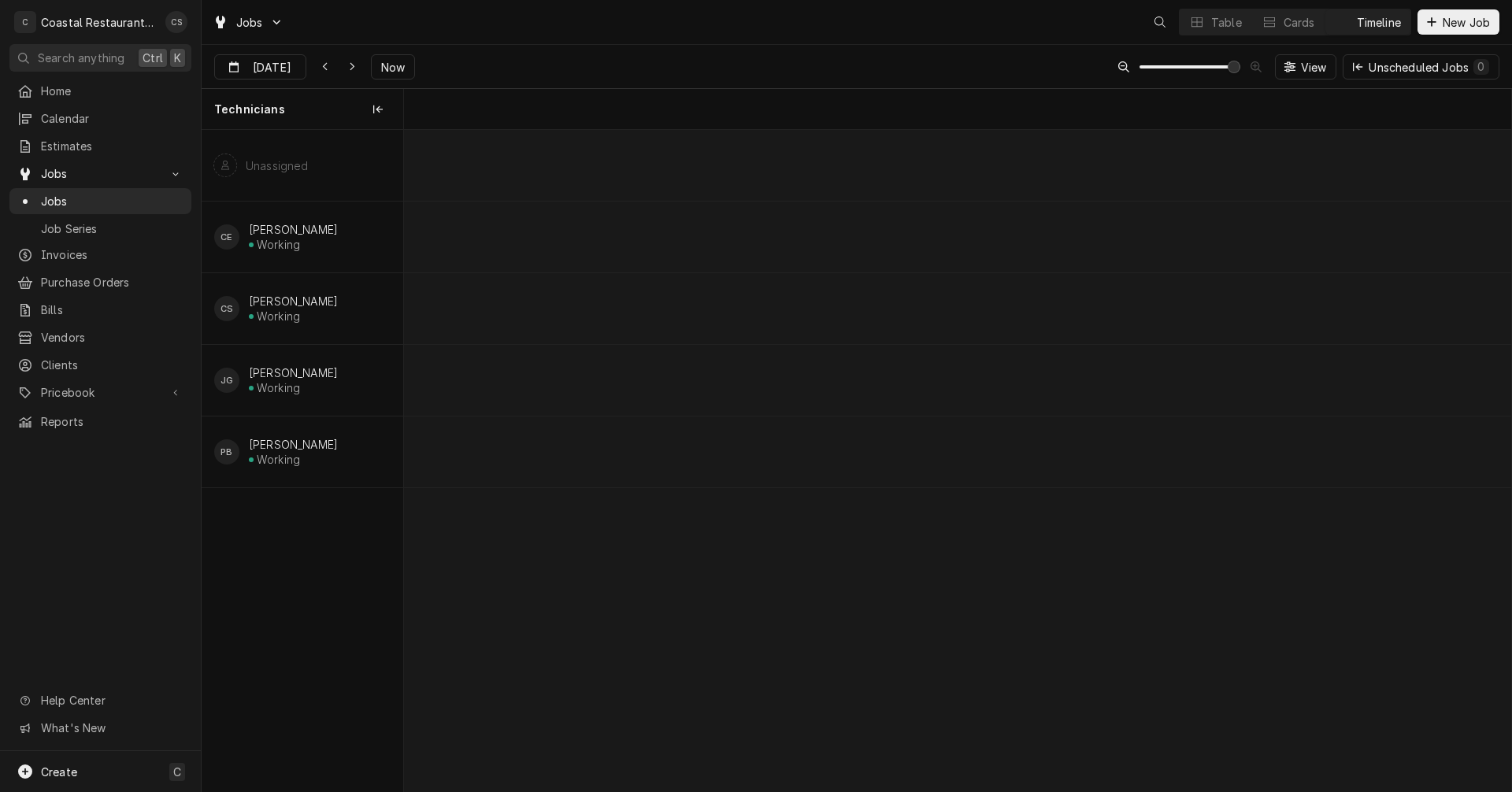
scroll to position [0, 21932]
